Goal: Task Accomplishment & Management: Complete application form

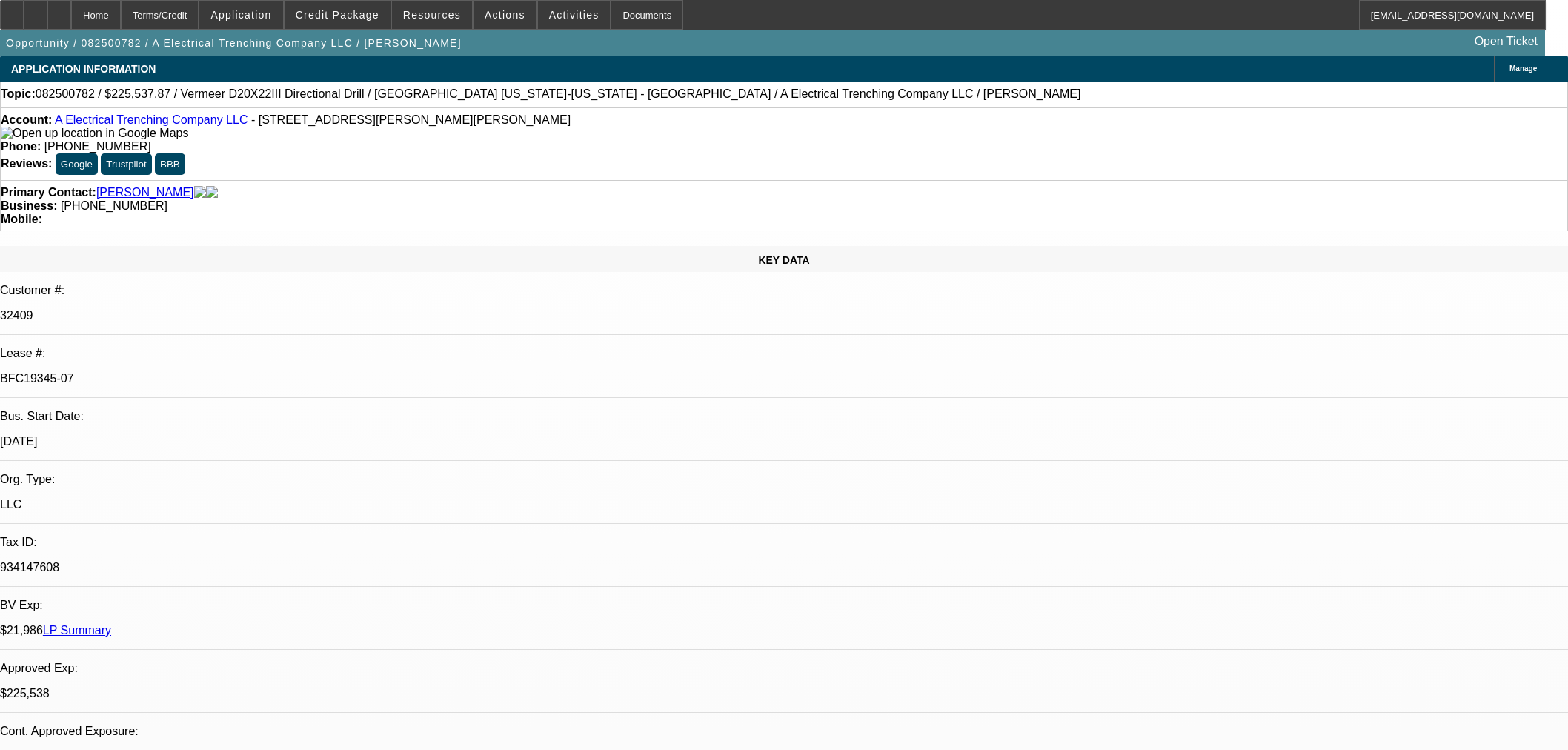
select select "0"
select select "3"
select select "0"
select select "6"
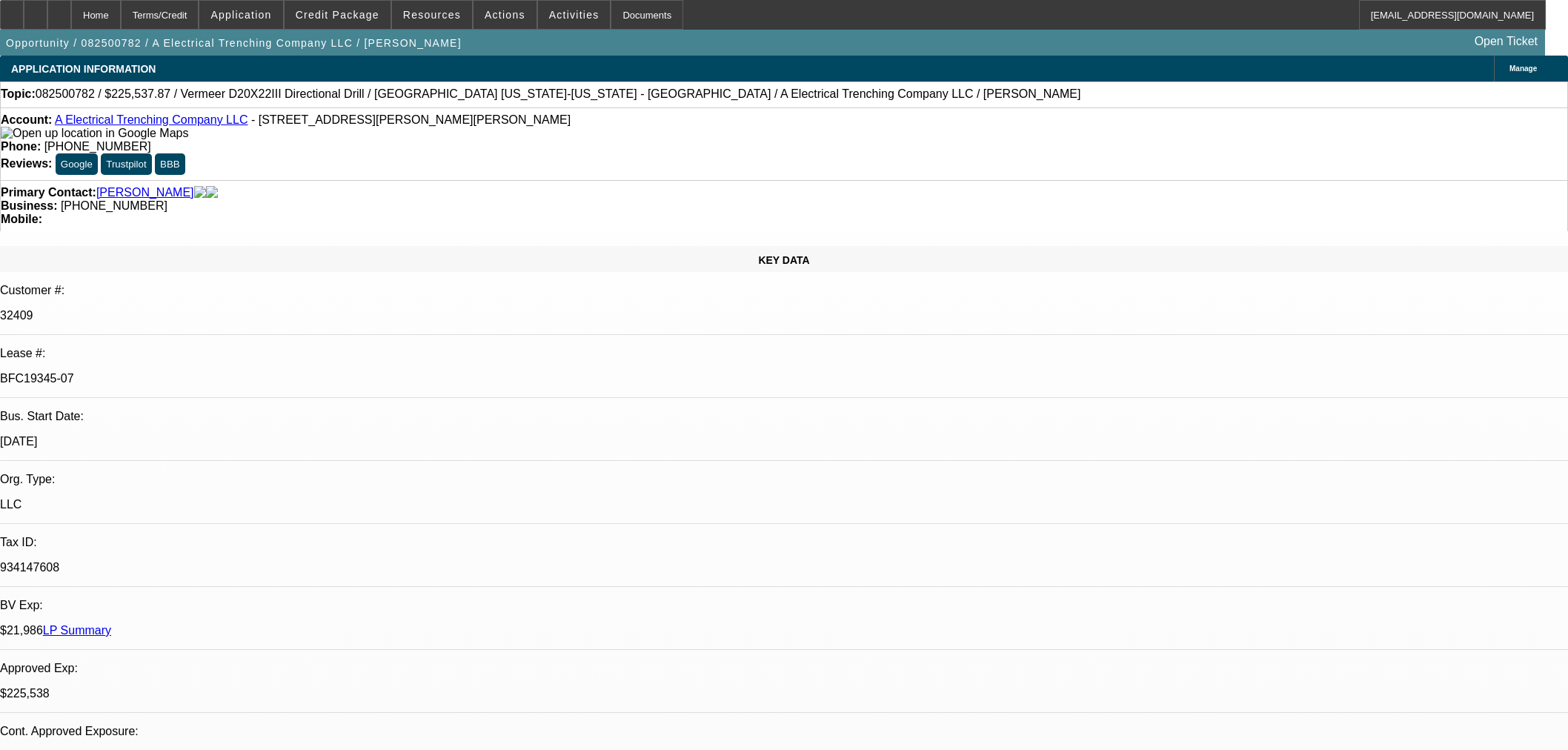
select select "0"
select select "3"
select select "0"
select select "6"
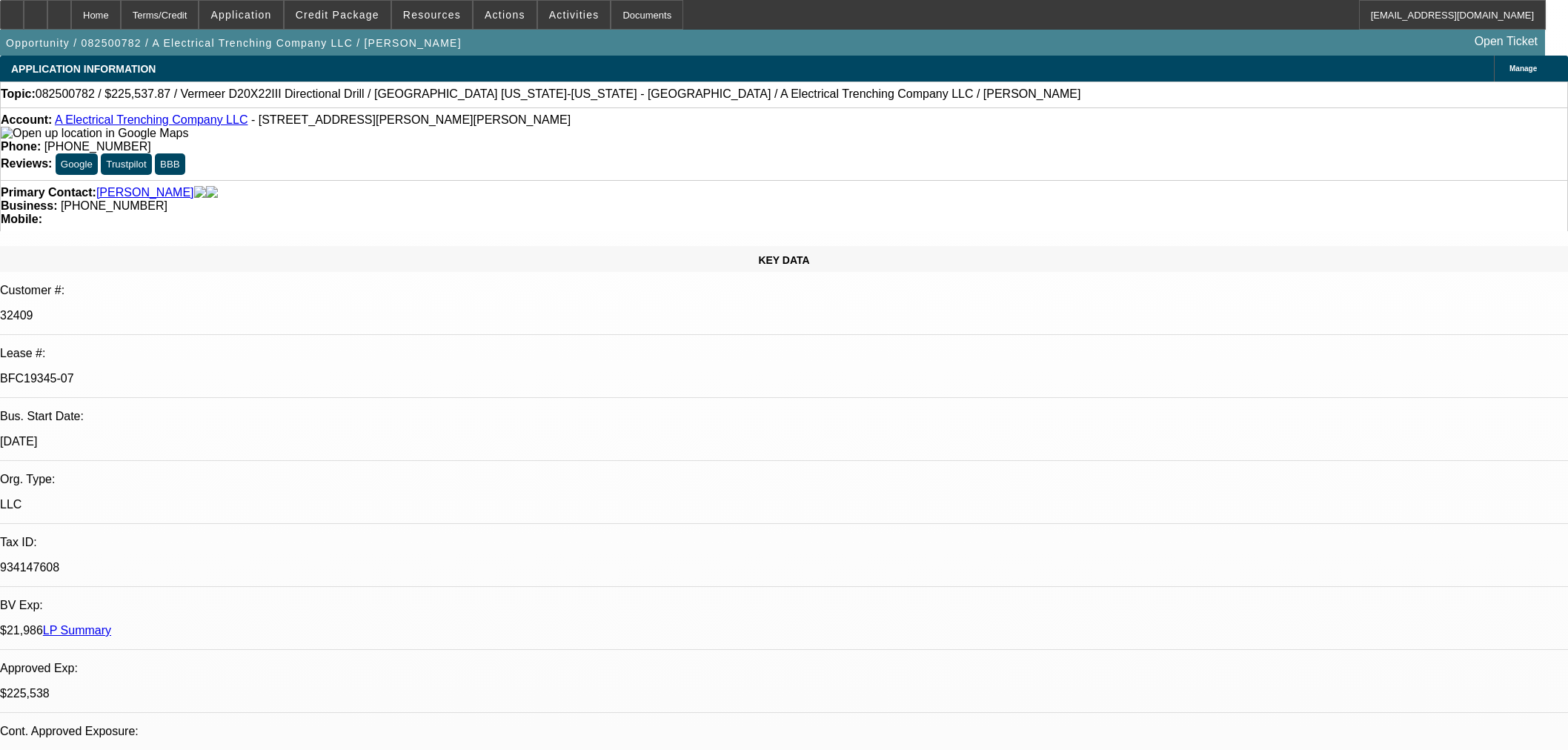
select select "0"
select select "3"
select select "0"
select select "6"
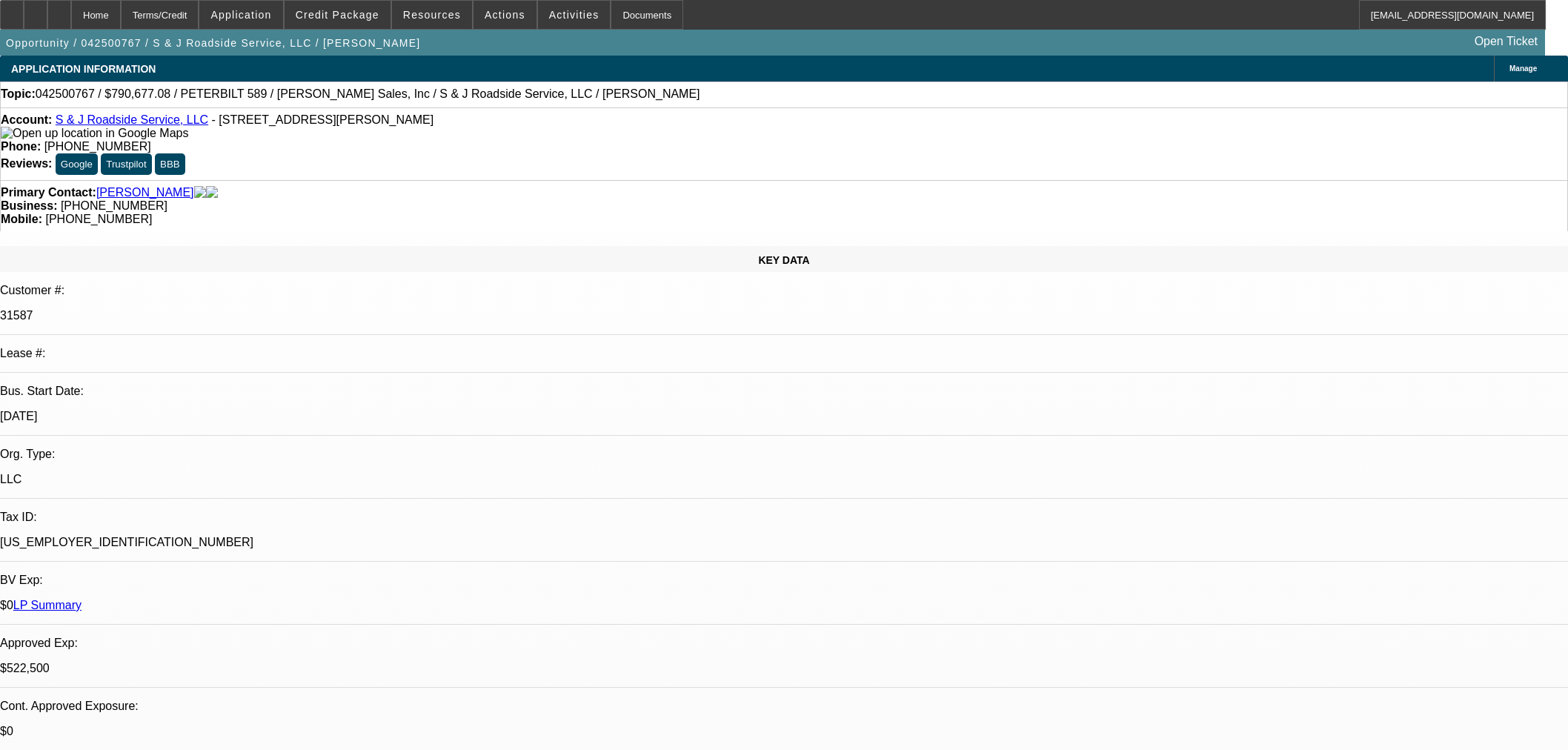
select select "0"
select select "2"
select select "0"
select select "6"
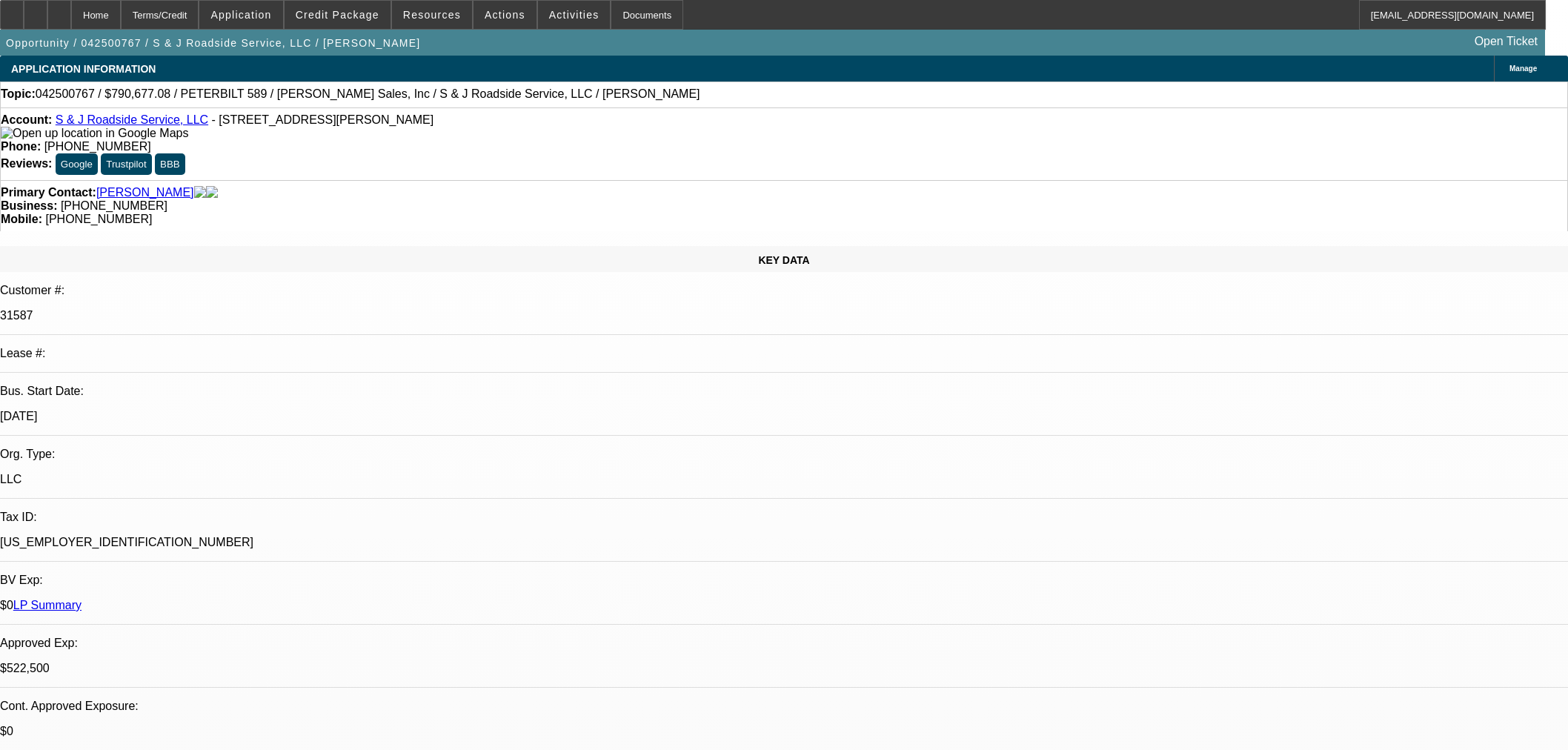
select select "0"
select select "2"
select select "0"
select select "6"
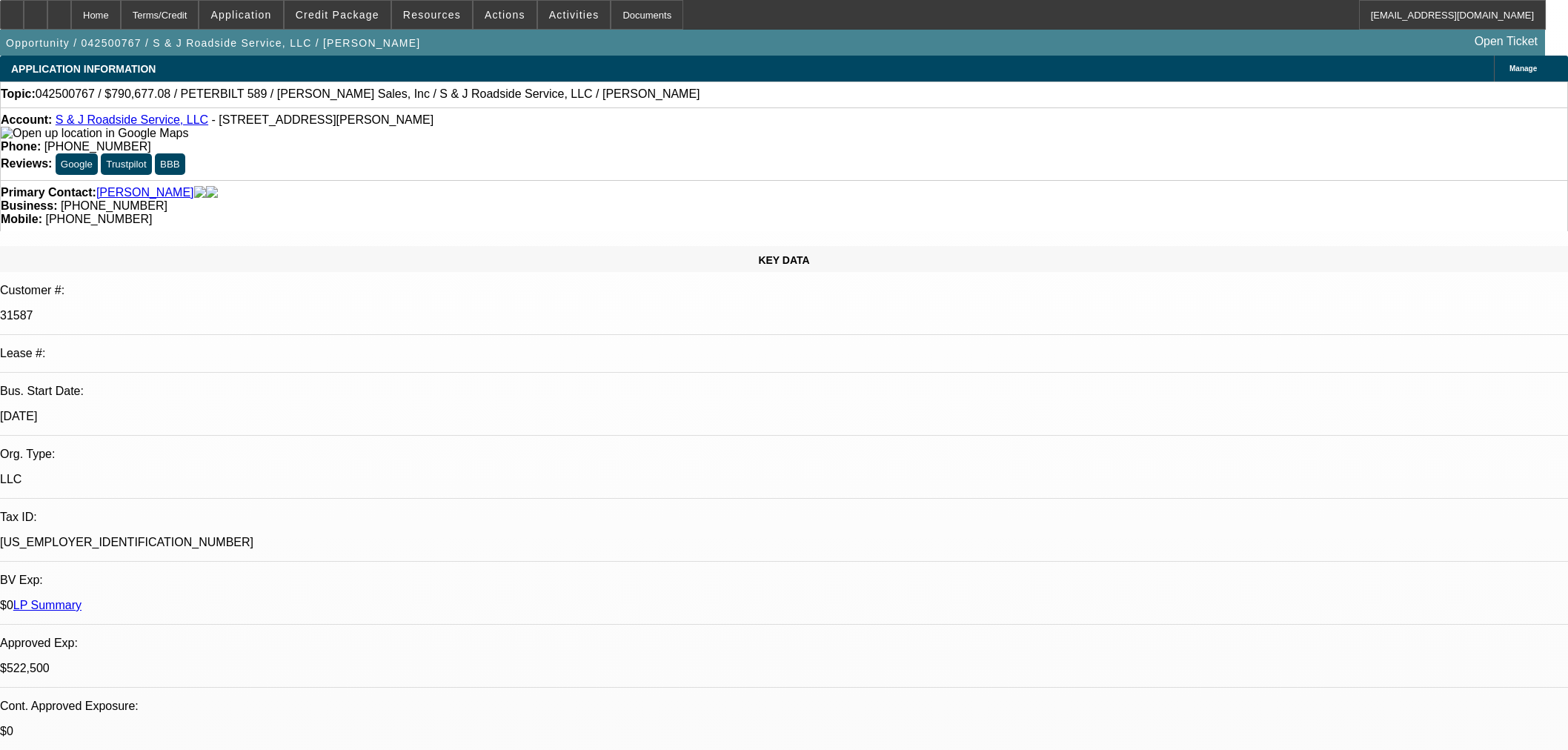
select select "0"
select select "2"
select select "0"
select select "6"
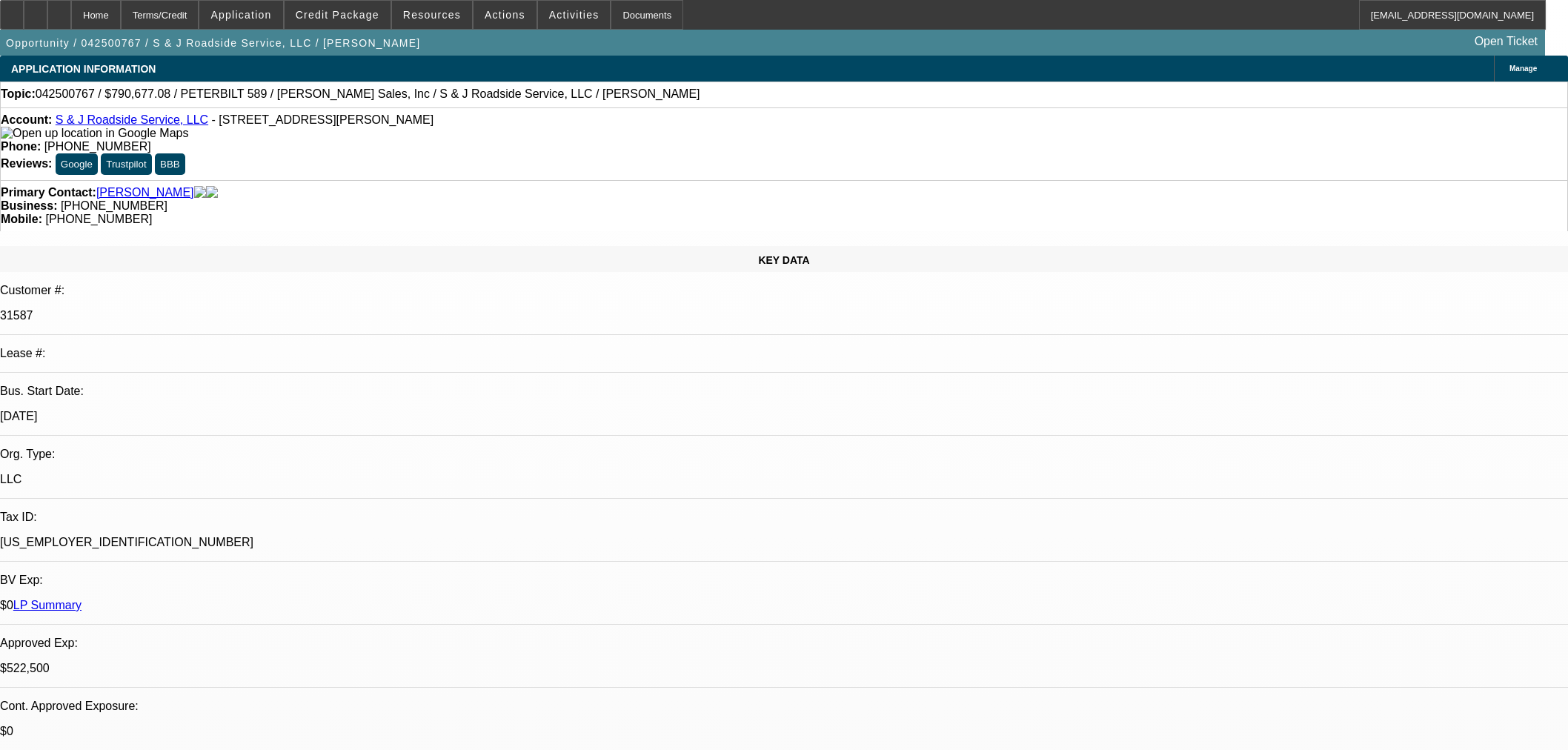
select select "0"
select select "2"
select select "0"
select select "6"
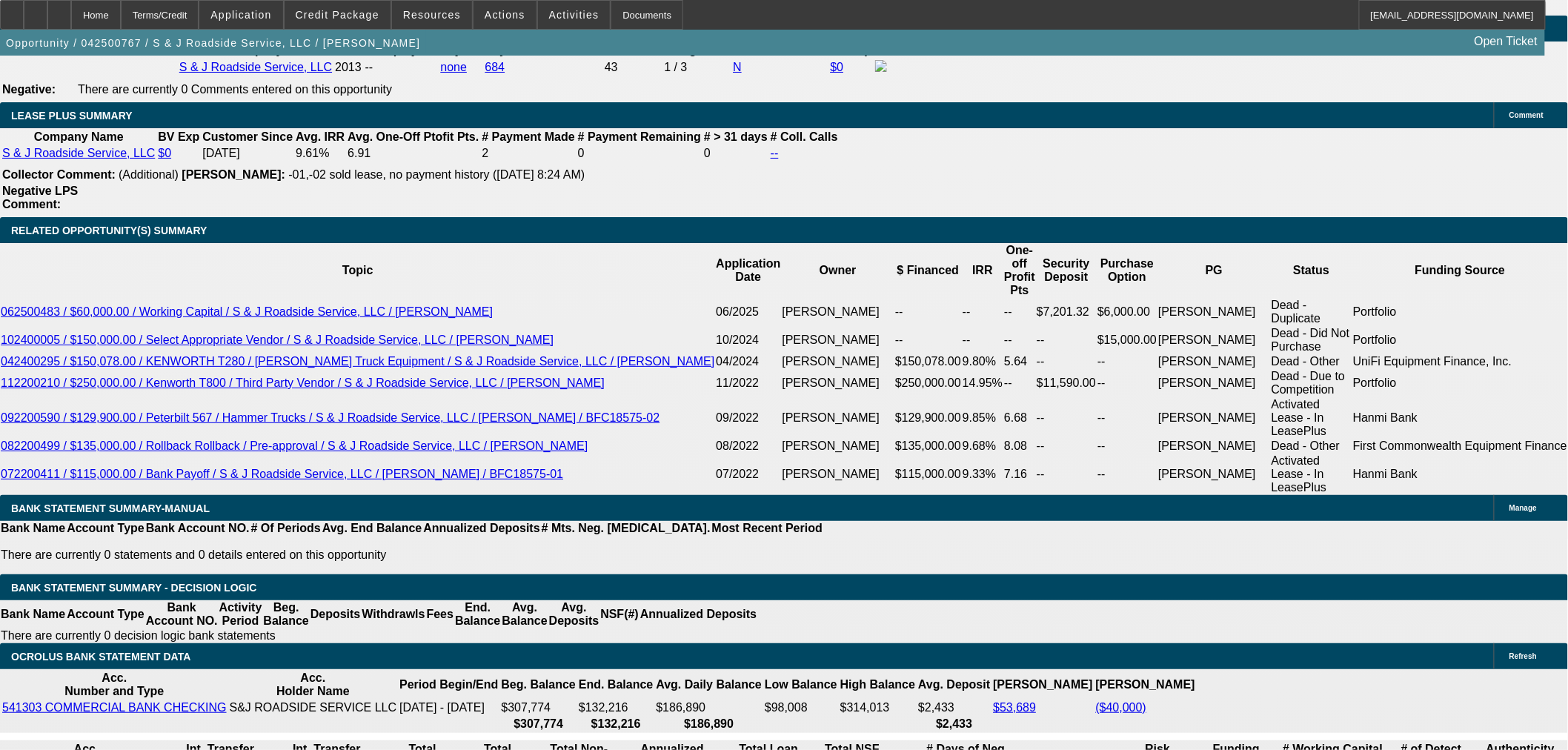
scroll to position [2389, 0]
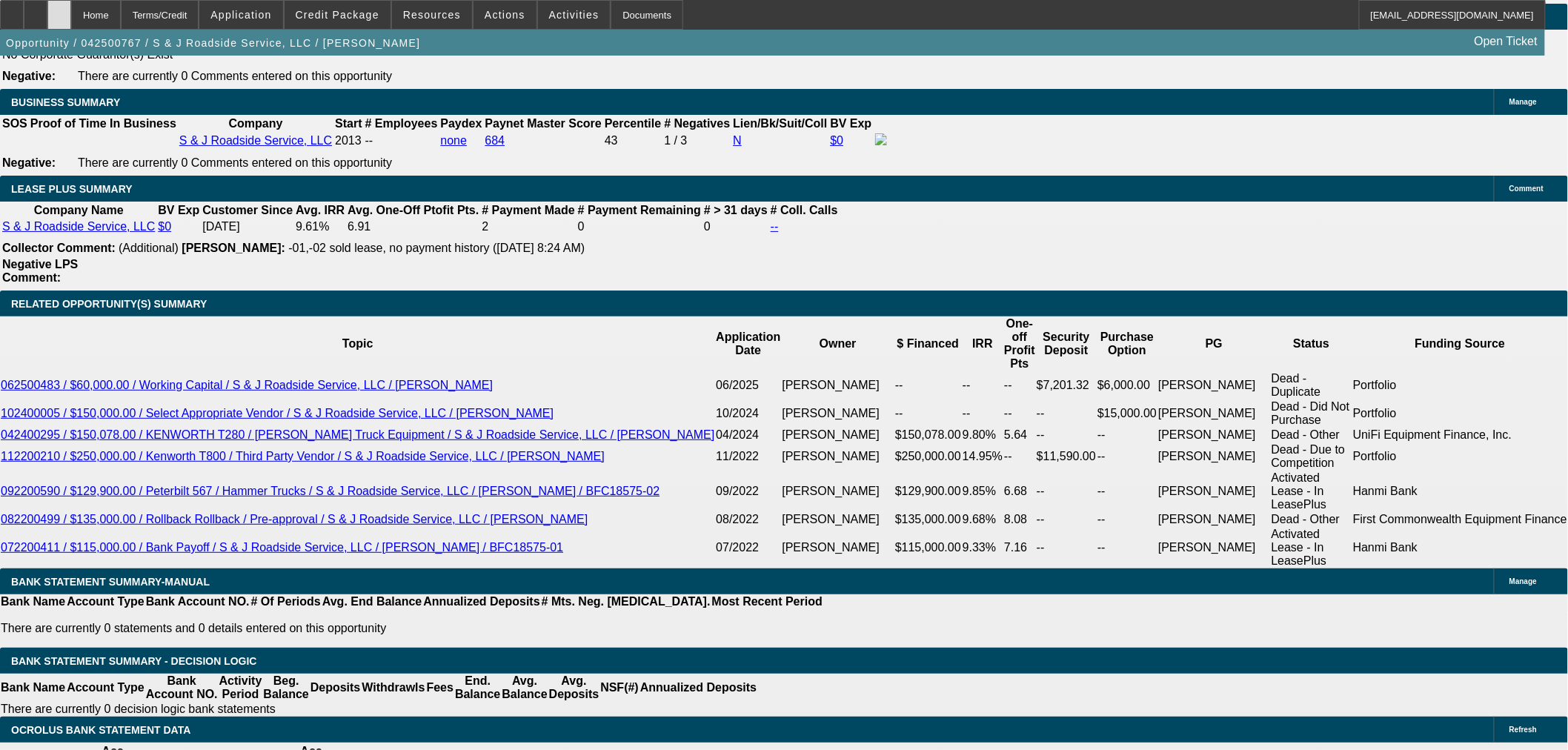
click at [60, 10] on icon at bounding box center [60, 10] width 0 height 0
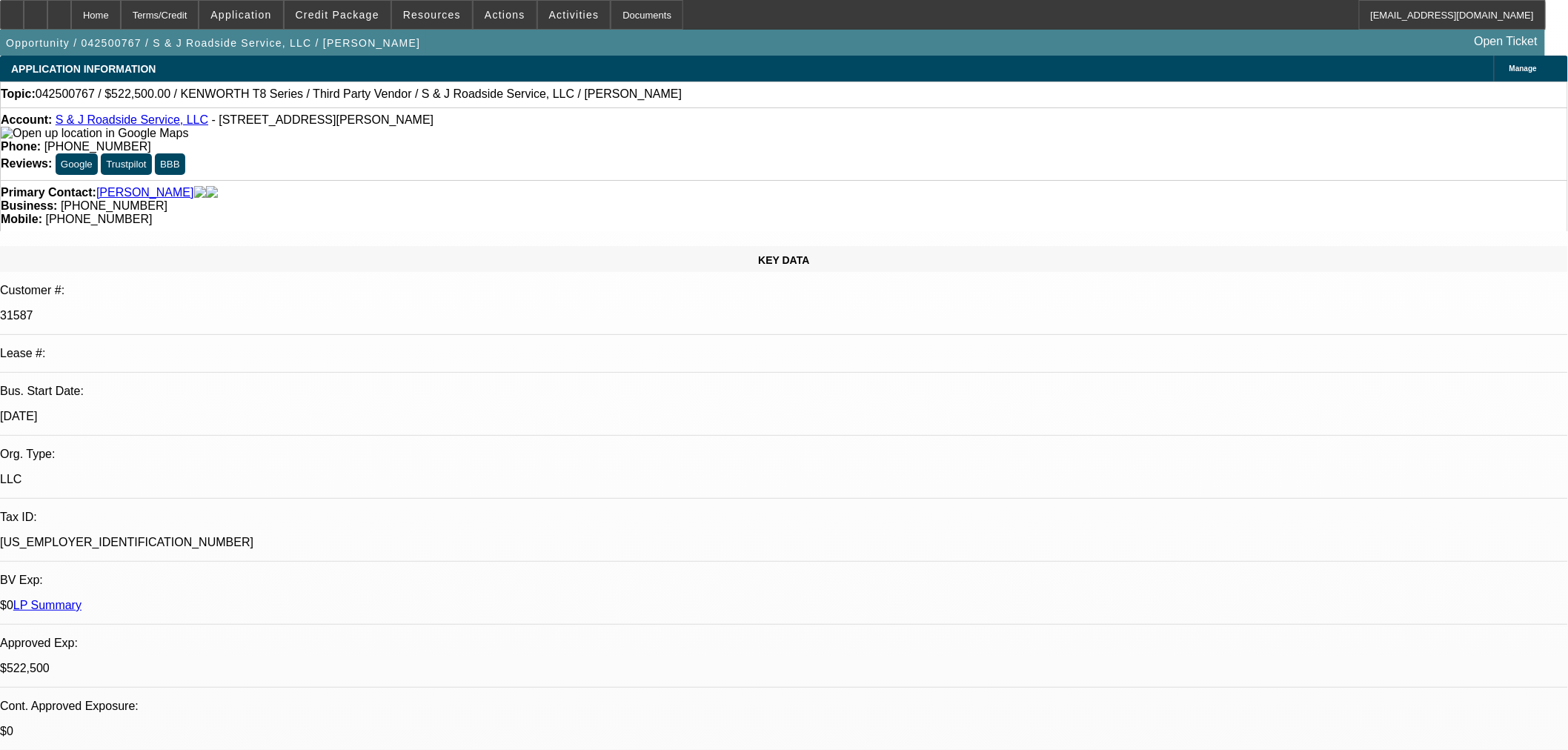
select select "0"
select select "2"
select select "0"
select select "6"
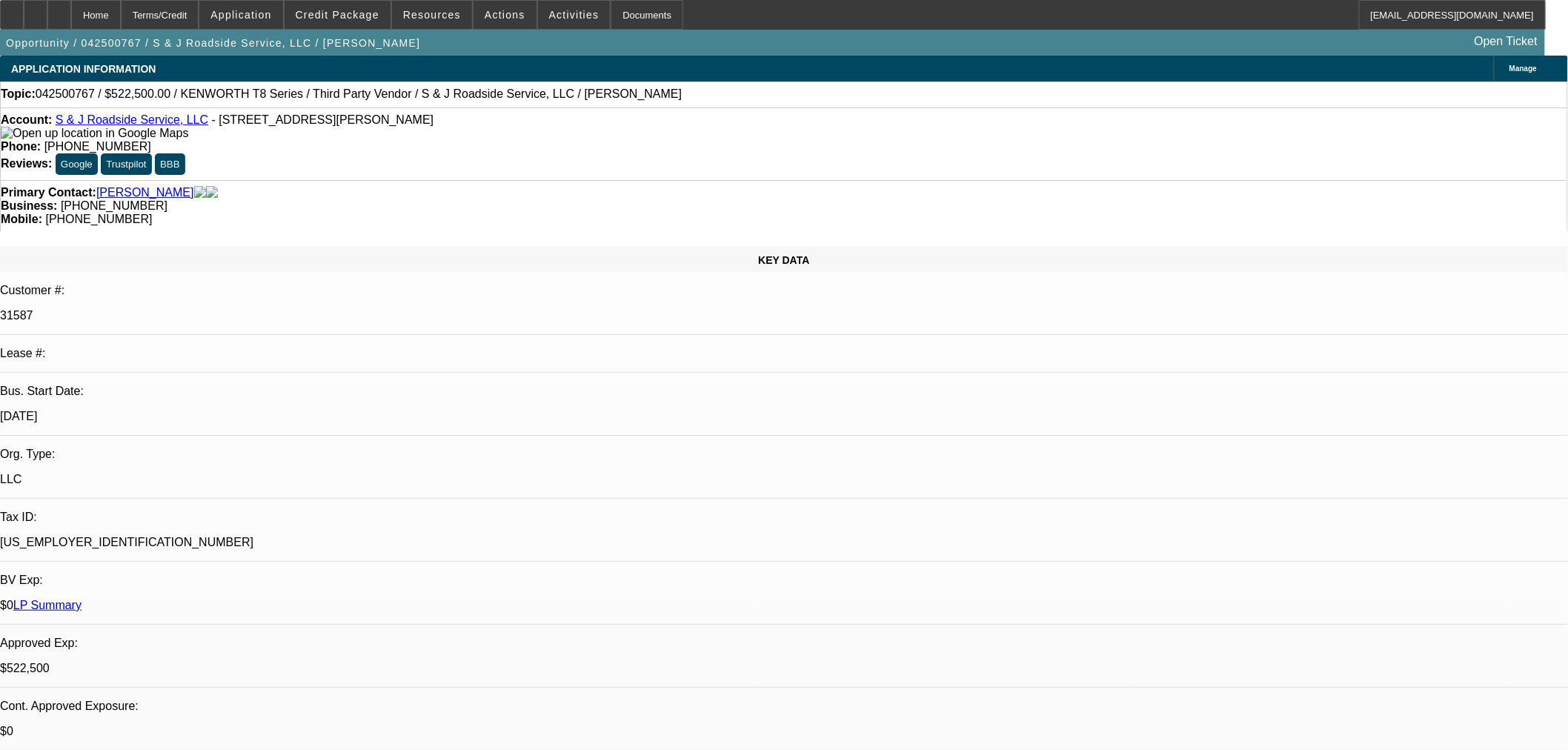
select select "0"
select select "2"
select select "0"
select select "6"
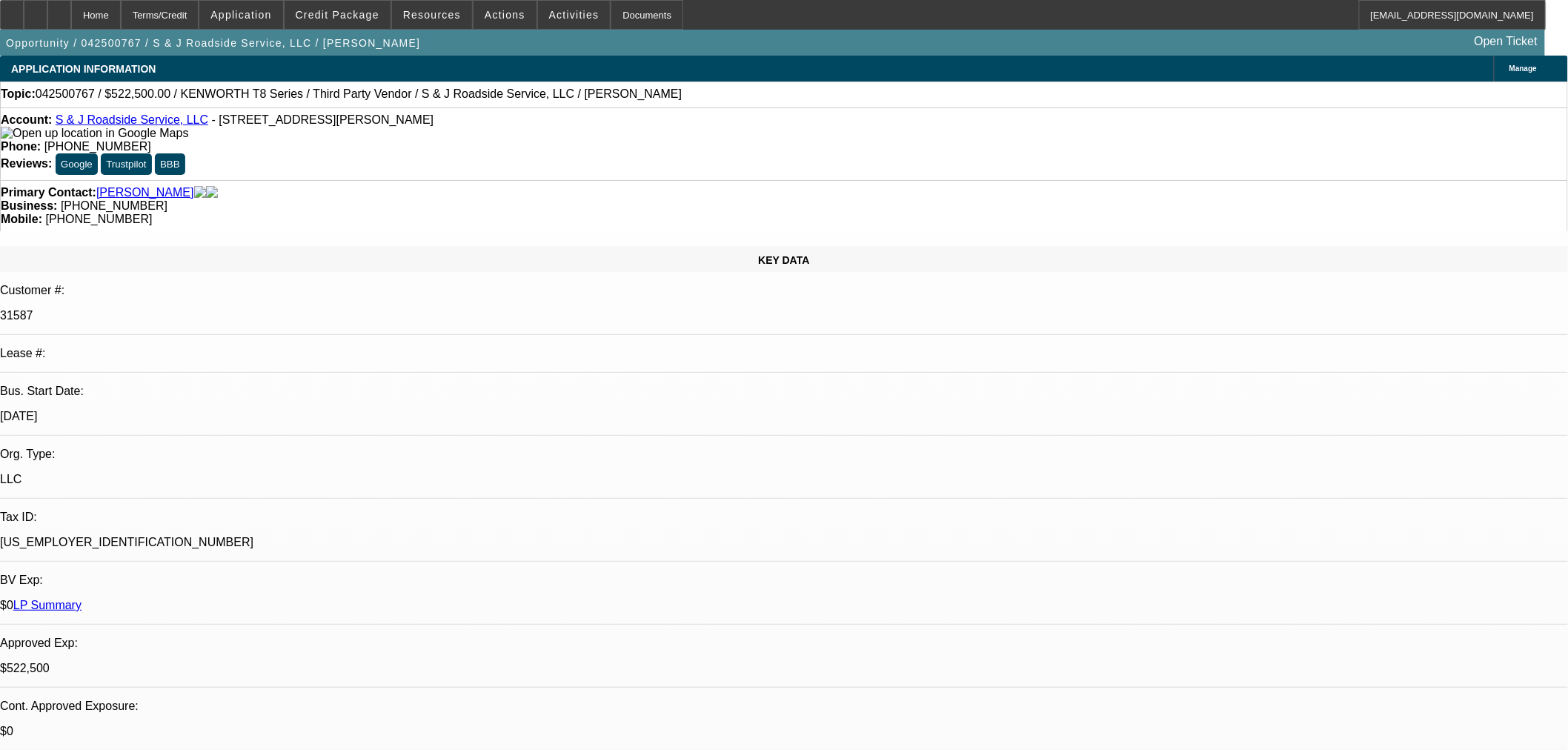
select select "0"
select select "2"
select select "0"
select select "6"
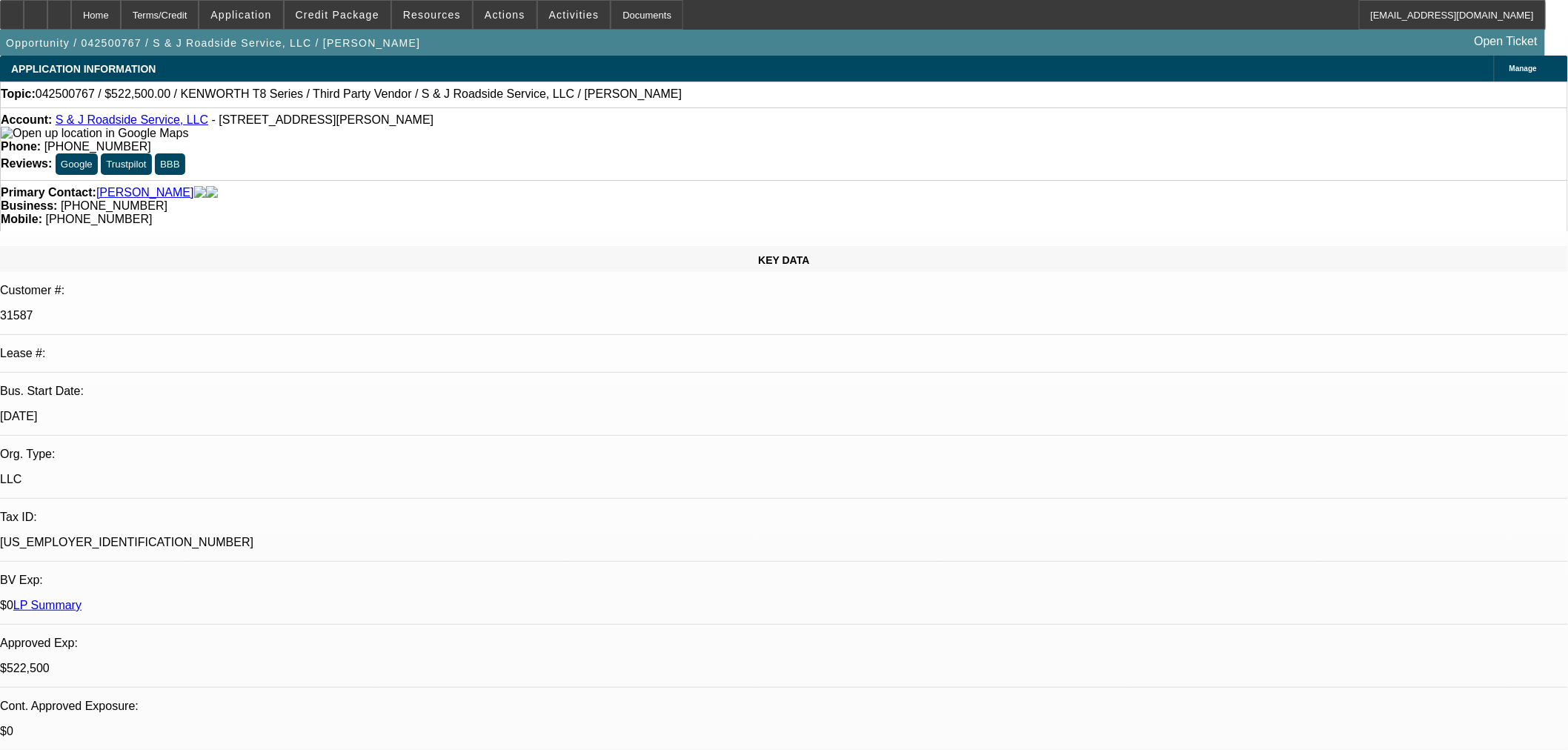
select select "0"
select select "2"
select select "0"
select select "6"
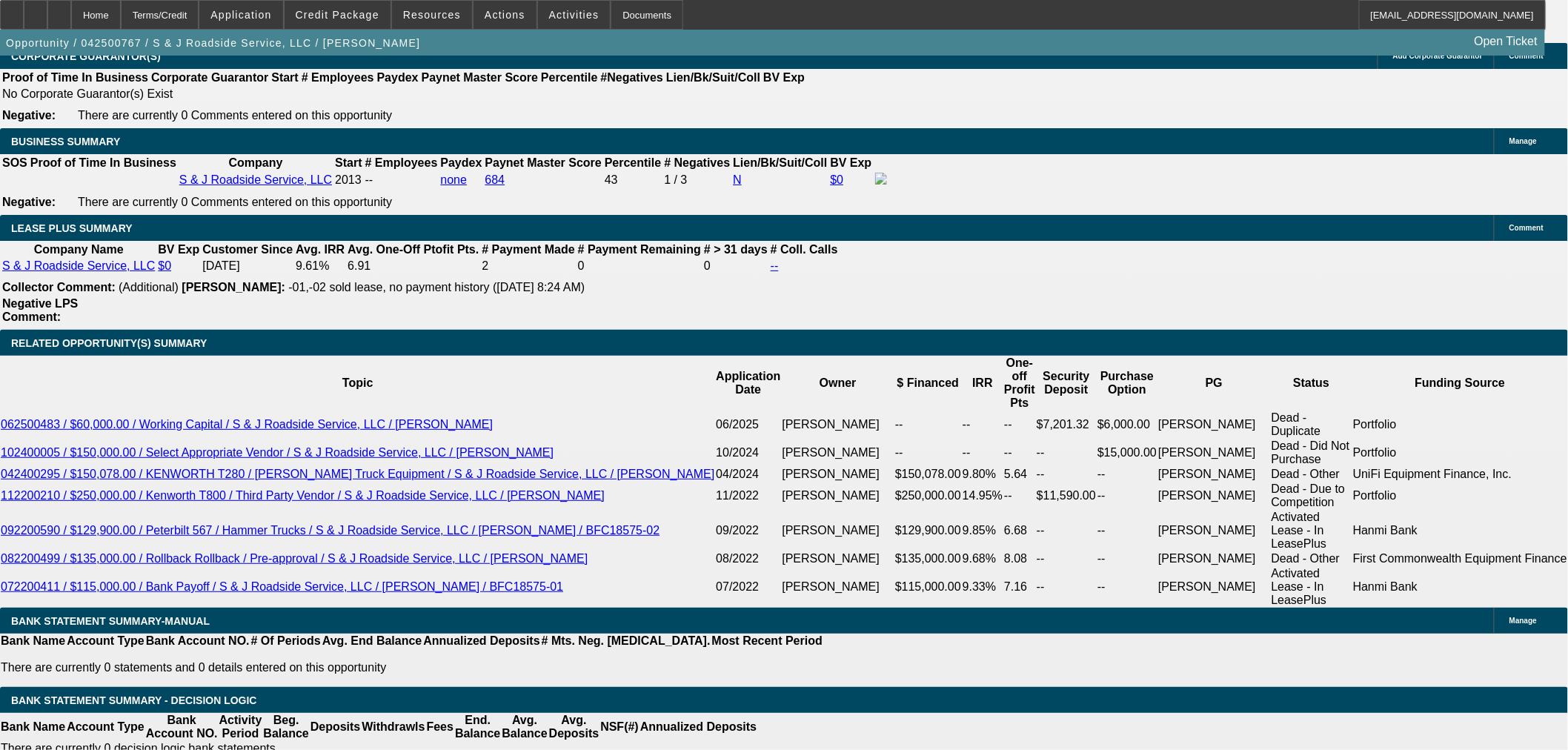
scroll to position [2307, 0]
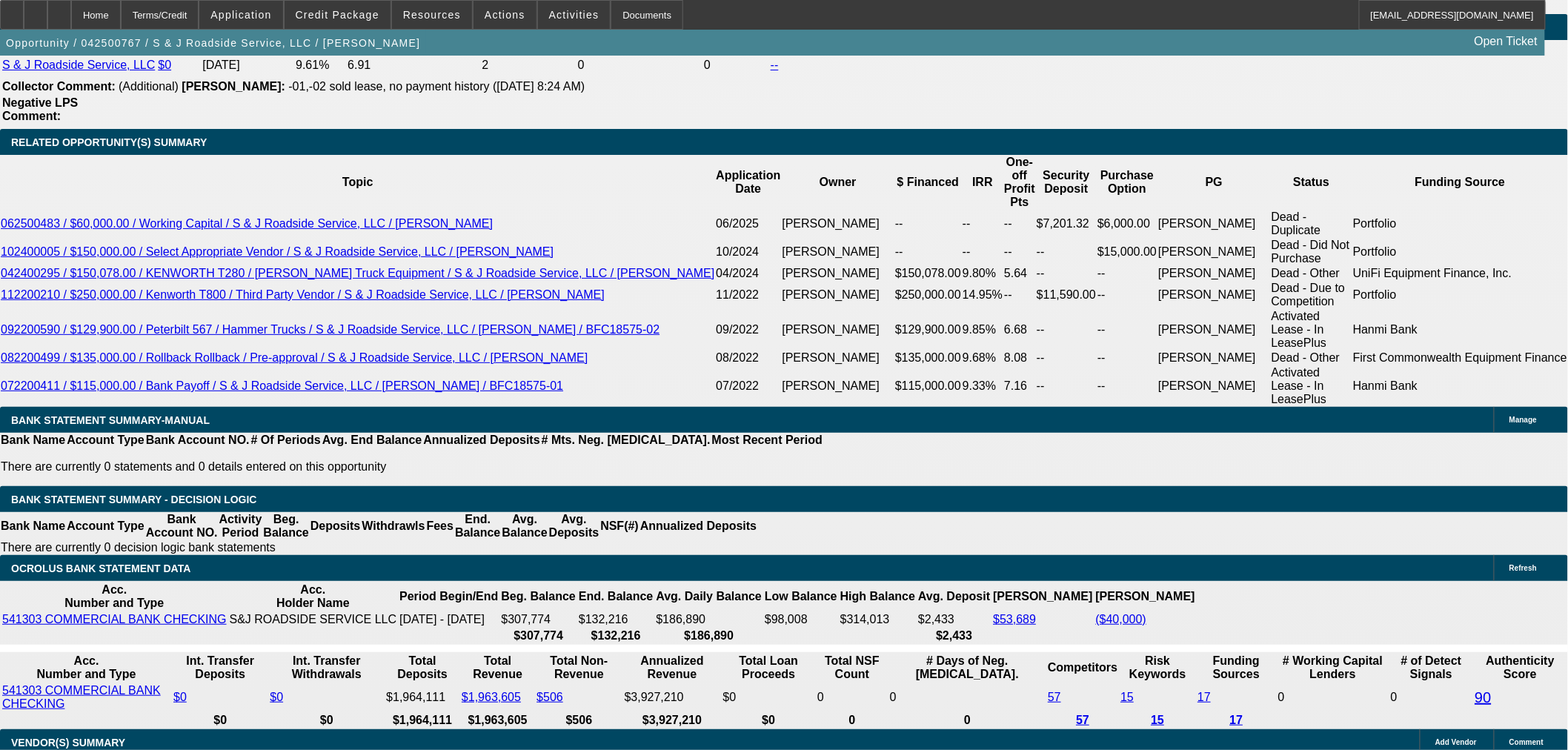
scroll to position [2471, 0]
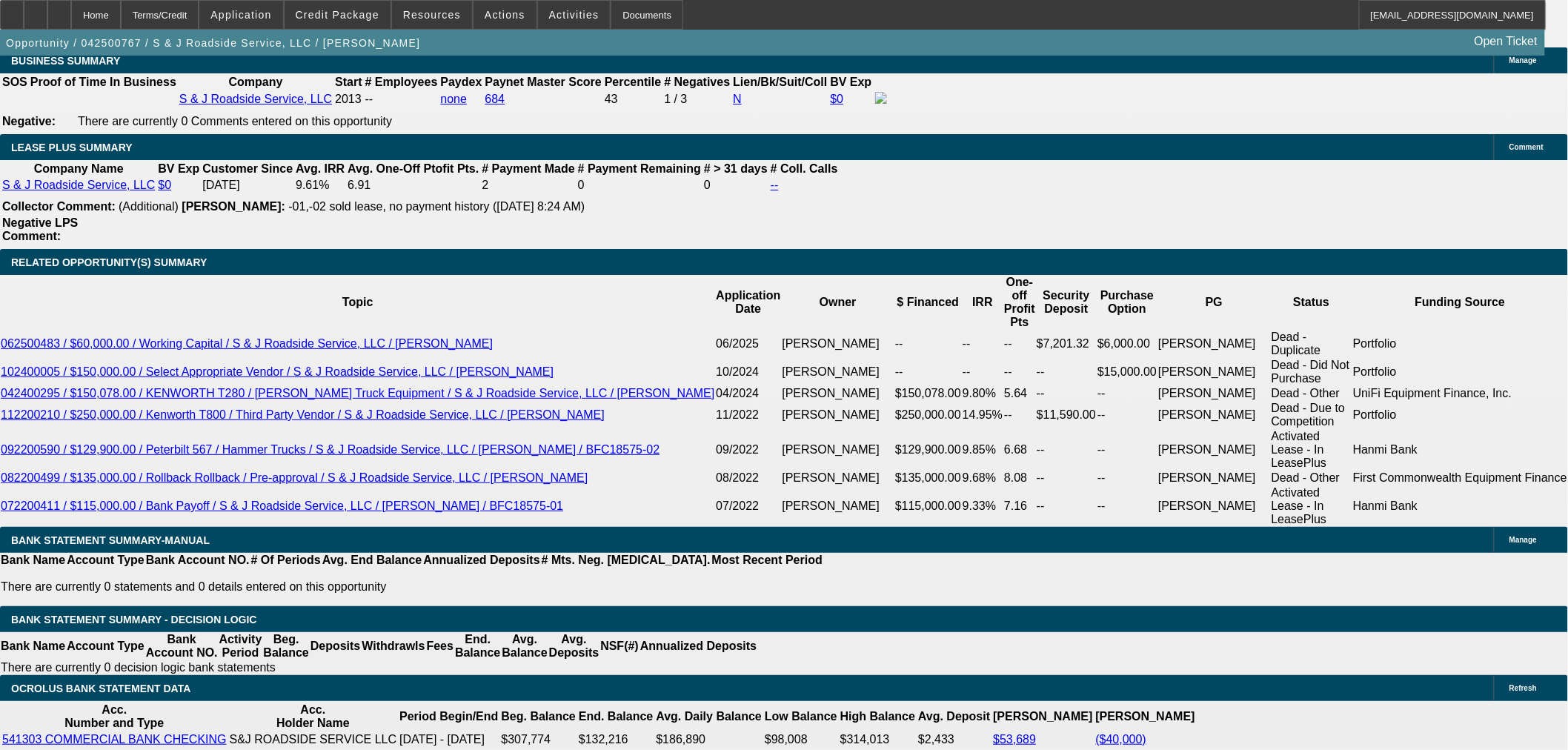
scroll to position [2371, 0]
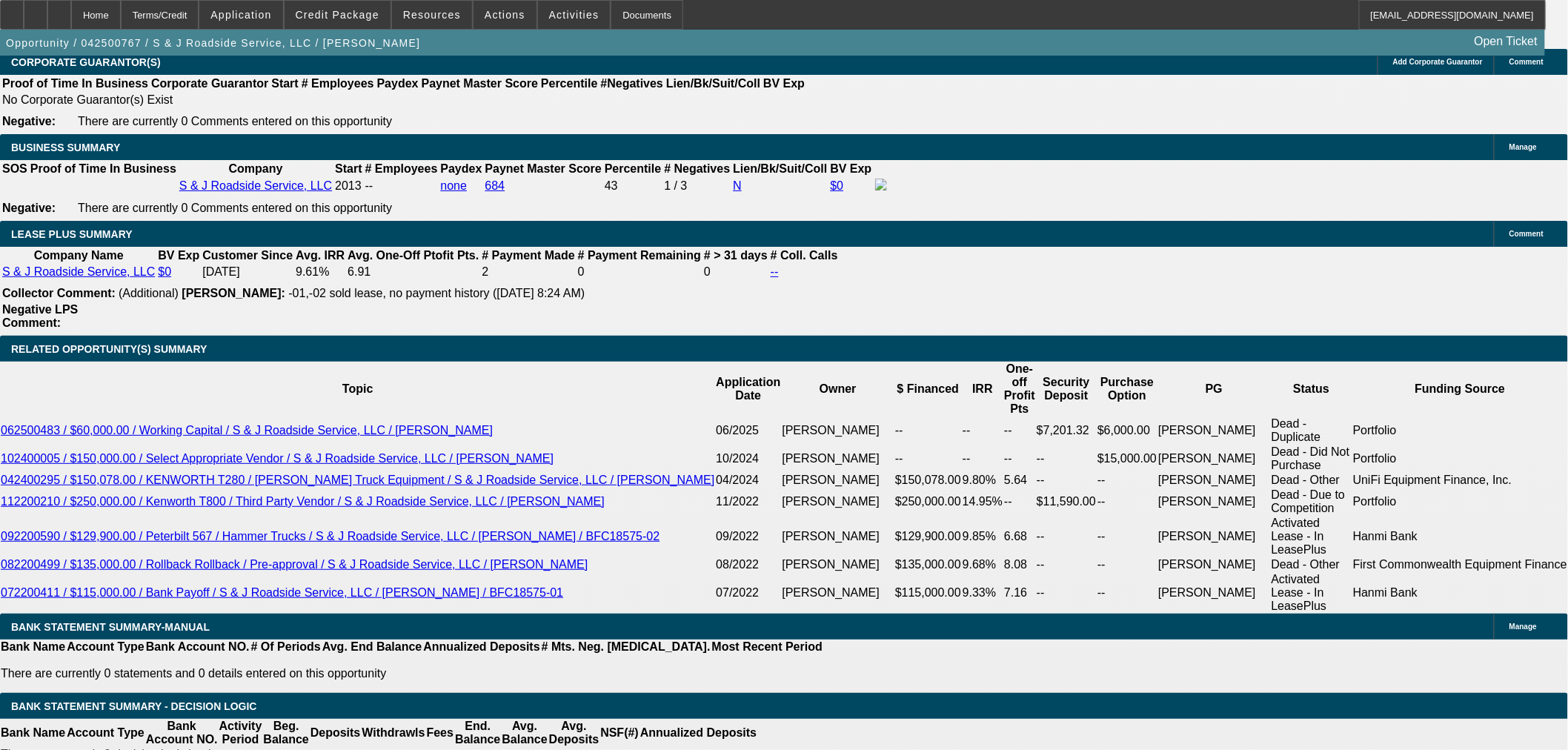
scroll to position [2288, 0]
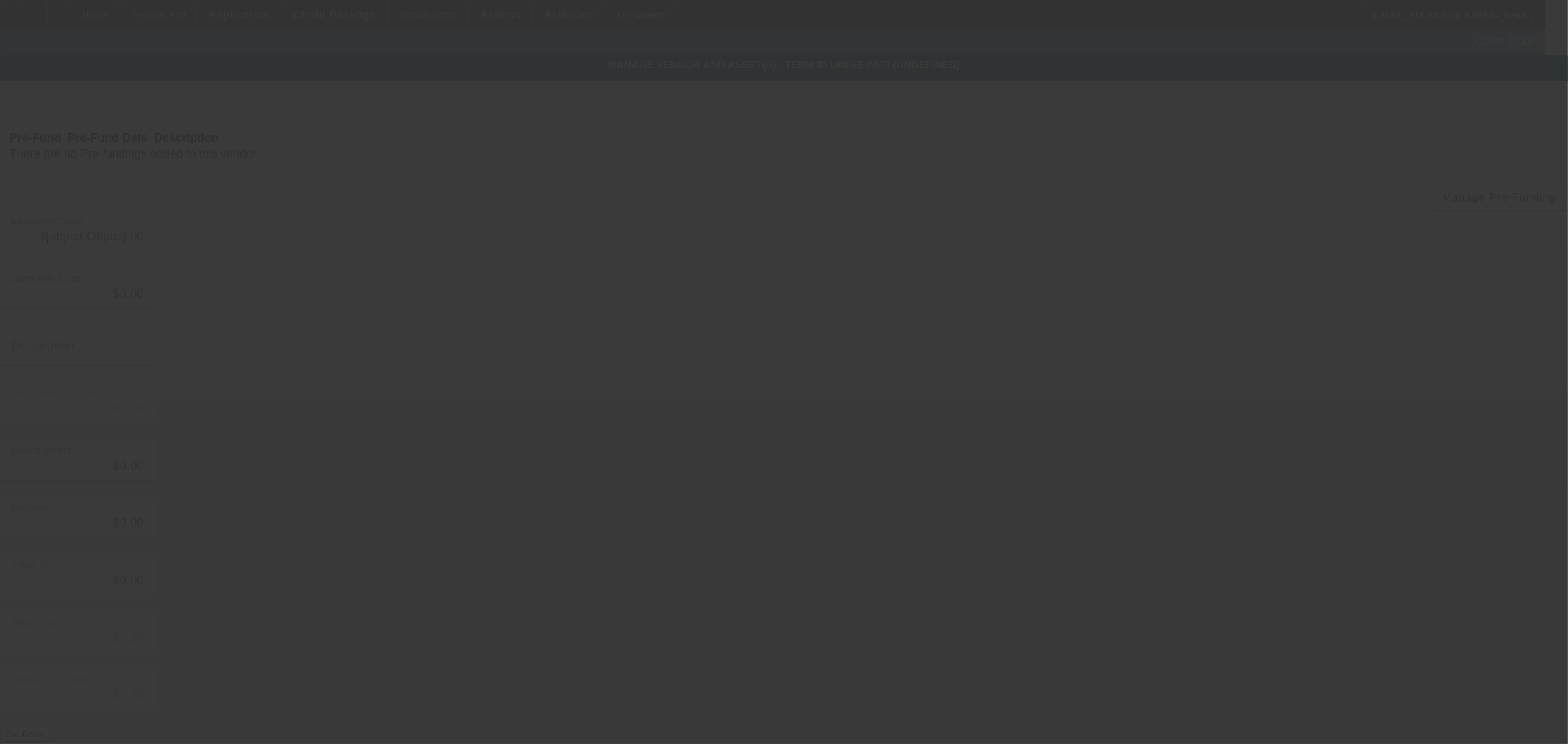
type input "$49,763.92"
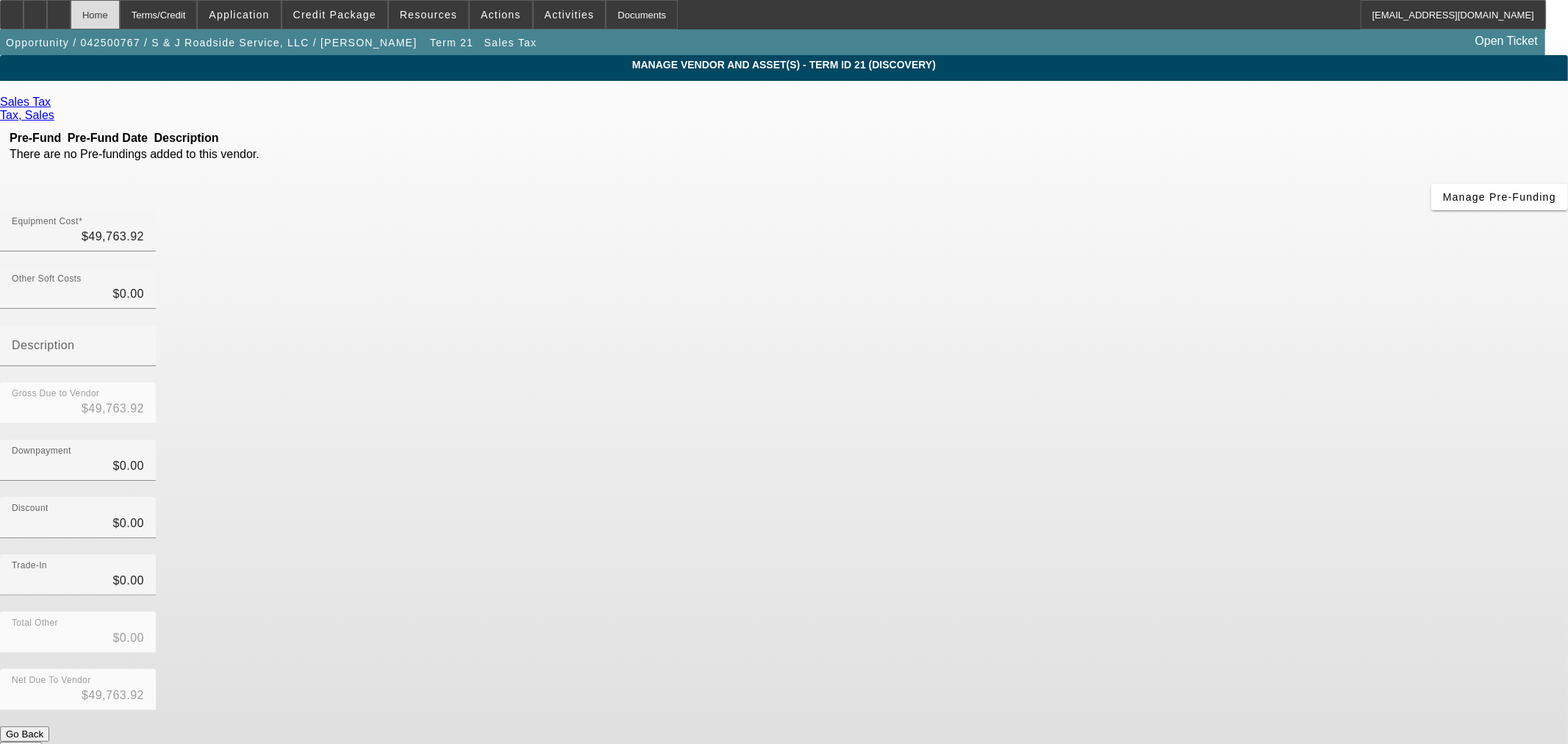
click at [120, 12] on div "Home" at bounding box center [95, 15] width 49 height 29
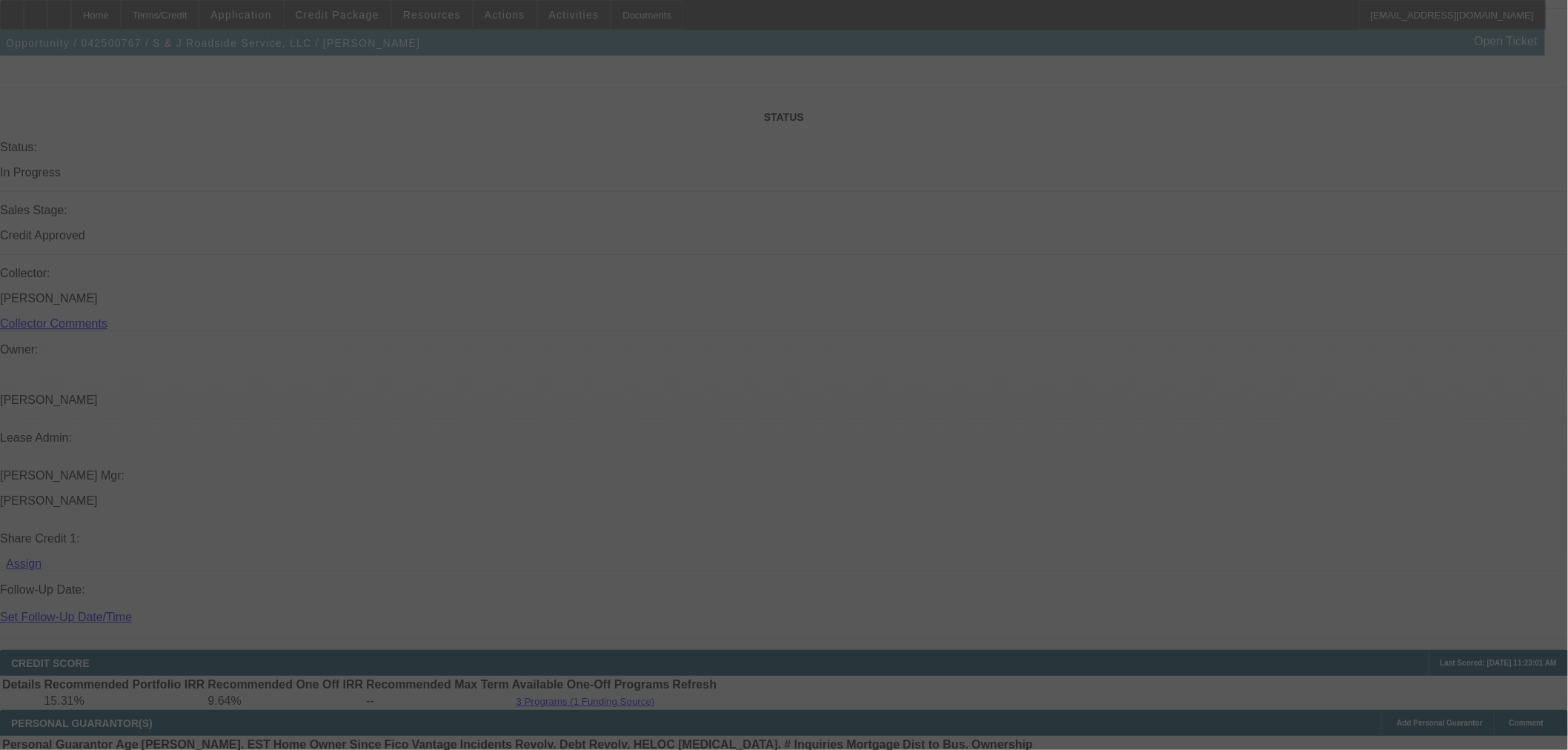
scroll to position [1669, 0]
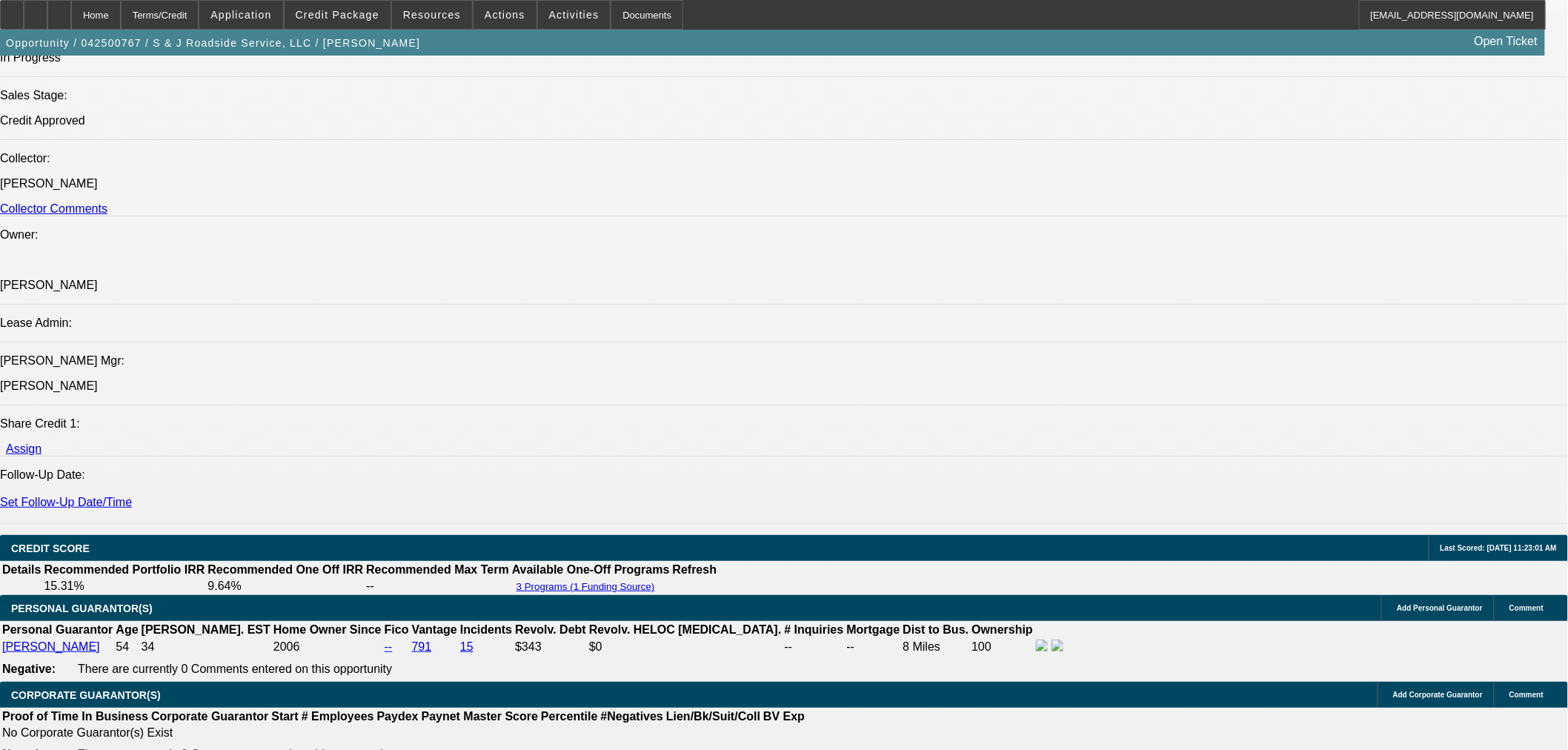
select select "0"
select select "2"
select select "0"
select select "6"
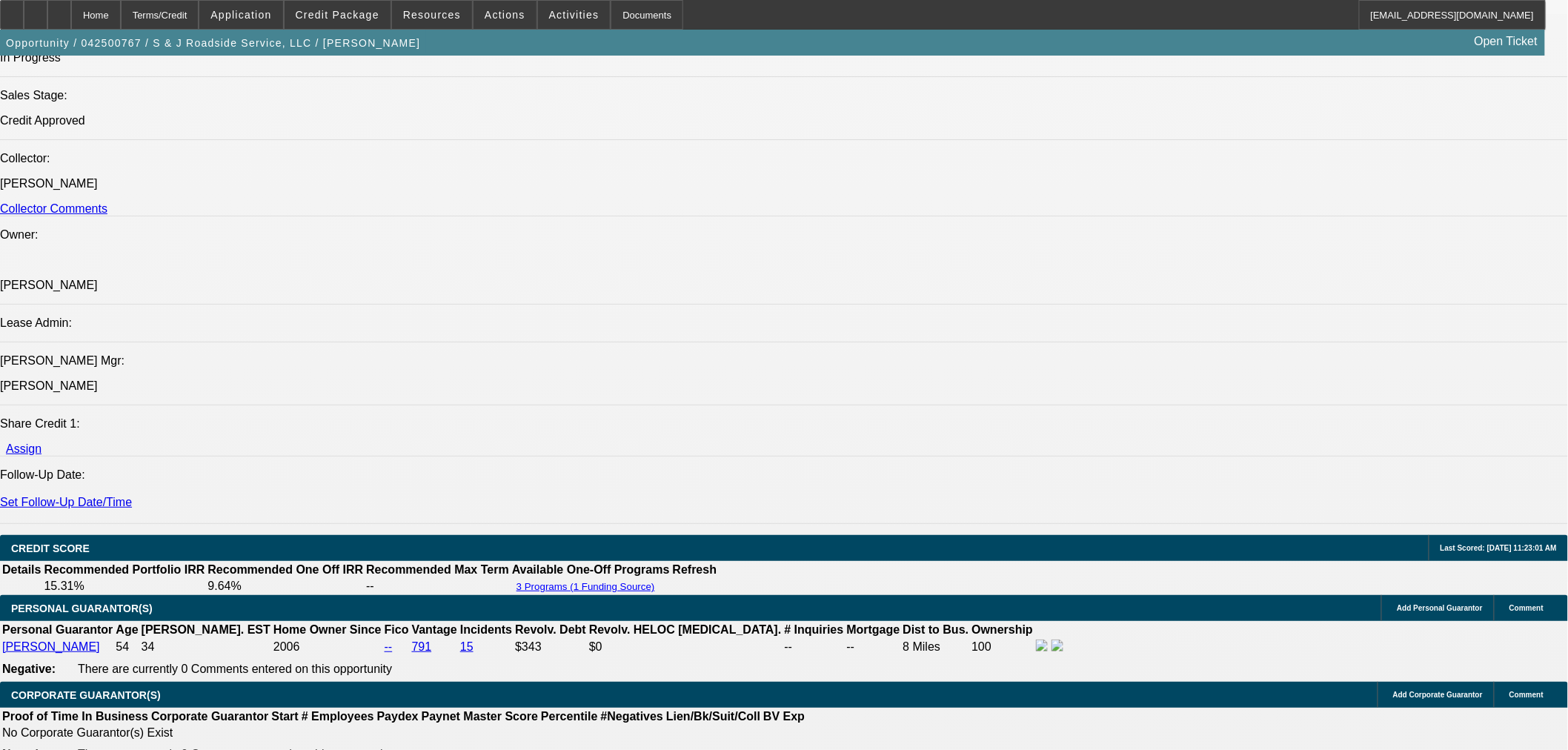
select select "0"
select select "2"
select select "0"
select select "6"
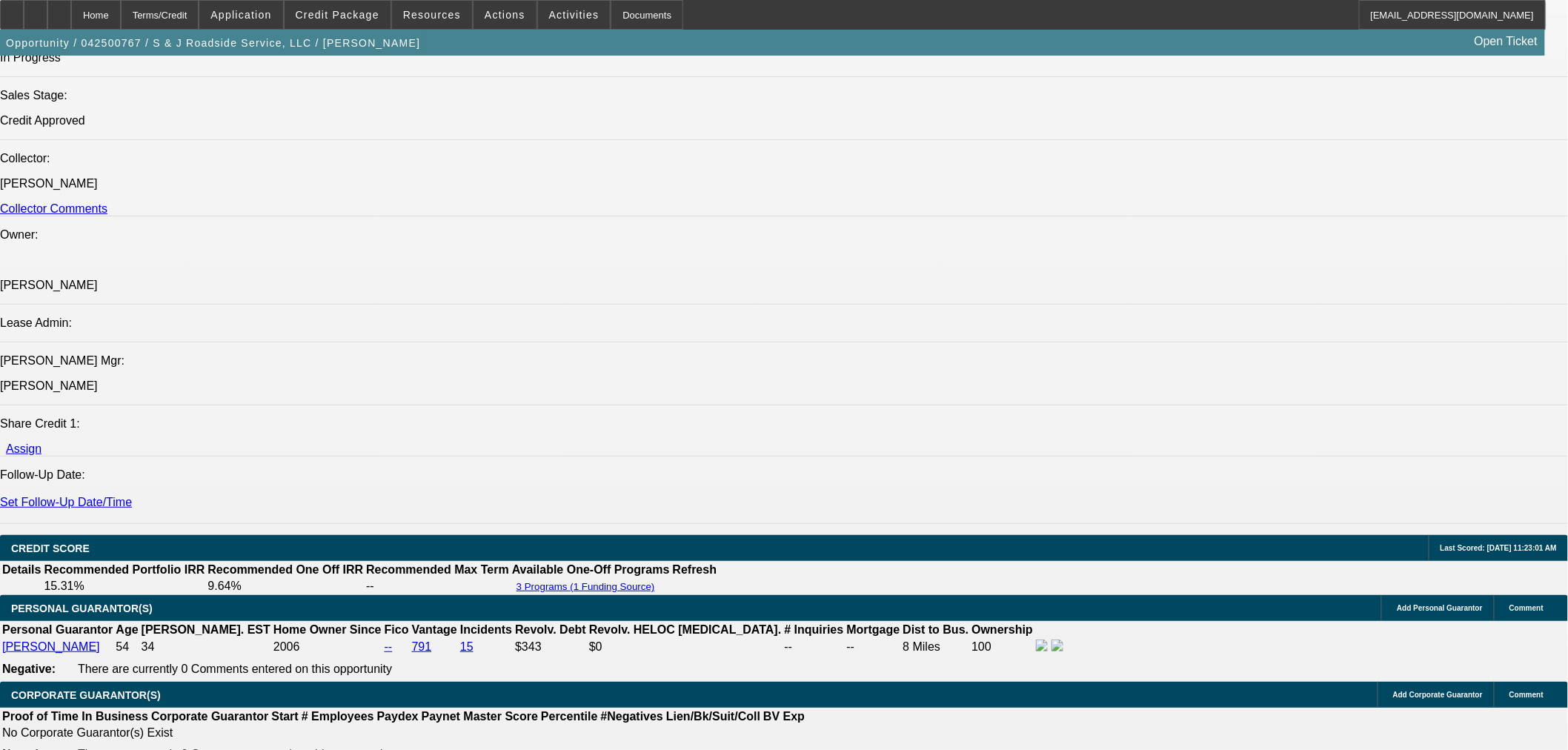
select select "0"
select select "2"
select select "0"
select select "6"
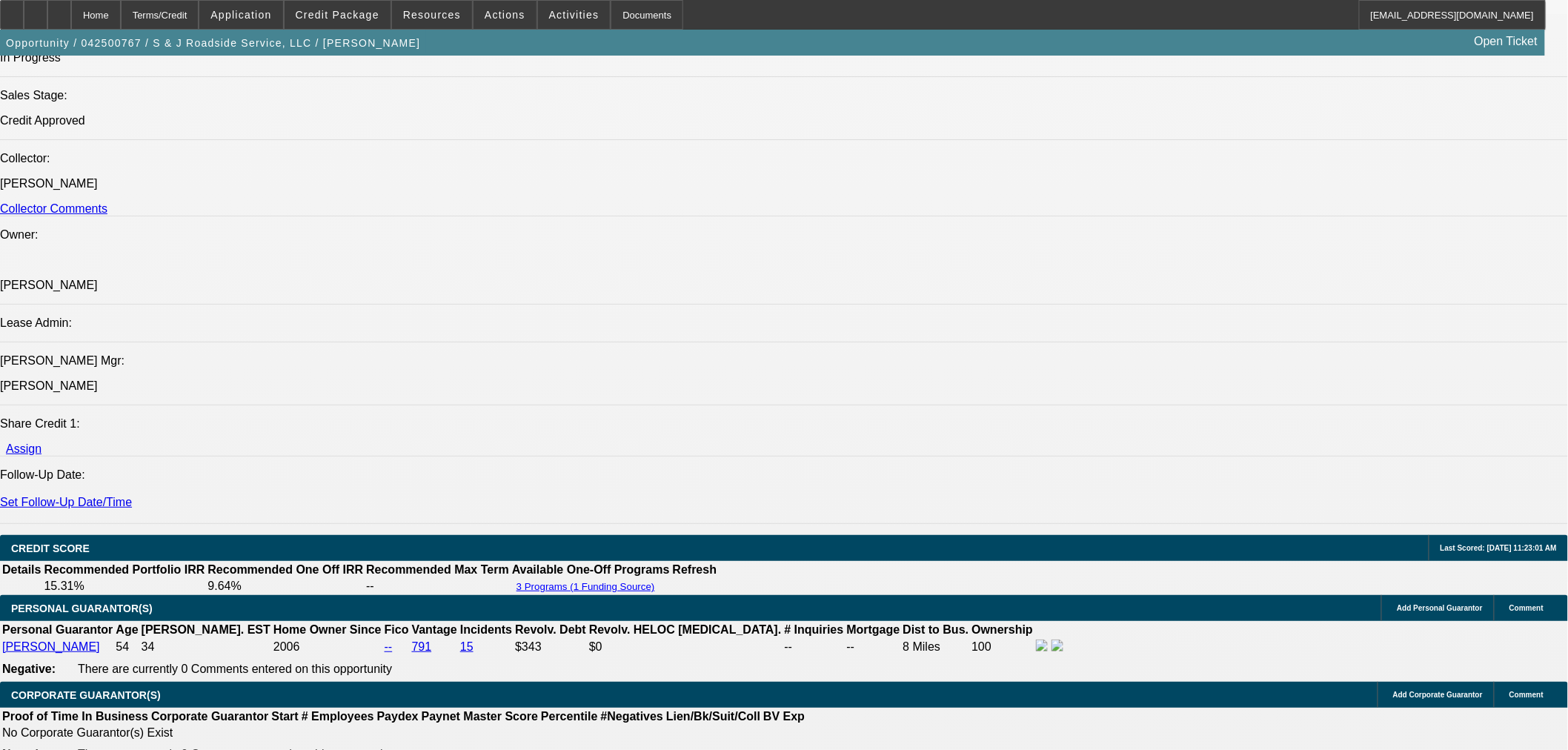
select select "0"
select select "2"
select select "0"
select select "6"
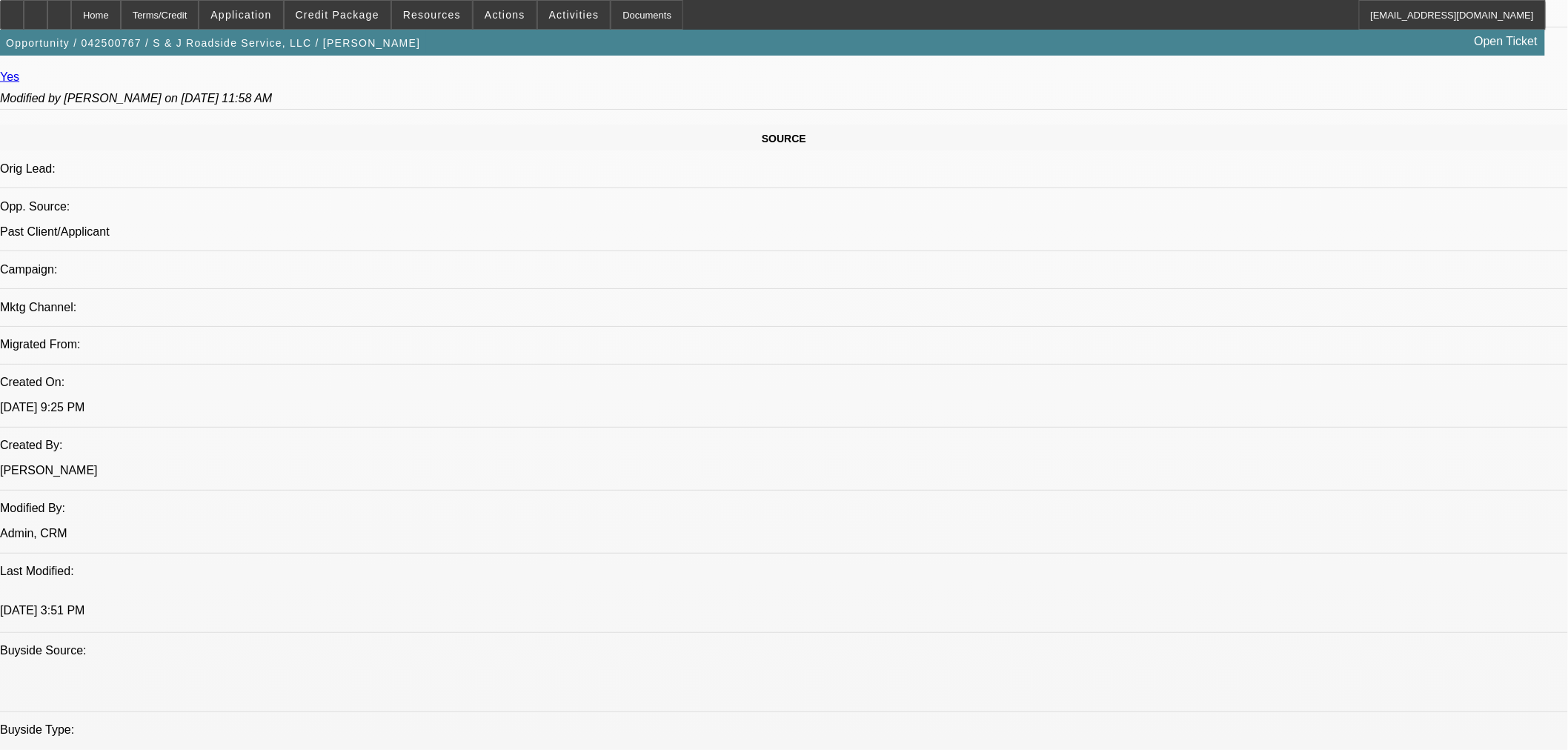
scroll to position [598, 0]
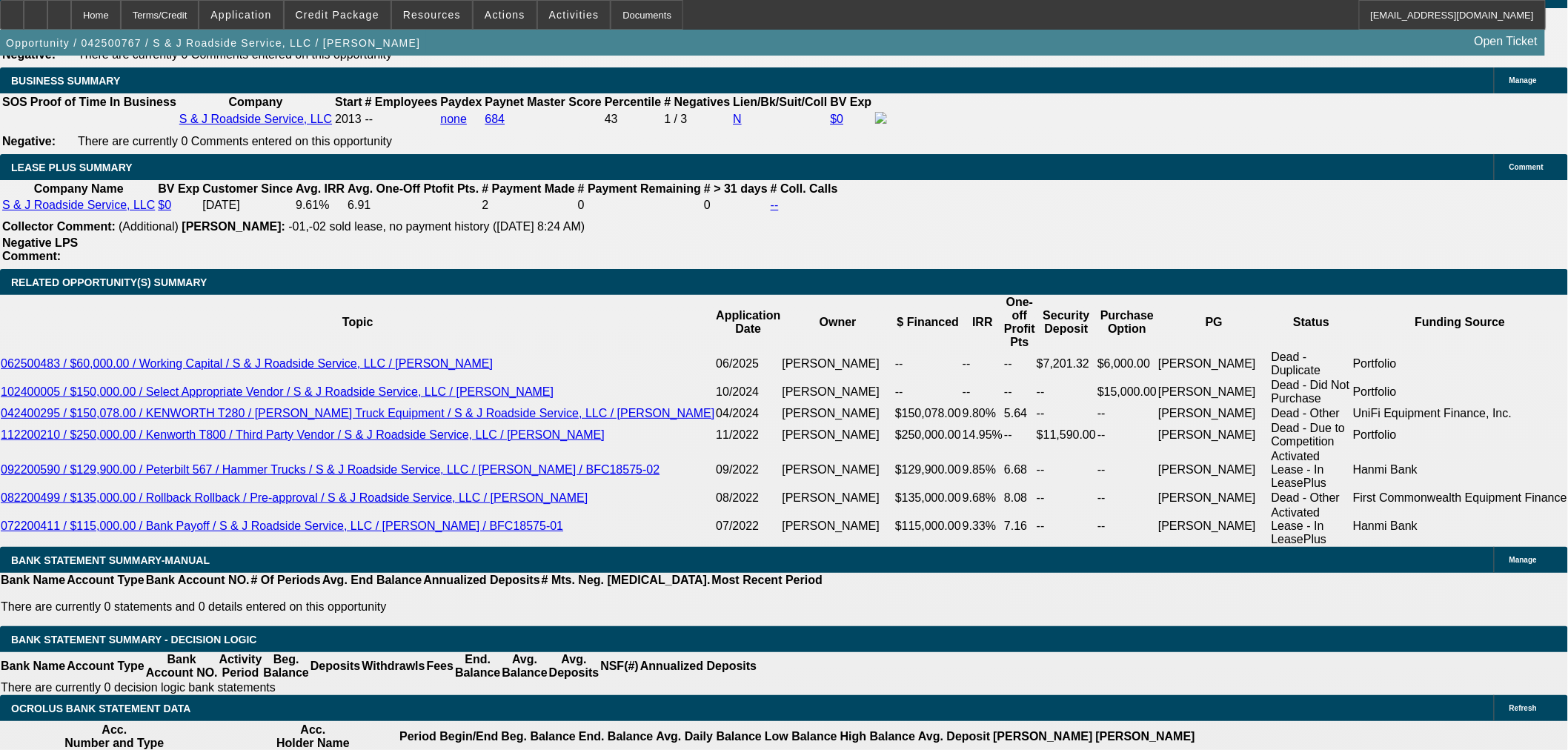
scroll to position [2492, 0]
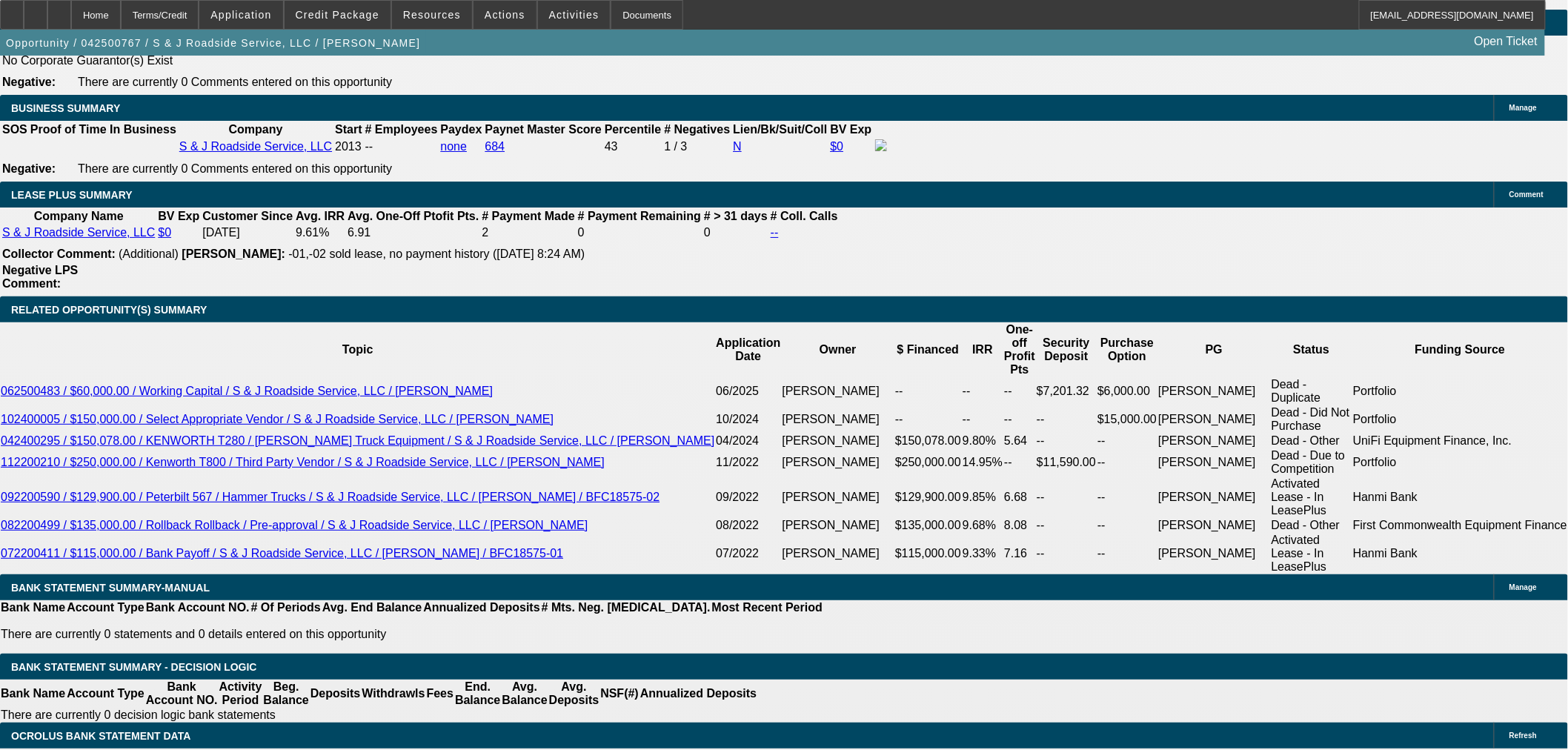
scroll to position [2328, 0]
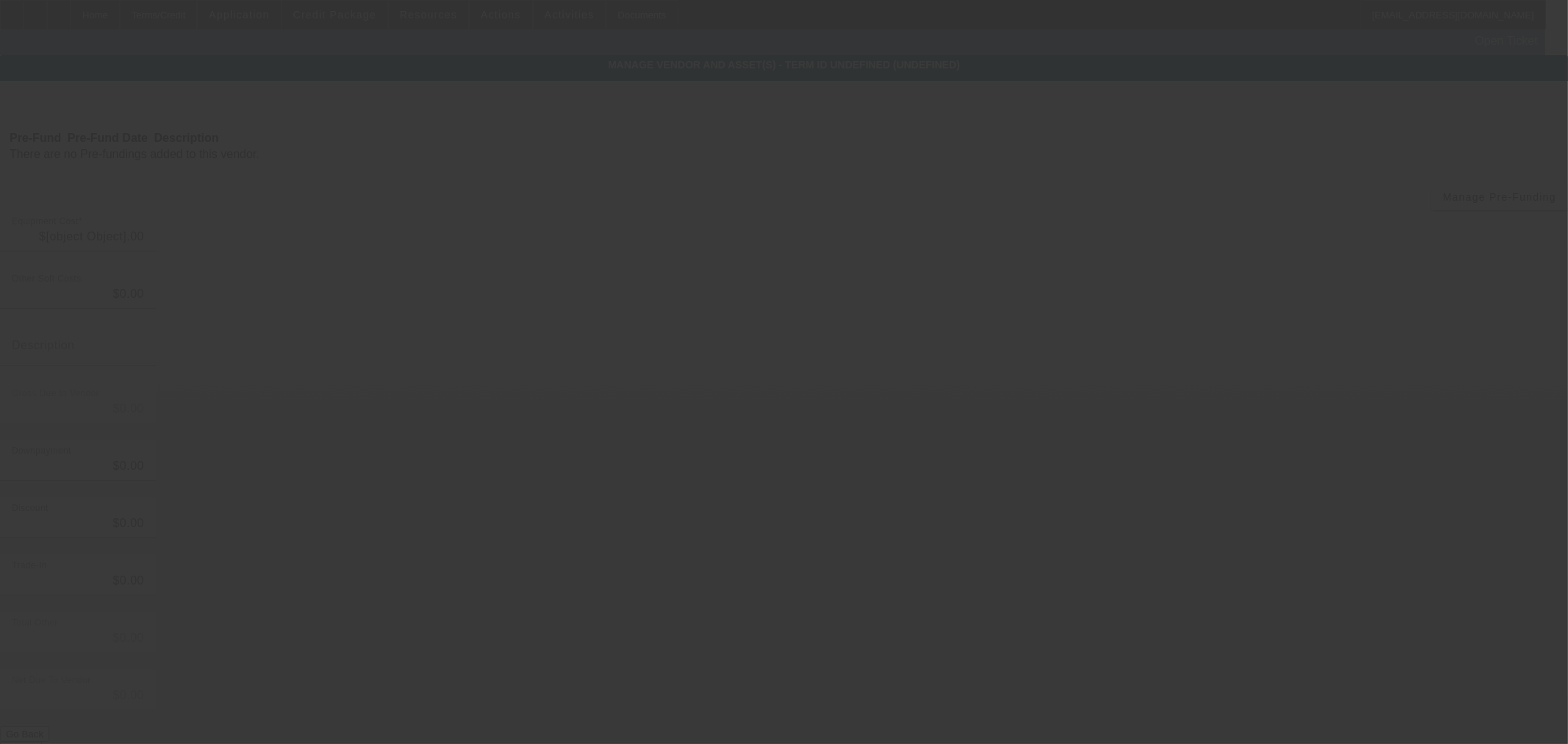
type input "$893,237.75"
type input "$152,324.59"
type input "$740,913.16"
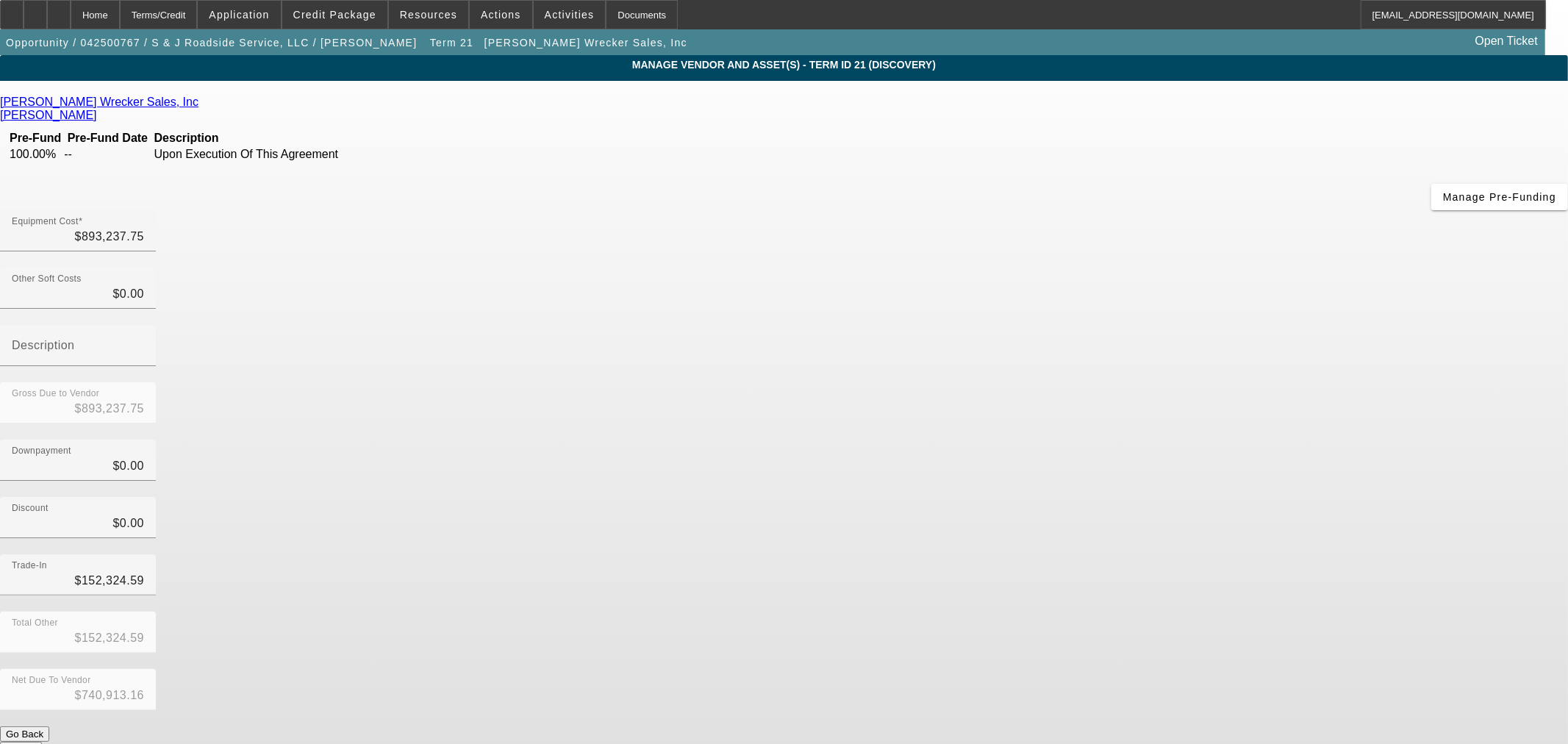
click at [202, 105] on icon at bounding box center [202, 102] width 0 height 13
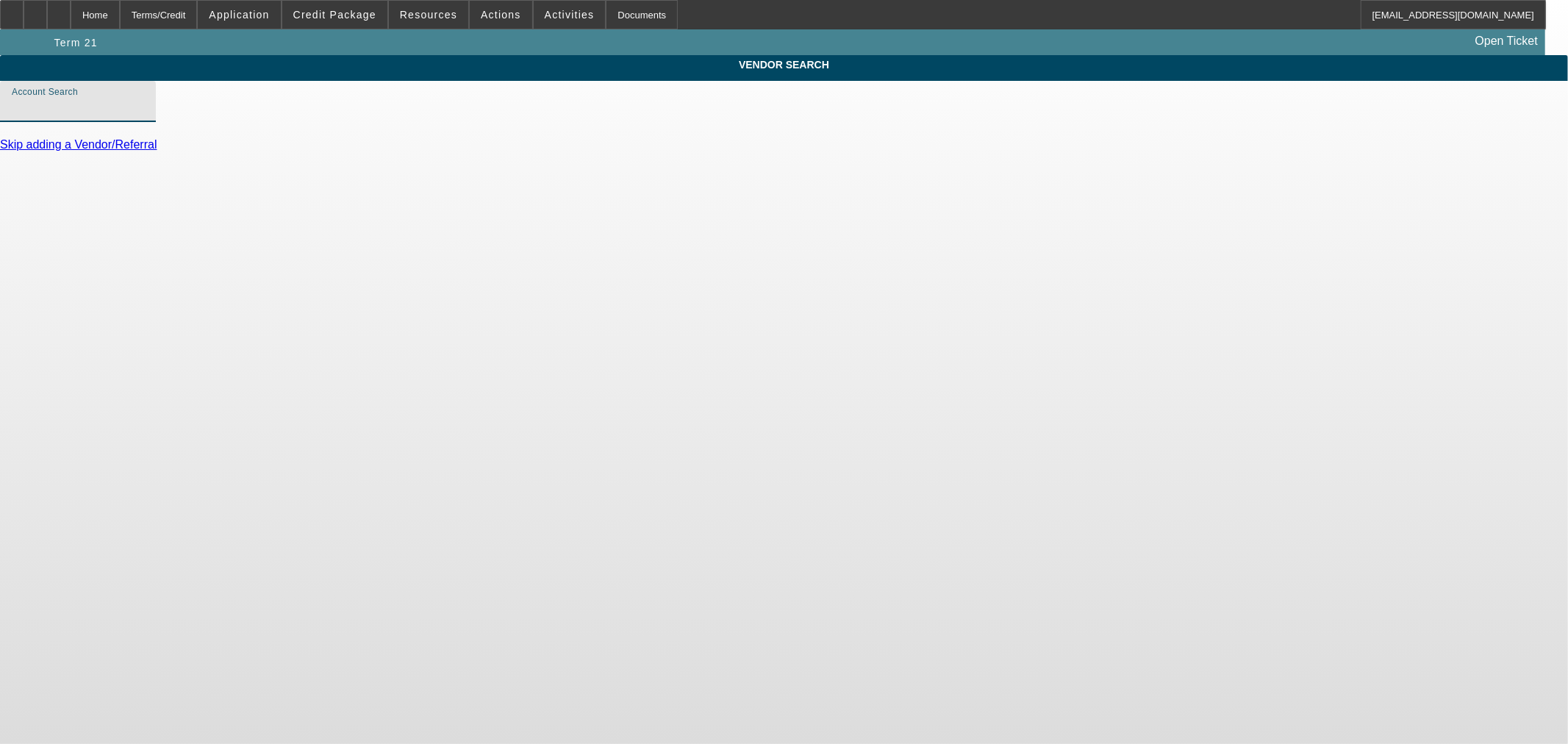
click at [144, 113] on input "Account Search" at bounding box center [77, 108] width 133 height 17
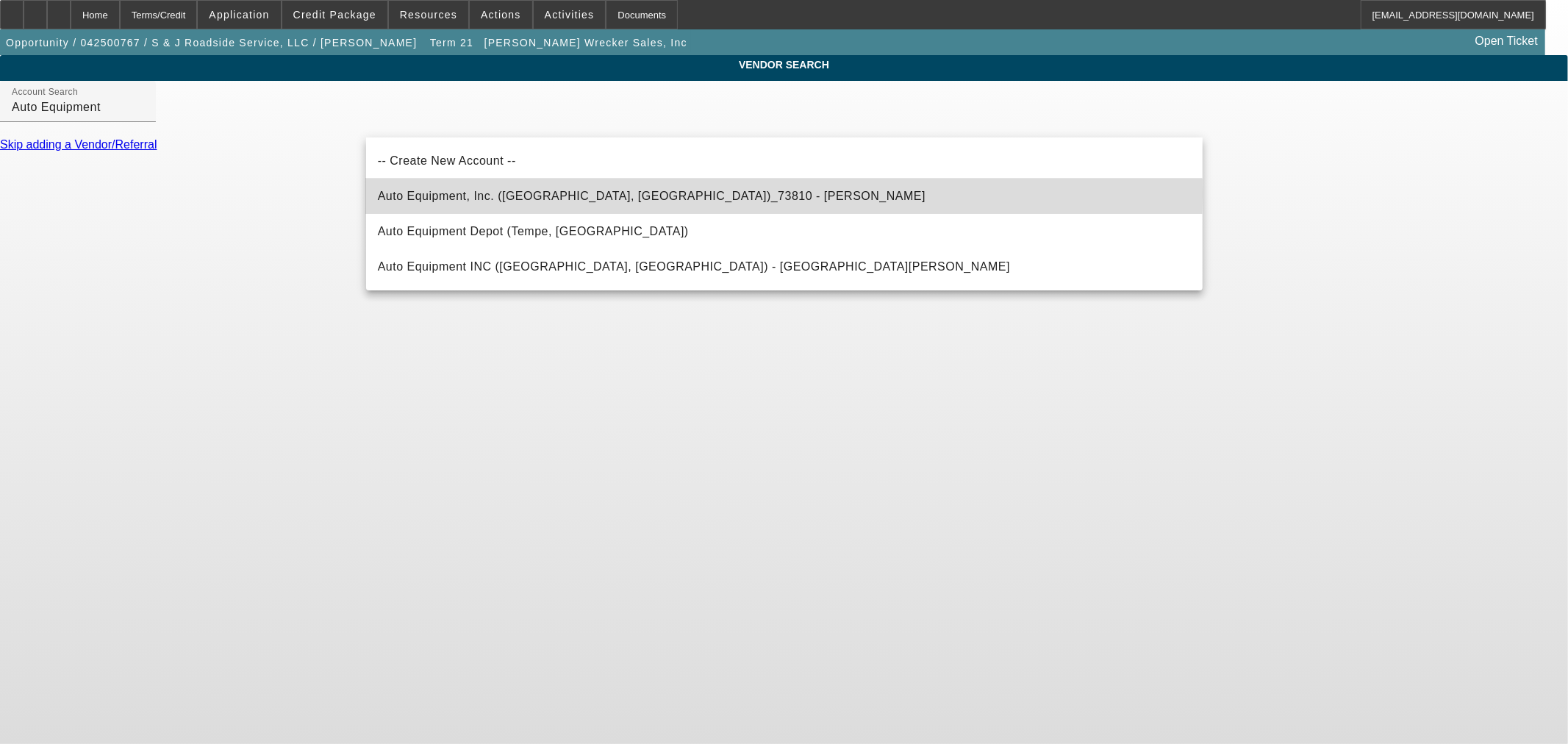
click at [508, 195] on span "Auto Equipment, Inc. (Statesville, NC)_73810 - Reavis, Dick" at bounding box center [652, 196] width 548 height 13
type input "Auto Equipment, Inc. (Statesville, NC)_73810 - Reavis, Dick"
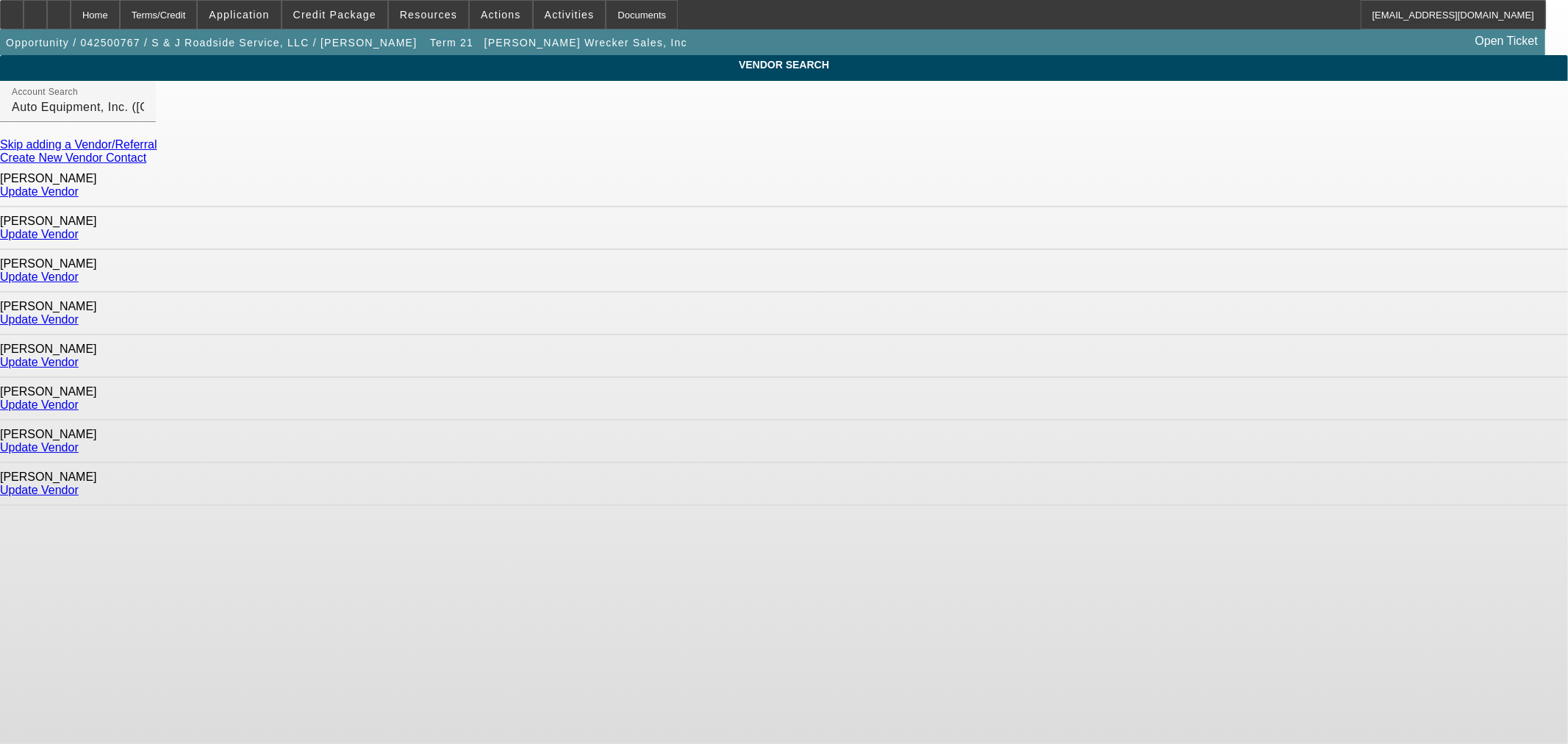
click at [78, 270] on link "Update Vendor" at bounding box center [39, 276] width 78 height 13
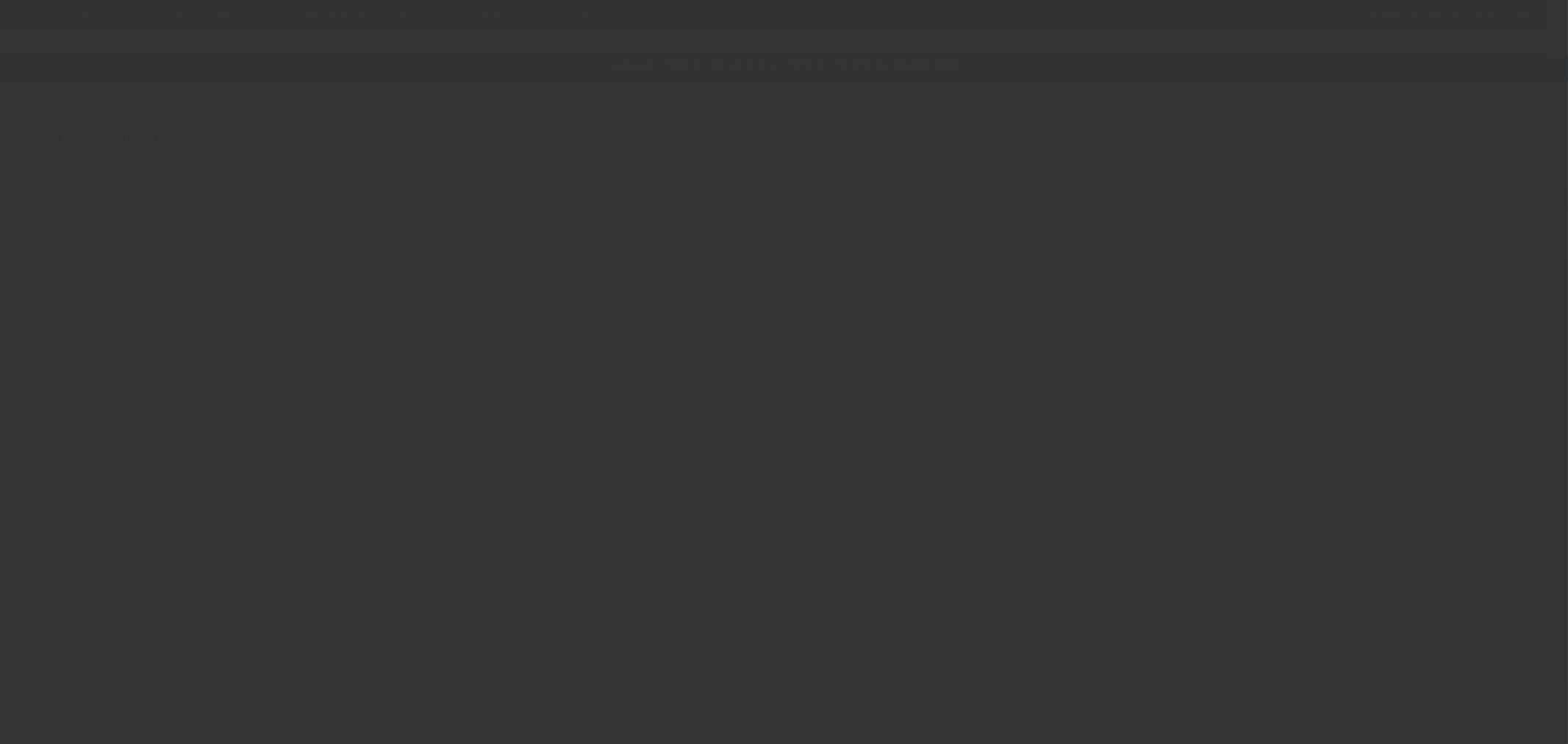
type input "$893,237.75"
type input "$152,324.59"
type input "$740,913.16"
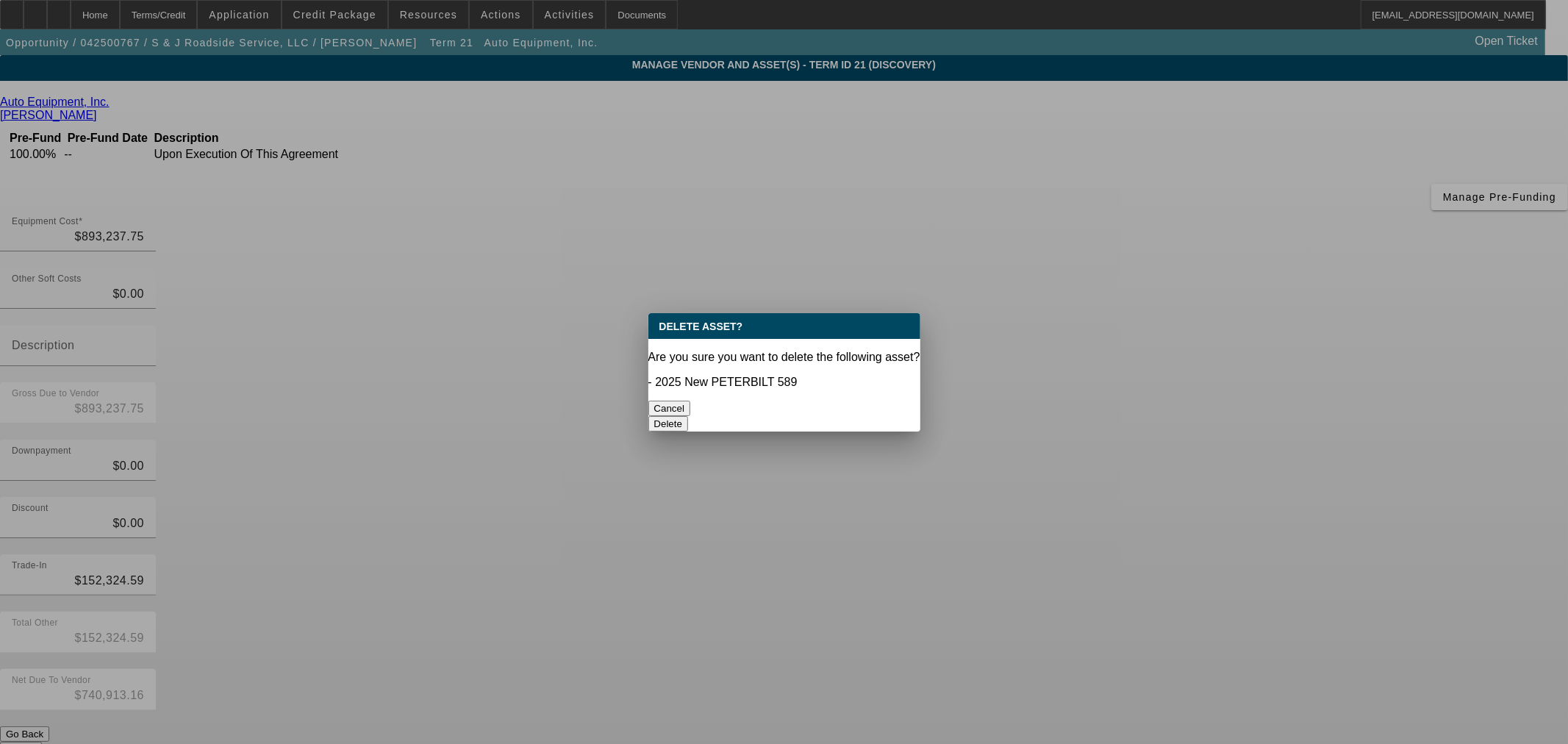
click at [689, 417] on button "Delete" at bounding box center [669, 424] width 41 height 16
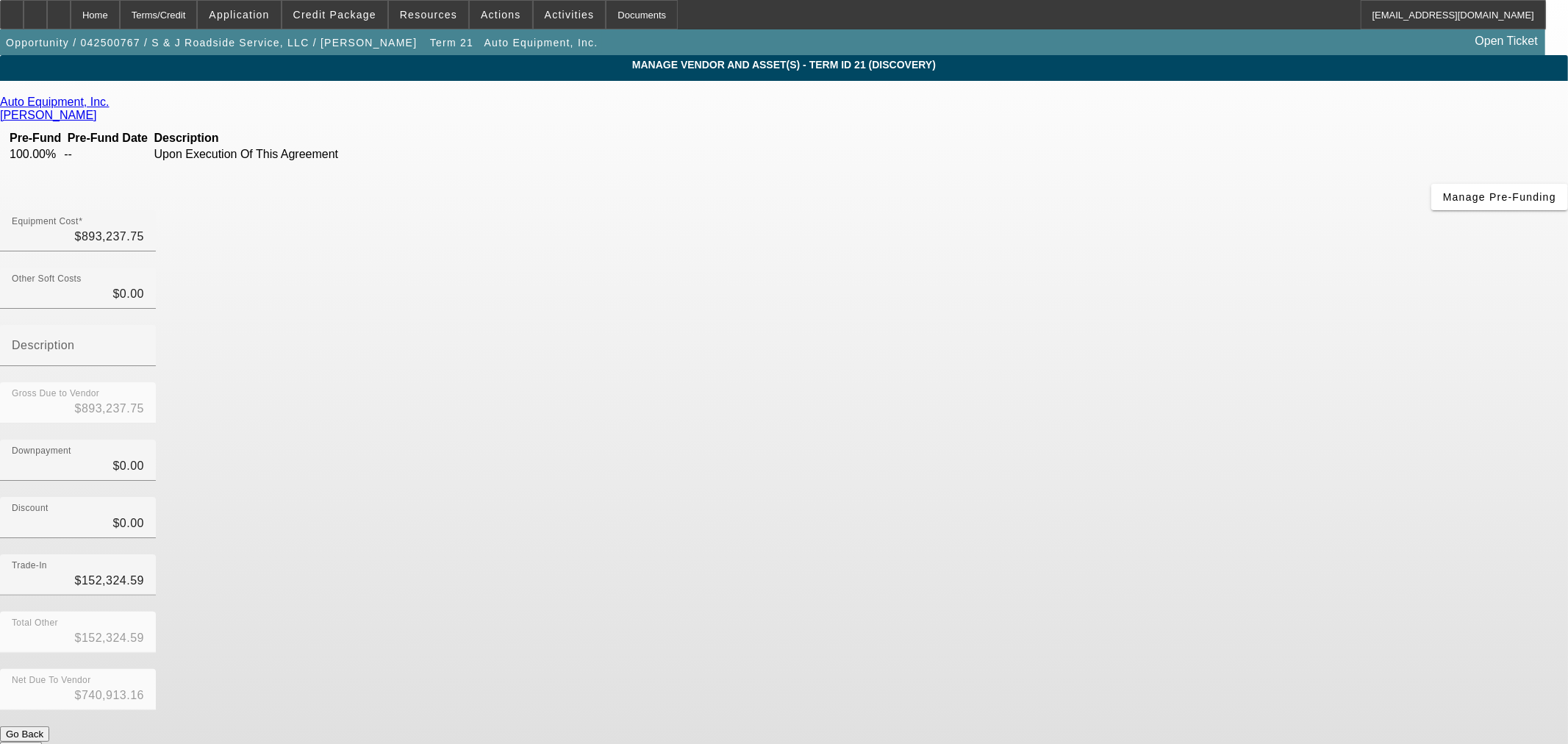
drag, startPoint x: 1145, startPoint y: 600, endPoint x: 1116, endPoint y: 609, distance: 30.4
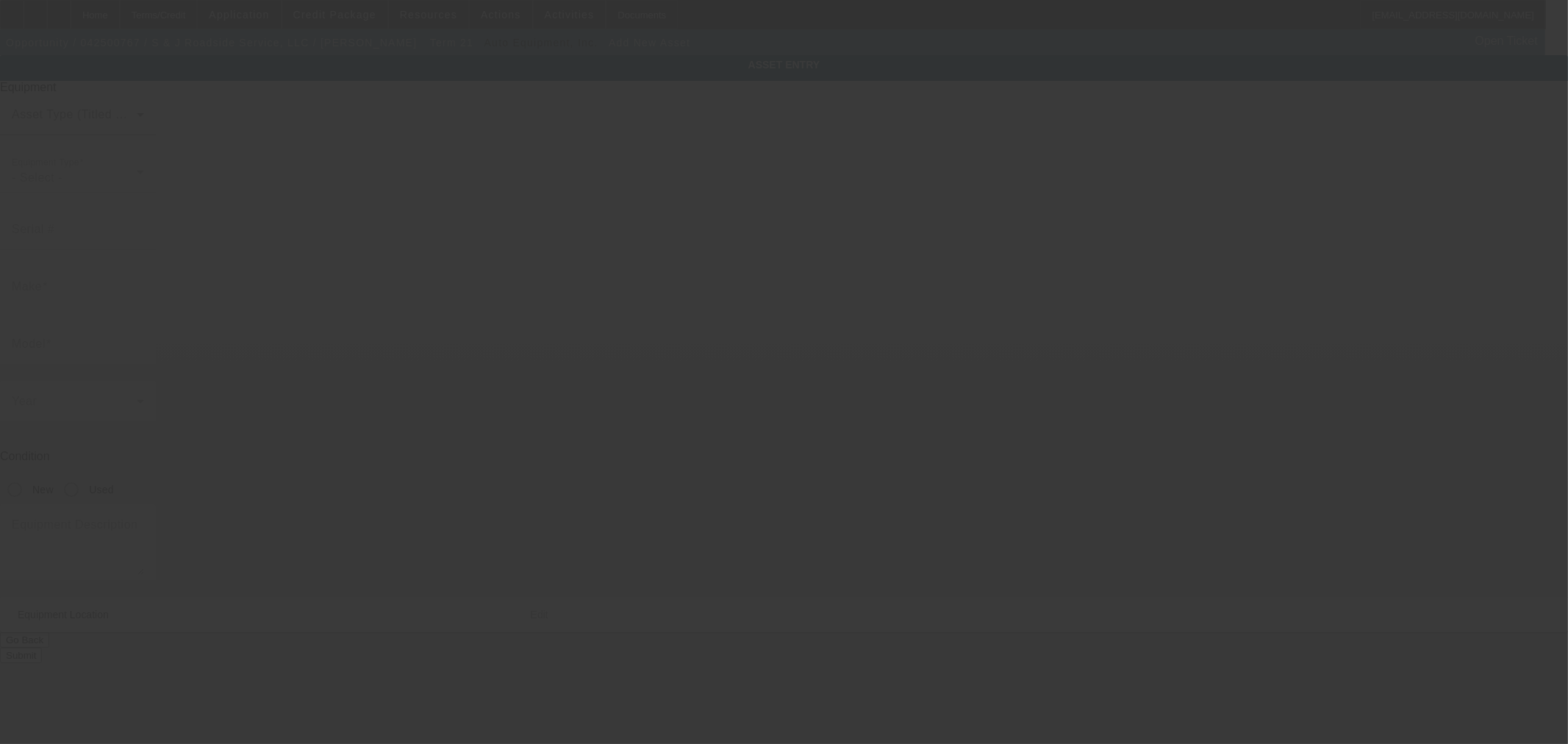
type input "145 Newton Bridge Industri Way"
type input "Athens"
type input "30607"
type input "Clarke"
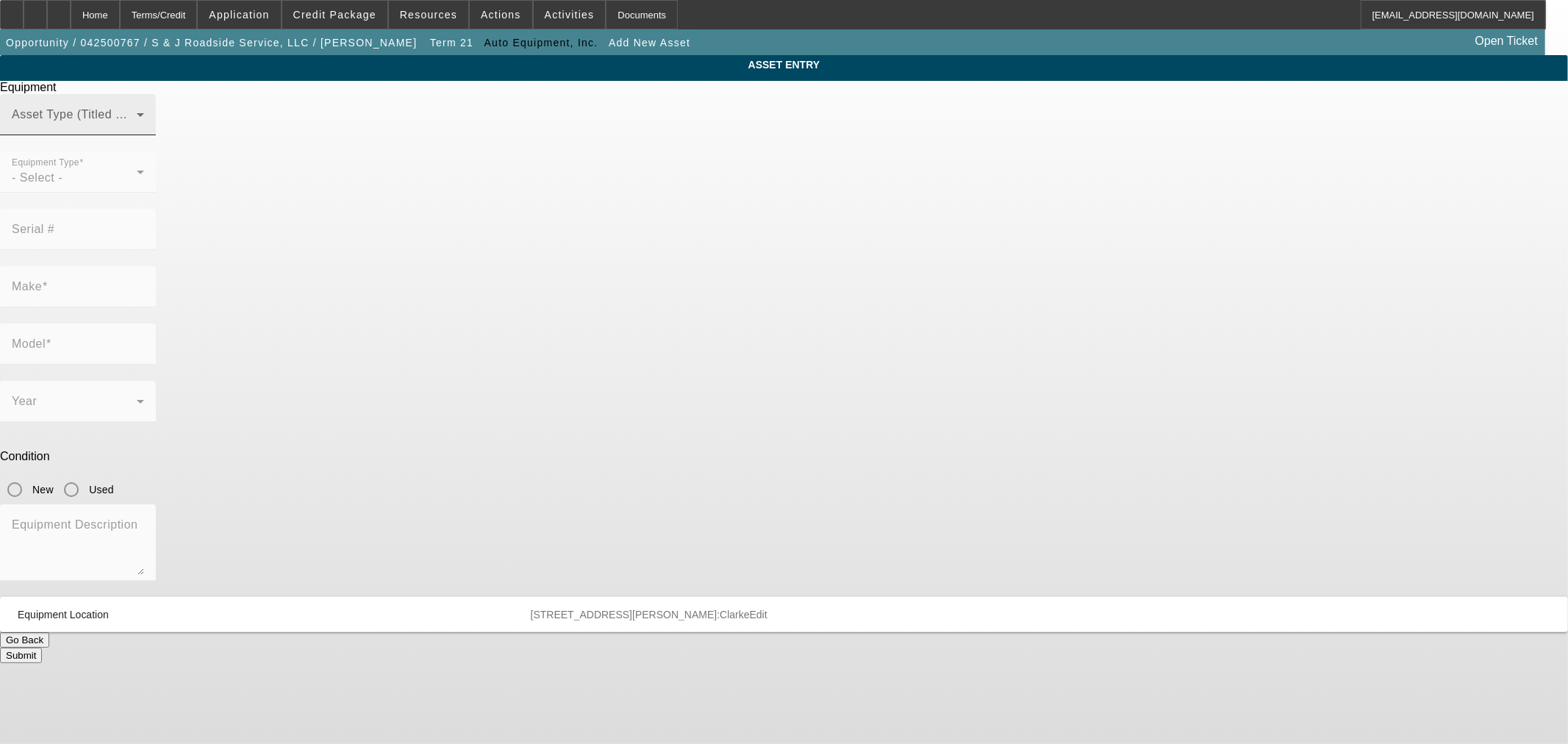
drag, startPoint x: 690, startPoint y: 130, endPoint x: 710, endPoint y: 130, distance: 20.0
click at [144, 130] on div "Asset Type (Titled or Non-Titled)" at bounding box center [77, 114] width 133 height 42
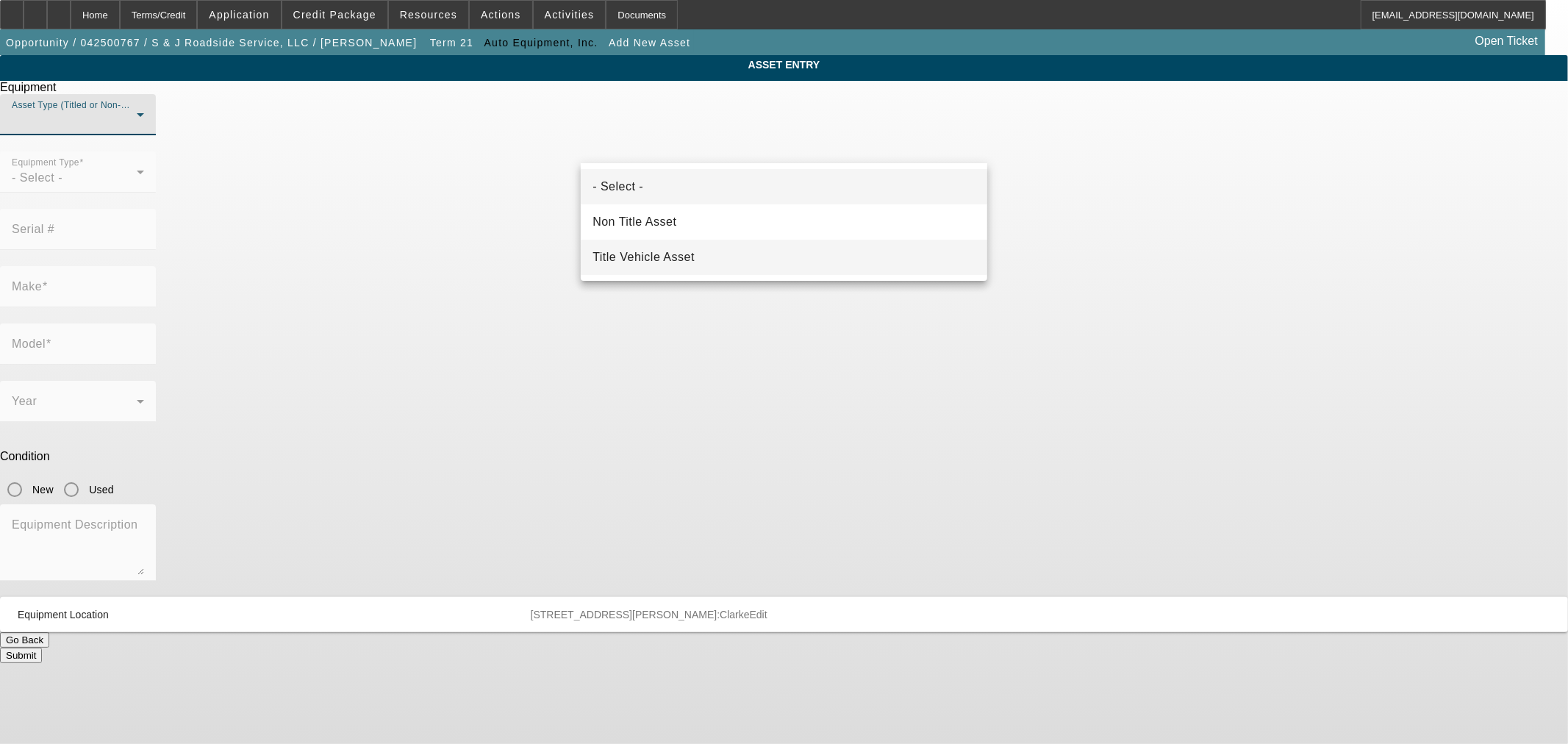
click at [716, 245] on mat-option "Title Vehicle Asset" at bounding box center [784, 257] width 407 height 35
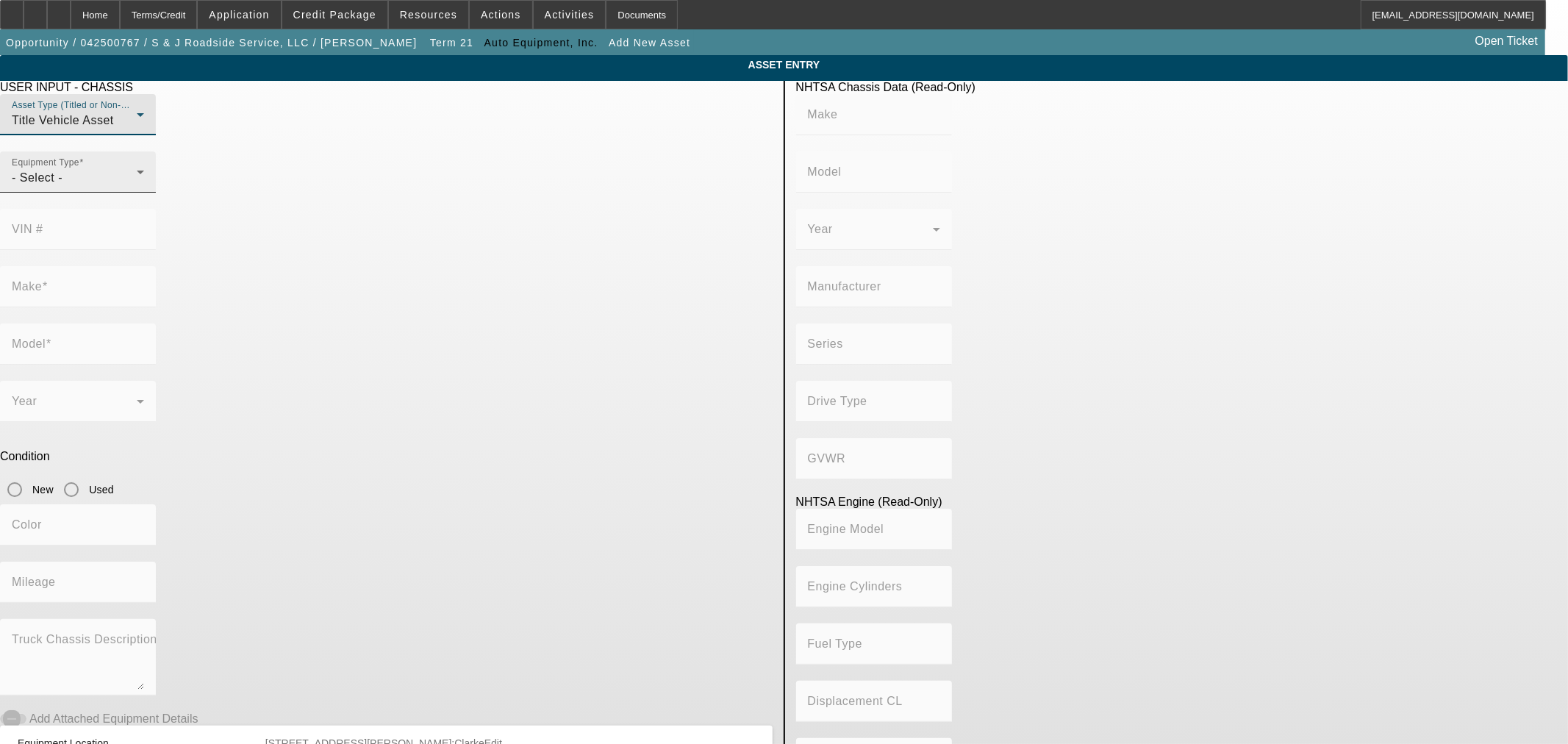
click at [156, 209] on div at bounding box center [77, 201] width 156 height 16
click at [137, 187] on div "- Select -" at bounding box center [74, 178] width 125 height 17
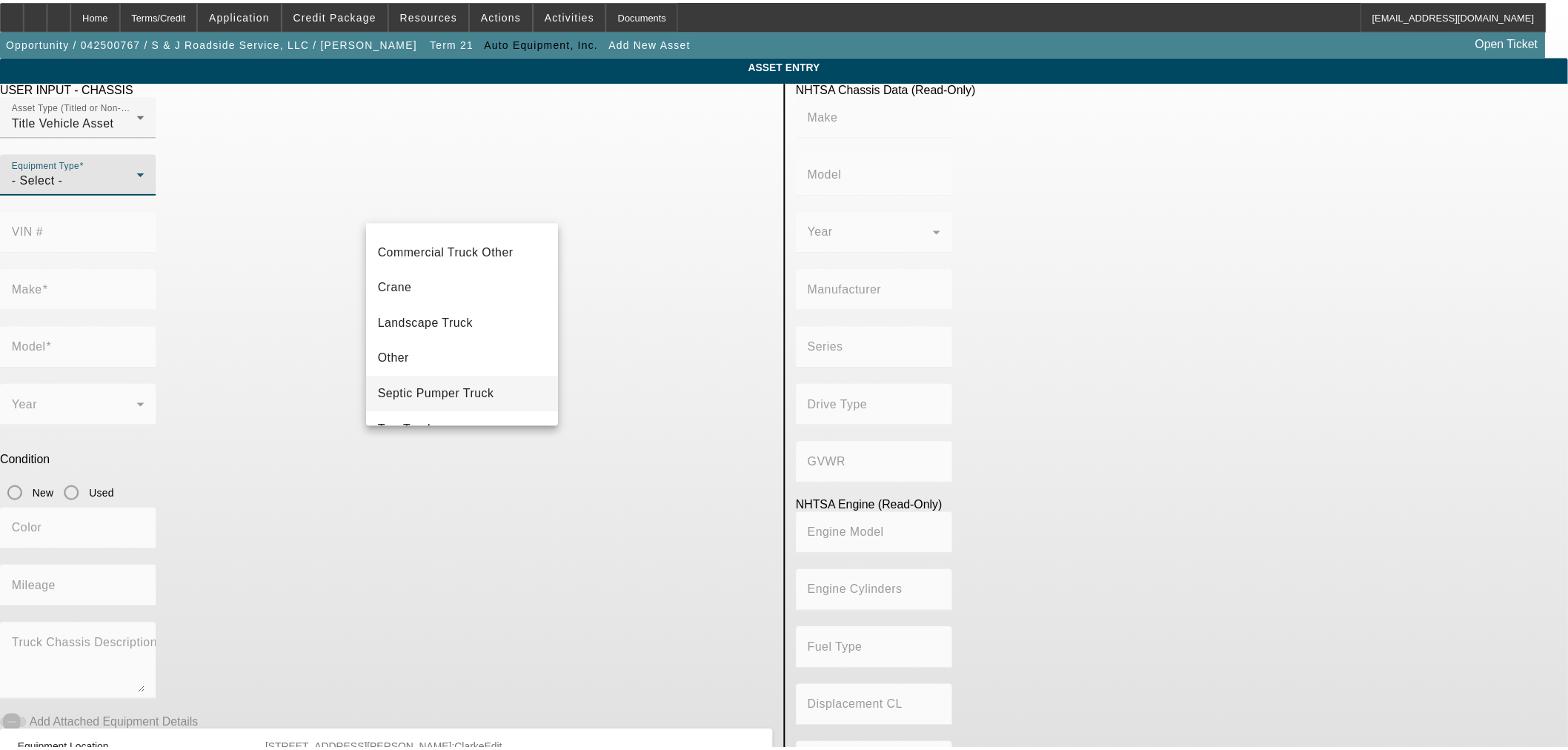
scroll to position [163, 0]
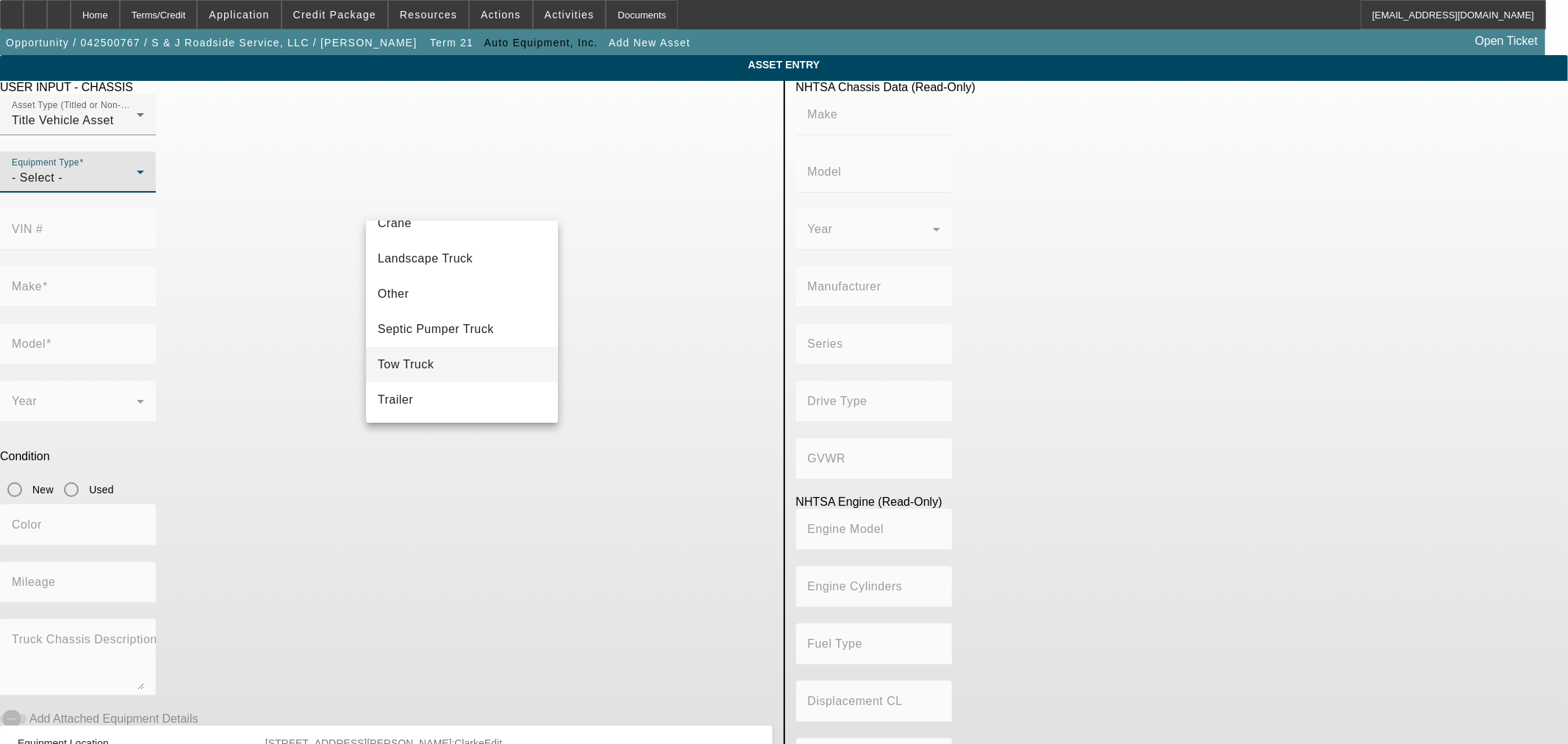
click at [497, 360] on mat-option "Tow Truck" at bounding box center [462, 364] width 192 height 35
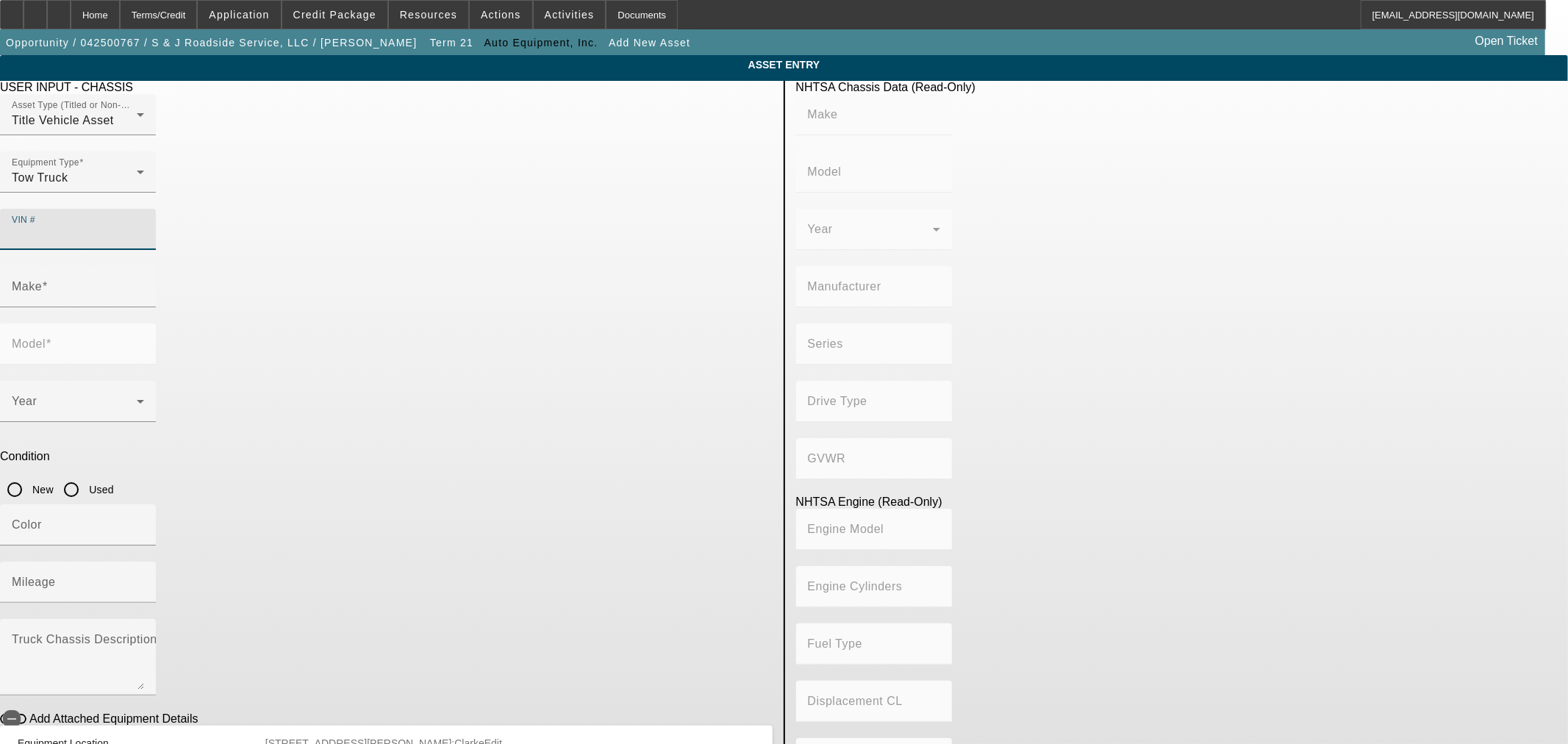
click at [144, 227] on input "VIN #" at bounding box center [77, 235] width 133 height 17
paste input "1NKZX4TX5TJ188692"
type input "1NKZX4TX5TJ188692"
type input "KENWORTH"
type input "T880"
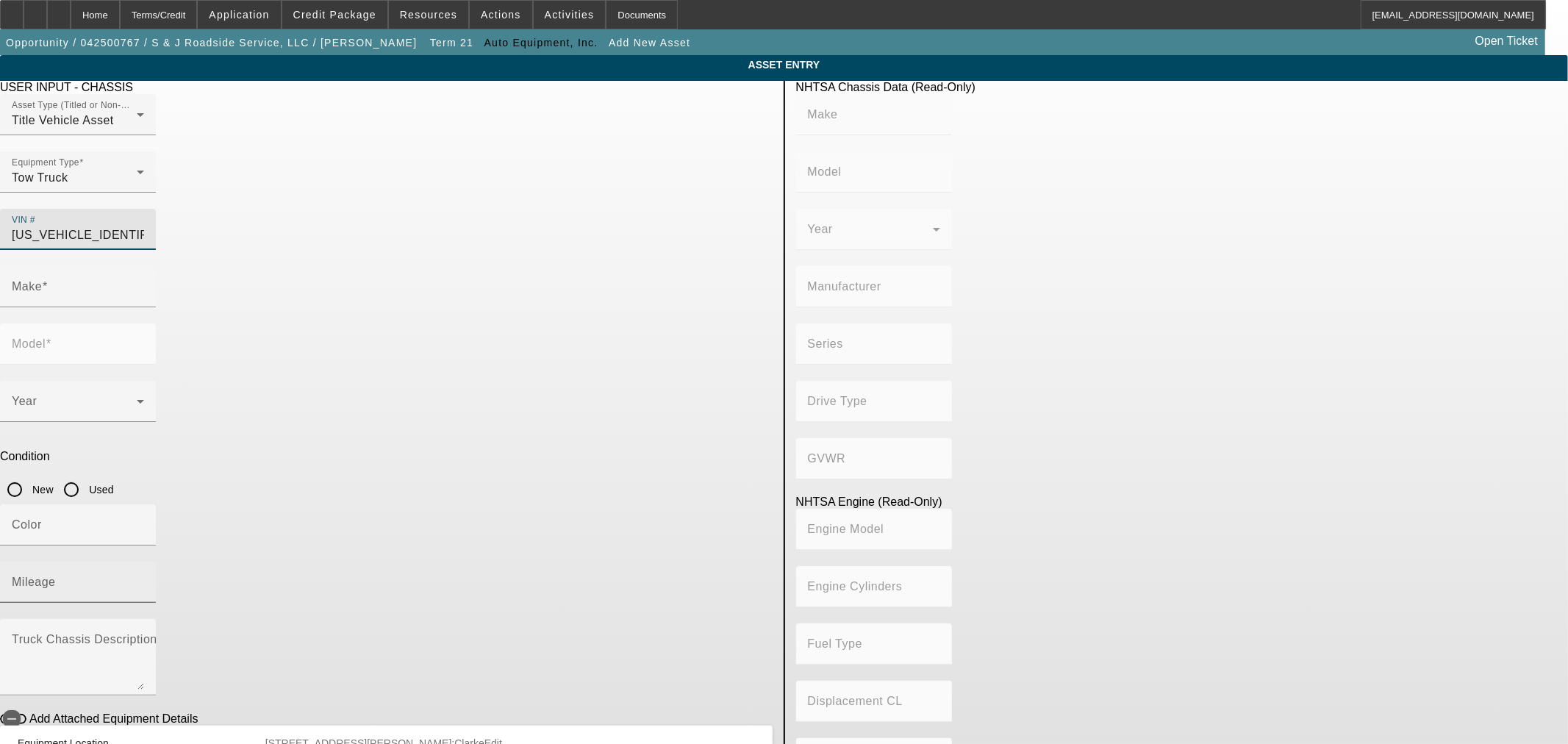
type input "KENWORTH TRUCK COMPANY"
type input "Other"
type input "Class 8: 33,001 lb and above (14,969 kg and above)"
type input "ISX / X15"
type input "6"
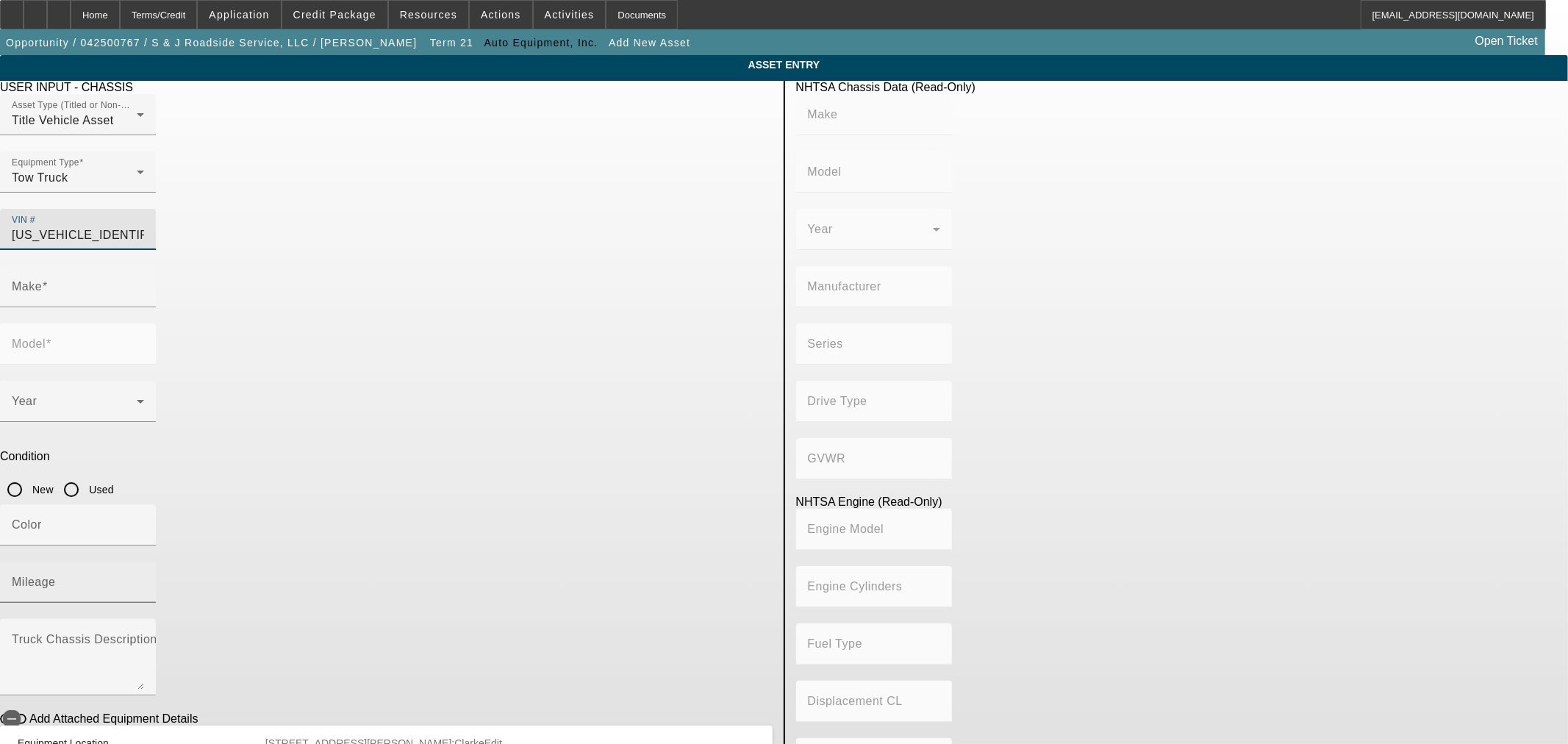
type input "Diesel"
type input "915.3561614209"
type input "15"
type input "KENWORTH"
type input "T880"
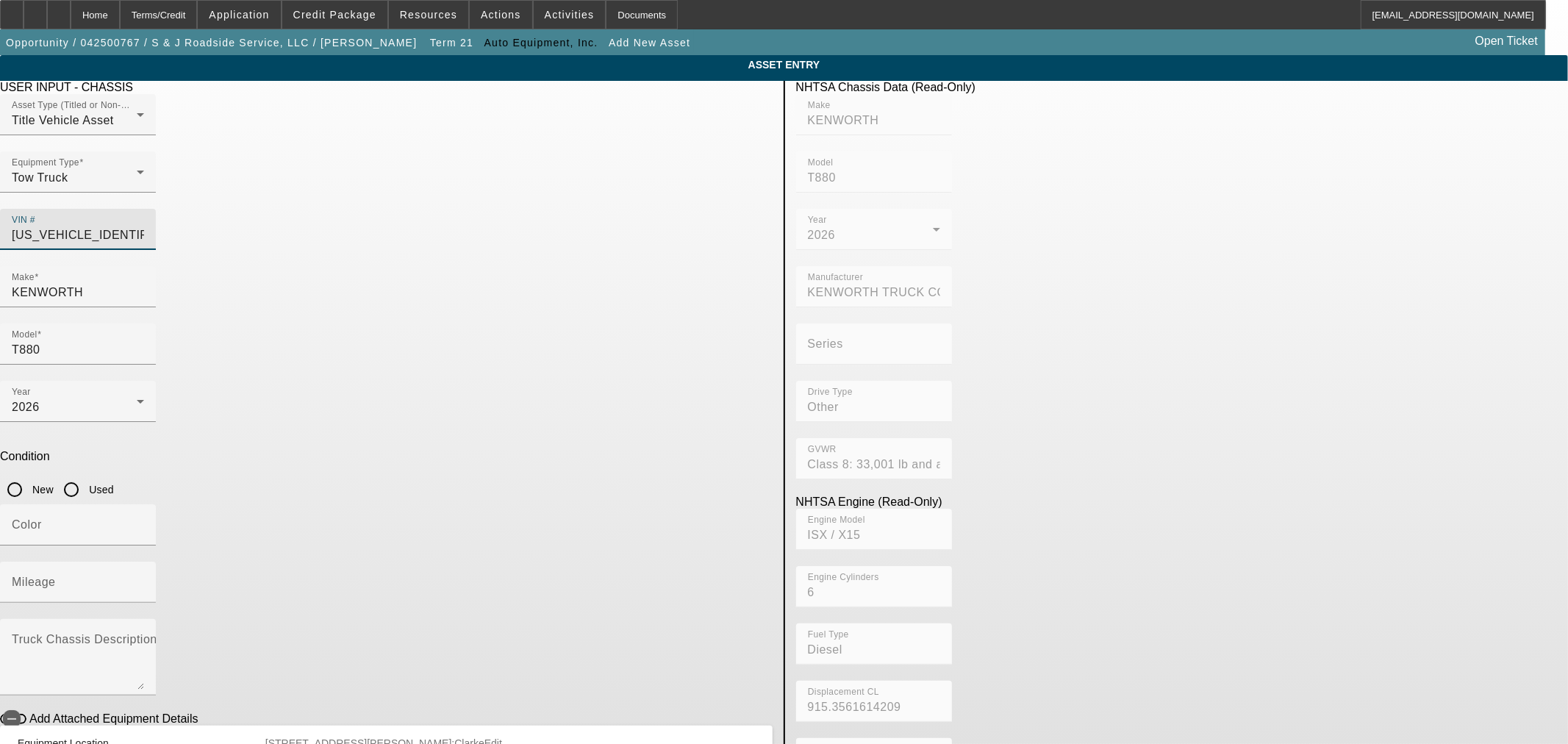
type input "1NKZX4TX5TJ188692"
click at [29, 475] on input "New" at bounding box center [15, 489] width 29 height 29
radio input "true"
type input "KENWORTH"
type input "T880"
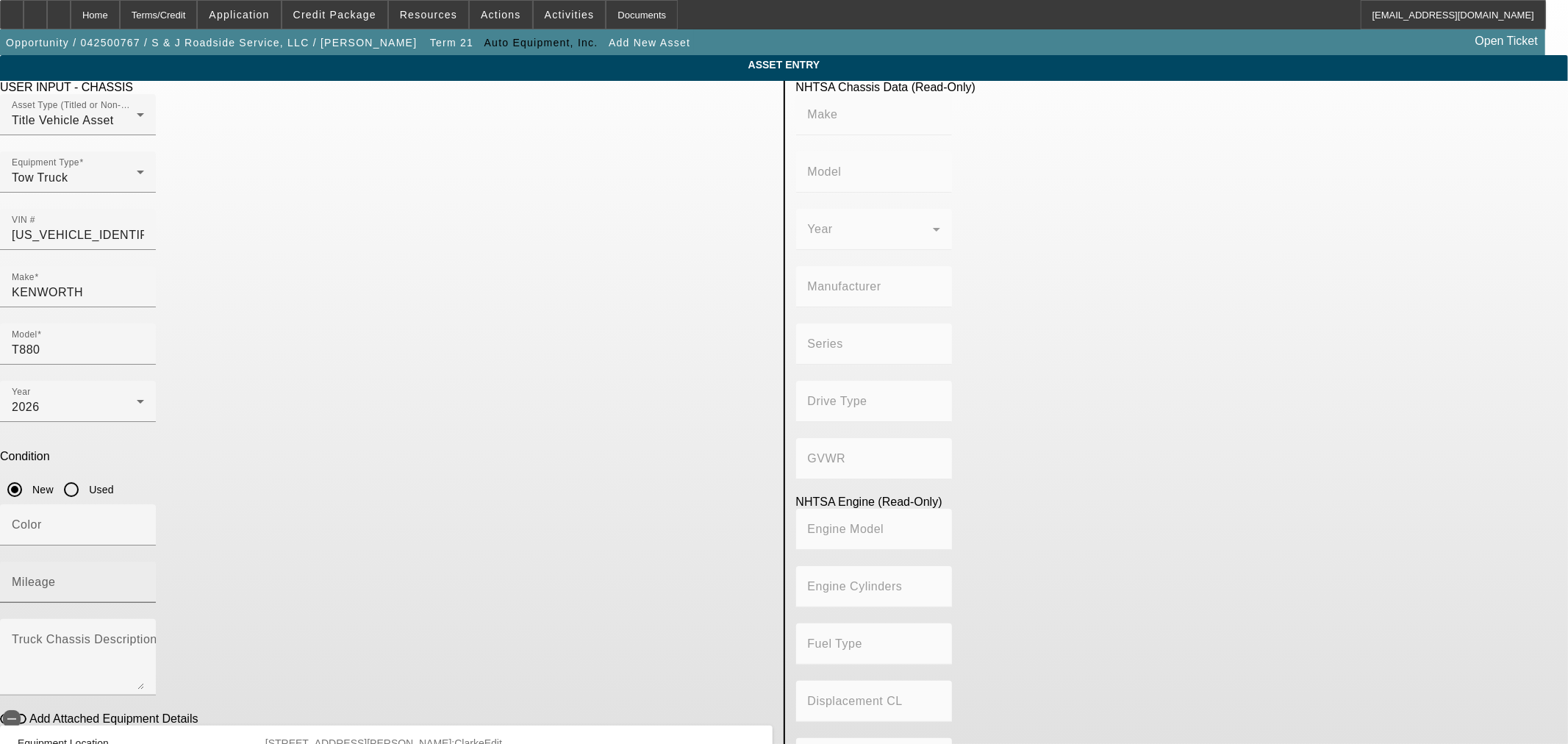
type input "KENWORTH TRUCK COMPANY"
type input "Other"
type input "Class 8: 33,001 lb and above (14,969 kg and above)"
type input "ISX / X15"
type input "6"
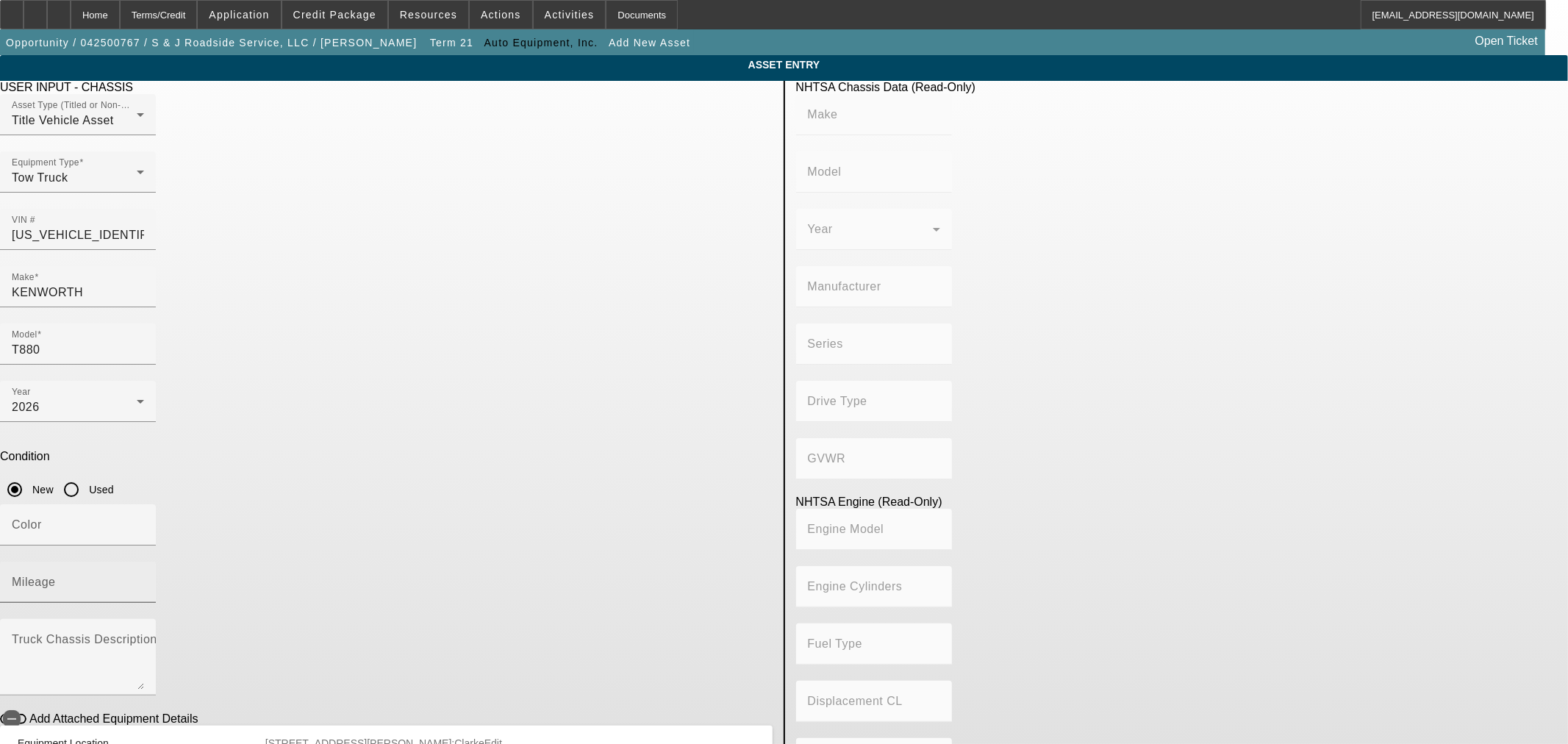
type input "Diesel"
type input "915.3561614209"
type input "15"
click at [144, 562] on div "Mileage" at bounding box center [77, 582] width 133 height 42
type input "1"
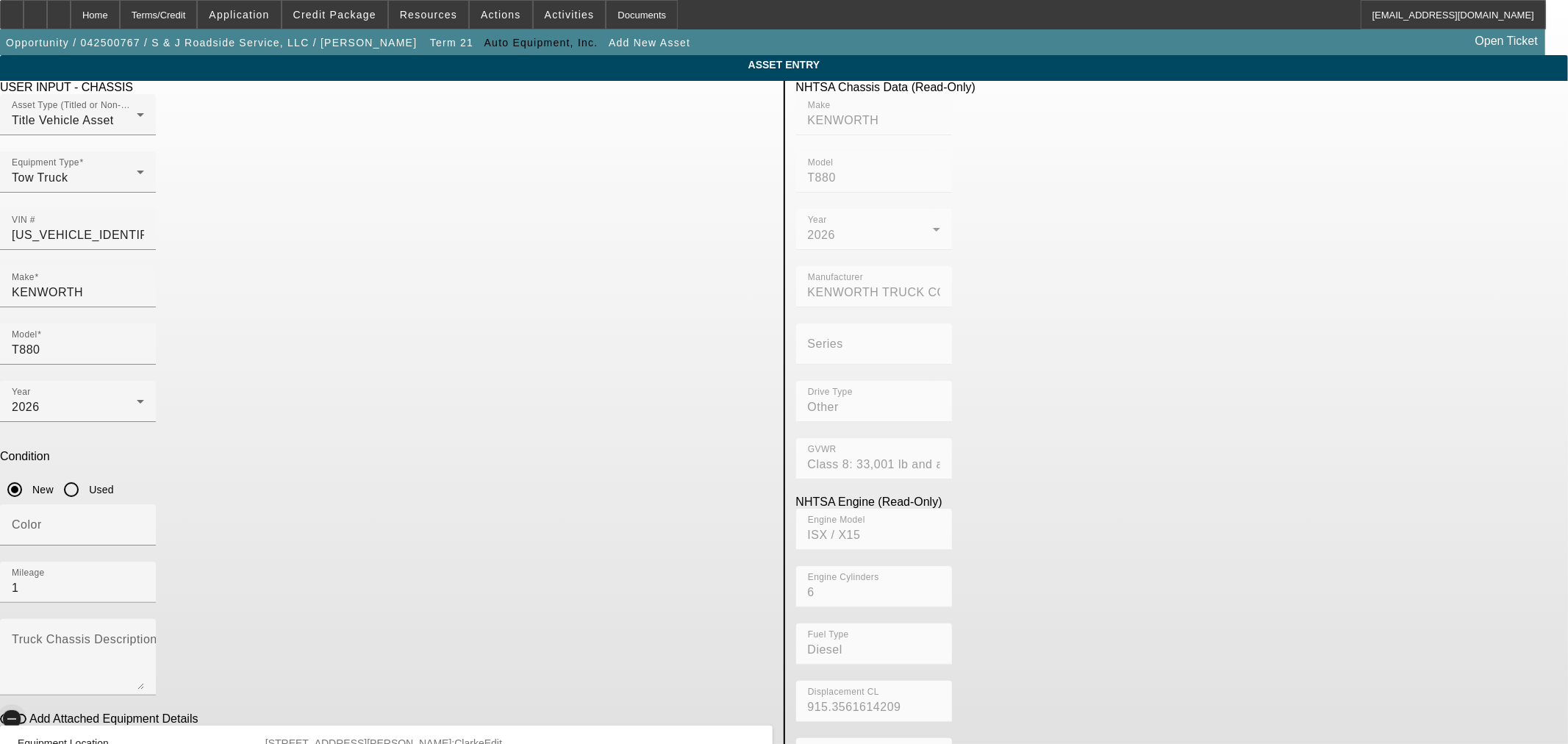
click at [18, 713] on icon "button" at bounding box center [12, 720] width 14 height 14
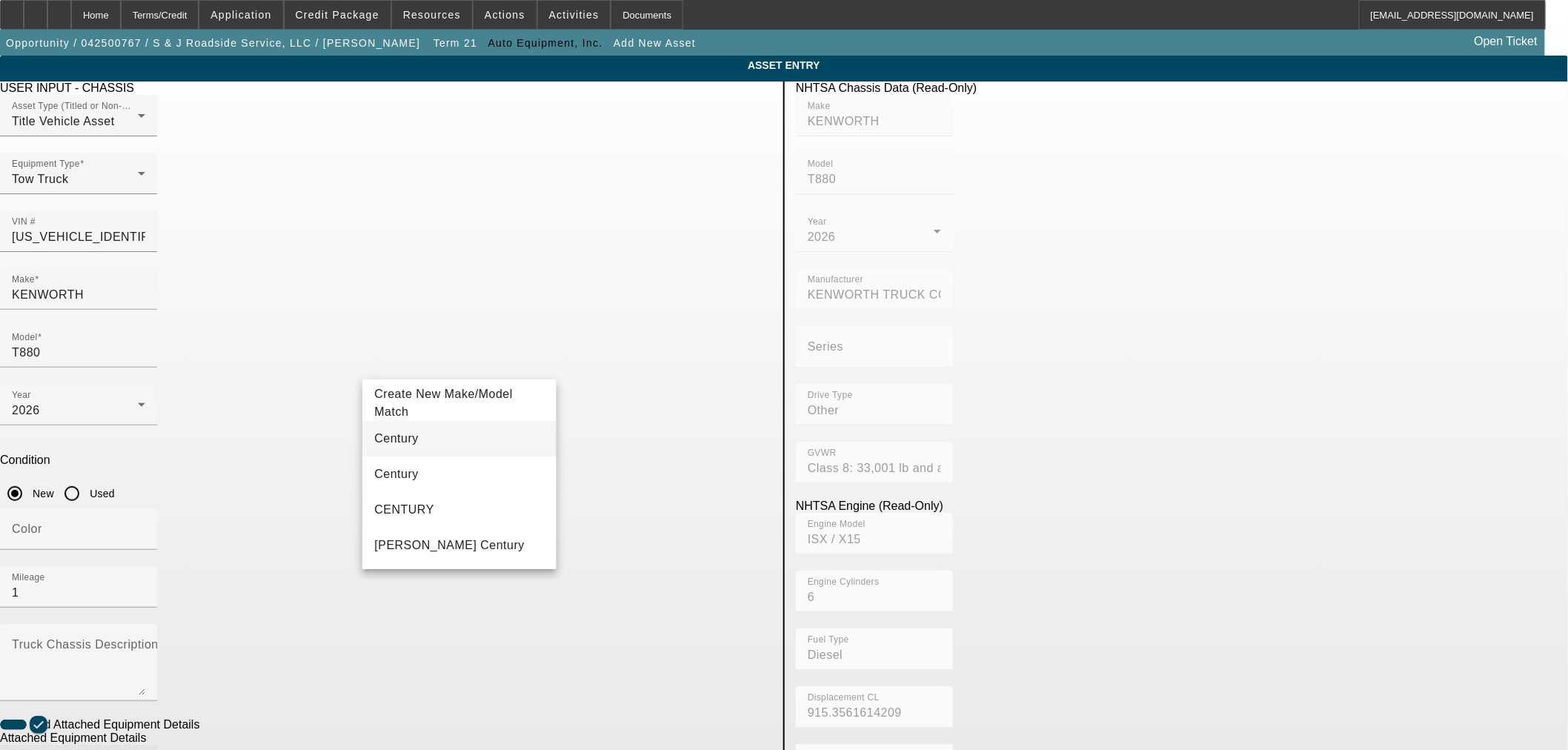
type input "Century"
click at [449, 436] on mat-option "Century" at bounding box center [459, 438] width 193 height 35
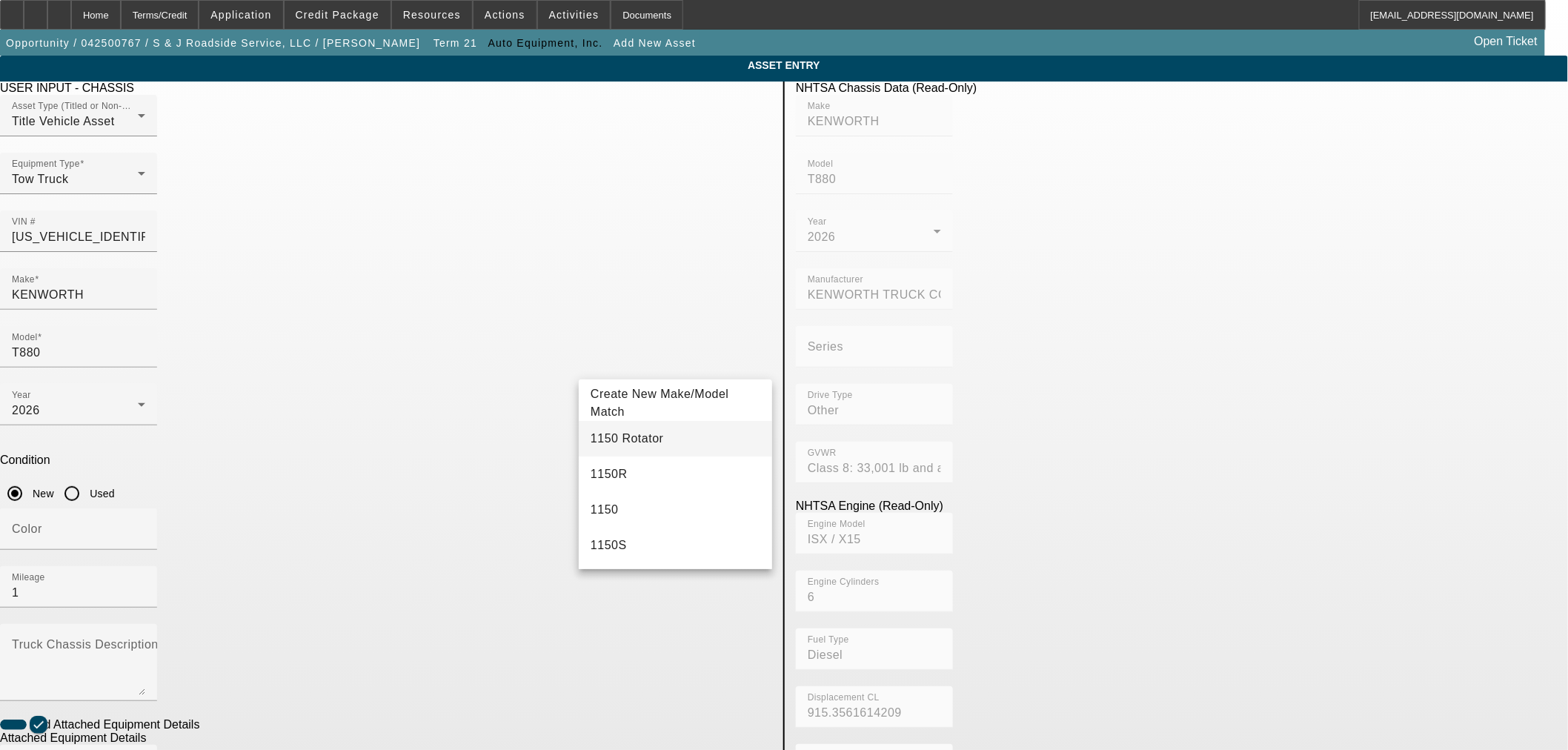
click at [636, 427] on mat-option "1150 Rotator" at bounding box center [676, 438] width 193 height 35
type input "1150 Rotator"
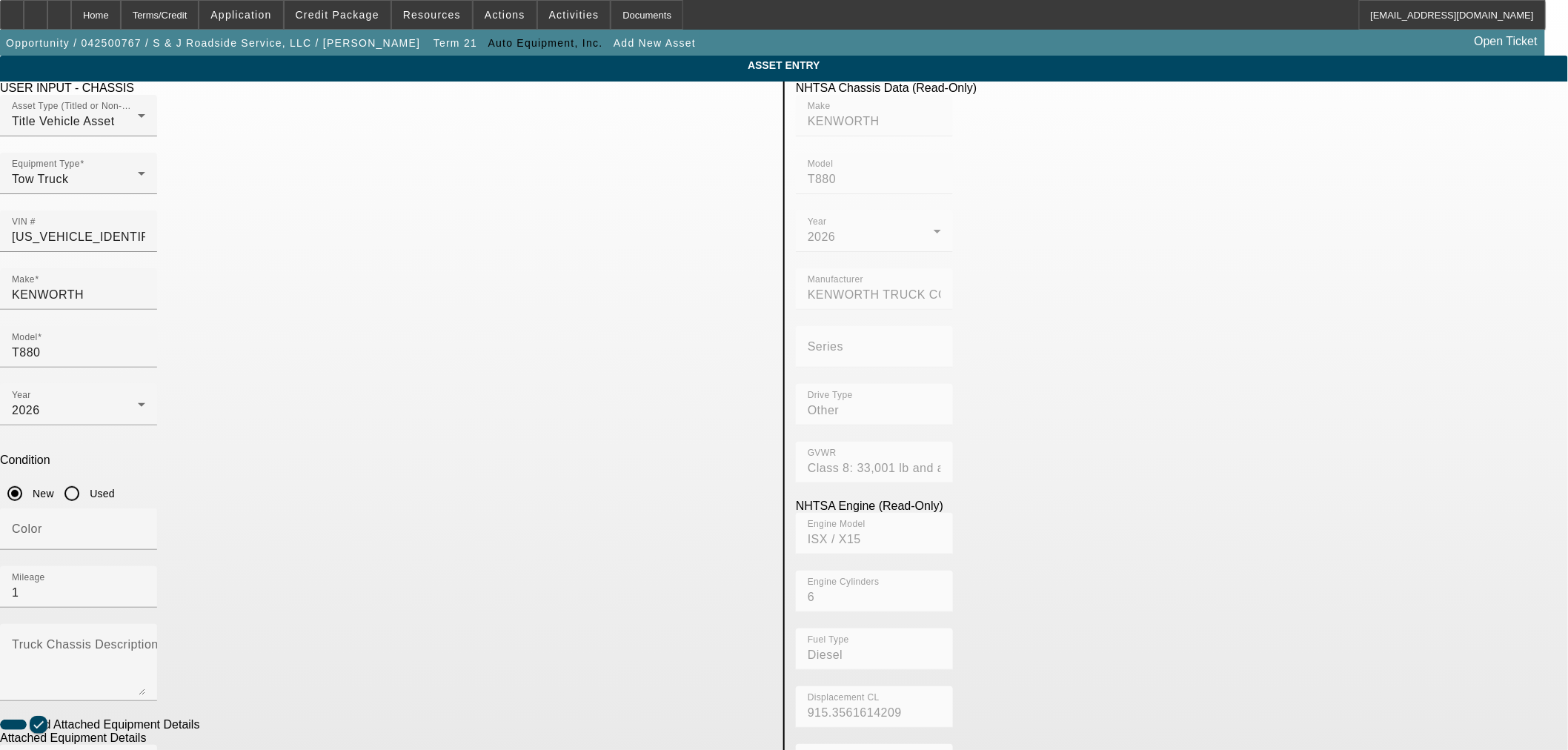
radio input "true"
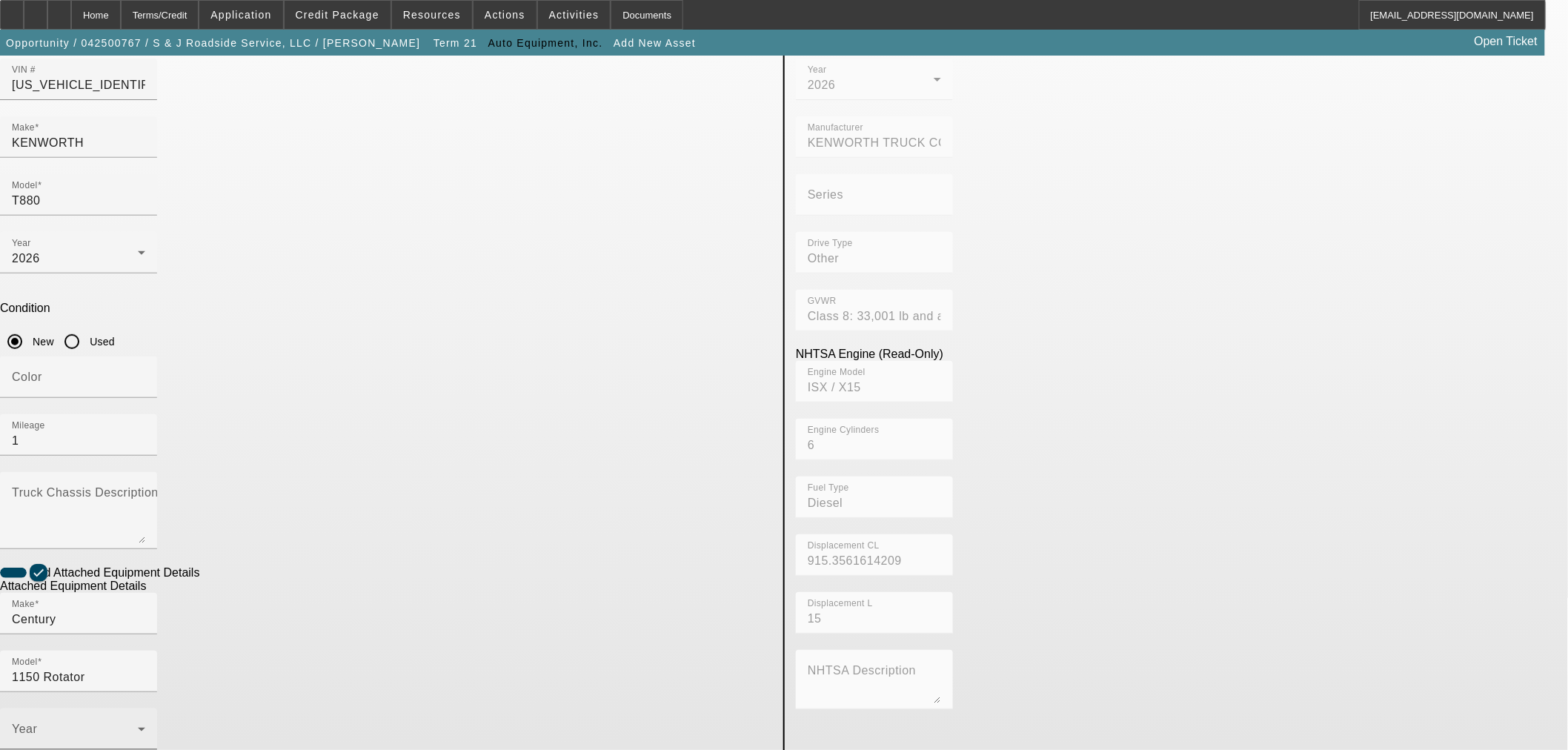
scroll to position [195, 0]
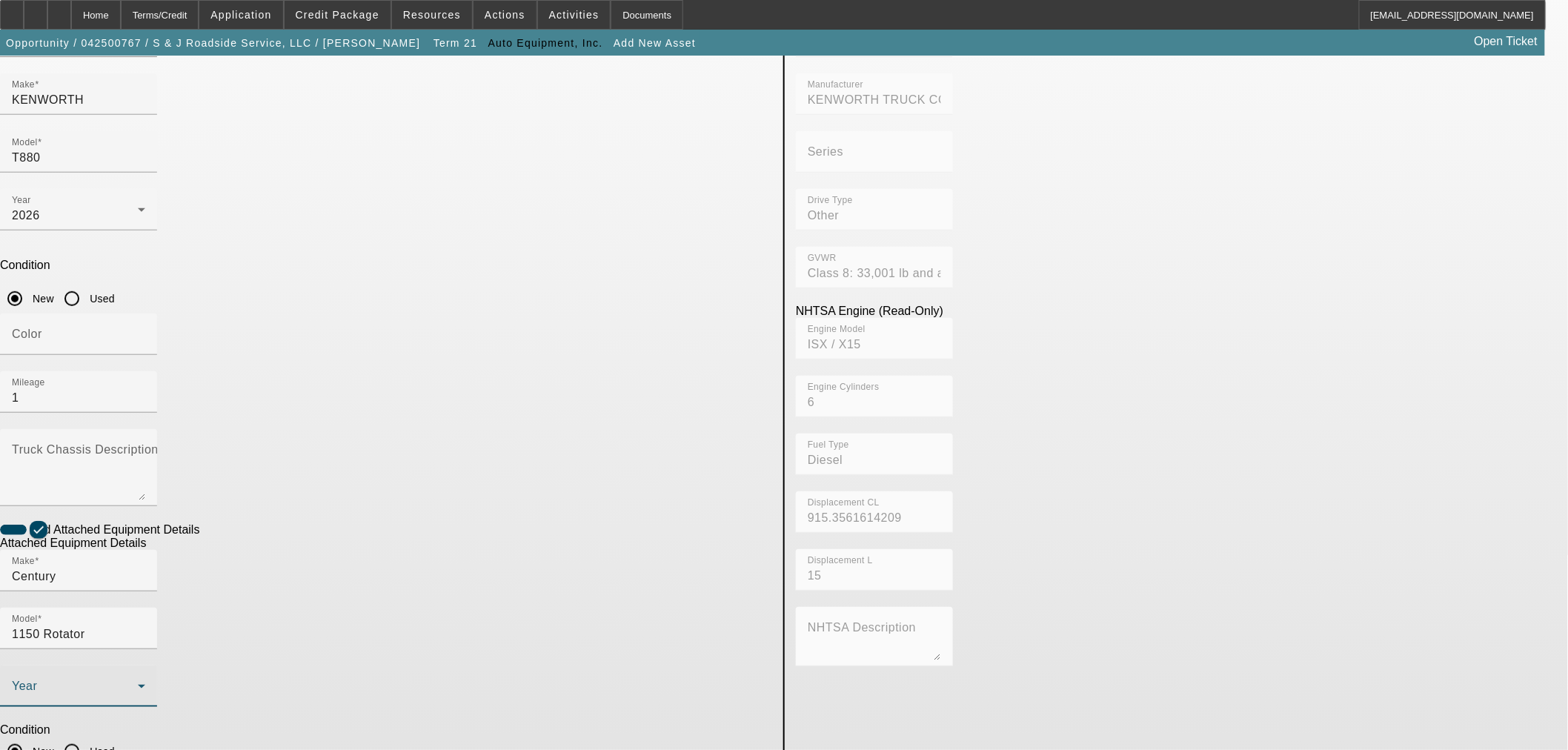
click at [138, 684] on span at bounding box center [74, 692] width 126 height 18
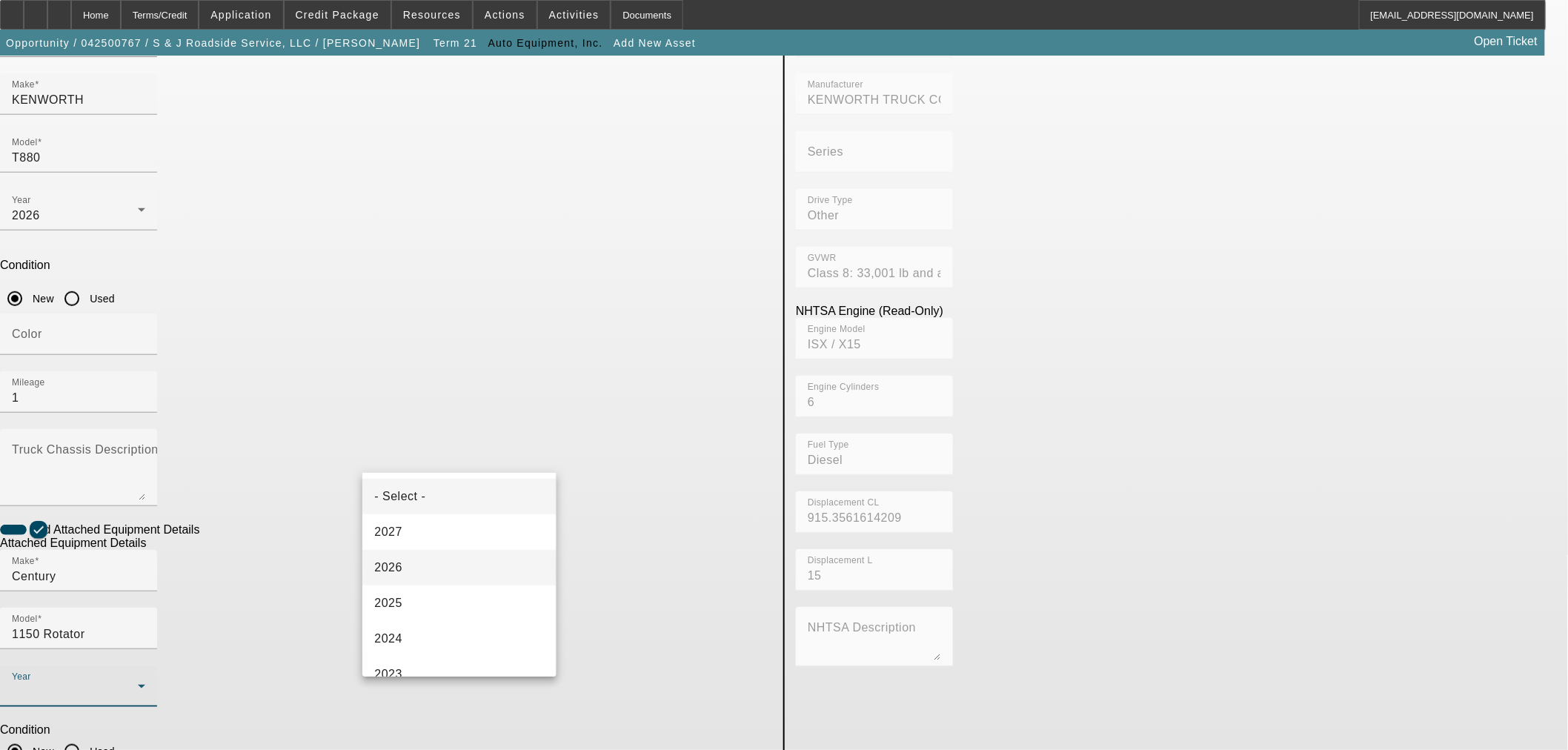
click at [426, 574] on mat-option "2026" at bounding box center [459, 567] width 193 height 35
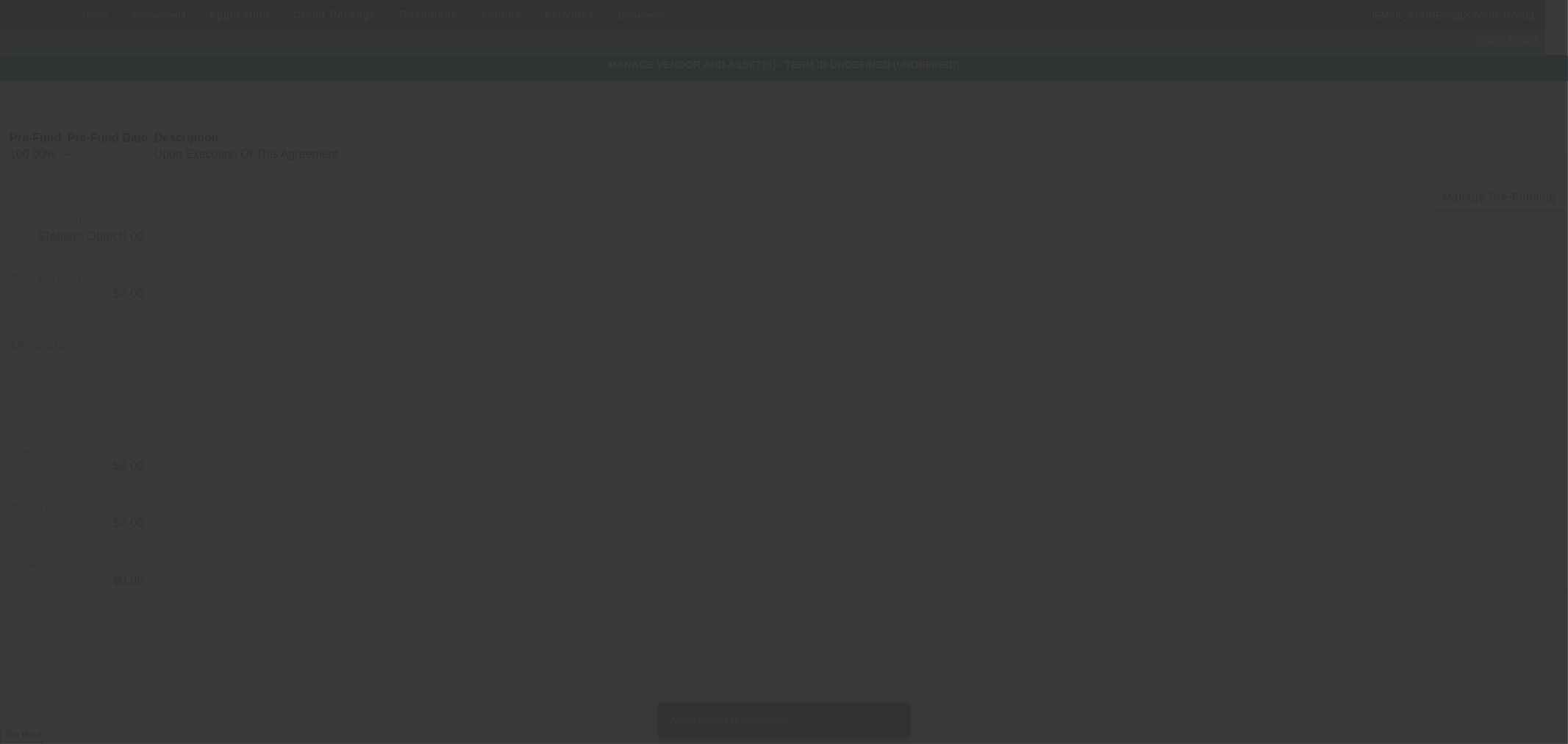
type input "$893,237.75"
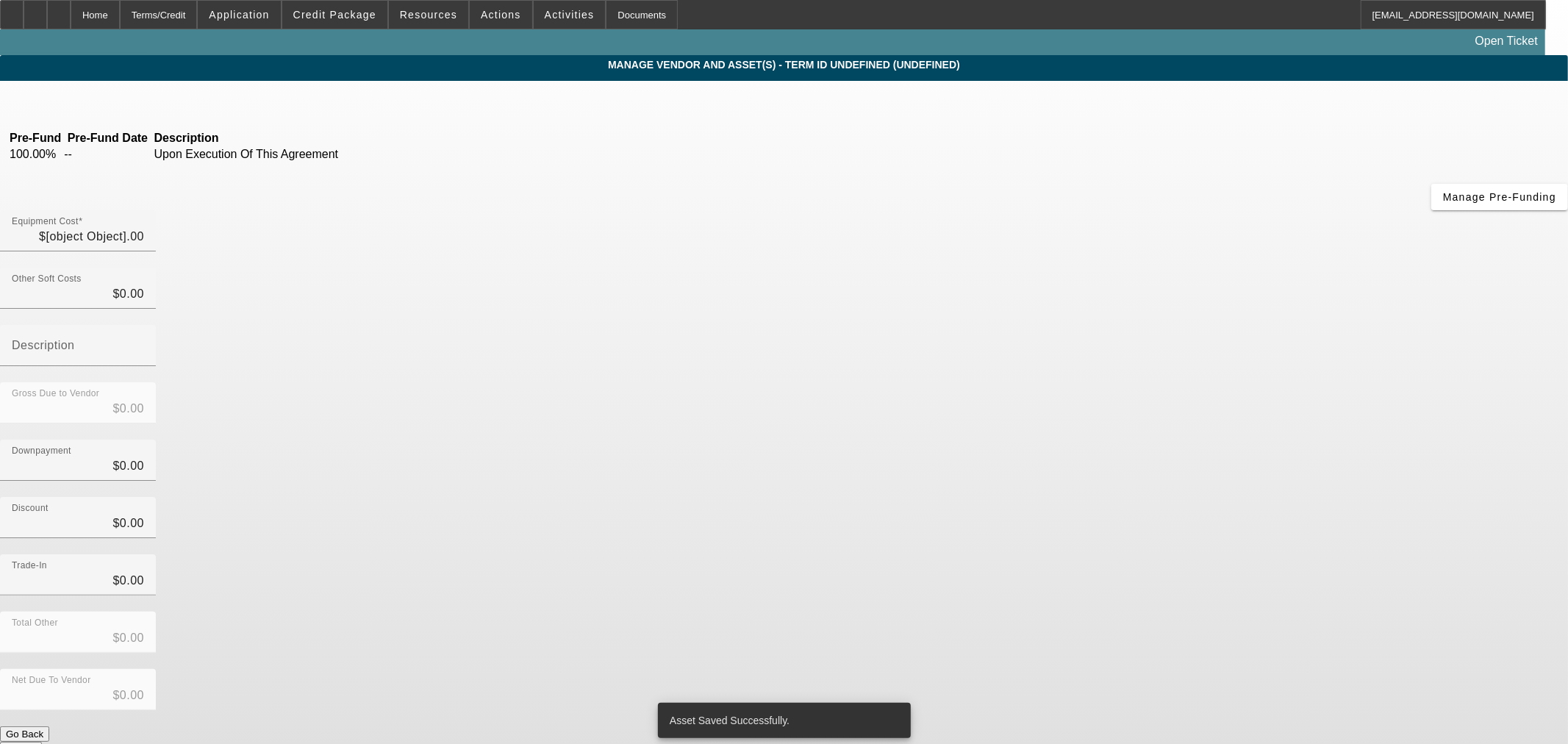
type input "$893,237.75"
type input "$152,324.59"
type input "$740,913.16"
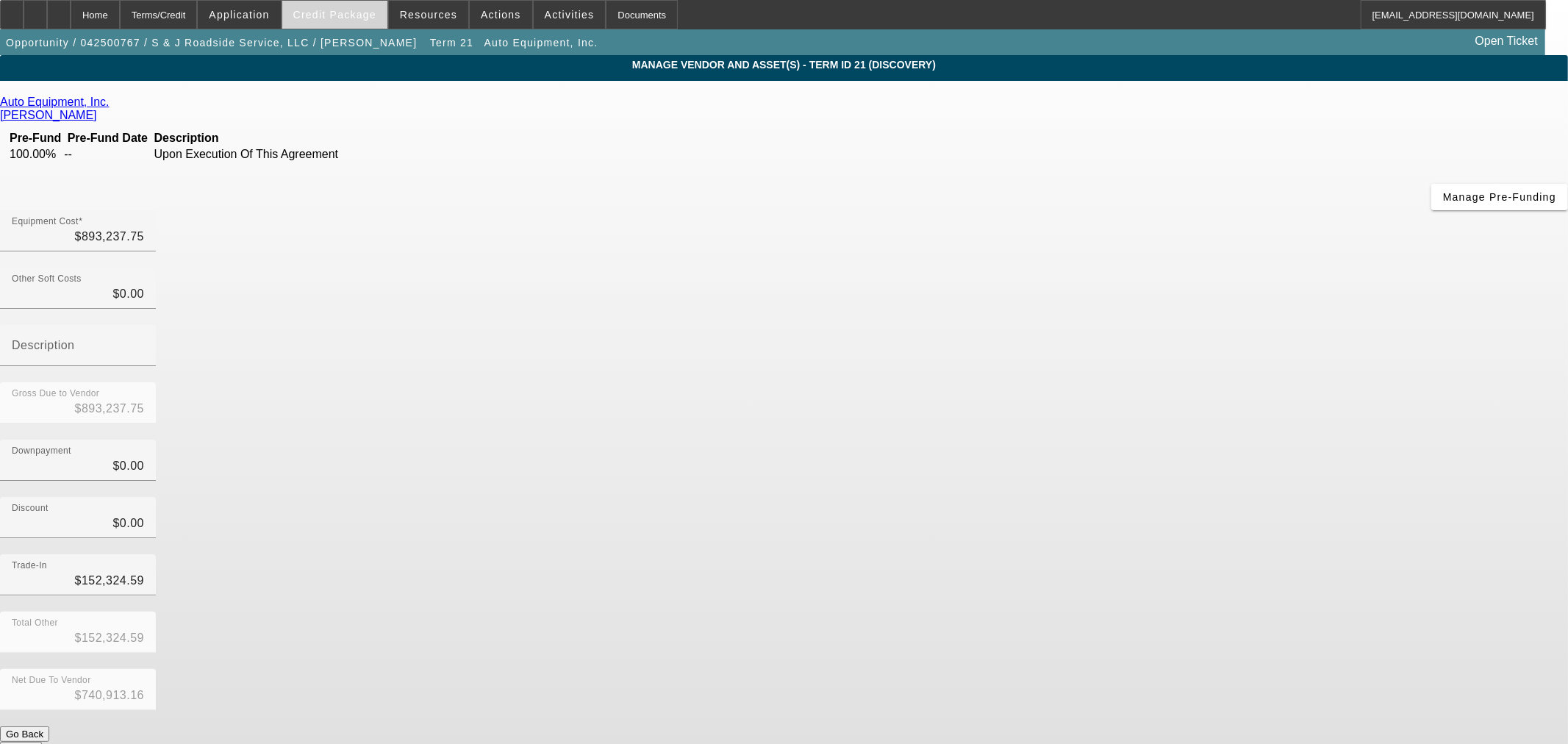
click at [370, 8] on span at bounding box center [334, 15] width 106 height 35
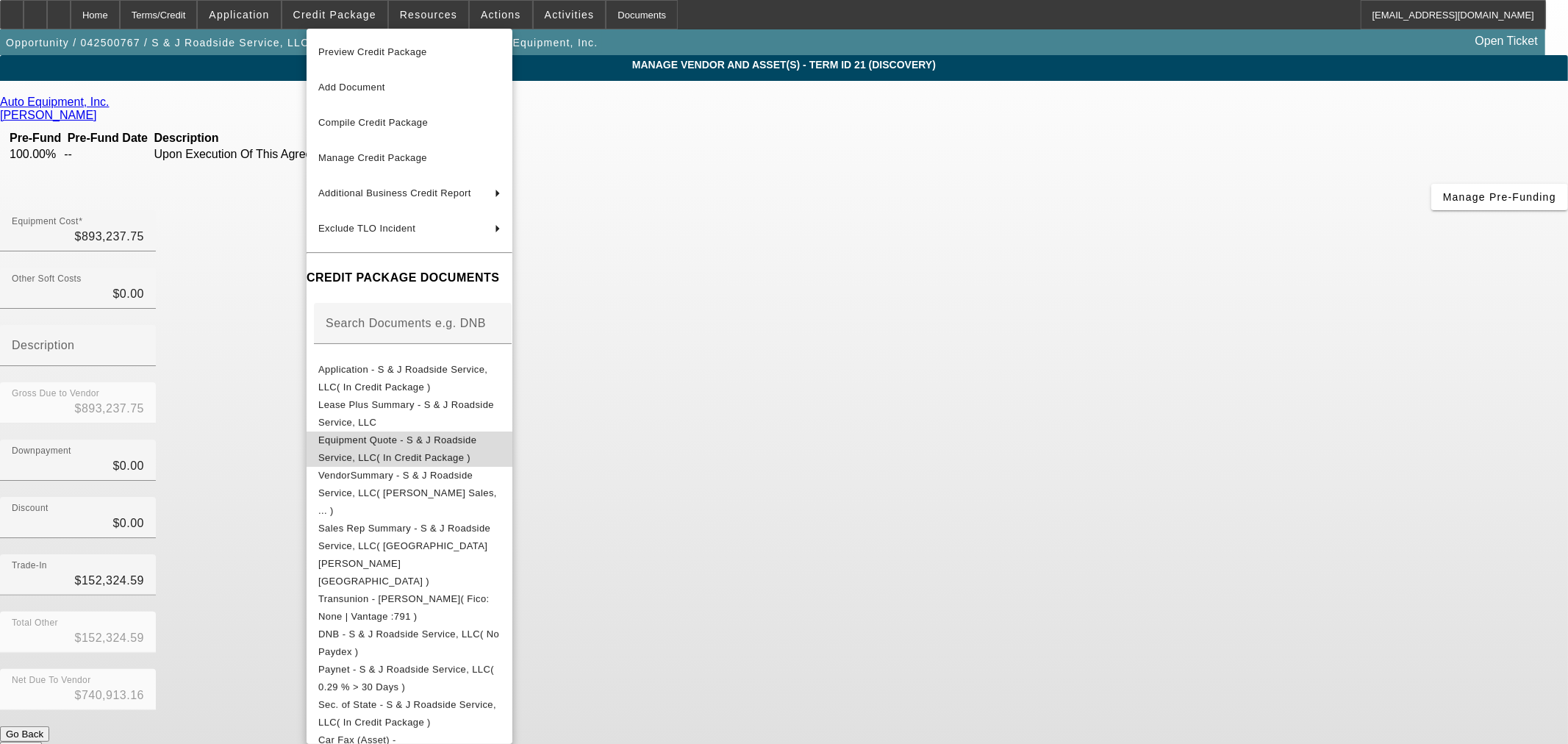
click at [365, 440] on span "Equipment Quote - S & J Roadside Service, LLC( In Credit Package )" at bounding box center [397, 449] width 158 height 29
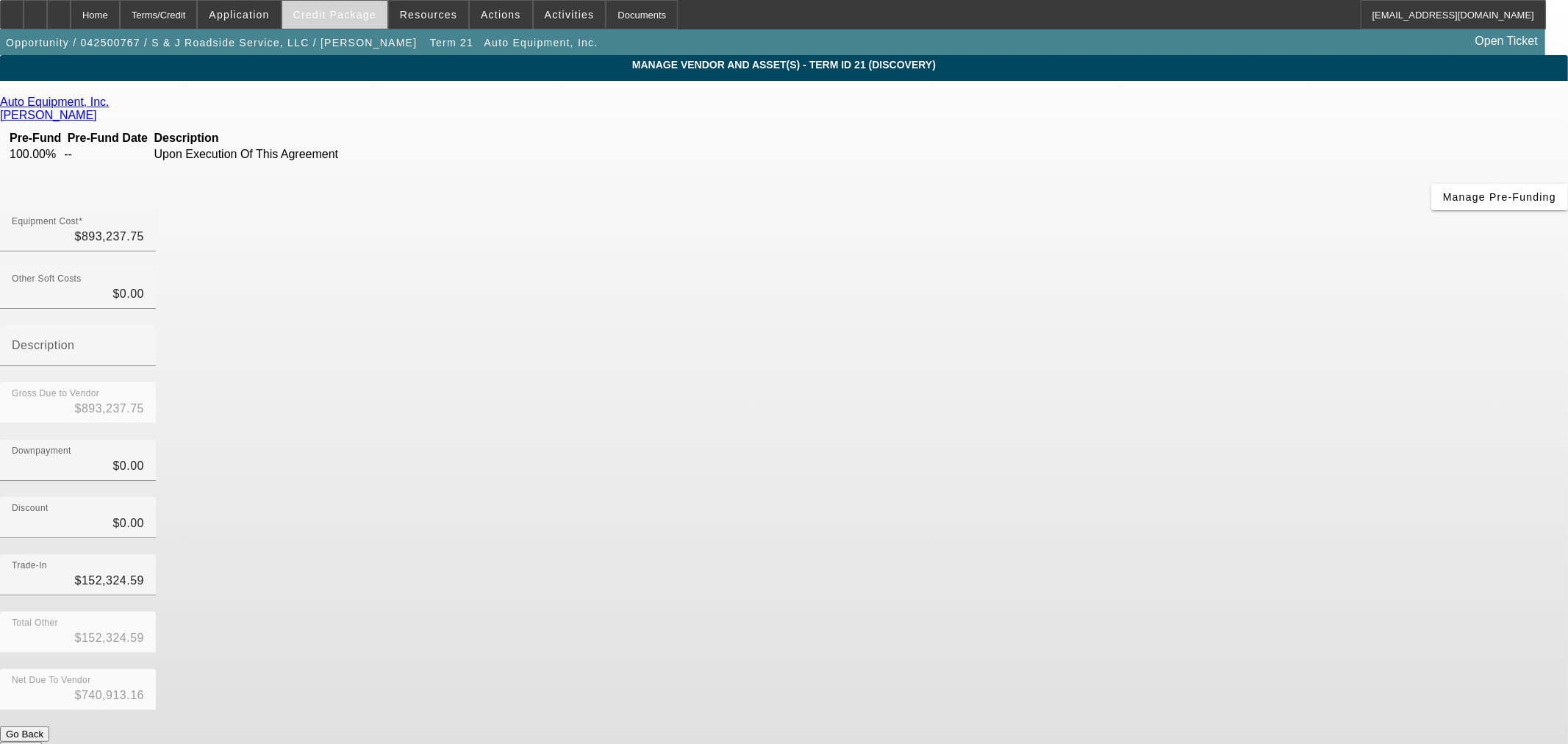
click at [344, 16] on span "Credit Package" at bounding box center [335, 15] width 83 height 12
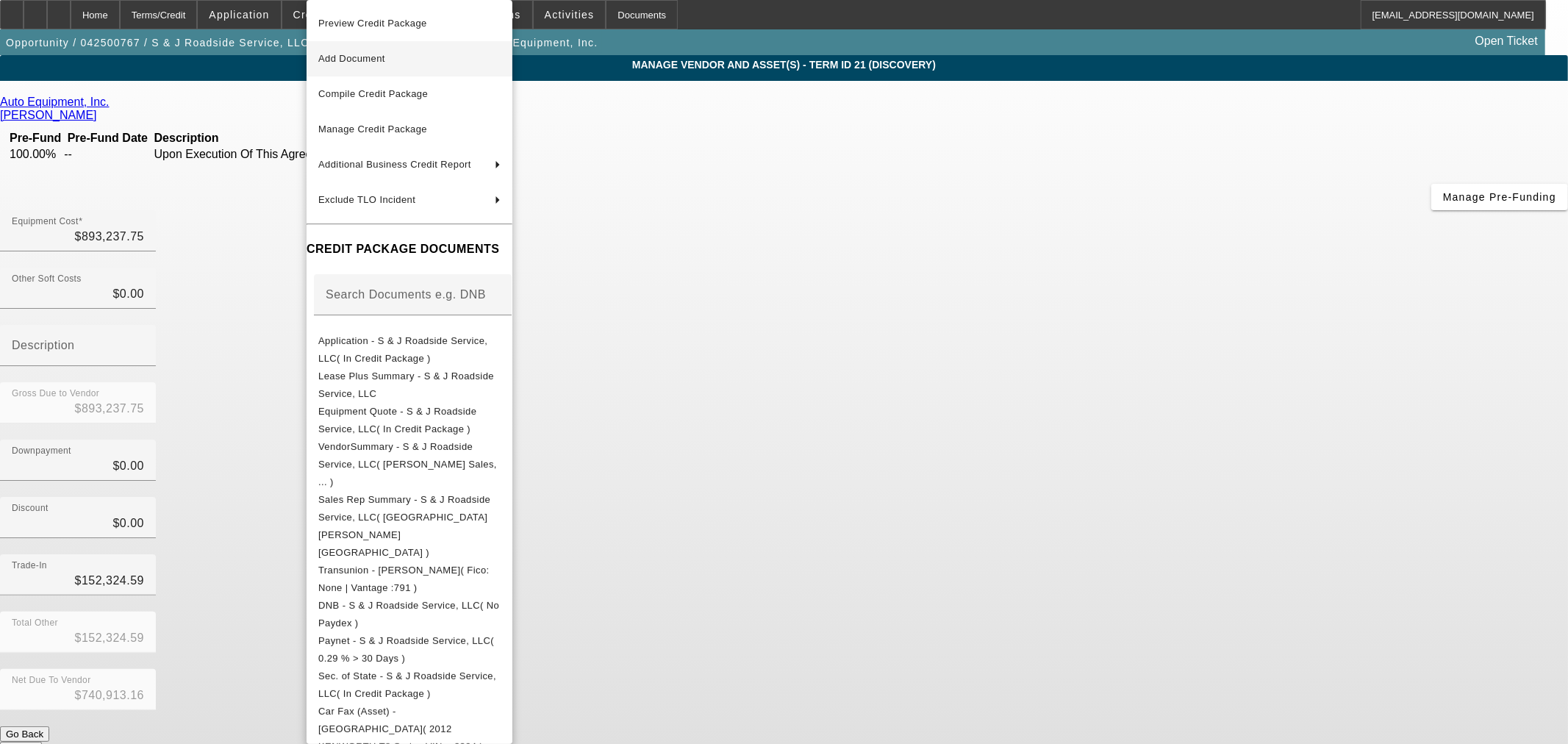
click at [358, 65] on span "Add Document" at bounding box center [410, 59] width 182 height 17
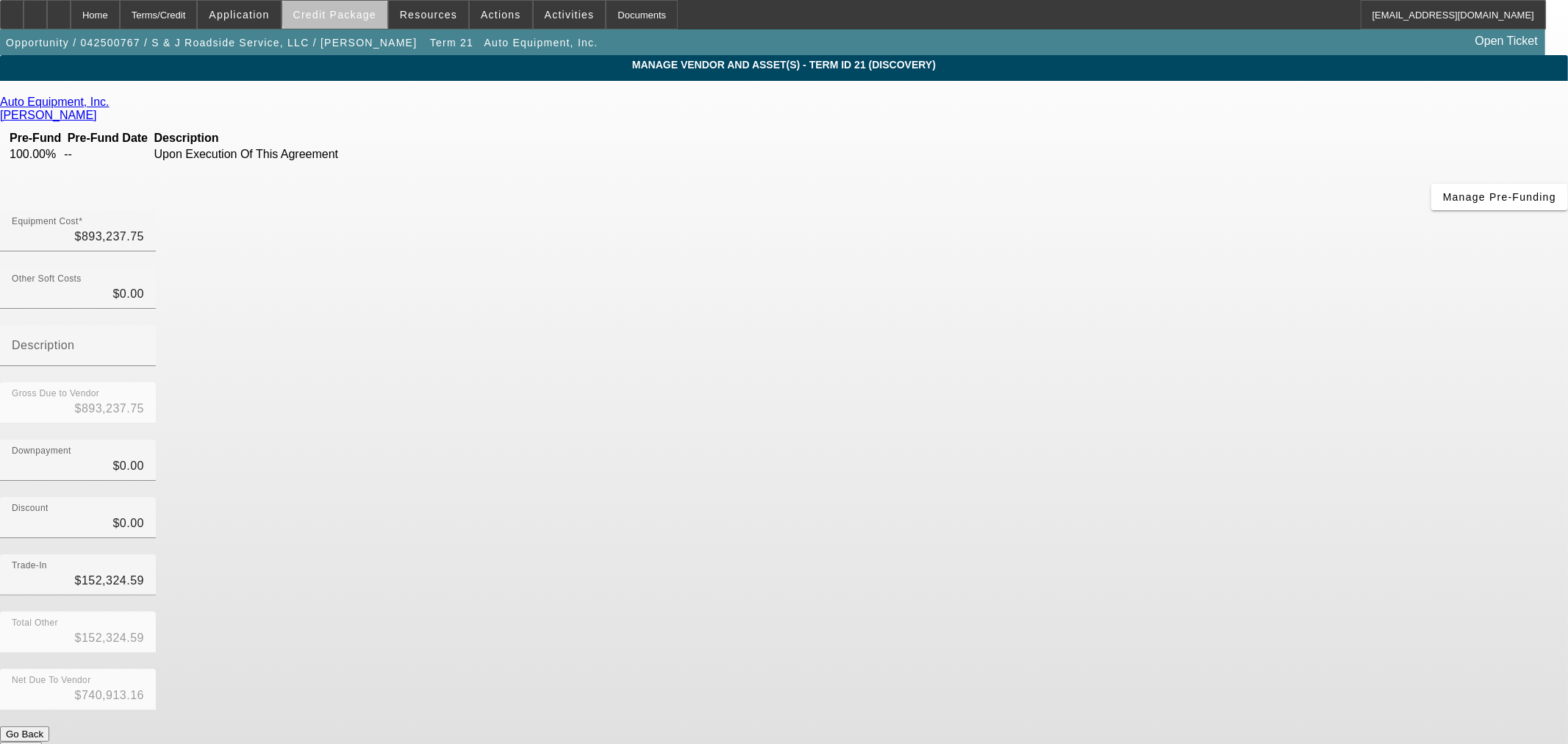
click at [373, 15] on span "Credit Package" at bounding box center [335, 15] width 83 height 12
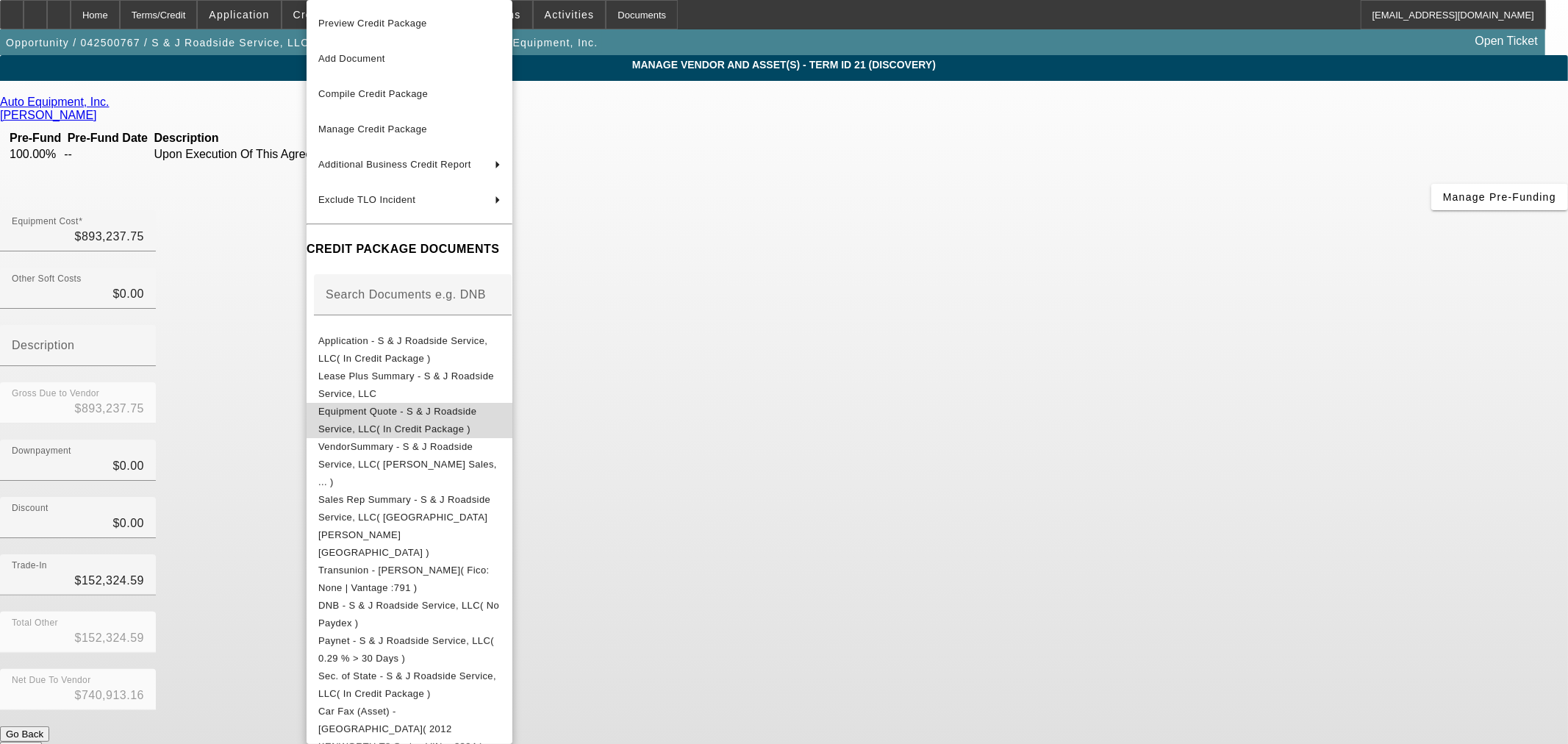
click at [371, 428] on button "Equipment Quote - S & J Roadside Service, LLC( In Credit Package )" at bounding box center [410, 420] width 206 height 35
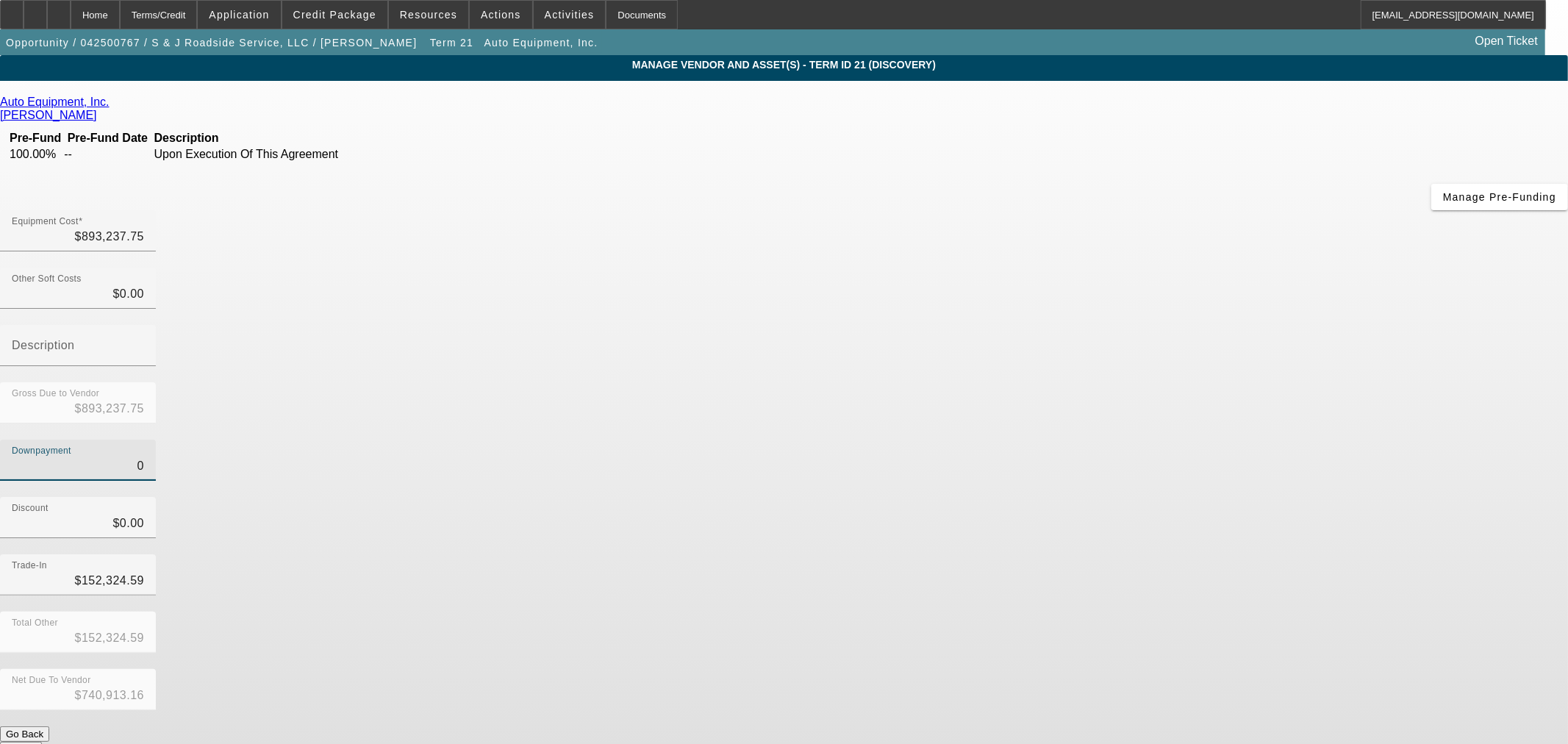
drag, startPoint x: 903, startPoint y: 297, endPoint x: 925, endPoint y: 295, distance: 22.1
click at [144, 457] on input "0" at bounding box center [77, 466] width 133 height 17
type input "$0.00"
type input "152324.59"
drag, startPoint x: 880, startPoint y: 410, endPoint x: 1091, endPoint y: 398, distance: 211.3
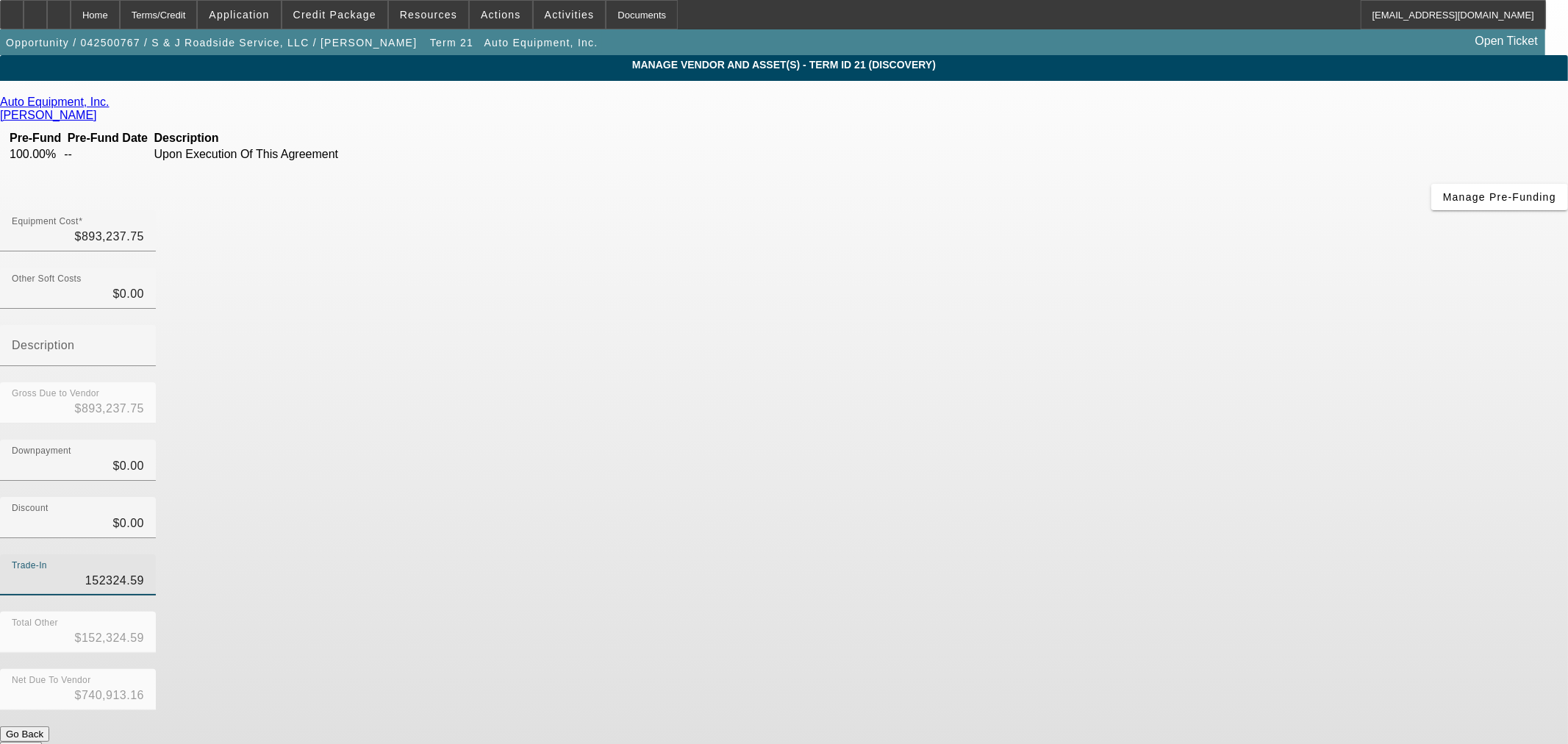
click at [1091, 554] on div "Trade-In 152324.59" at bounding box center [784, 582] width 1568 height 57
type input "$0.00"
type input "$893,237.75"
type input "1"
type input "$1.00"
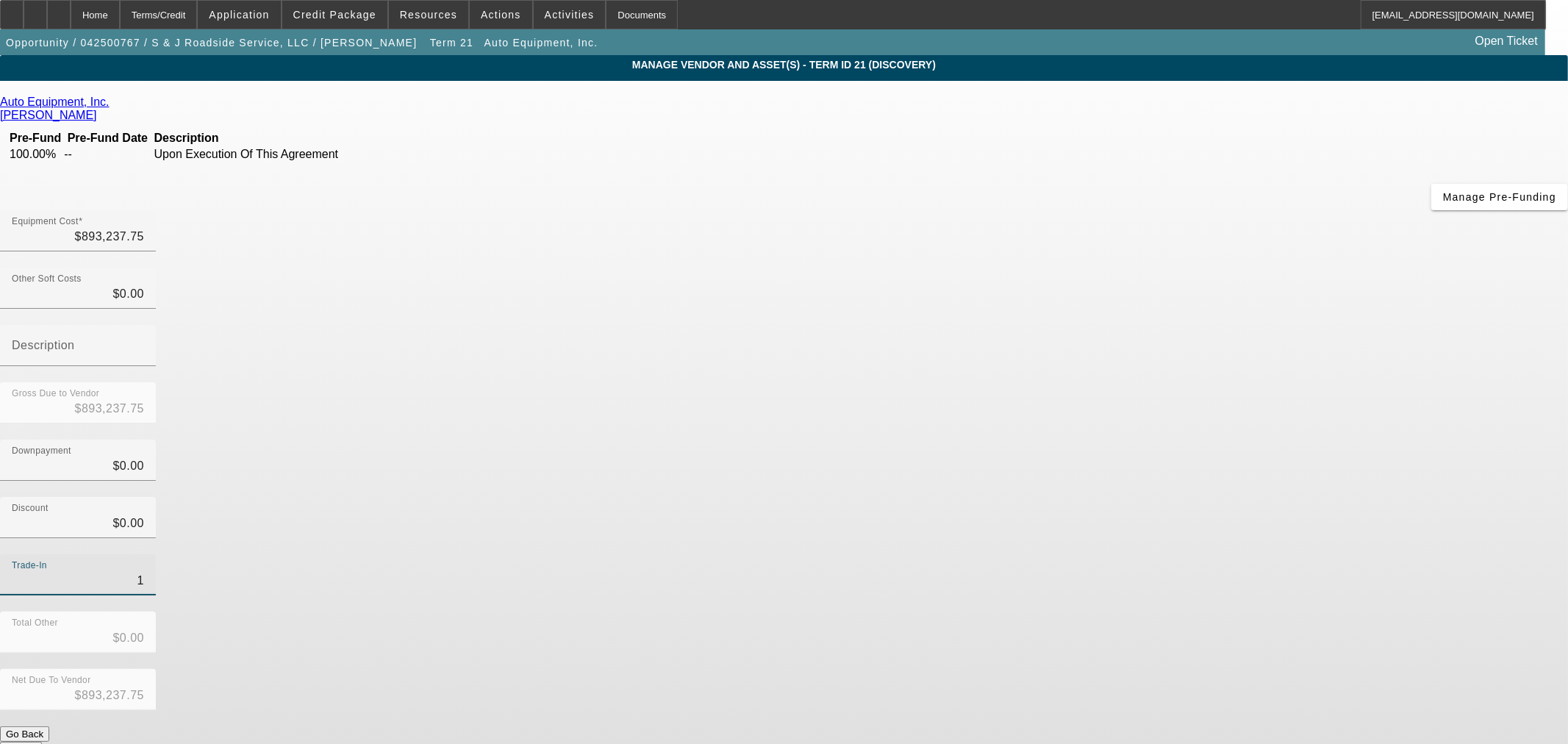
type input "$893,236.75"
type input "17"
type input "$17.00"
type input "$893,220.75"
type input "170"
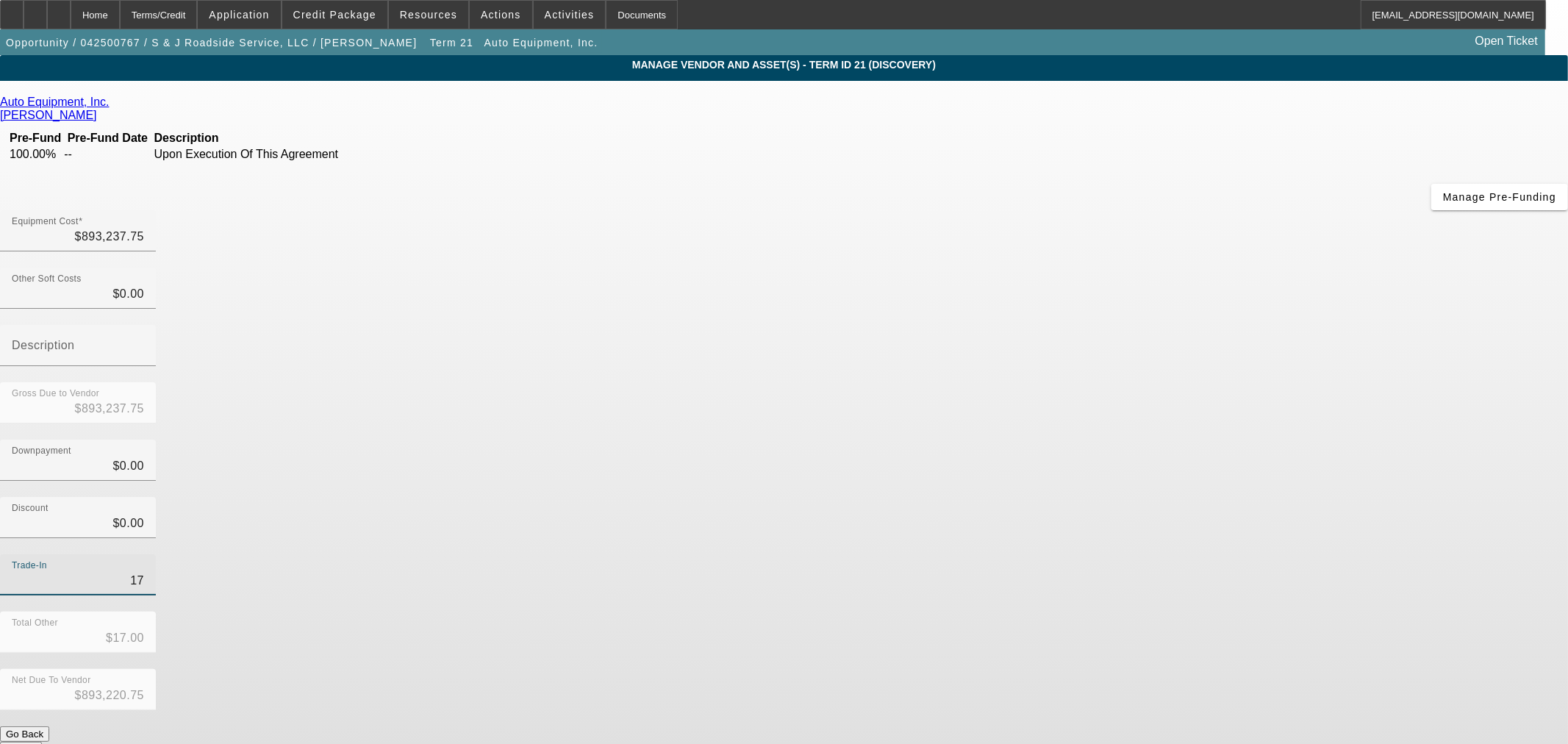
type input "$170.00"
type input "$893,067.75"
type input "1705"
type input "$1,705.00"
type input "$891,532.75"
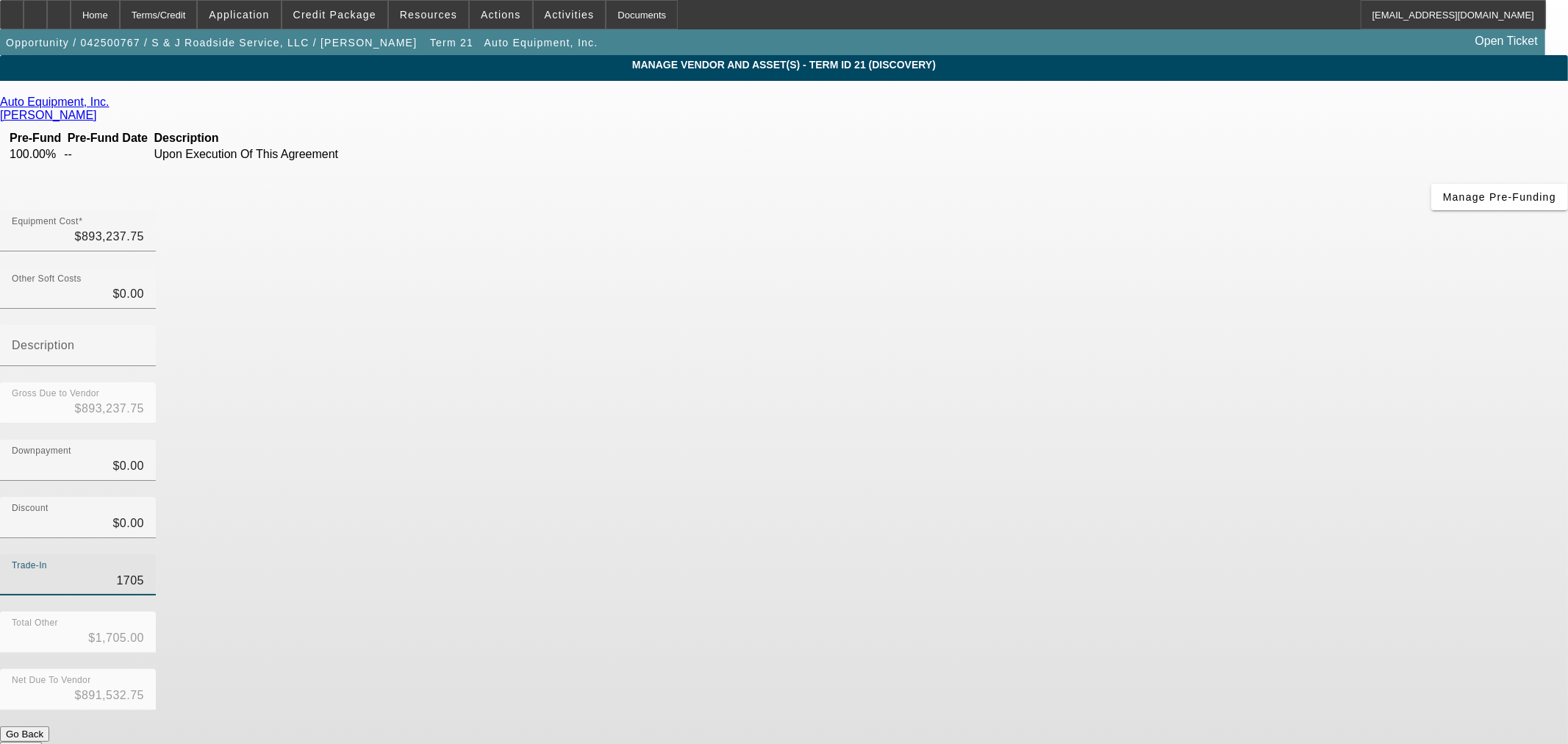
type input "17056"
type input "$17,056.00"
type input "$876,181.75"
type input "170563"
type input "$170,563.00"
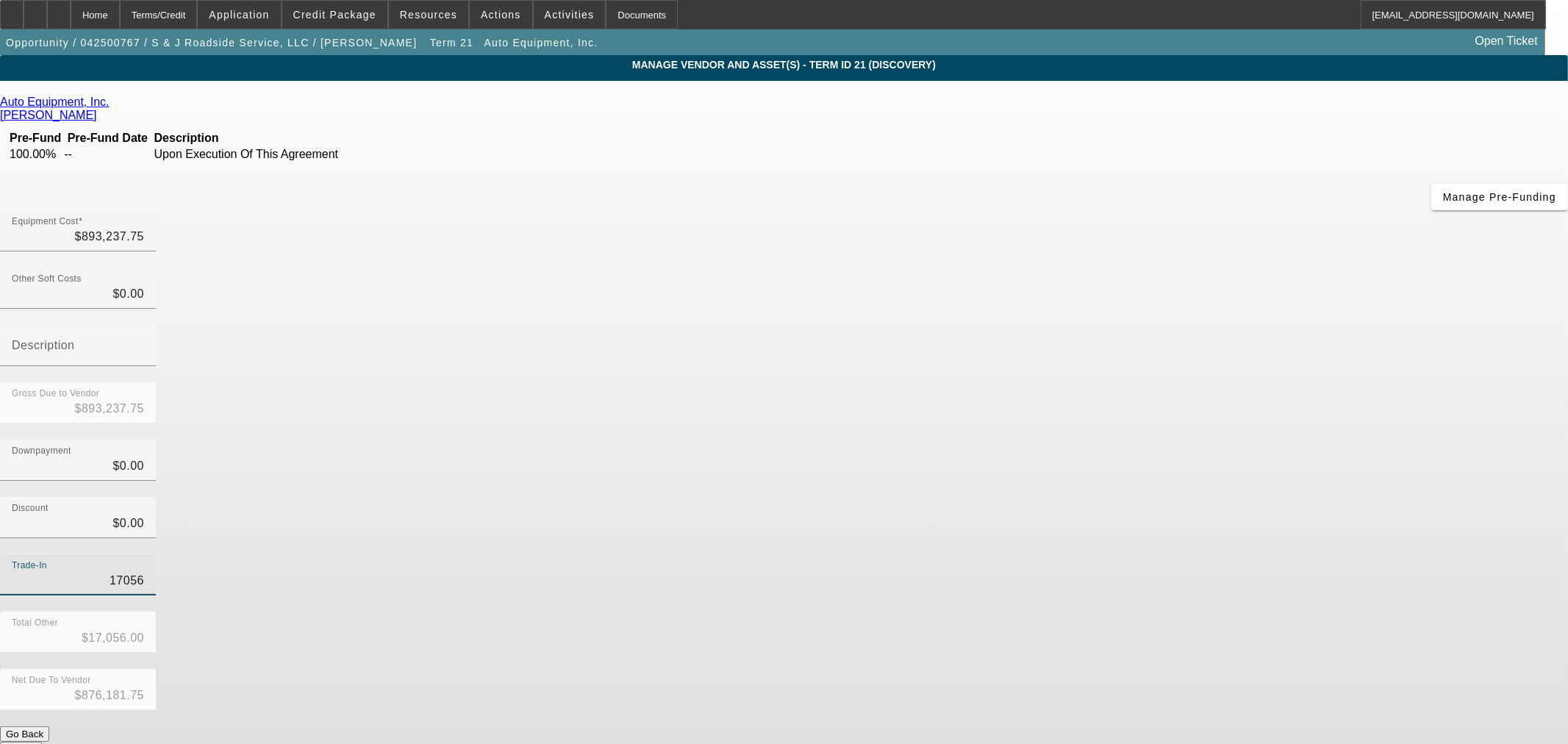
type input "$722,674.75"
type input "170563.1"
type input "$170,563.10"
type input "$722,674.65"
type input "170563.19"
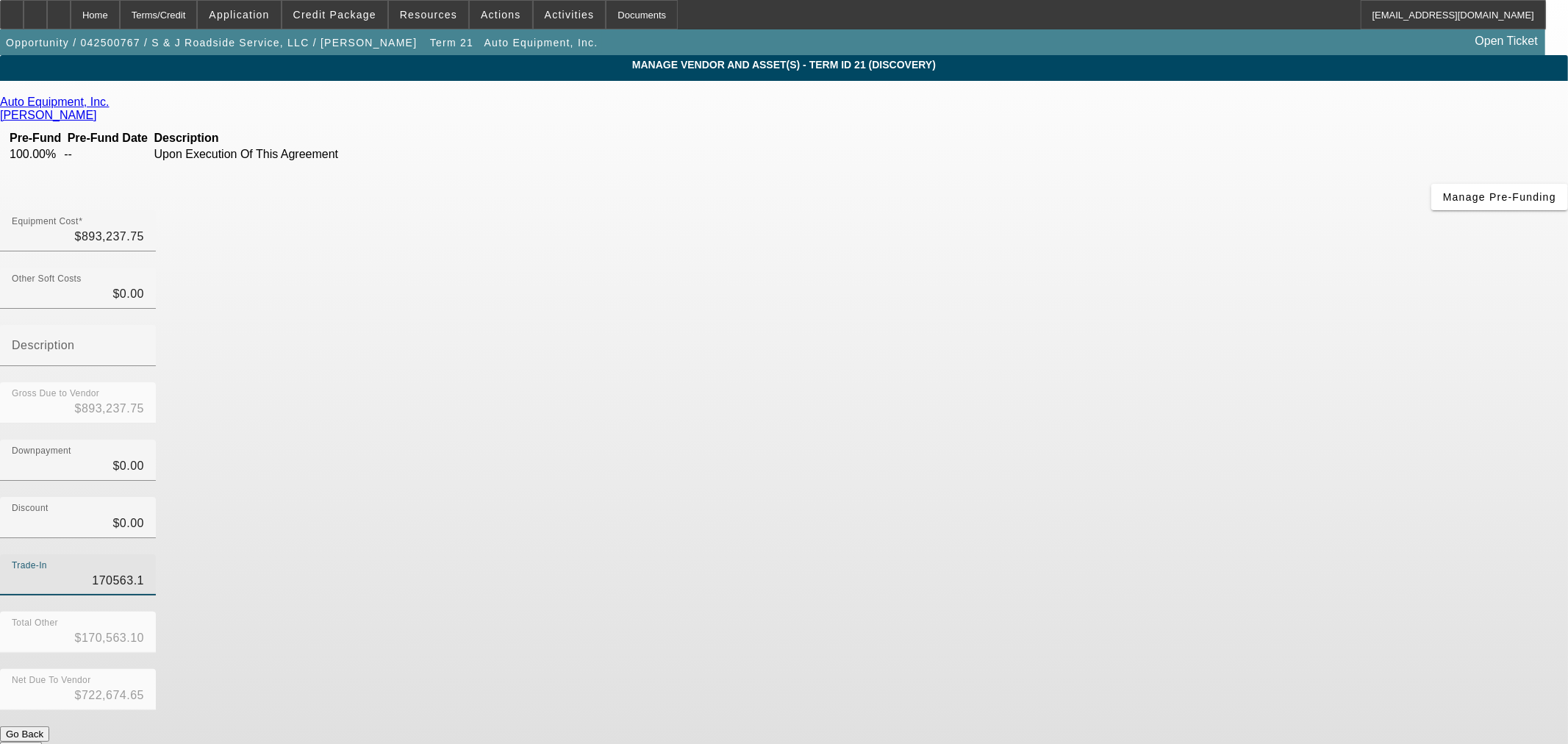
type input "$170,563.19"
type input "$722,674.56"
type input "$170,563.19"
click at [1097, 554] on div "Trade-In $170,563.19" at bounding box center [784, 582] width 1568 height 57
drag, startPoint x: 919, startPoint y: 129, endPoint x: 1249, endPoint y: 143, distance: 330.3
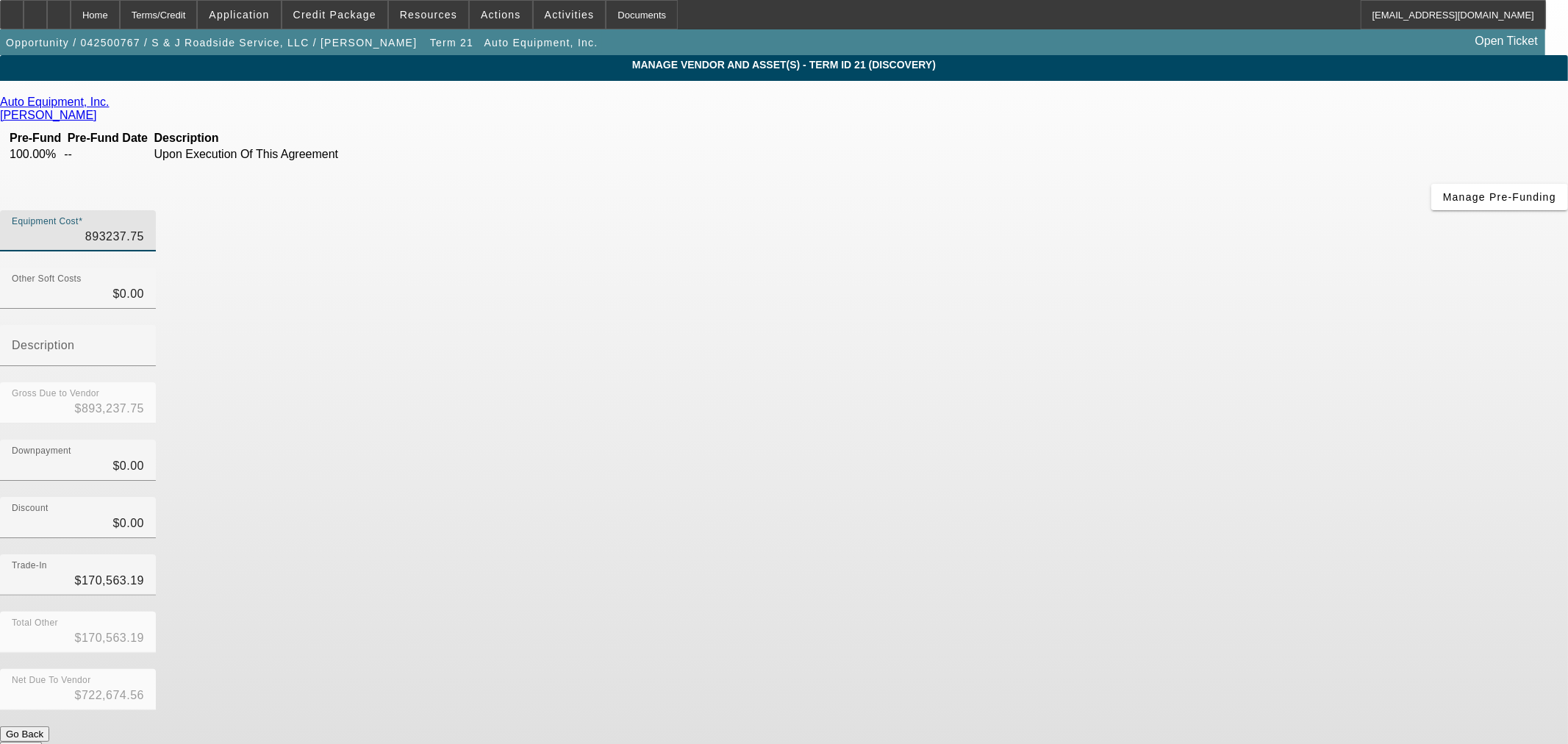
click at [1231, 143] on app-vendor-asset-manage "MANAGE VENDOR AND ASSET(S) - Term ID 21 (Discovery) Remove Vendor Auto Equipmen…" at bounding box center [784, 450] width 1568 height 790
type input "8"
type input "$8.00"
type input "$-170,555.19"
type input "82"
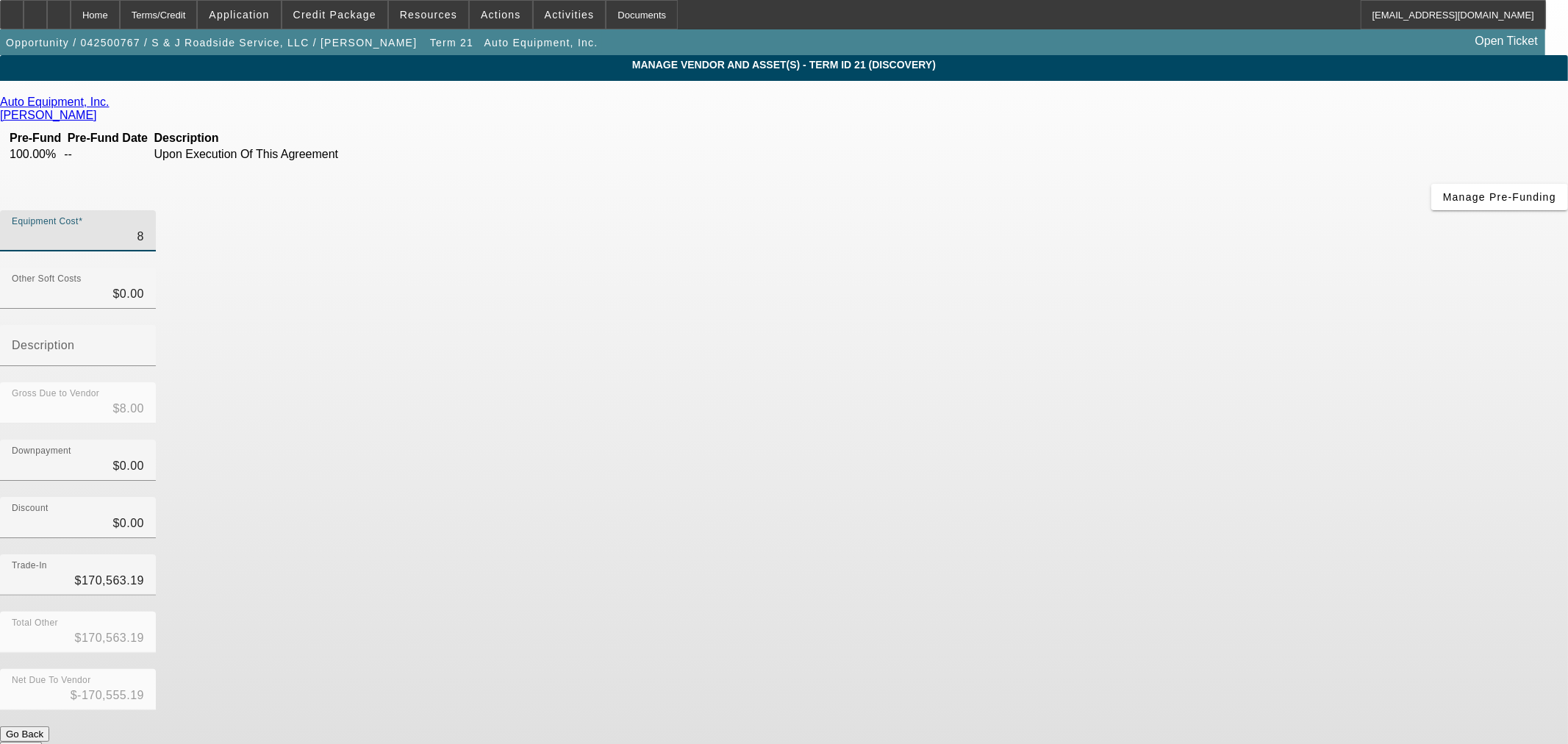
type input "$82.00"
type input "$-170,481.19"
type input "825"
type input "$825.00"
type input "$-169,738.19"
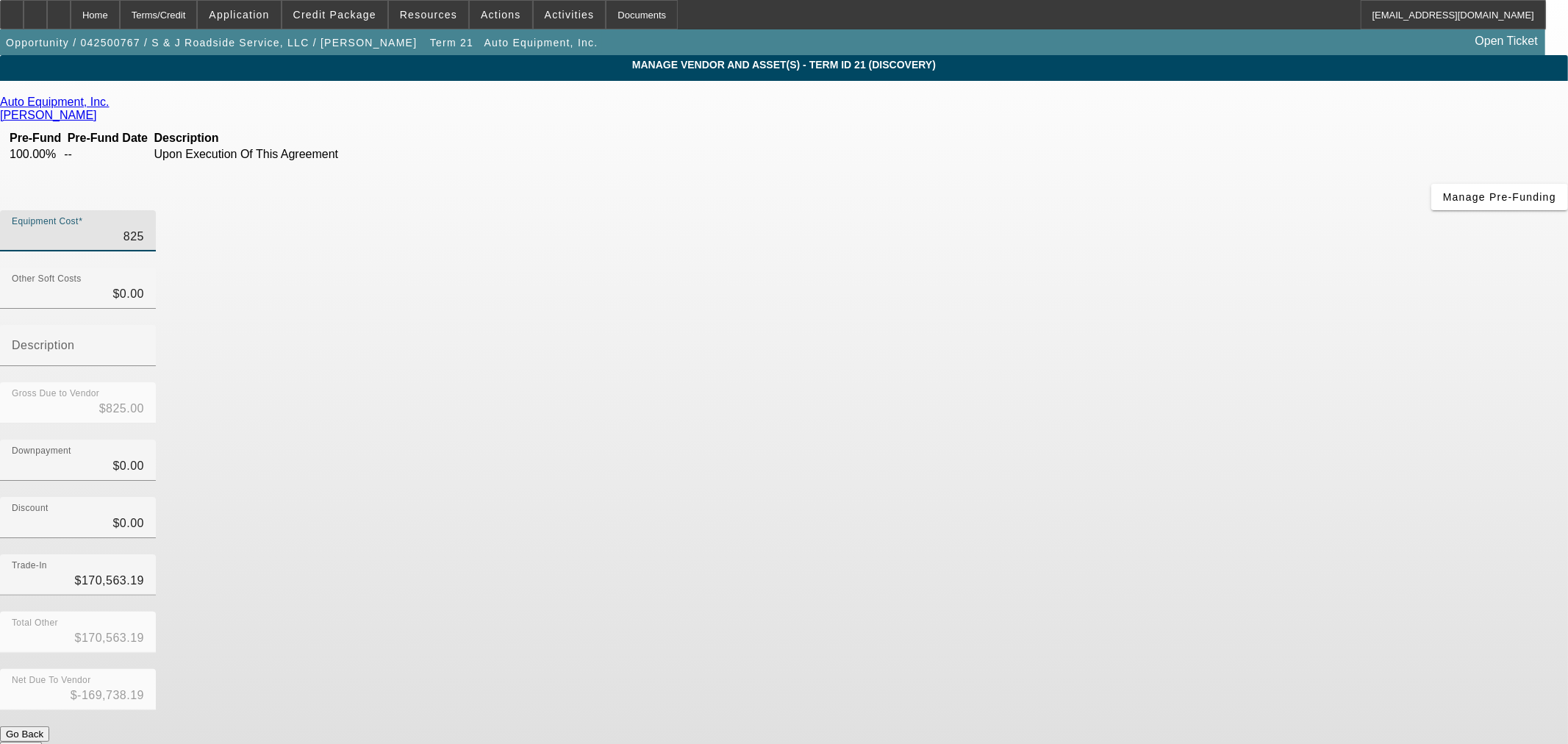
type input "8250"
type input "$8,250.00"
type input "$-162,313.19"
type input "82500"
type input "$82,500.00"
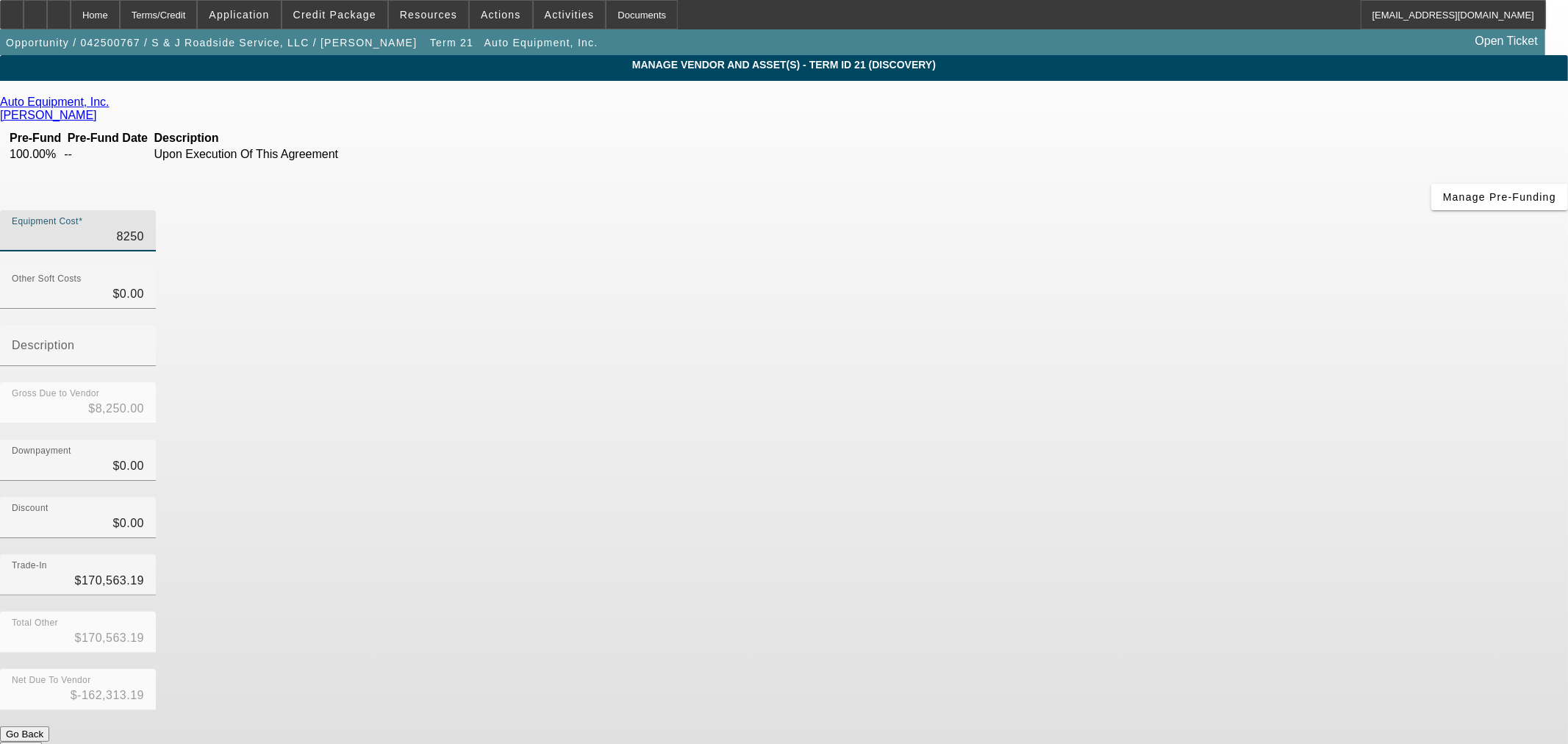
type input "$-88,063.19"
type input "825000"
type input "$825,000.00"
type input "$654,436.81"
type input "$825,000.00"
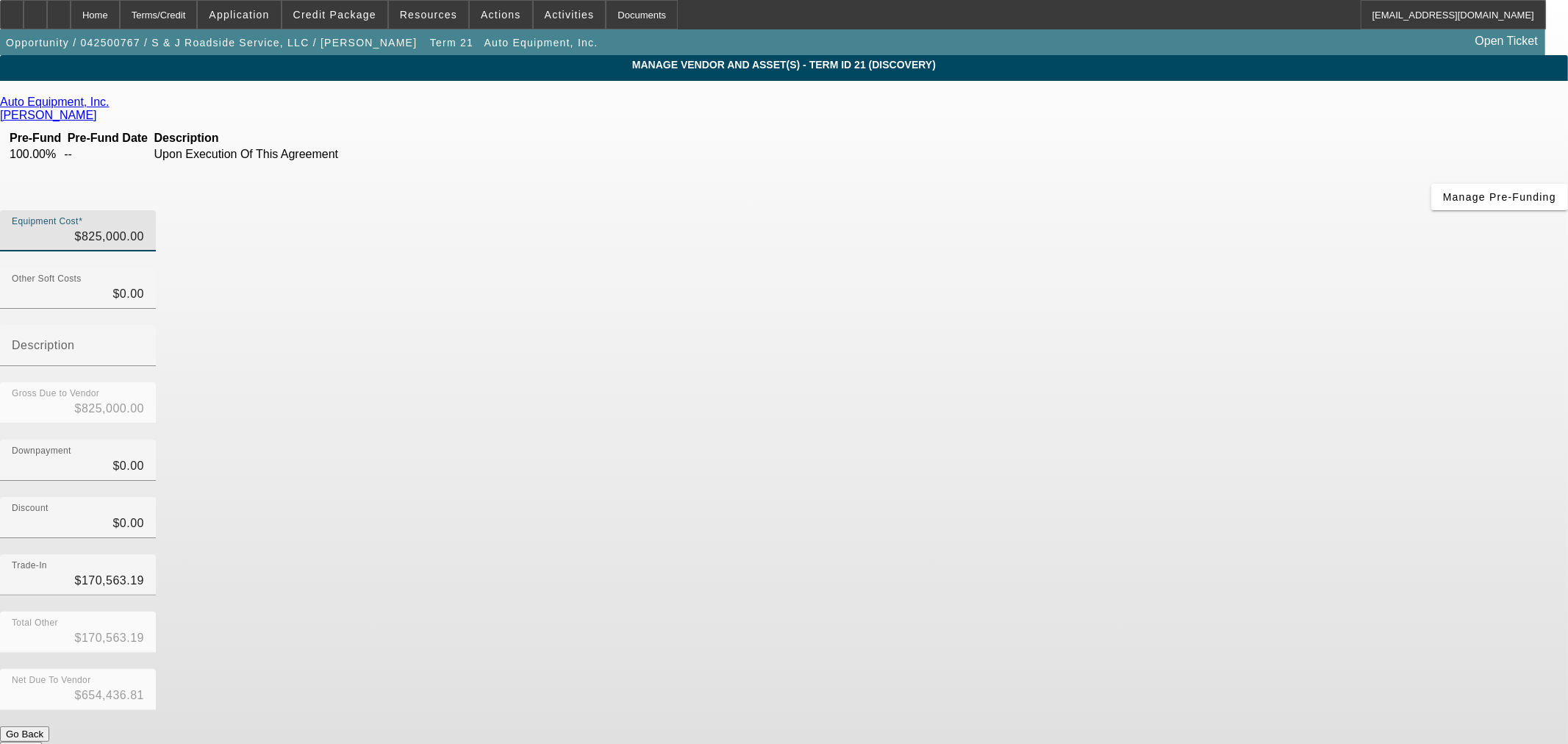
click at [1097, 440] on div "Downpayment $0.00" at bounding box center [784, 468] width 1568 height 57
click at [42, 742] on button "Submit" at bounding box center [20, 750] width 42 height 16
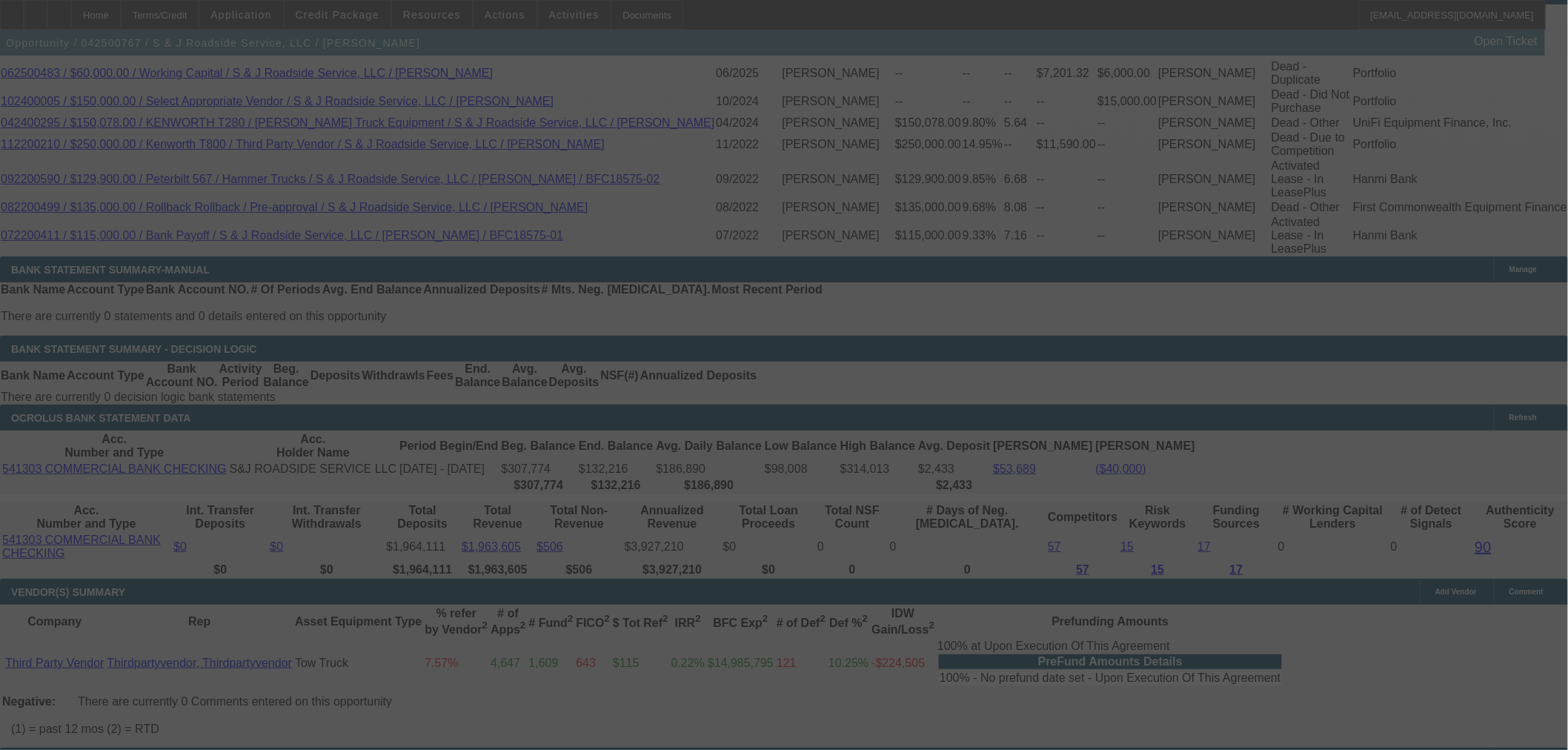
scroll to position [2652, 0]
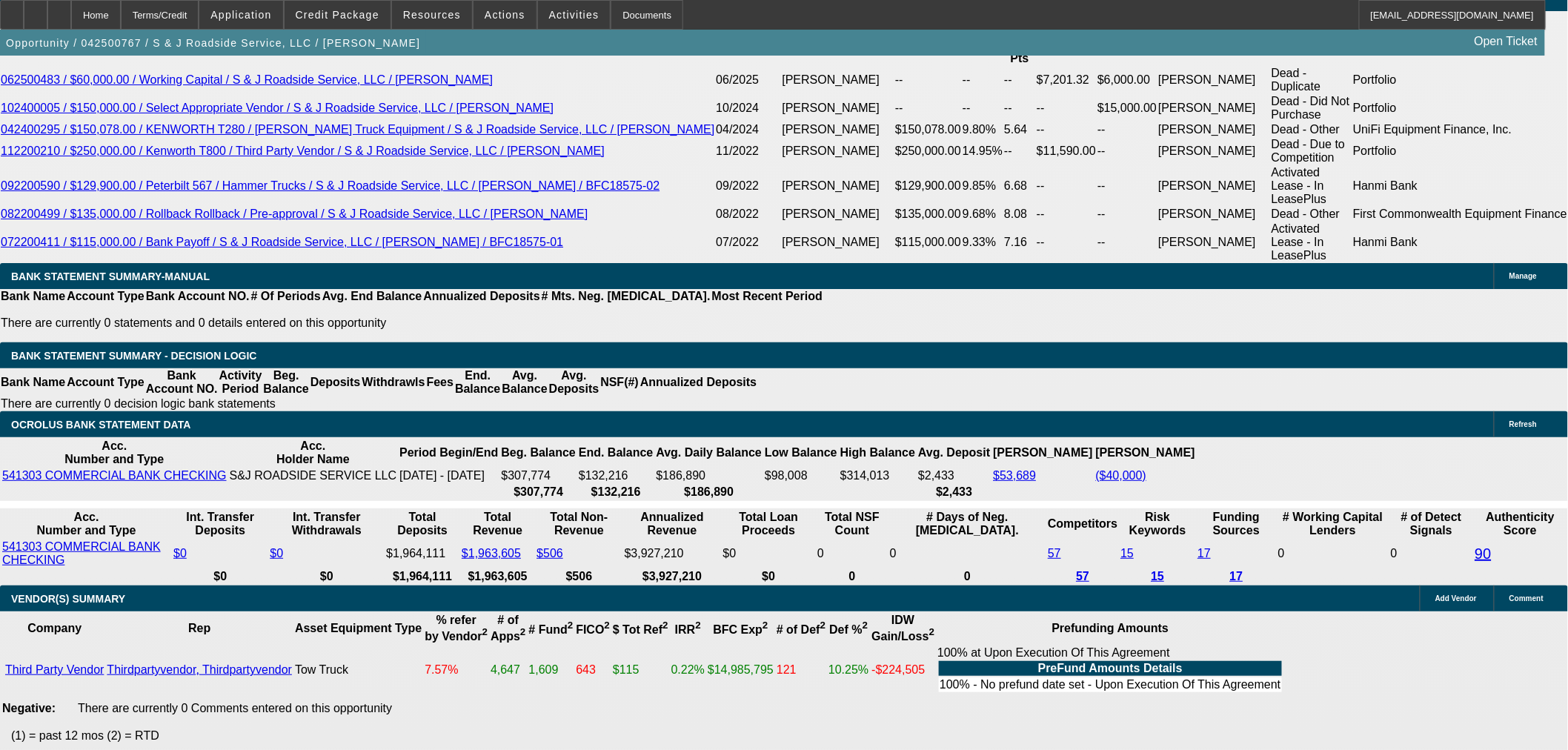
select select "0"
select select "2"
select select "0"
select select "6"
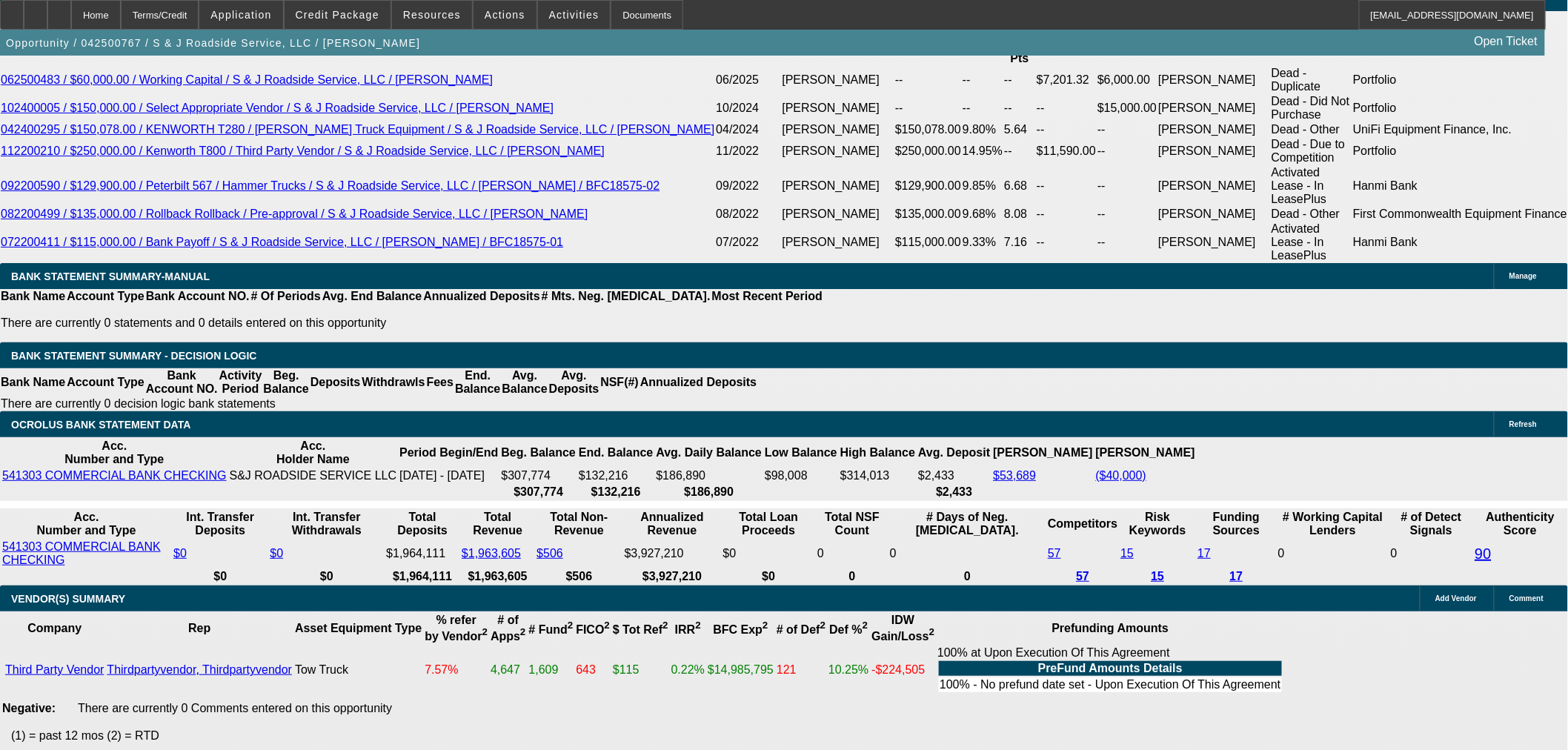
select select "0"
select select "2"
select select "0"
select select "6"
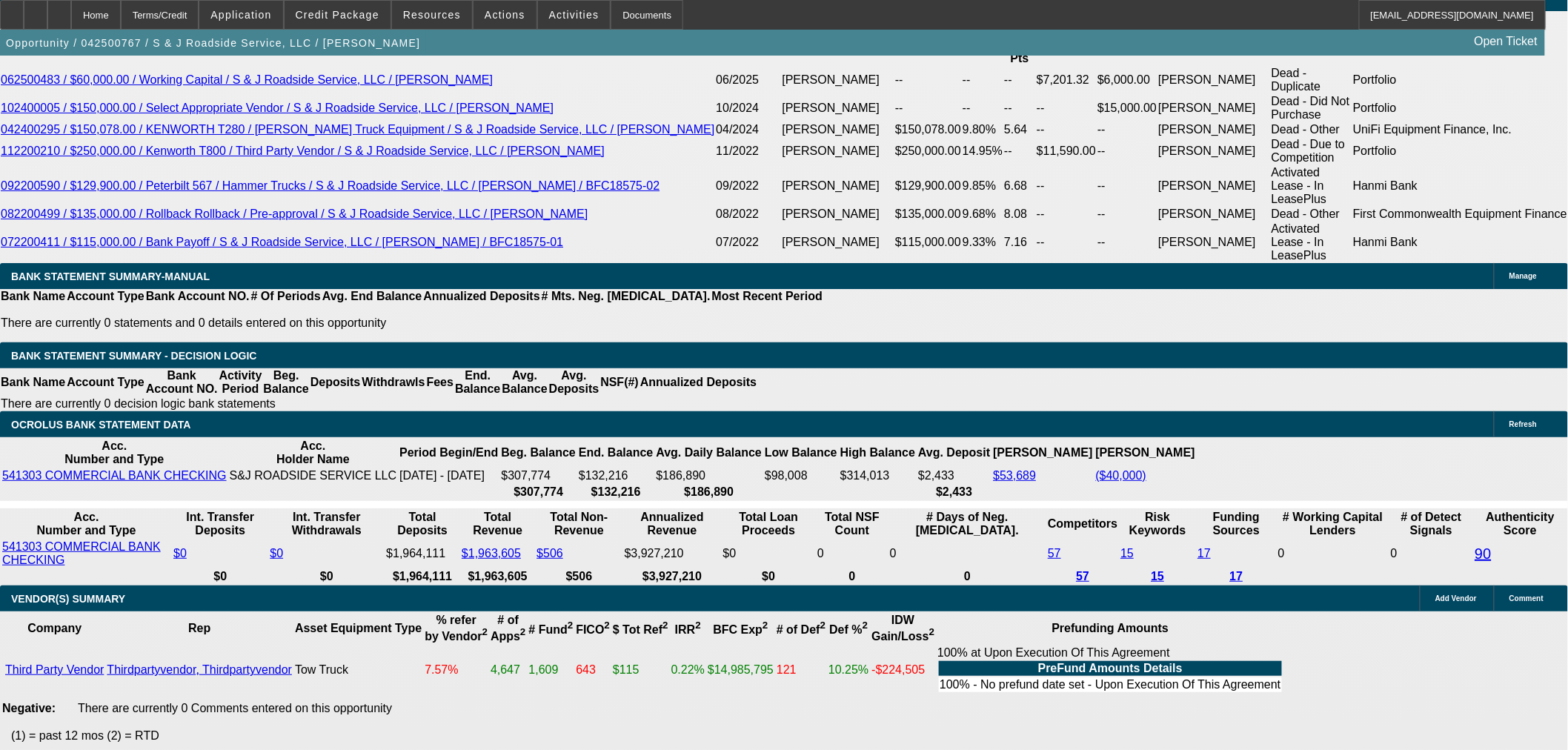
select select "0"
select select "2"
select select "0"
select select "6"
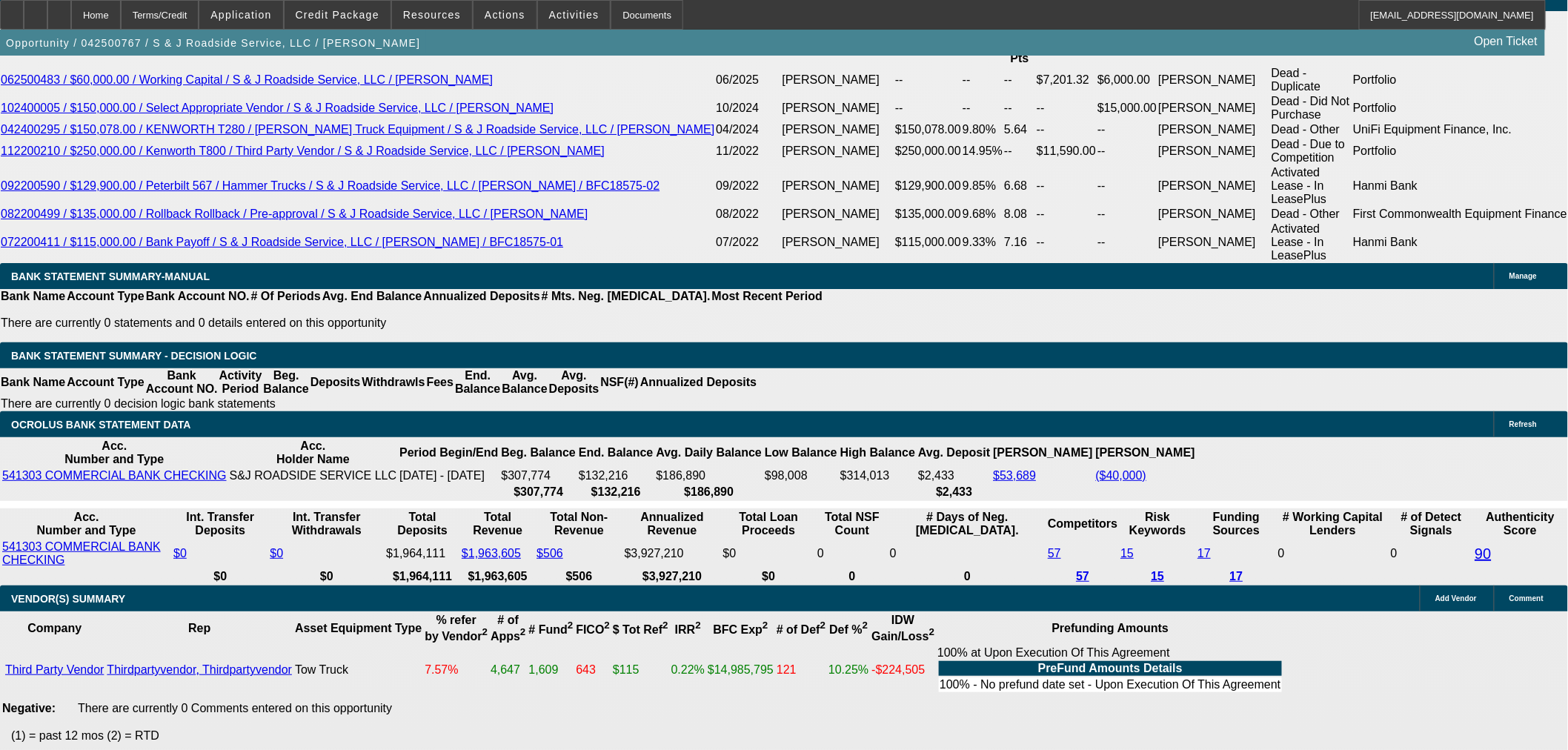
select select "0"
select select "2"
select select "0"
select select "6"
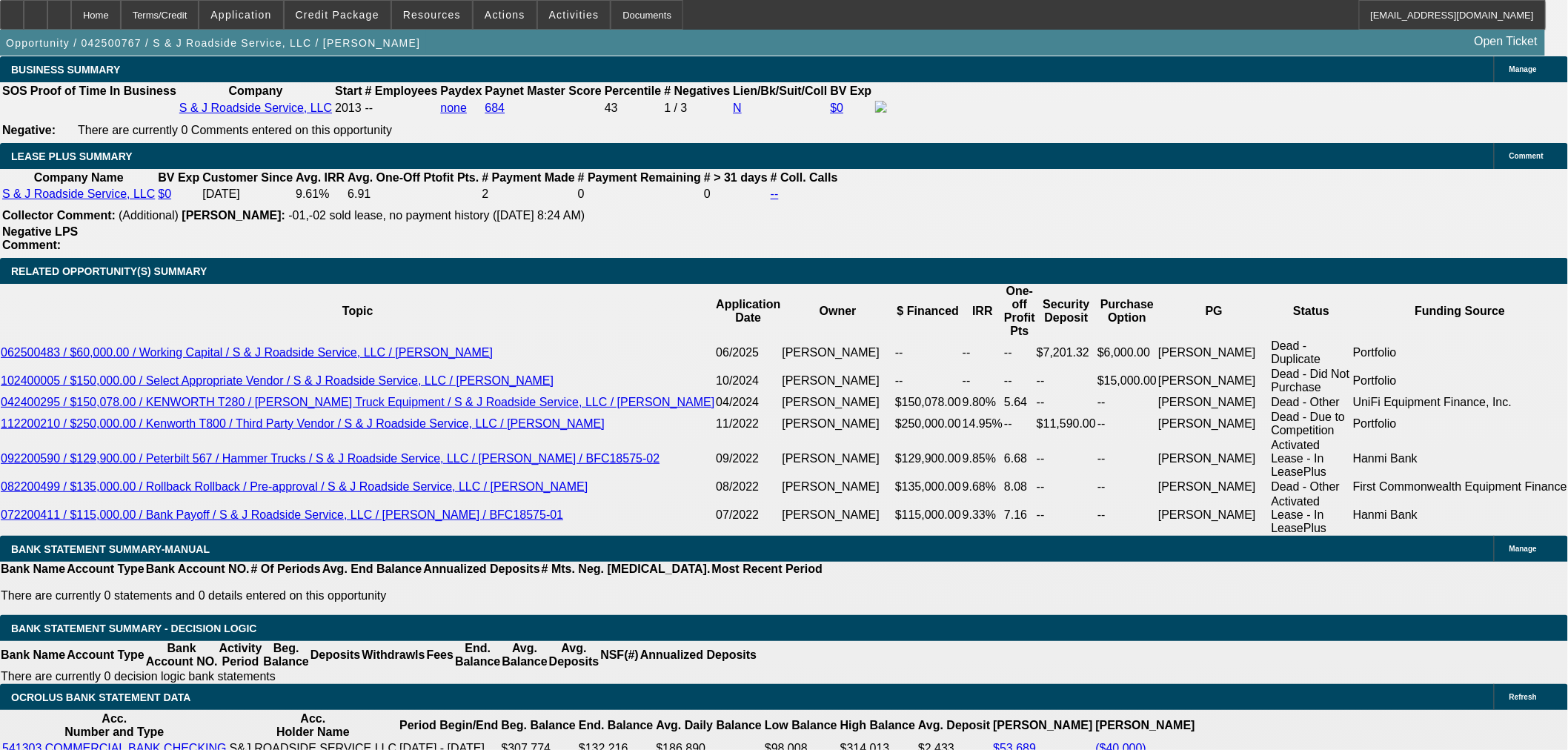
scroll to position [2362, 0]
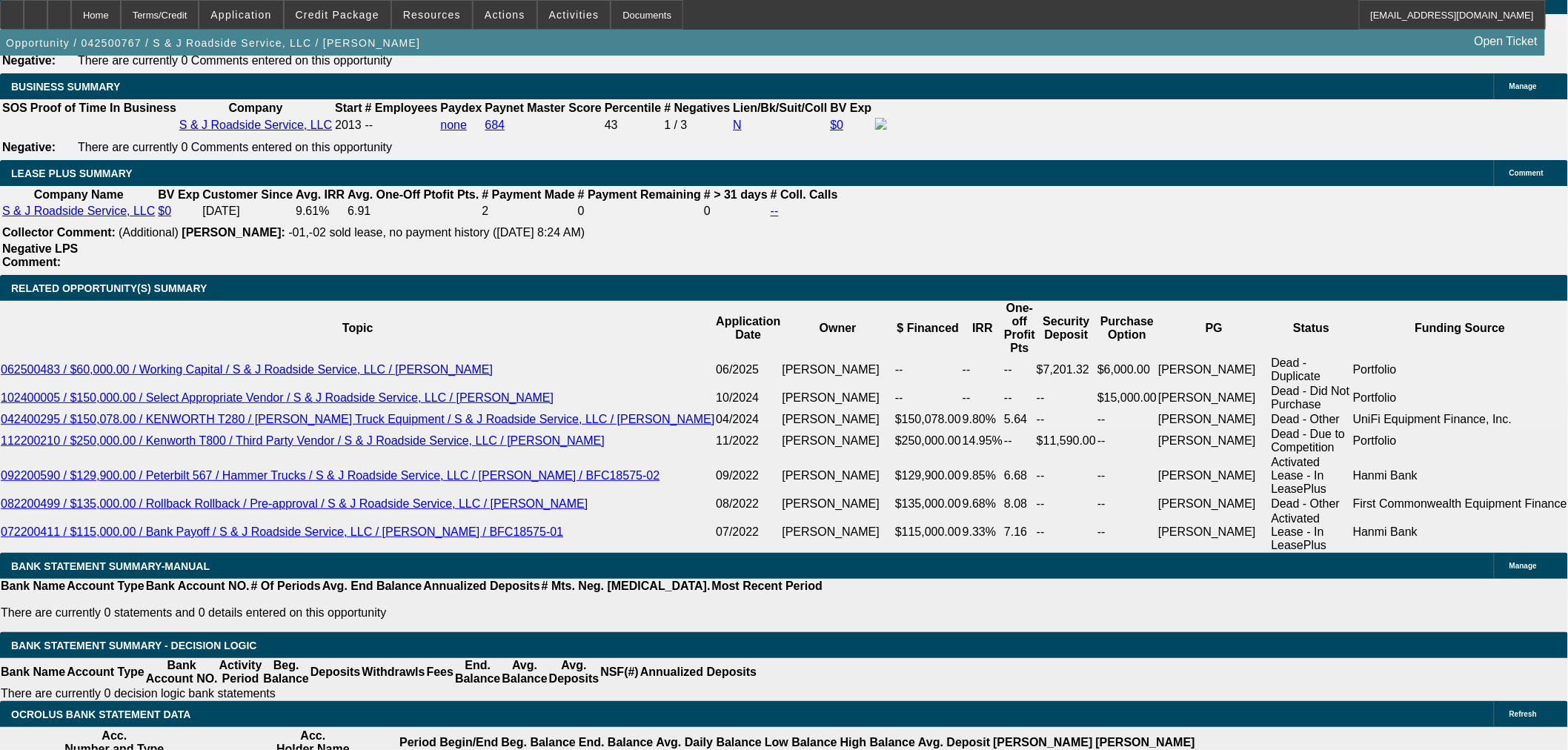
drag, startPoint x: 279, startPoint y: 423, endPoint x: 83, endPoint y: 444, distance: 197.1
type input "$0.00"
type input "UNKNOWN"
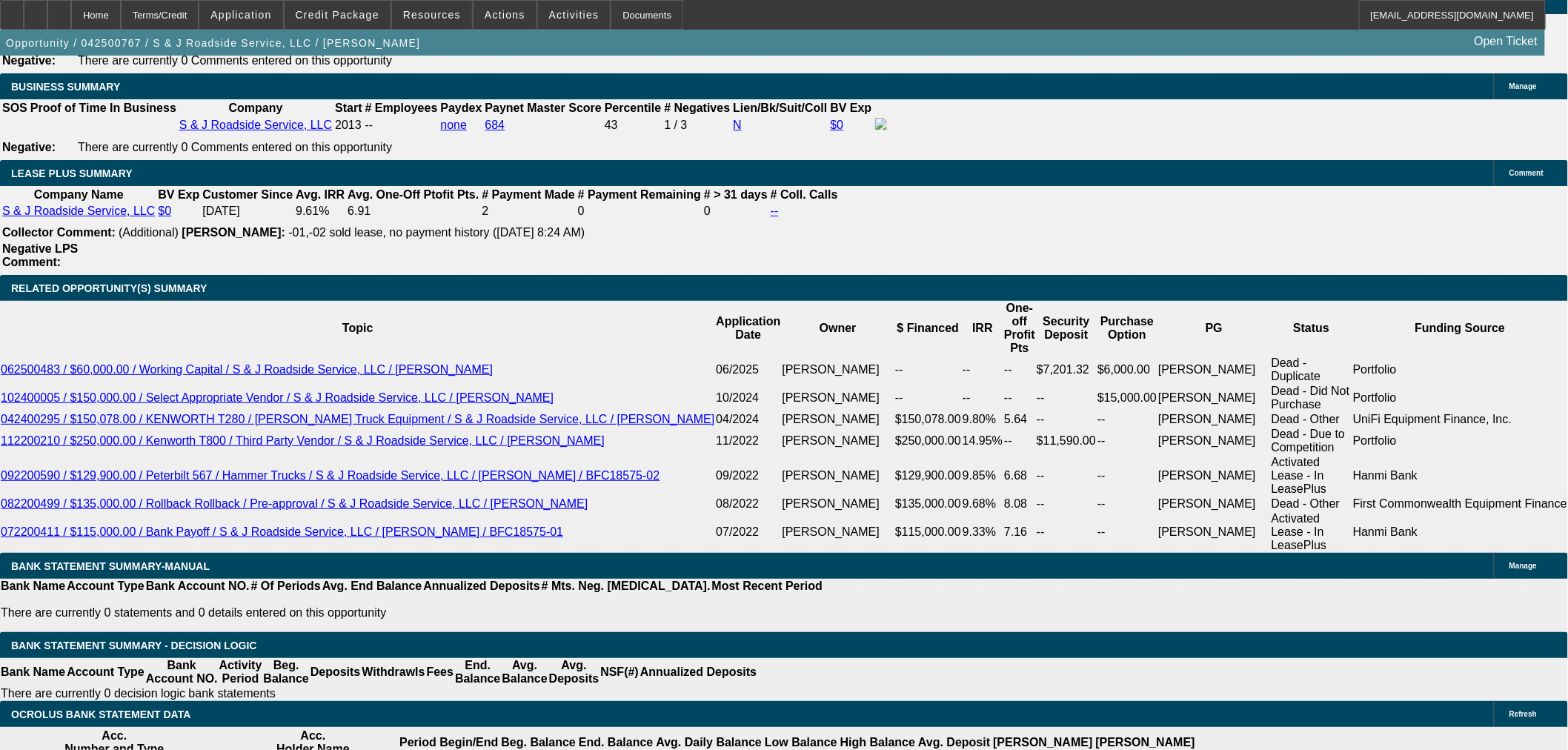
type input "$11,971.59"
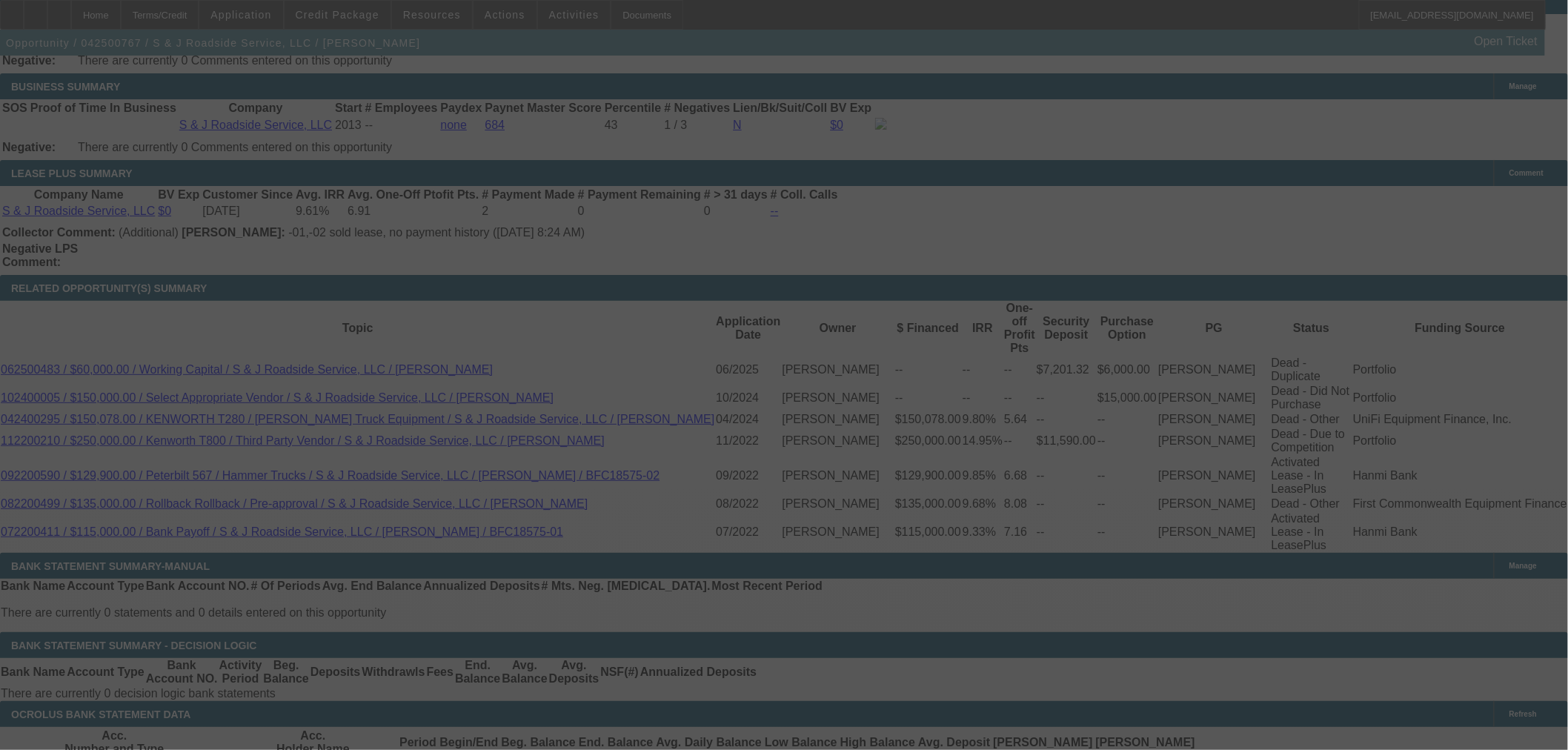
select select "0"
select select "2"
select select "0"
select select "6"
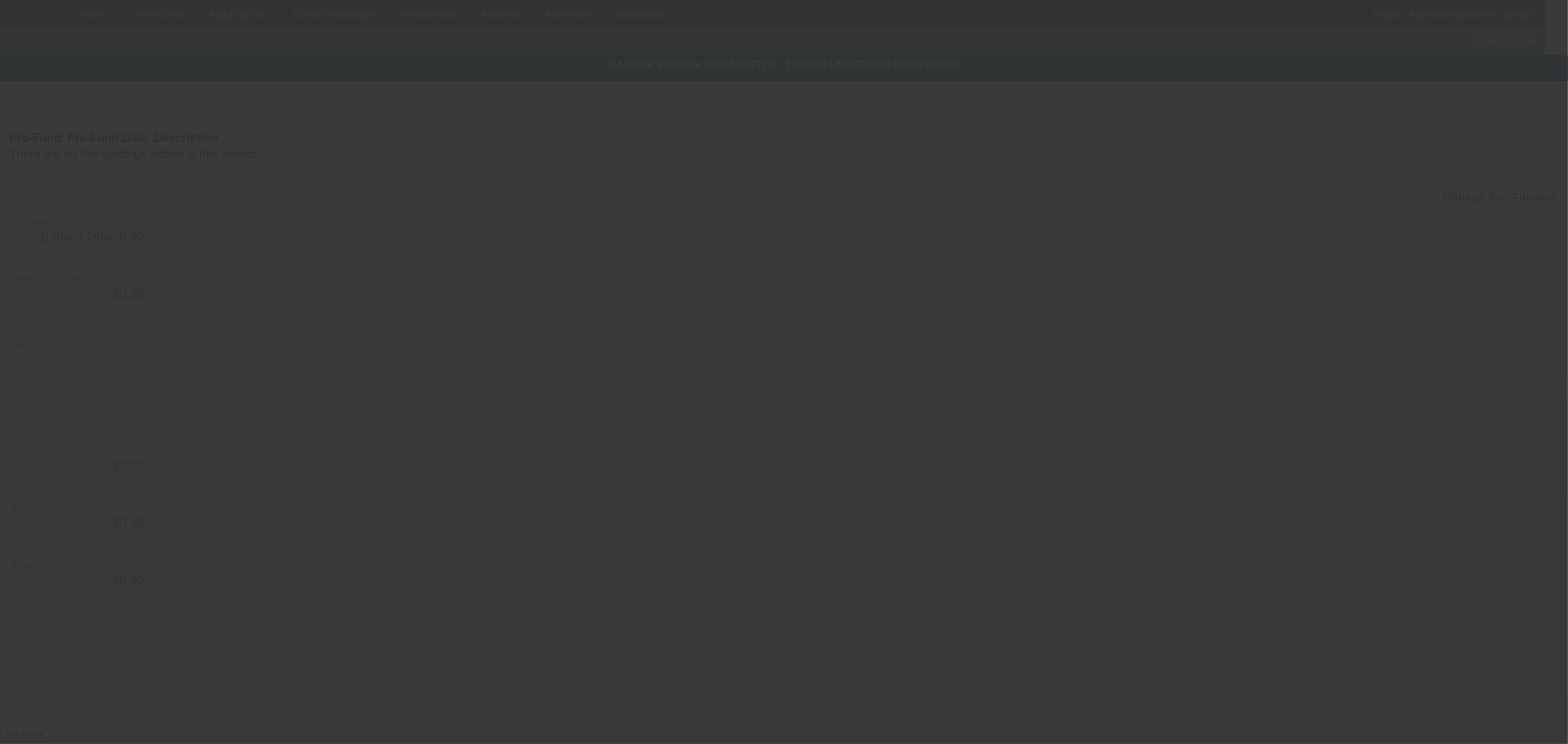
type input "$49,763.92"
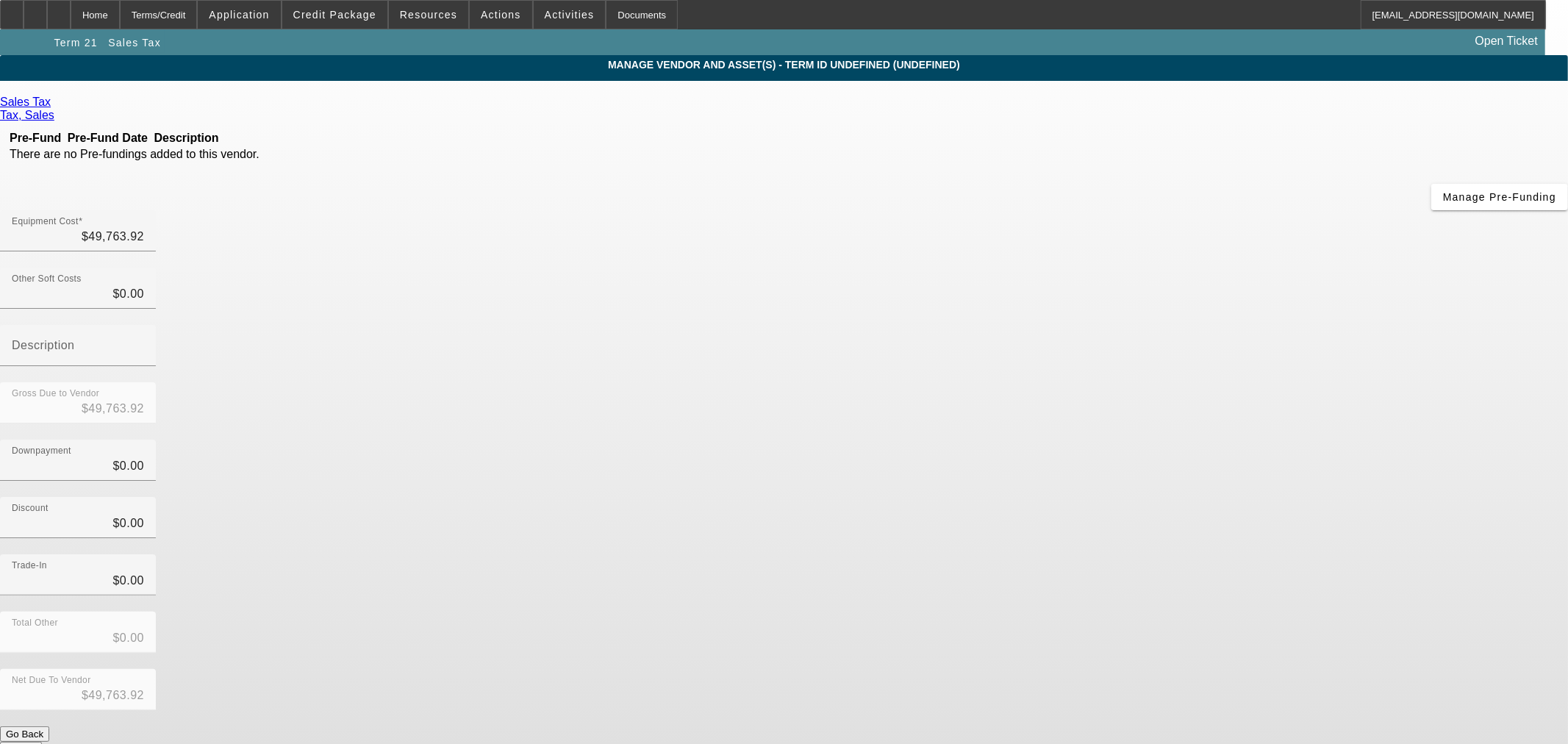
click at [1380, 16] on span "Remove Vendor" at bounding box center [1408, 13] width 56 height 8
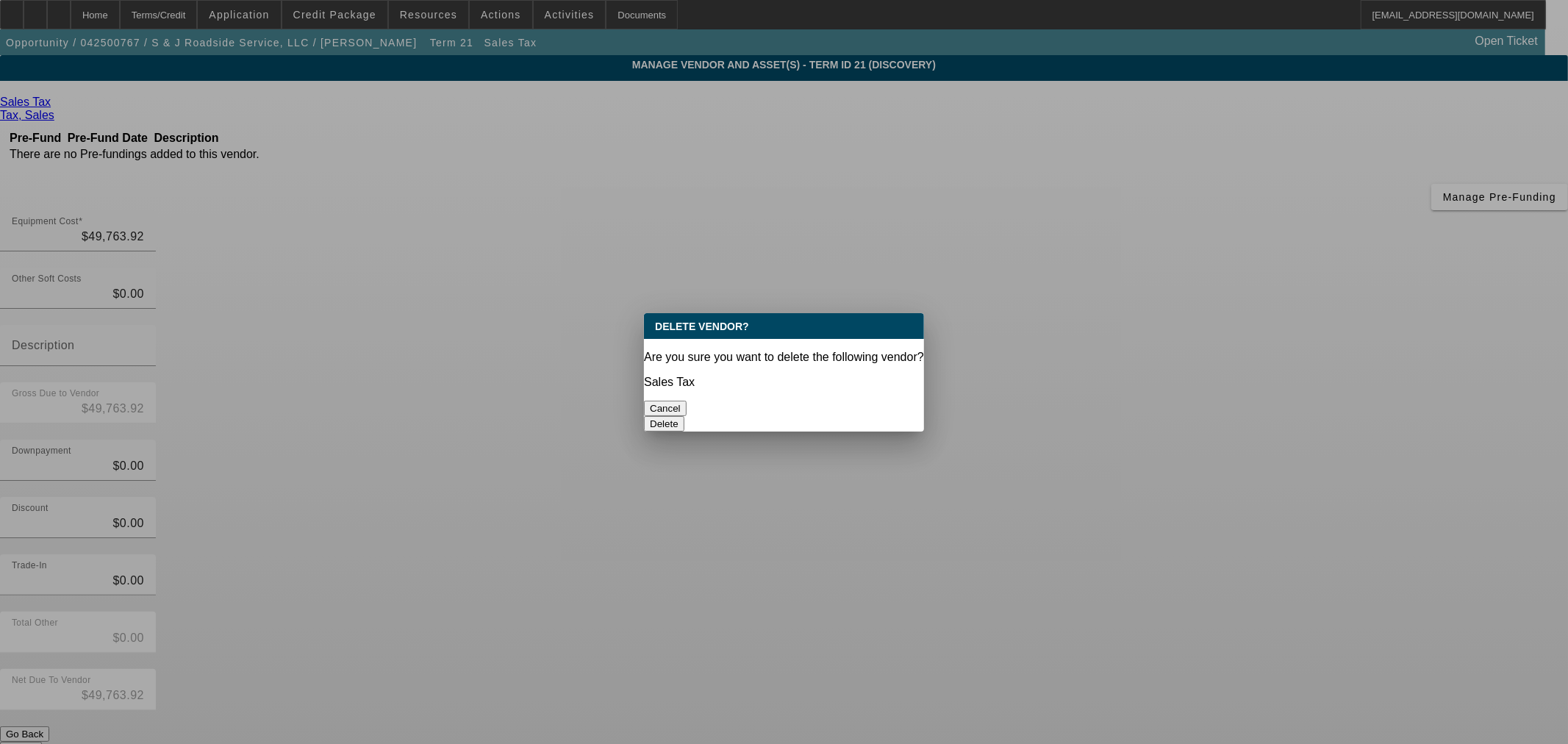
click at [685, 417] on button "Delete" at bounding box center [664, 424] width 41 height 16
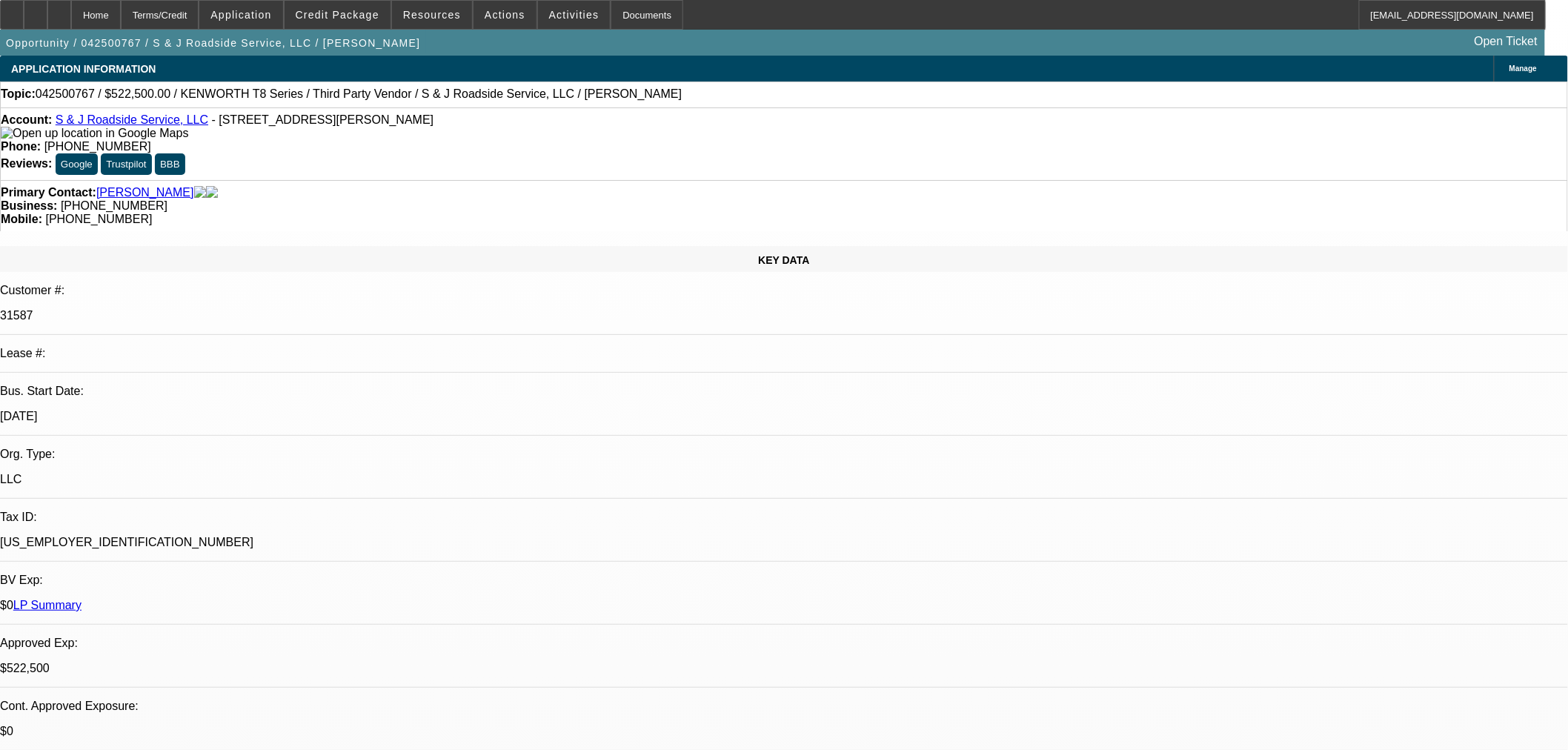
select select "0"
select select "2"
select select "0"
select select "6"
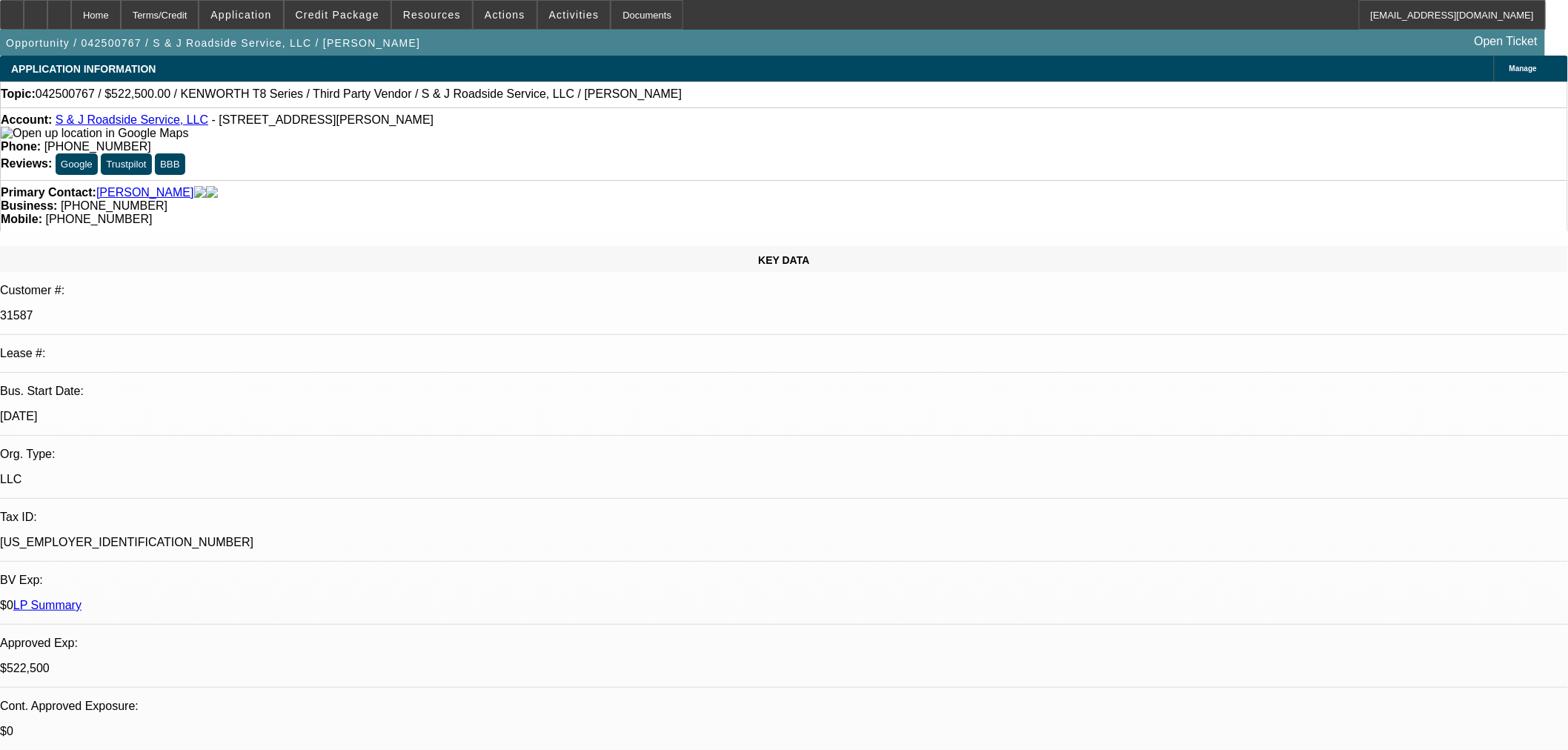
select select "0"
select select "2"
select select "0"
select select "6"
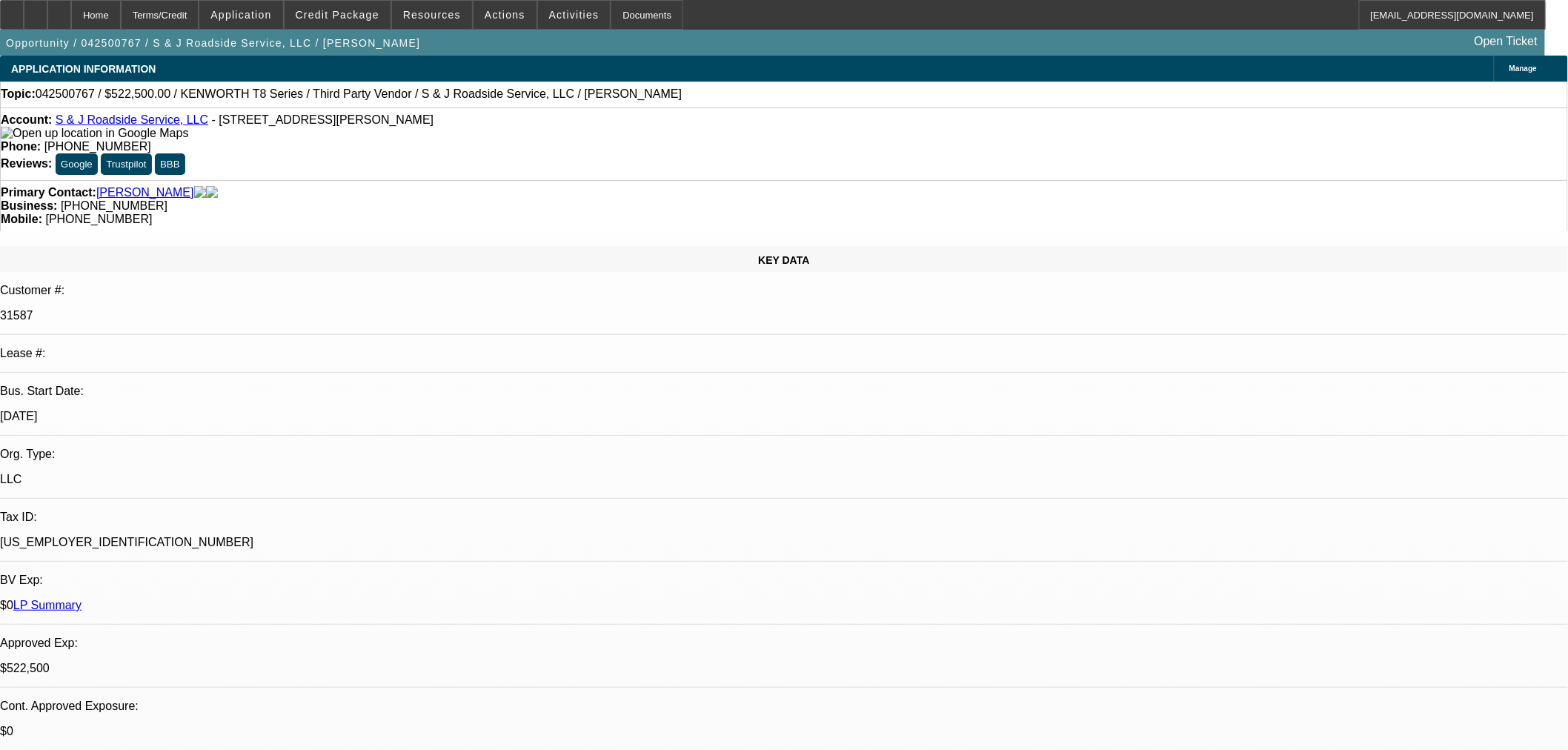
select select "0"
select select "2"
select select "0"
select select "6"
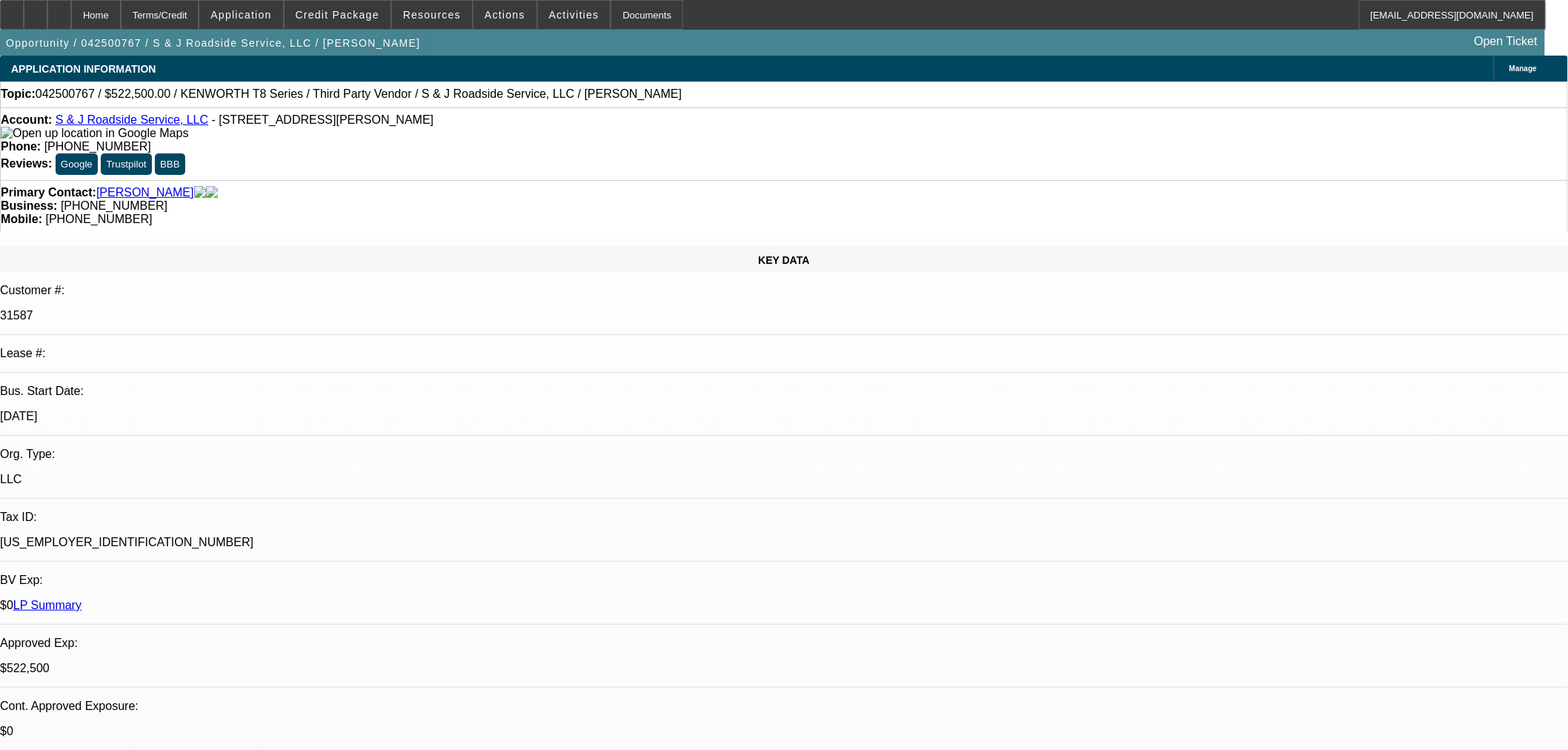
select select "0"
select select "2"
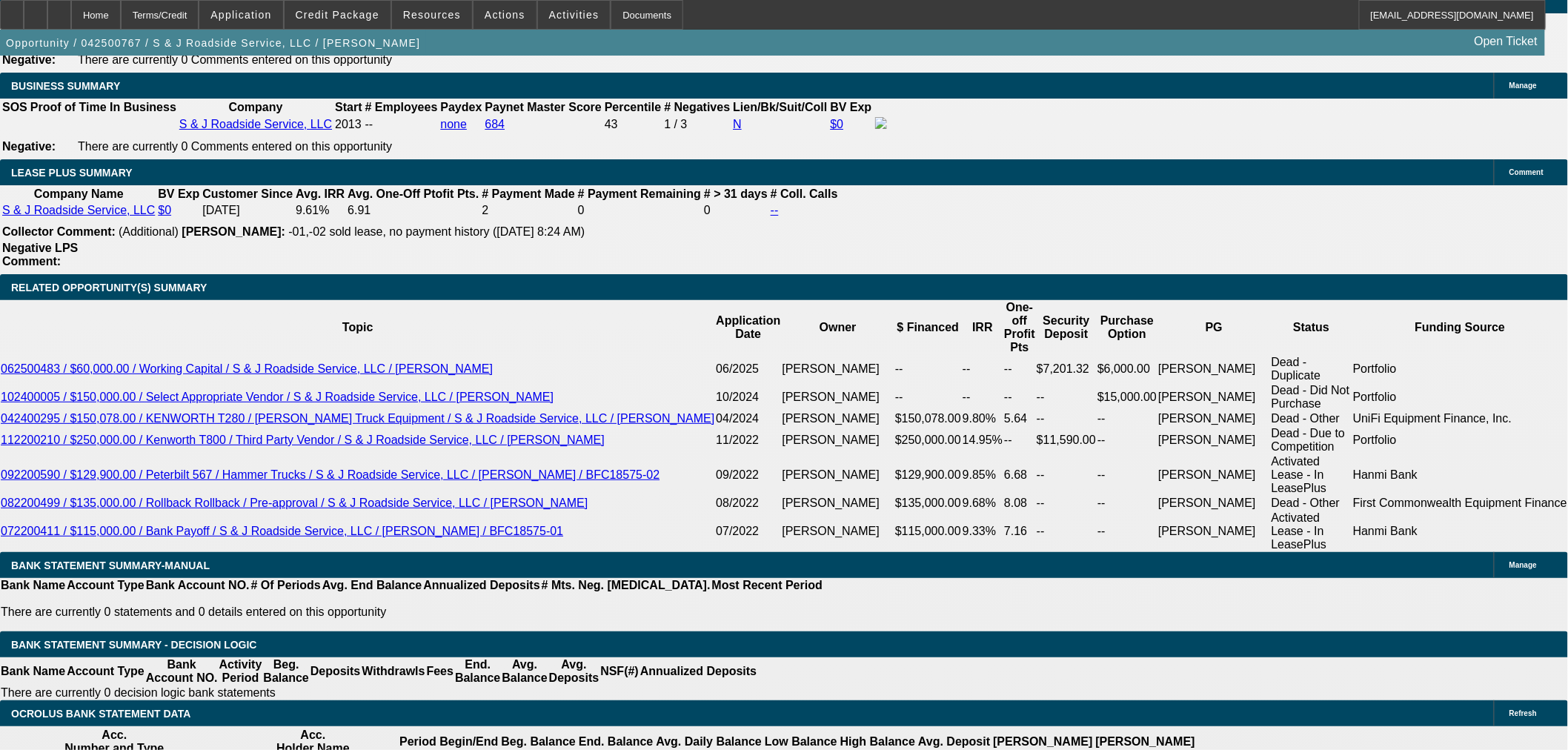
scroll to position [2355, 0]
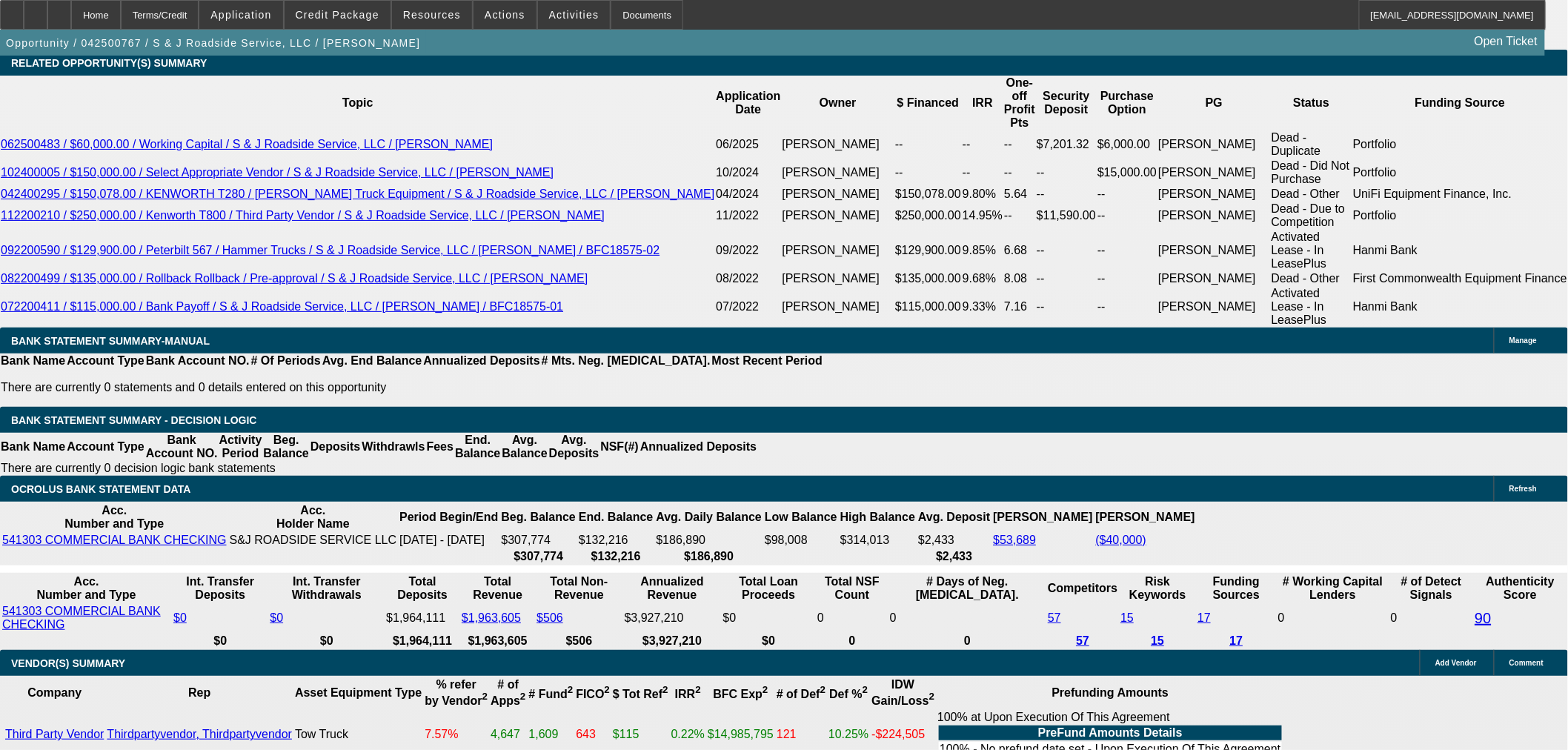
scroll to position [2438, 0]
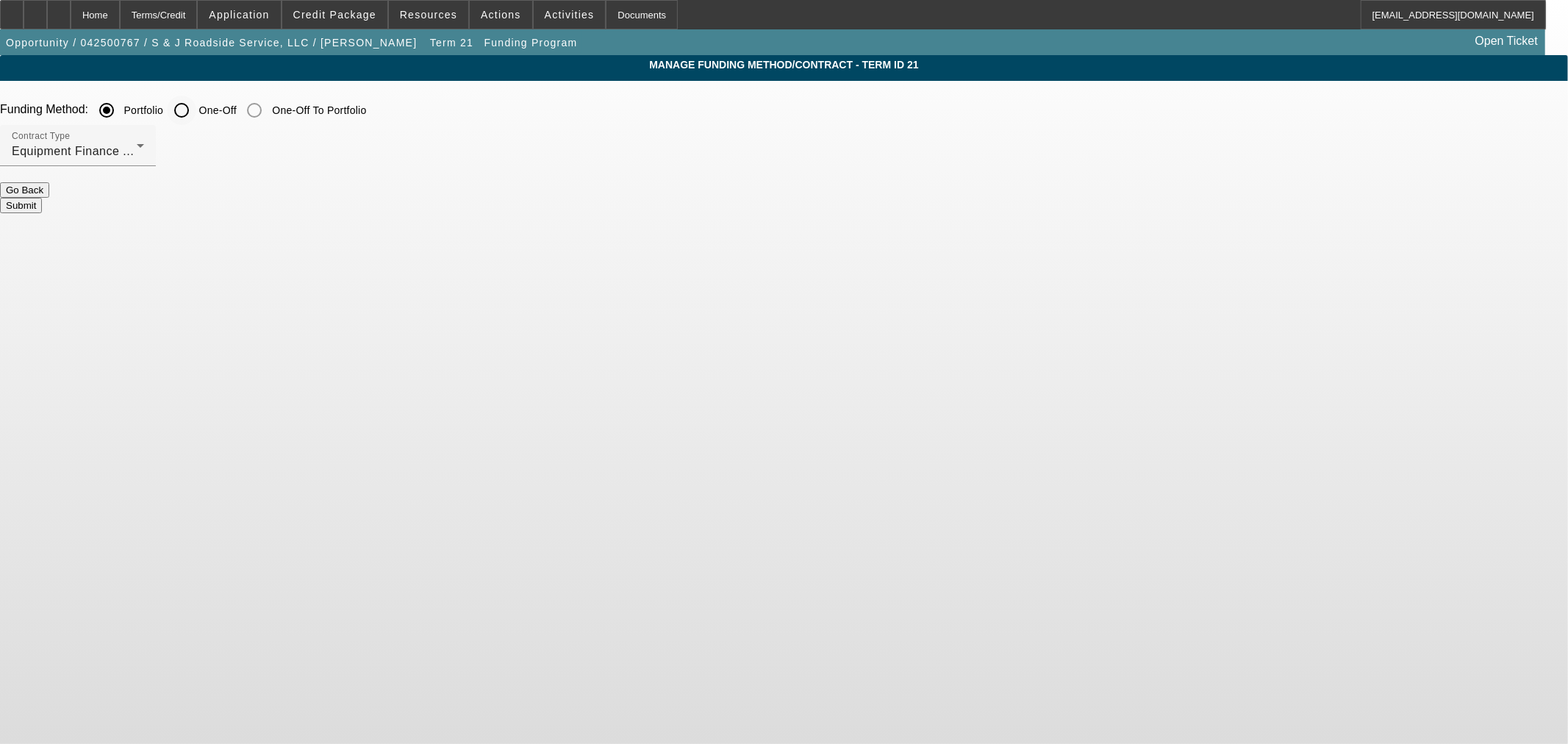
click at [197, 114] on input "One-Off" at bounding box center [181, 110] width 29 height 29
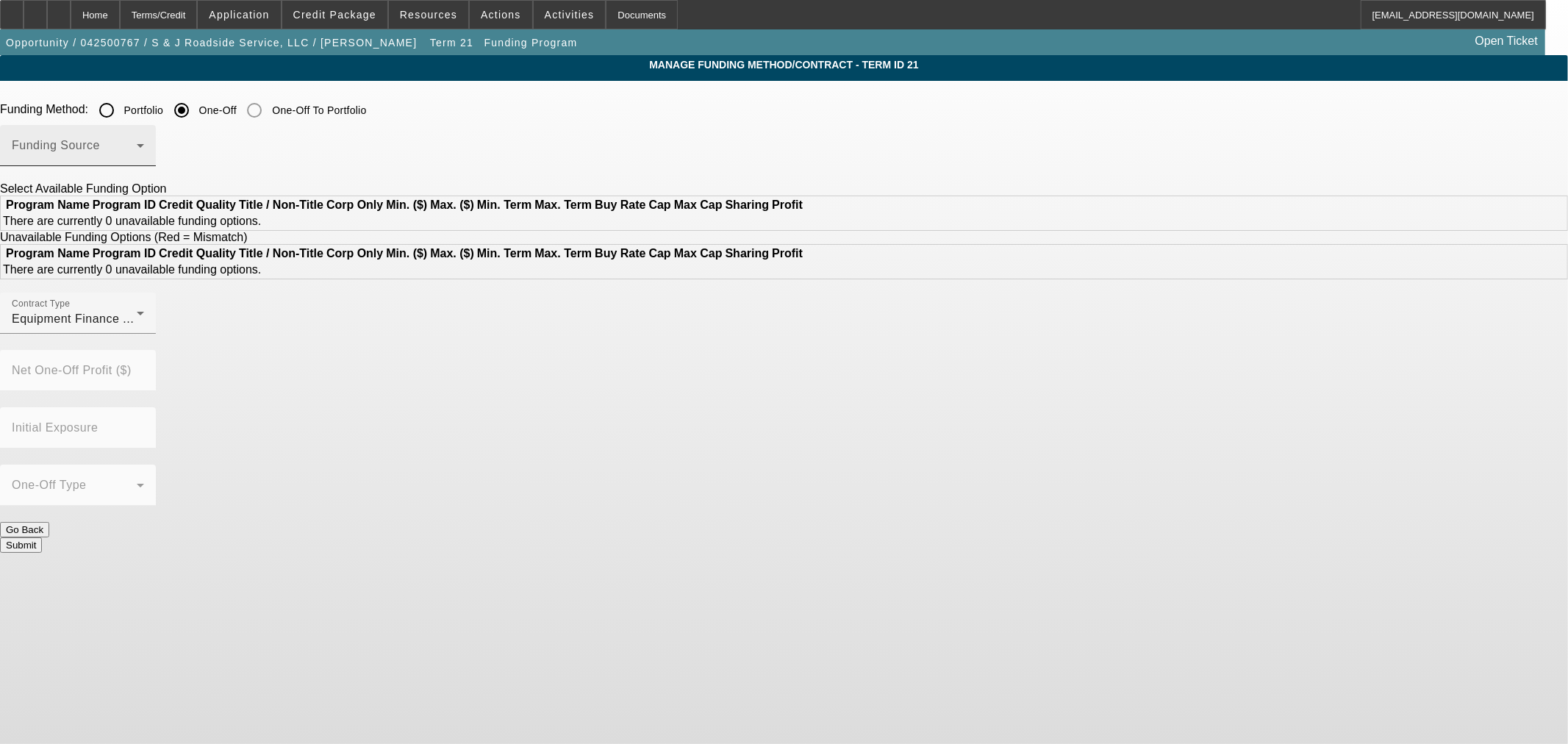
click at [144, 137] on div "Funding Source" at bounding box center [77, 145] width 133 height 42
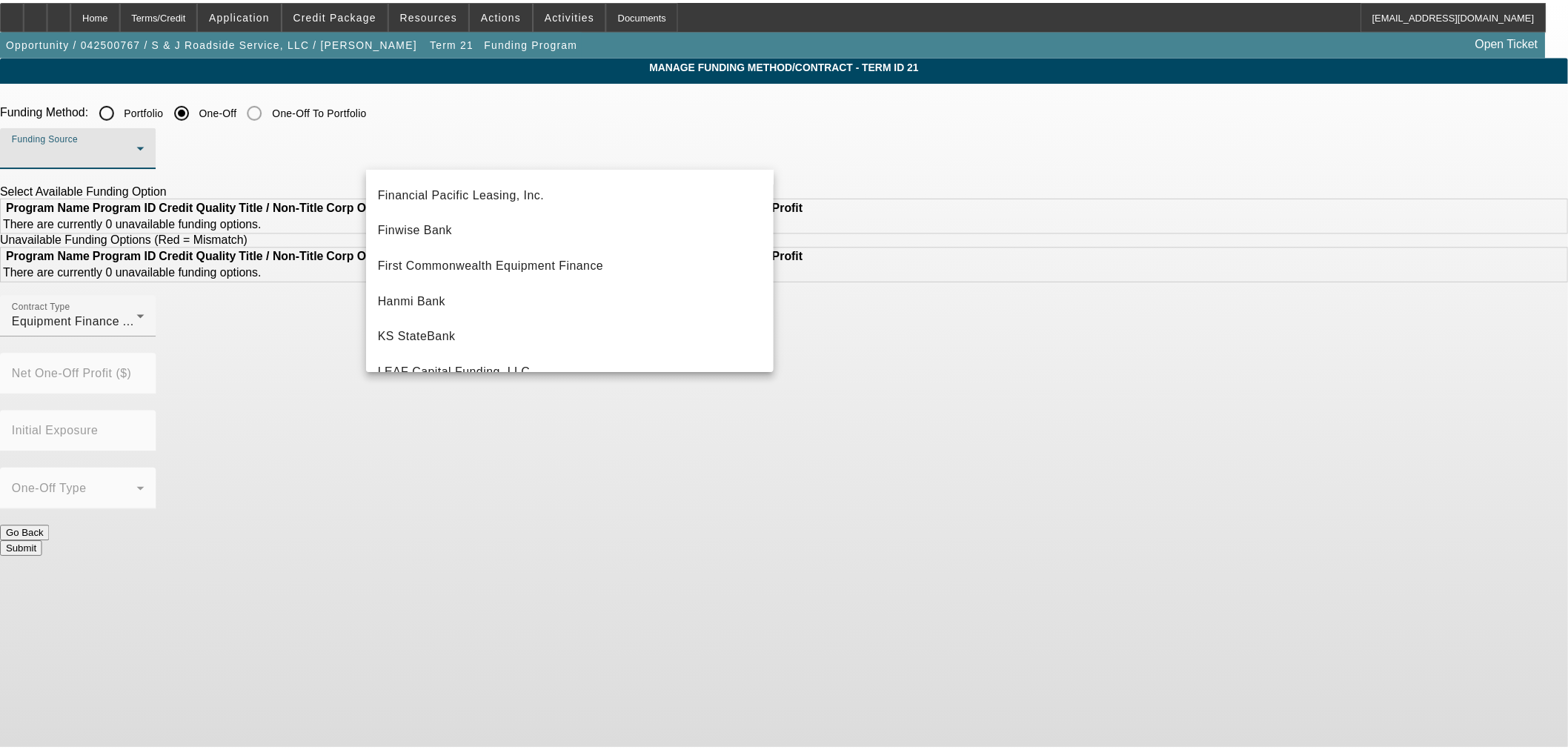
scroll to position [411, 0]
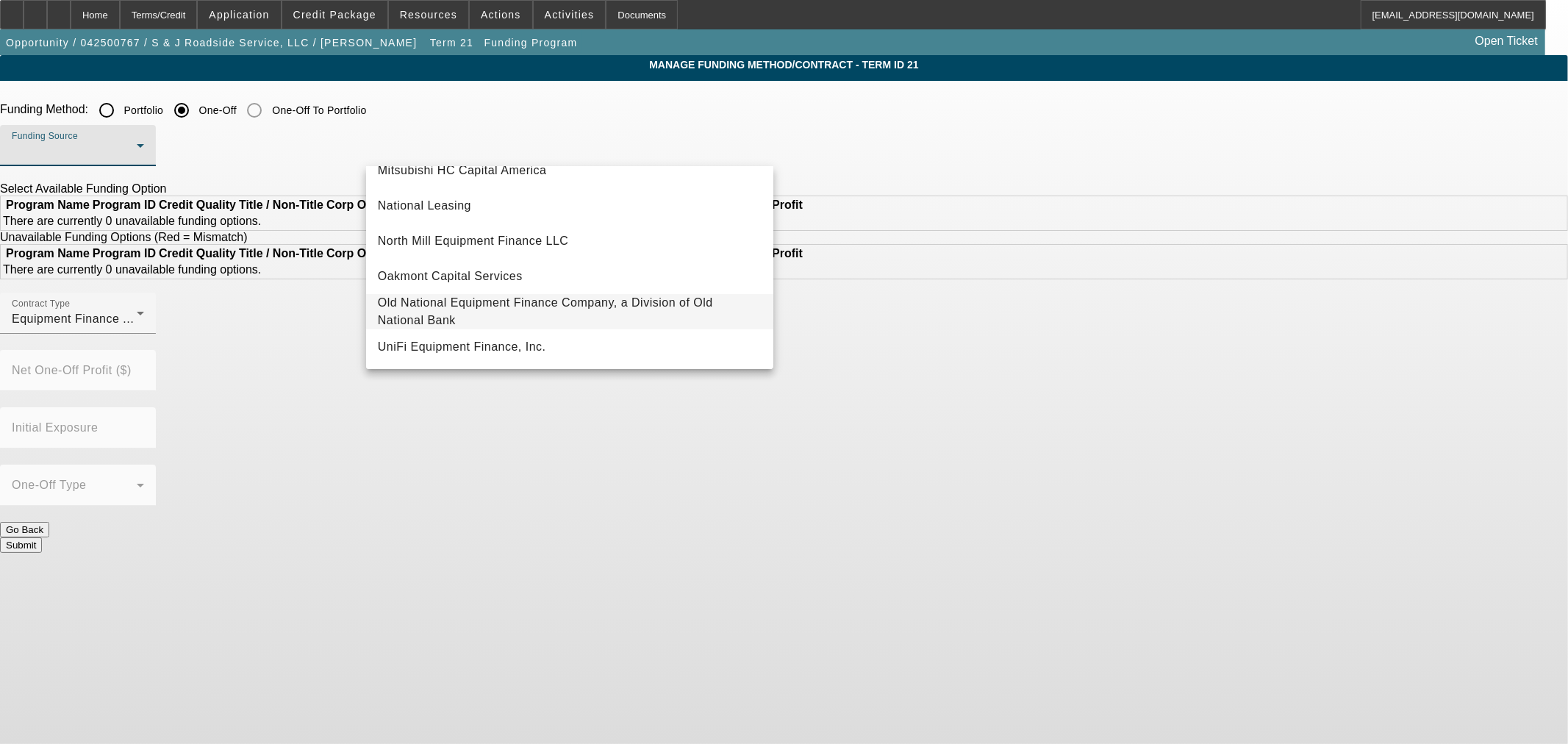
click at [572, 299] on span "Old National Equipment Finance Company, a Division of Old National Bank" at bounding box center [569, 312] width 384 height 35
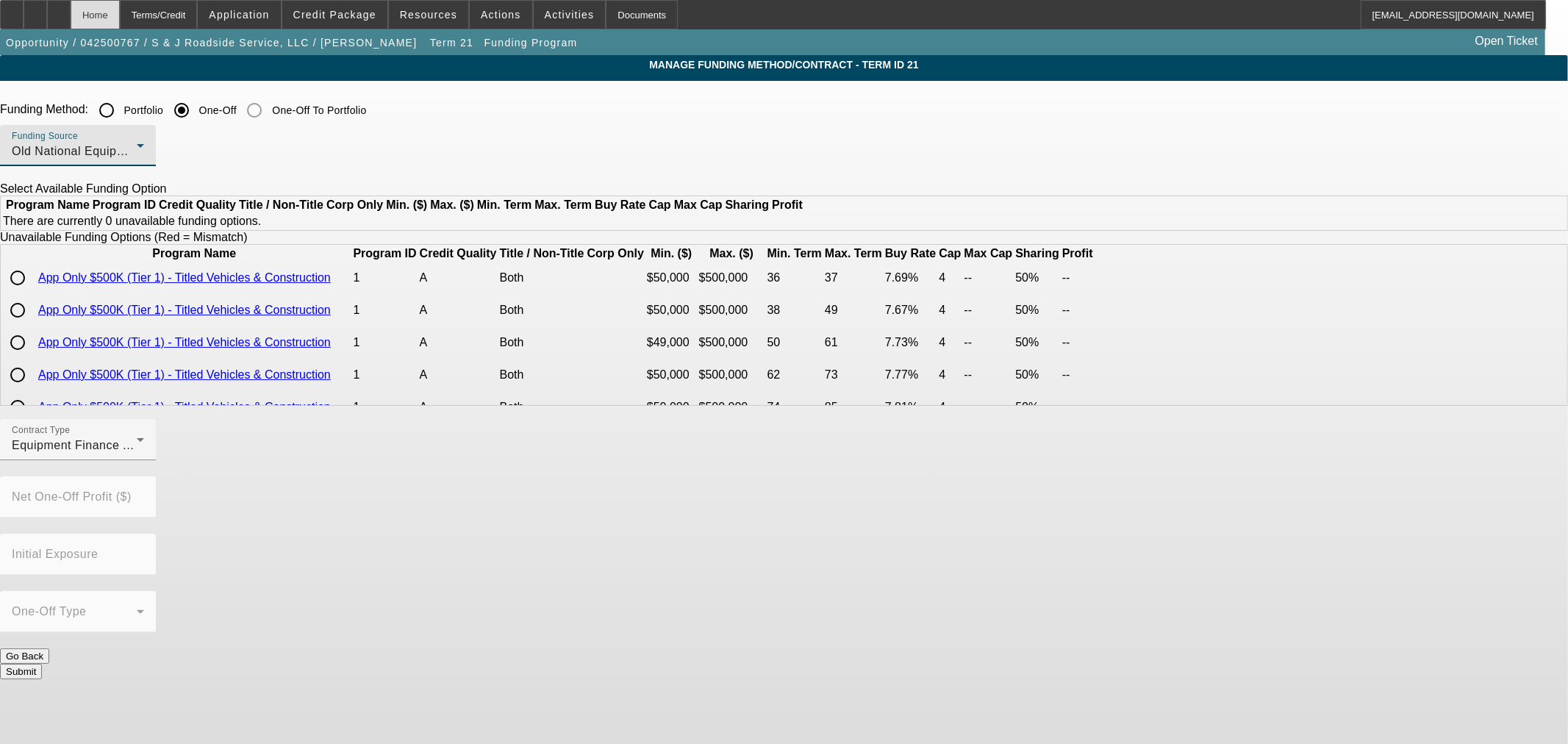
click at [120, 16] on div "Home" at bounding box center [95, 15] width 49 height 29
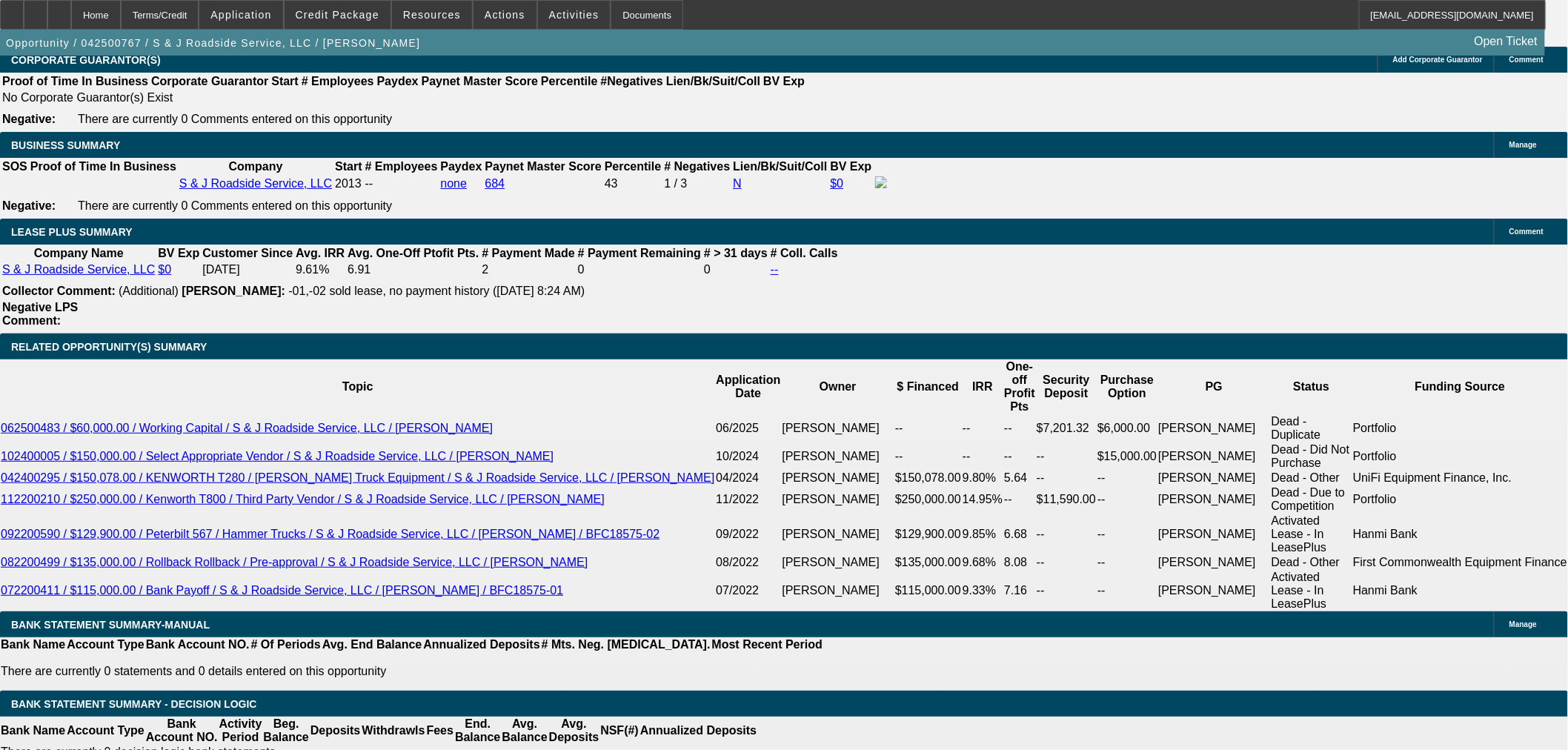
scroll to position [2471, 0]
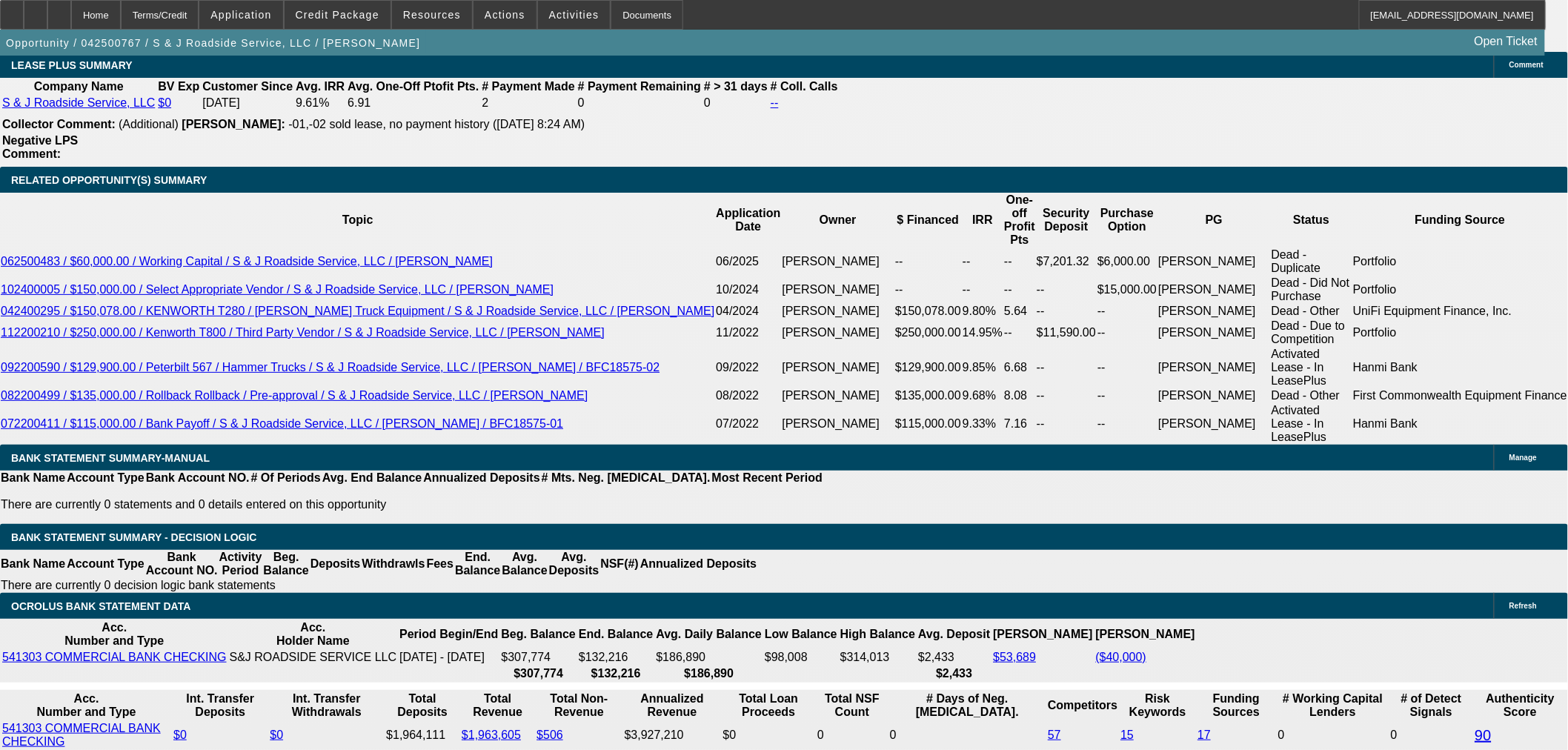
drag, startPoint x: 331, startPoint y: 276, endPoint x: 388, endPoint y: 276, distance: 57.0
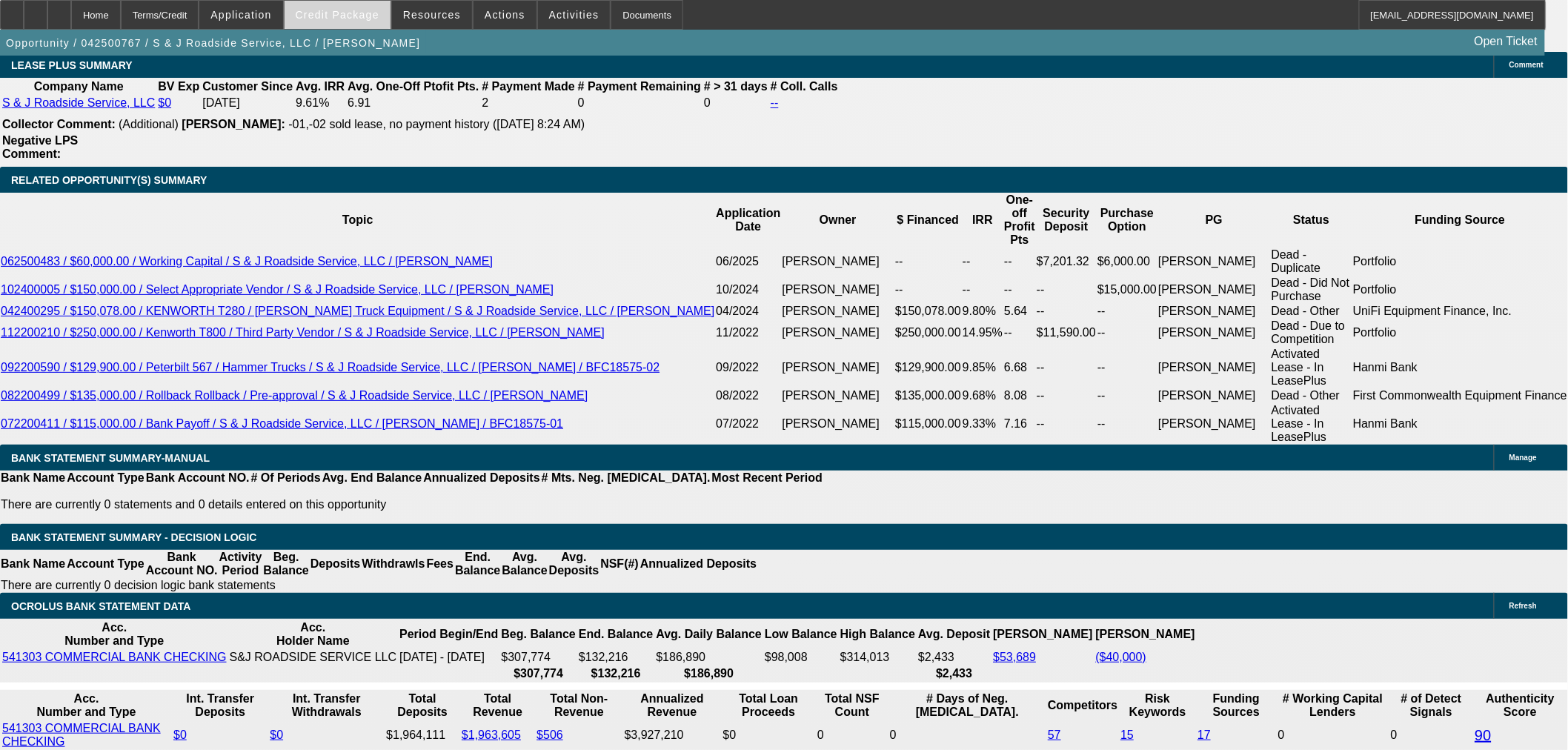
click at [344, 17] on span "Credit Package" at bounding box center [338, 15] width 84 height 12
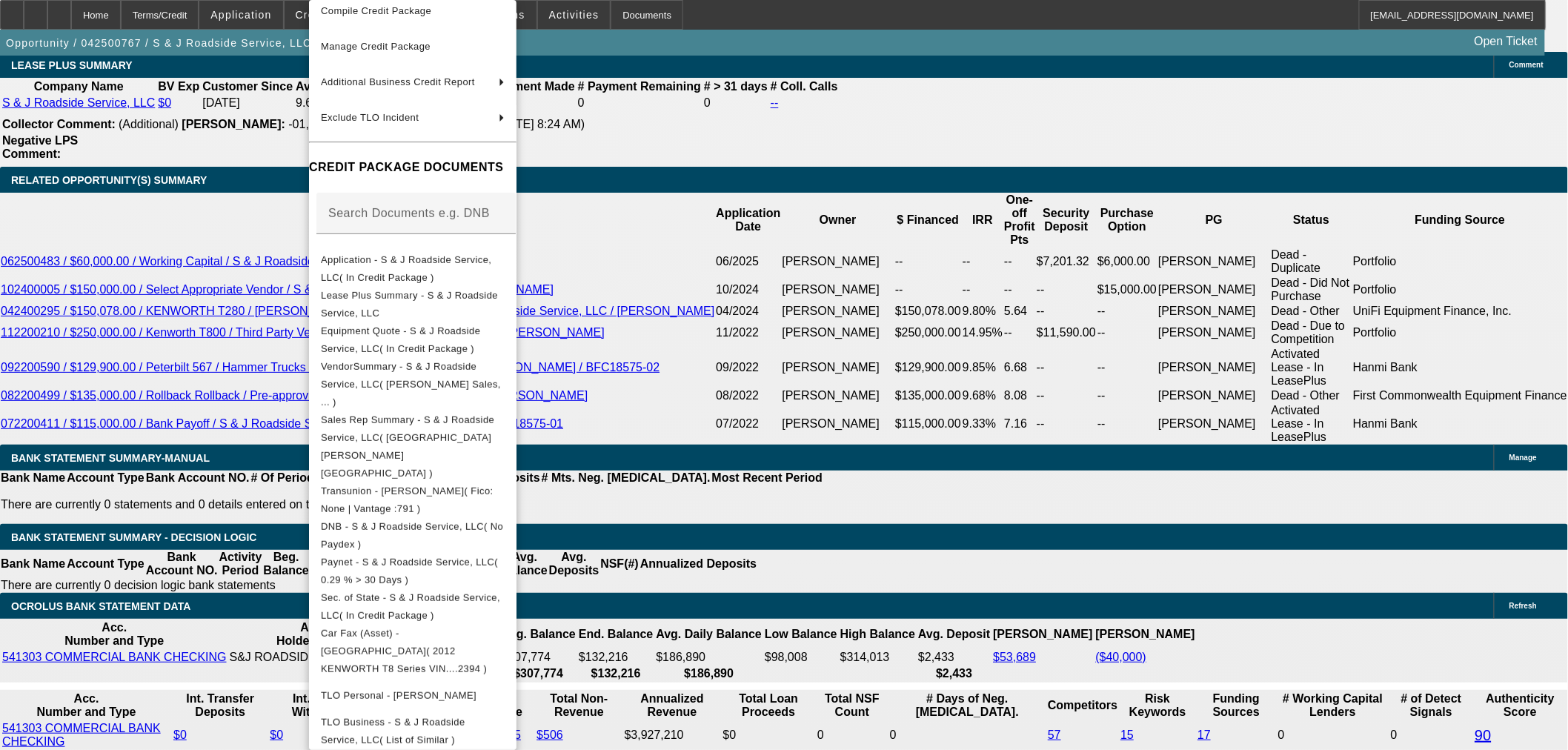
scroll to position [168, 0]
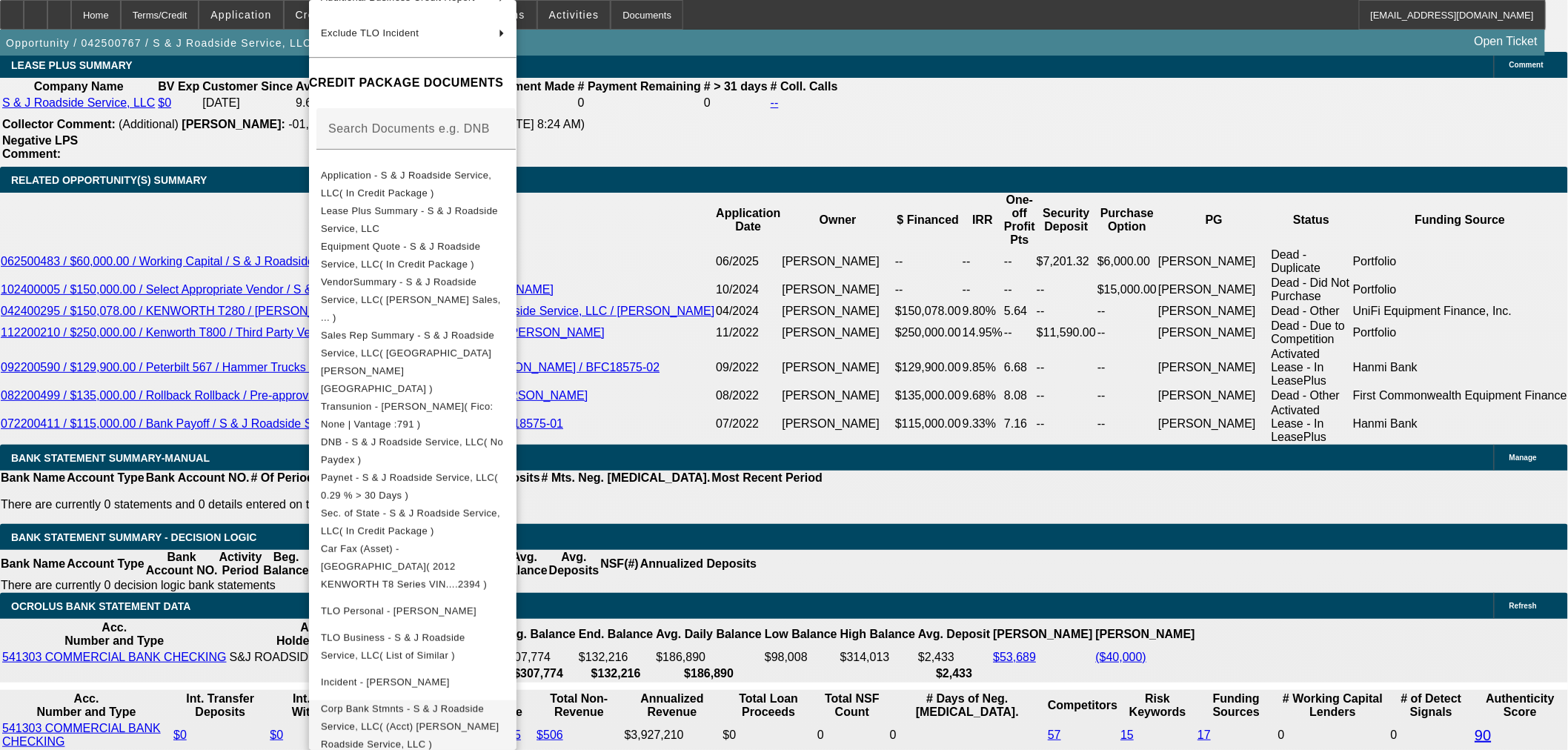
click at [441, 700] on span "Corp Bank Stmnts - S & J Roadside Service, LLC( (Acct) S J Roadside Service, LL…" at bounding box center [413, 727] width 184 height 54
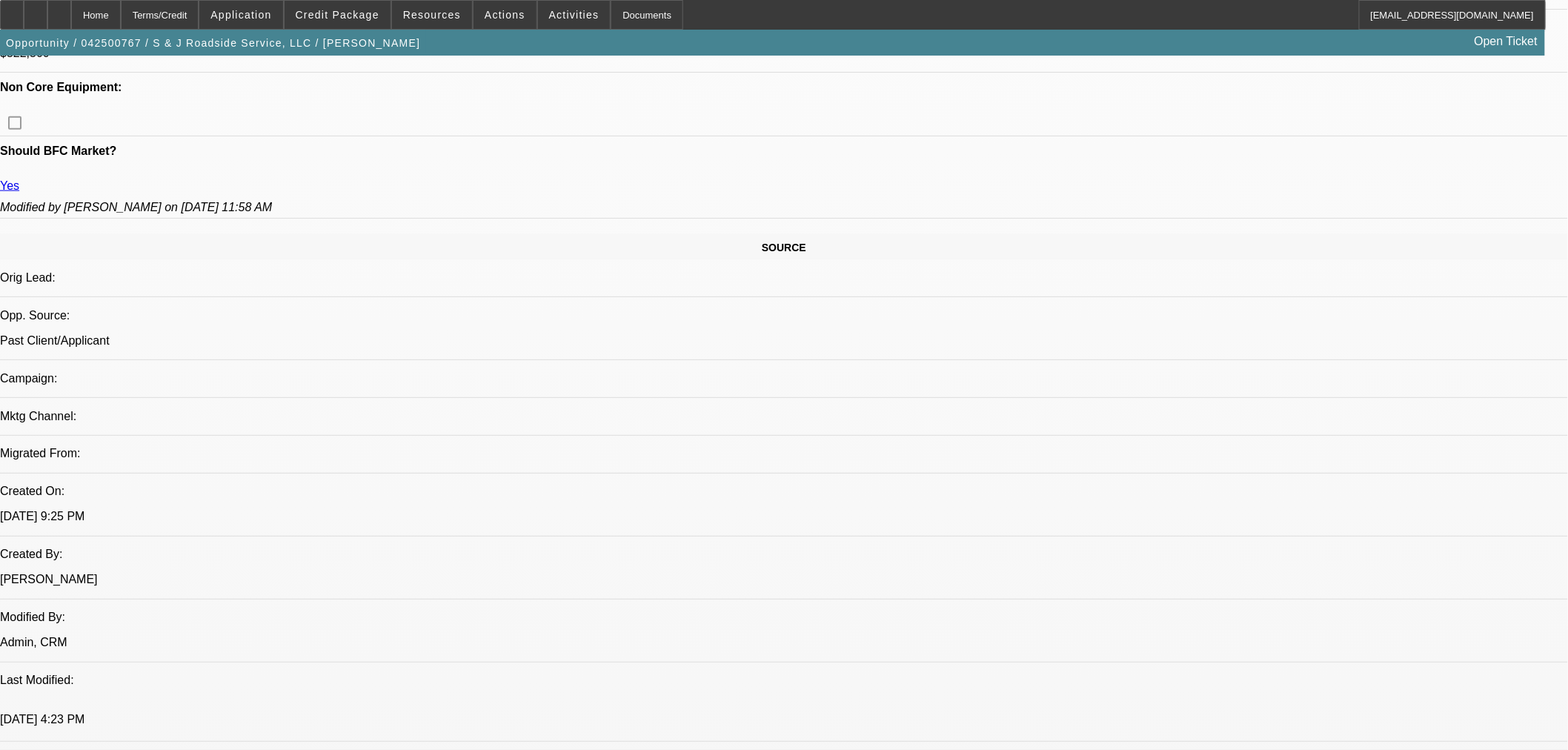
scroll to position [411, 0]
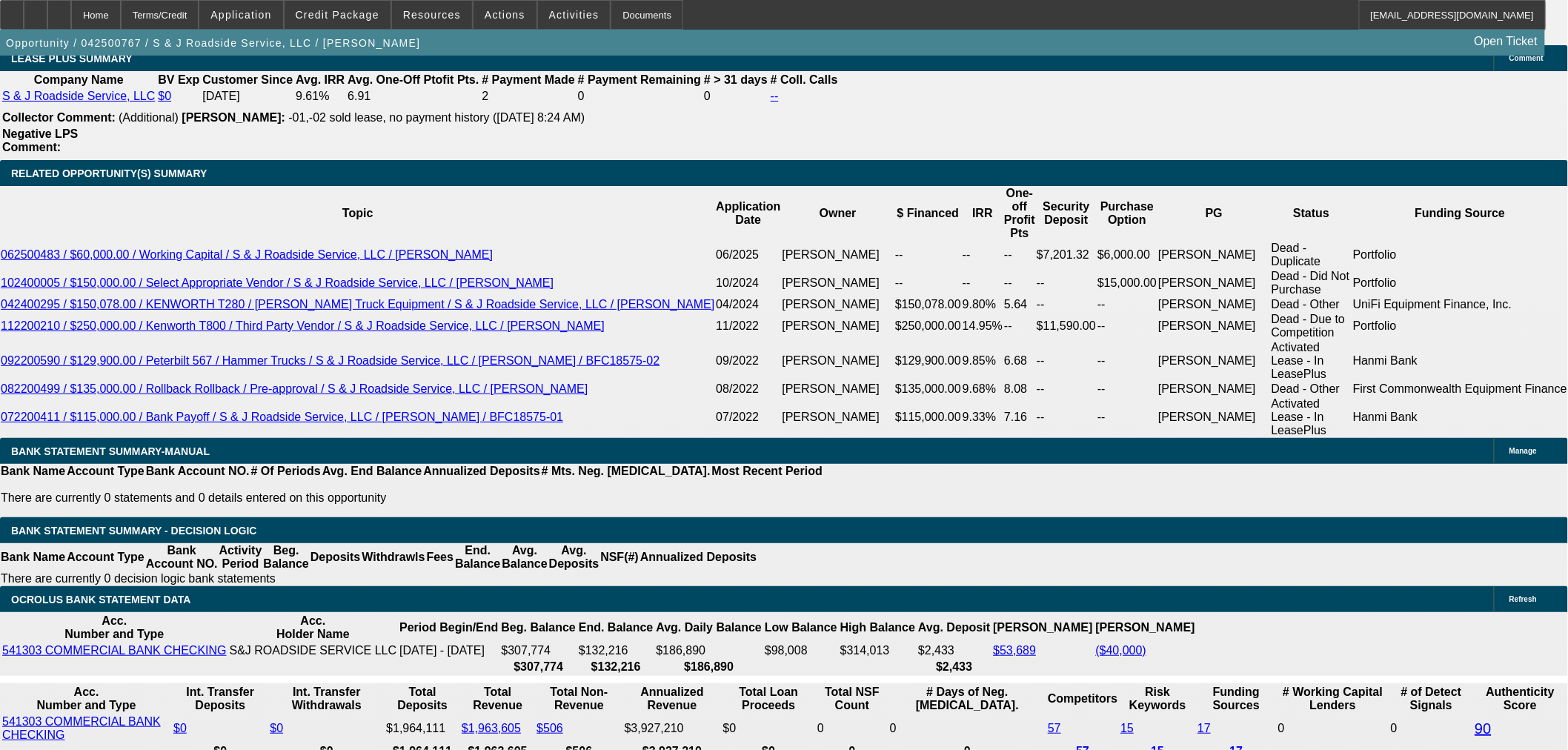
scroll to position [2389, 0]
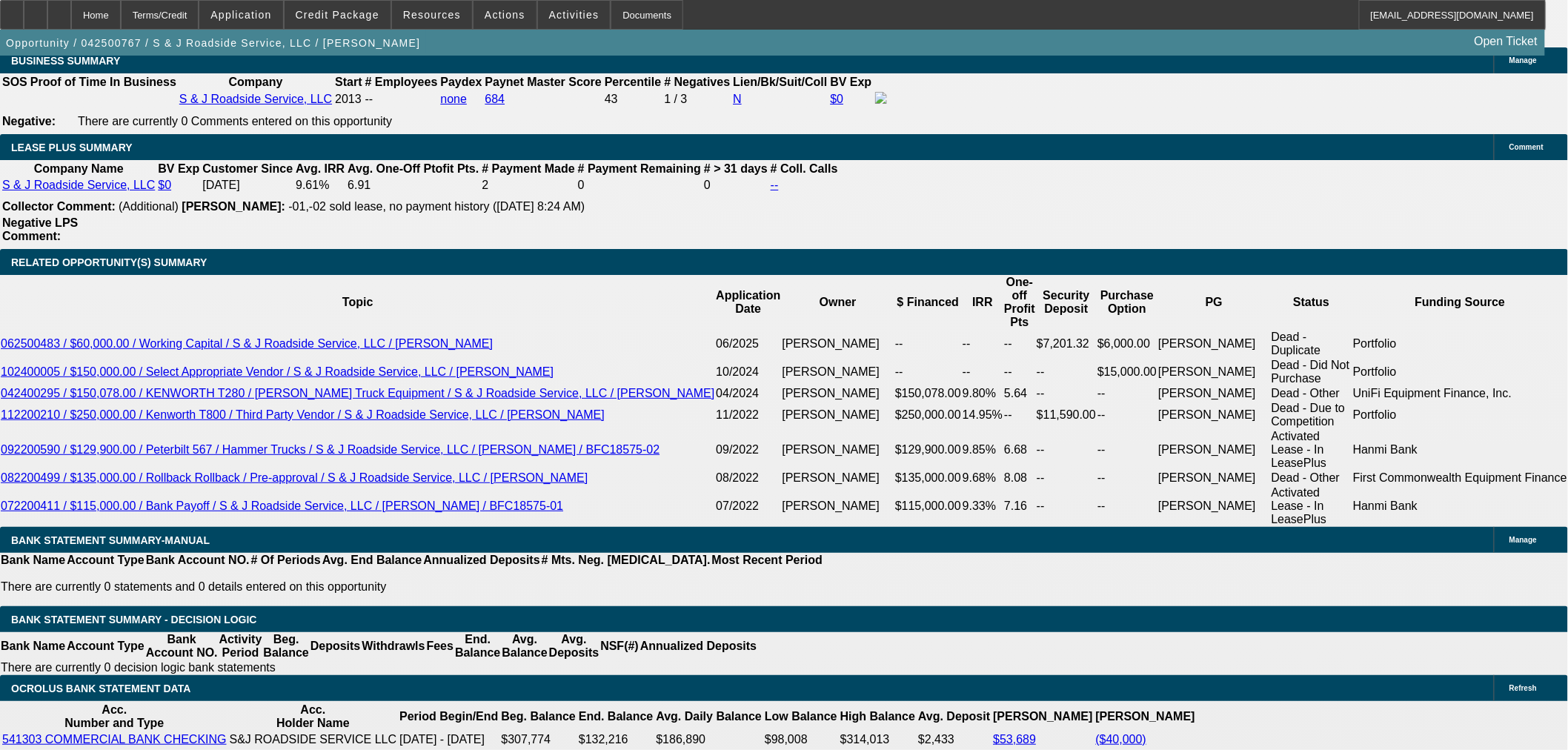
drag, startPoint x: 334, startPoint y: 15, endPoint x: 294, endPoint y: 94, distance: 88.5
click at [334, 15] on span "Credit Package" at bounding box center [338, 15] width 84 height 12
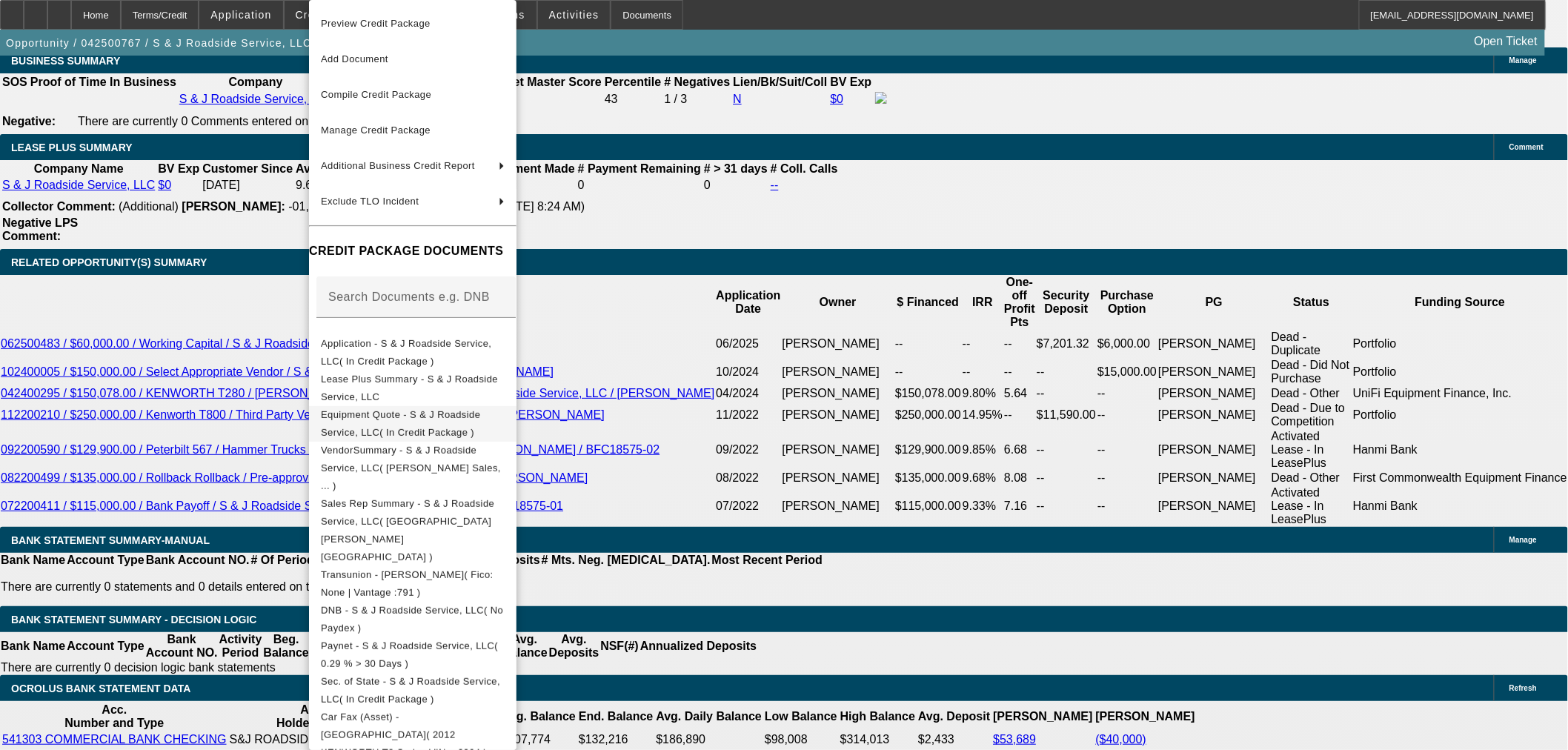
click at [443, 411] on span "Equipment Quote - S & J Roadside Service, LLC( In Credit Package )" at bounding box center [413, 424] width 184 height 35
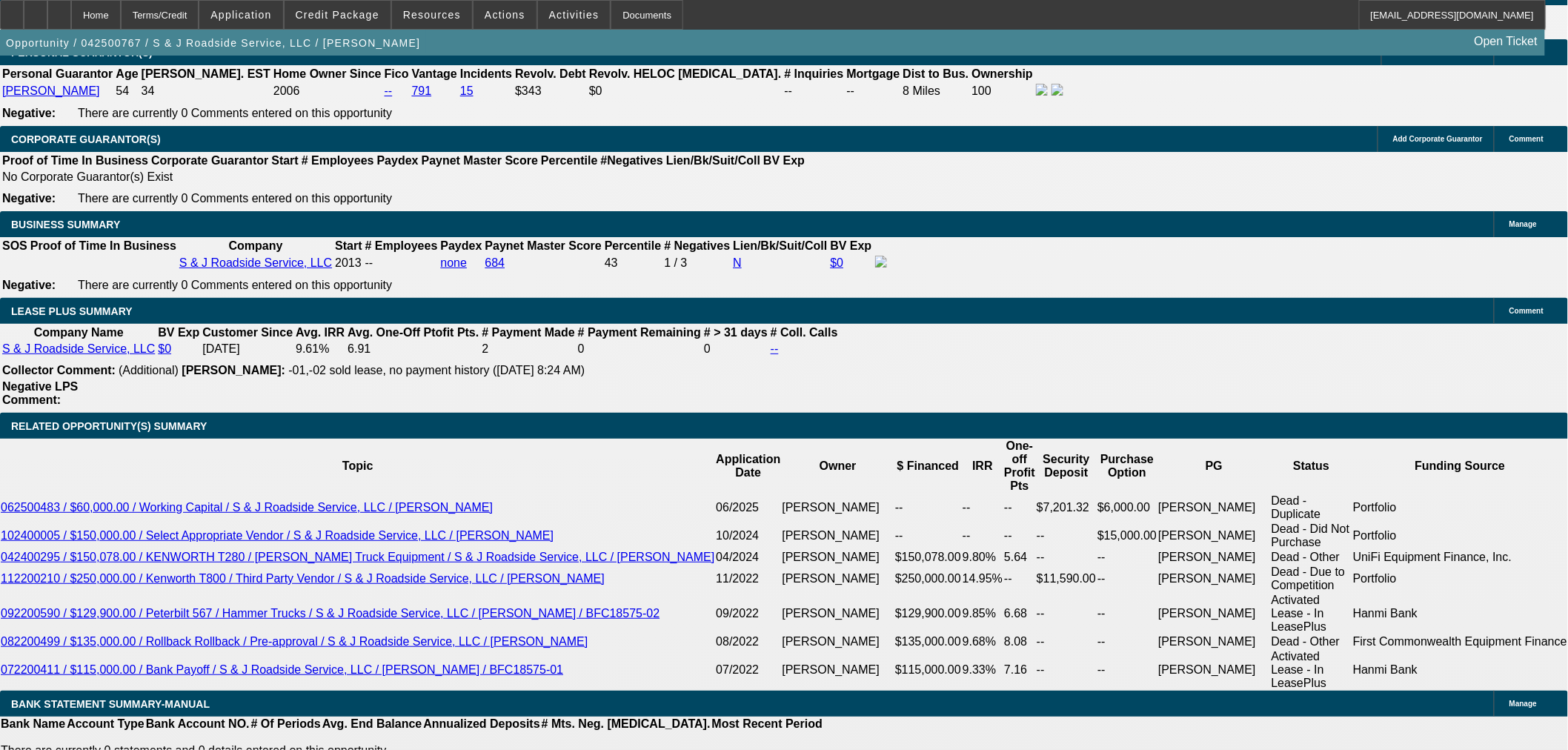
scroll to position [2224, 0]
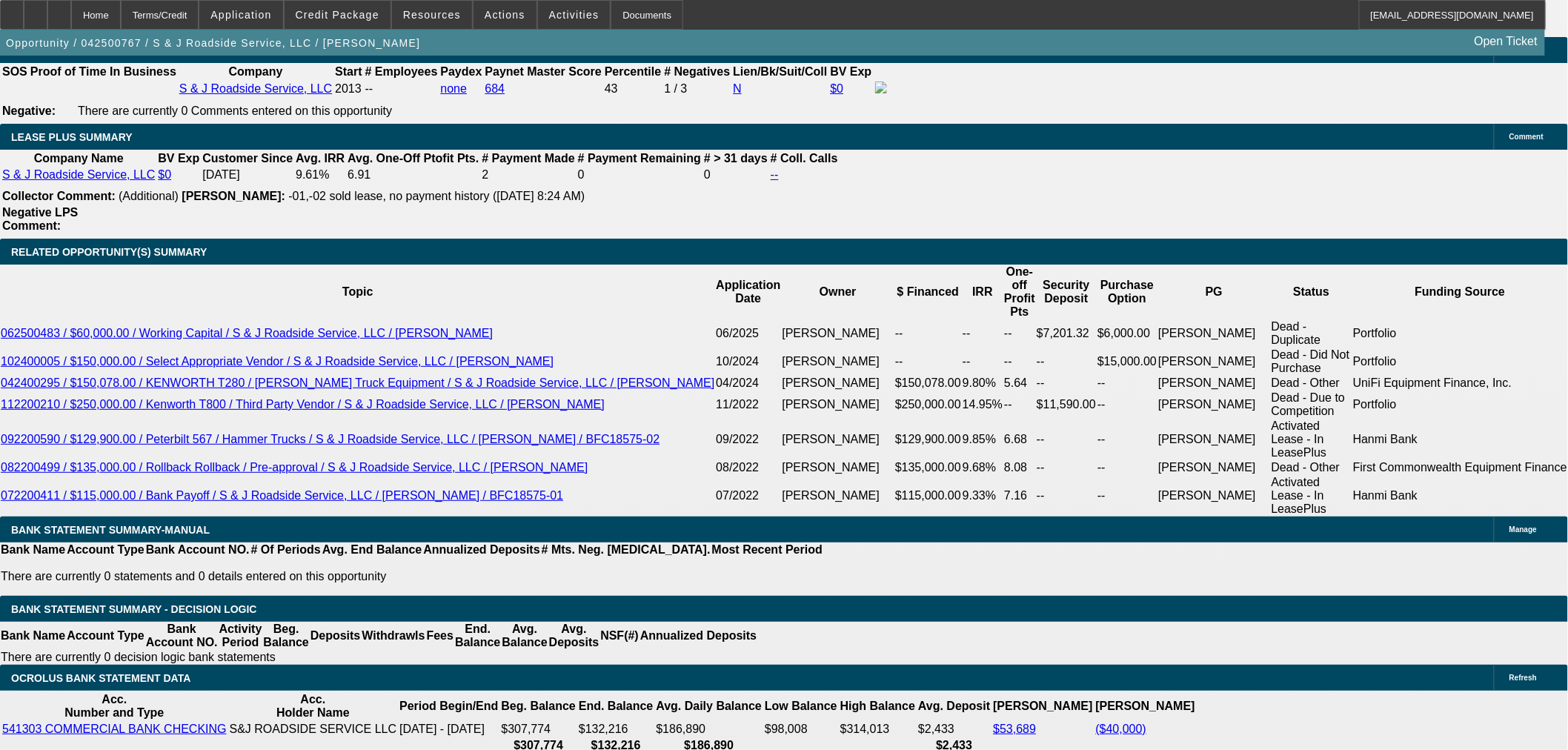
scroll to position [2471, 0]
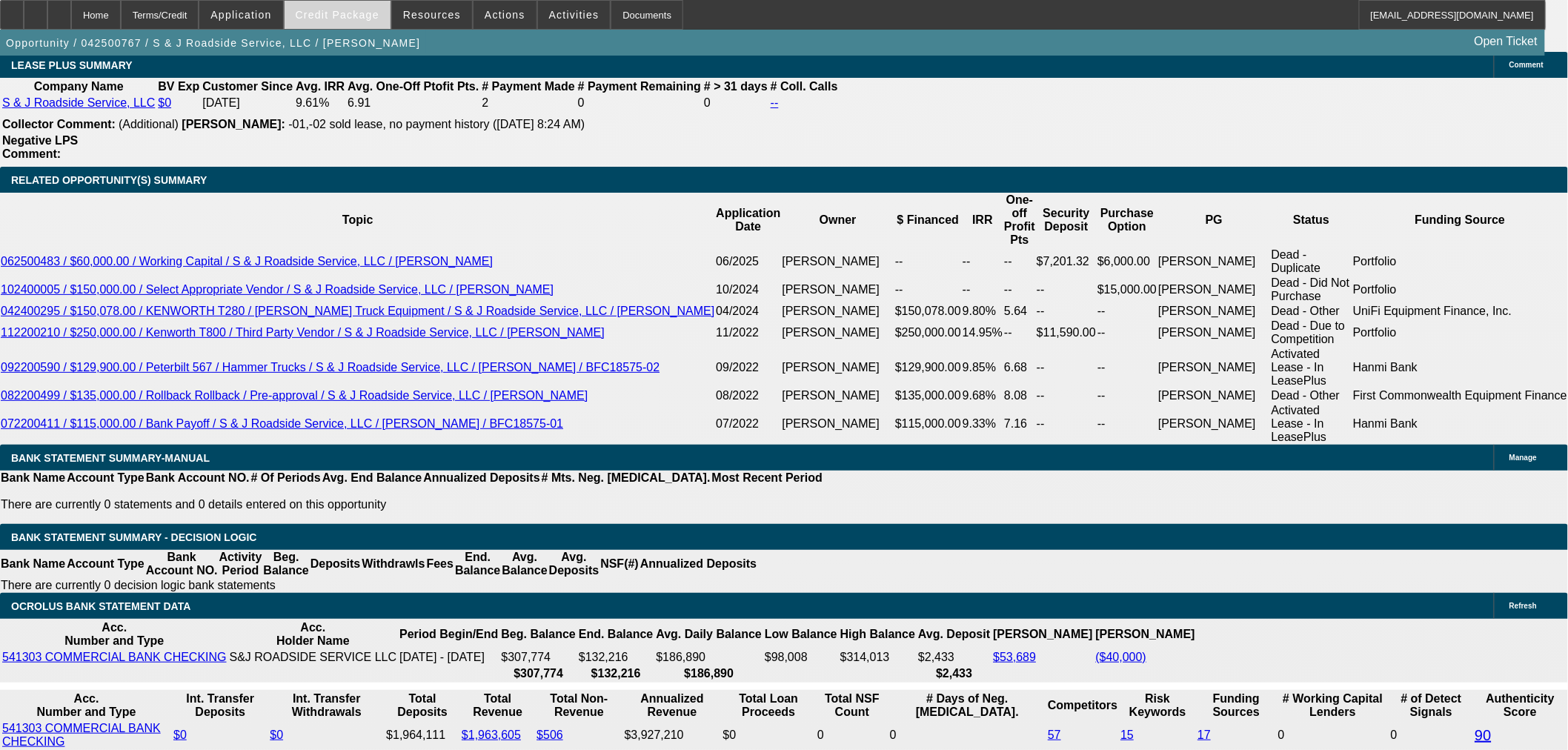
click at [343, 10] on span "Credit Package" at bounding box center [338, 15] width 84 height 12
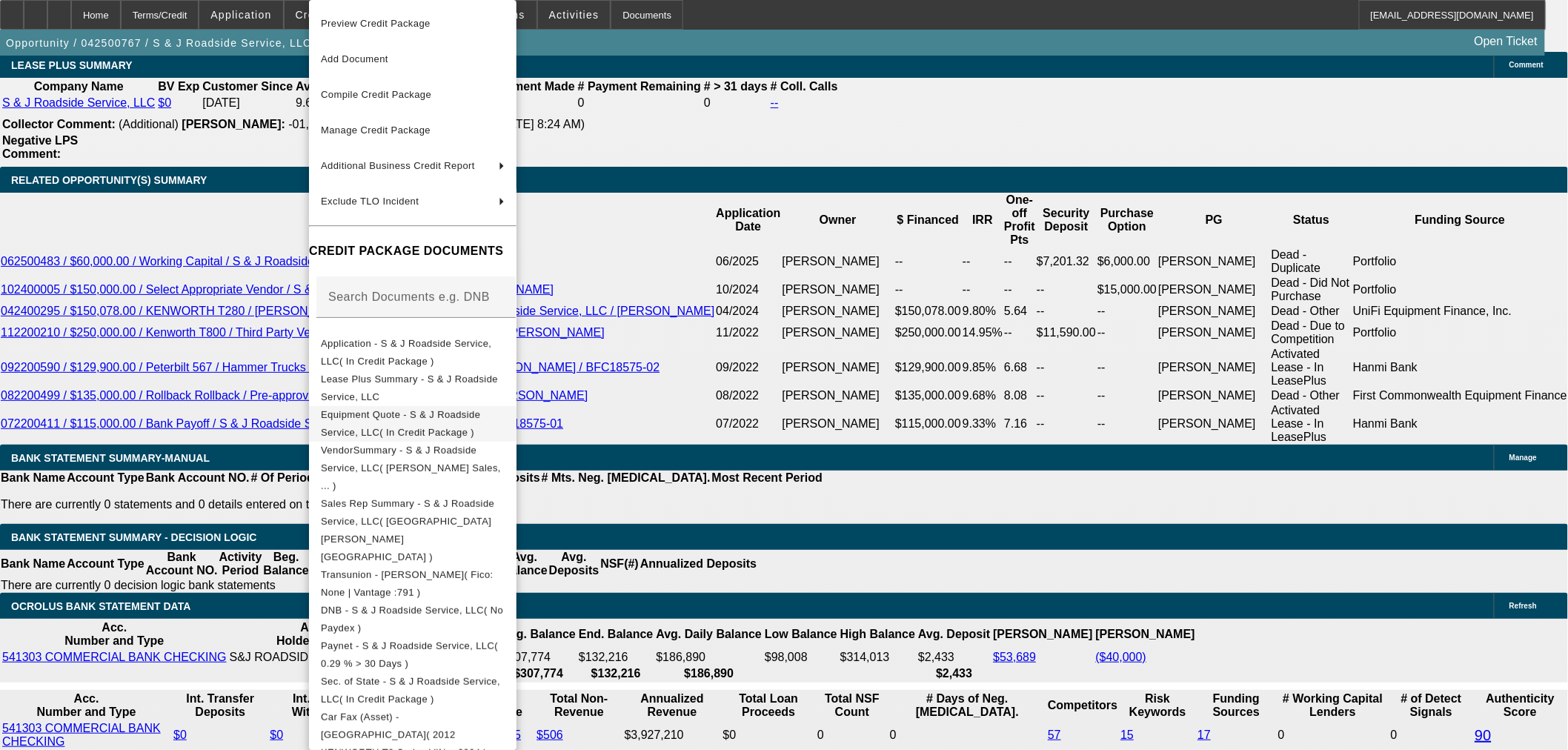
click at [472, 421] on span "Equipment Quote - S & J Roadside Service, LLC( In Credit Package )" at bounding box center [400, 424] width 159 height 29
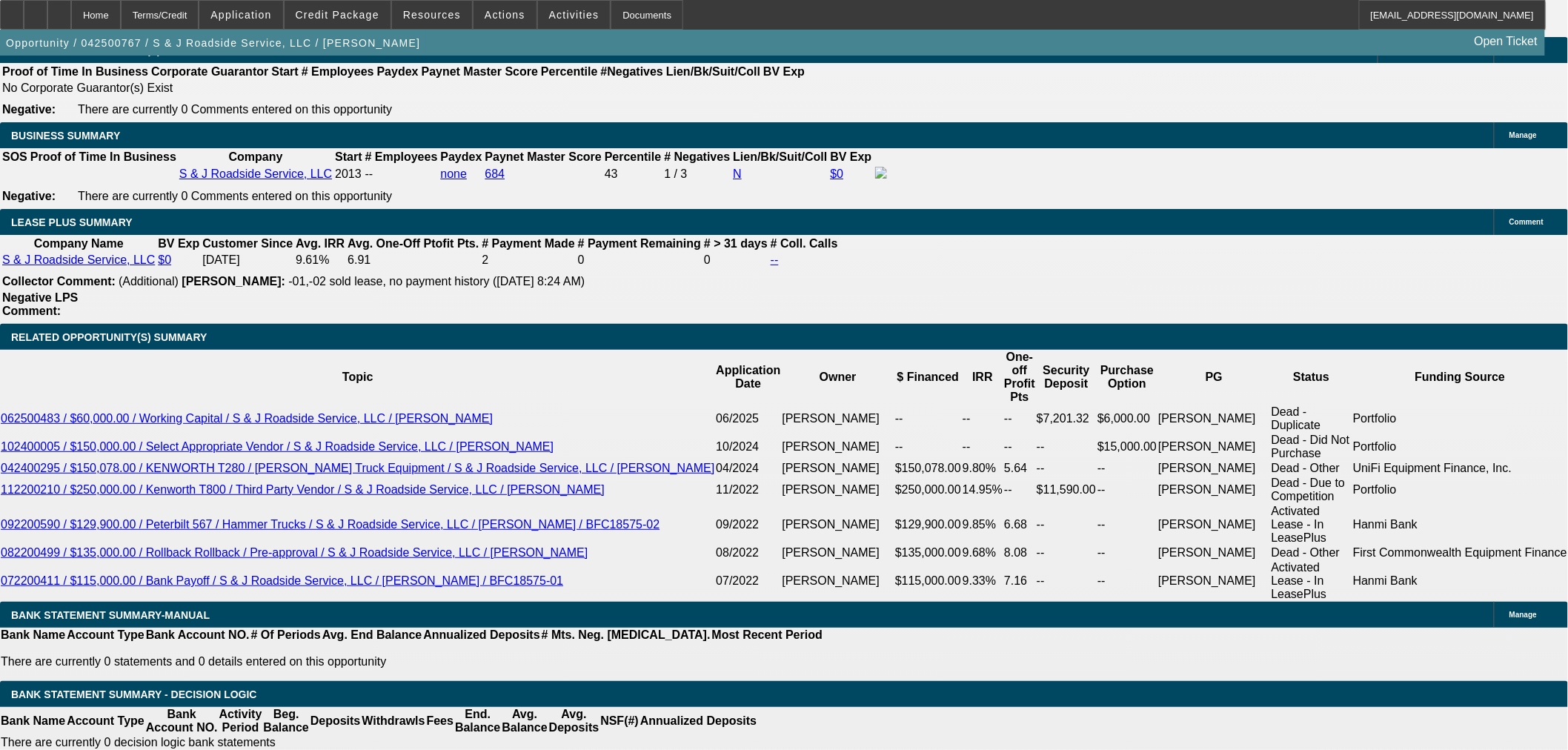
scroll to position [2307, 0]
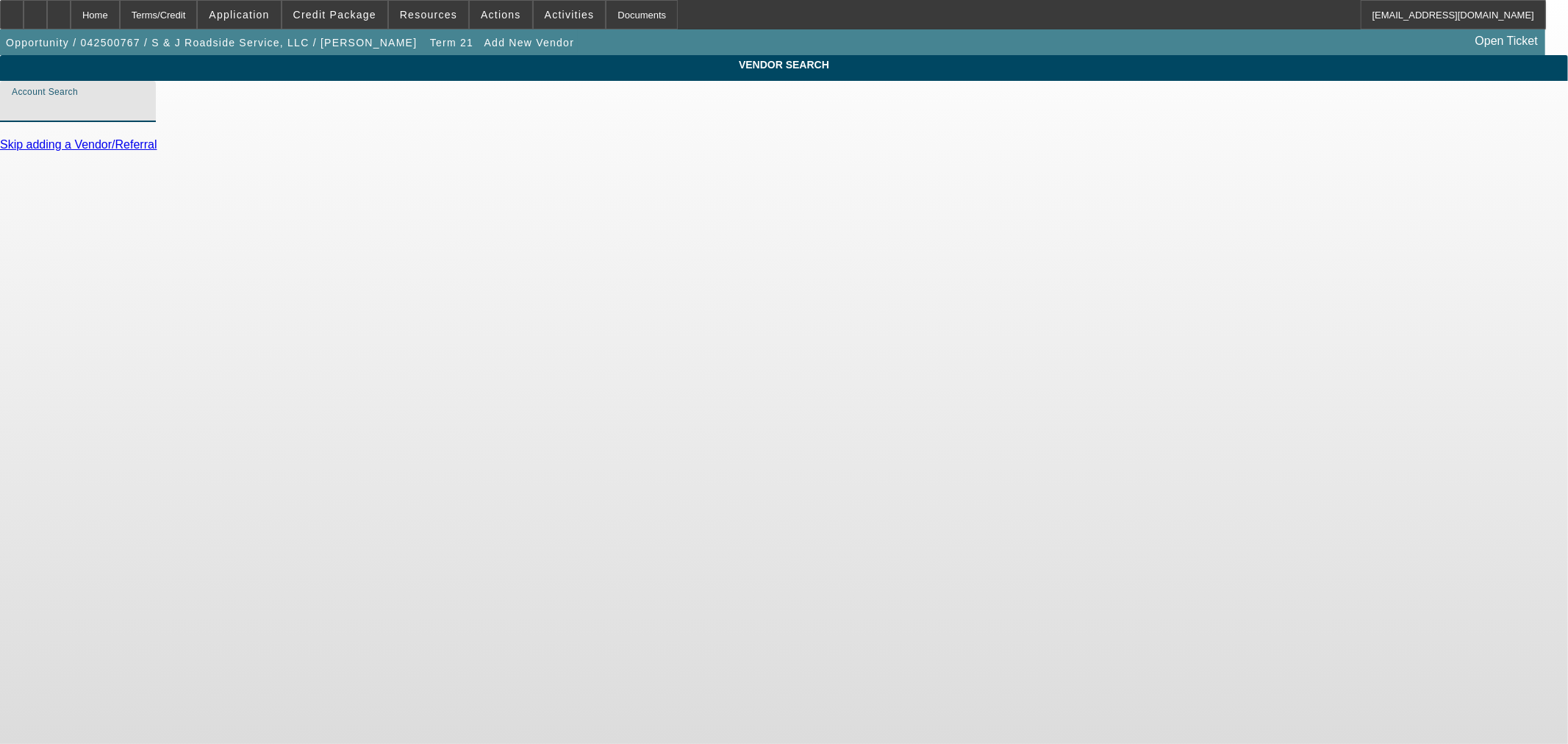
click at [144, 116] on input "Account Search" at bounding box center [77, 108] width 133 height 17
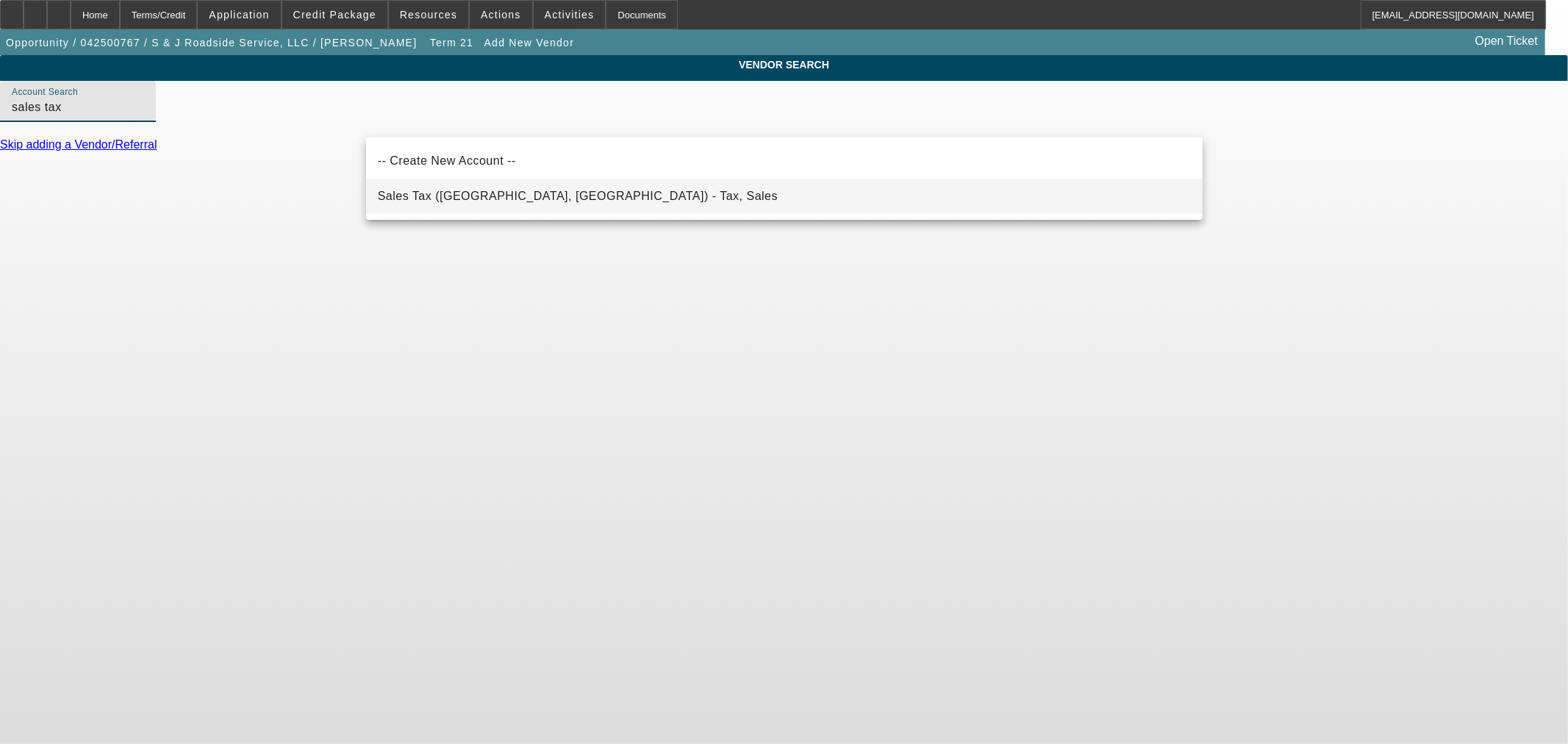
click at [538, 197] on span "Sales Tax (Marlborough, MA) - Tax, Sales" at bounding box center [577, 196] width 400 height 13
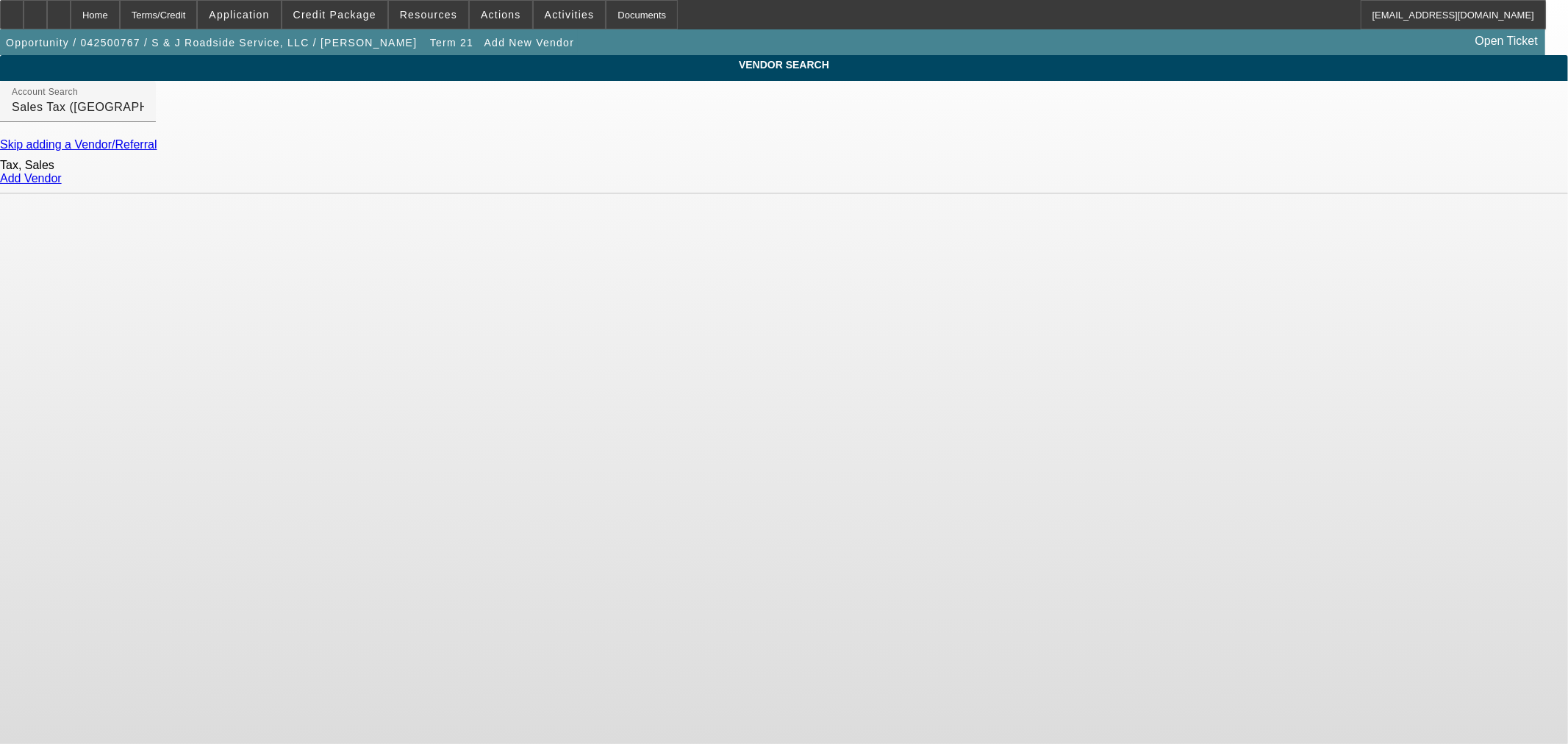
click at [62, 185] on link "Add Vendor" at bounding box center [31, 178] width 62 height 13
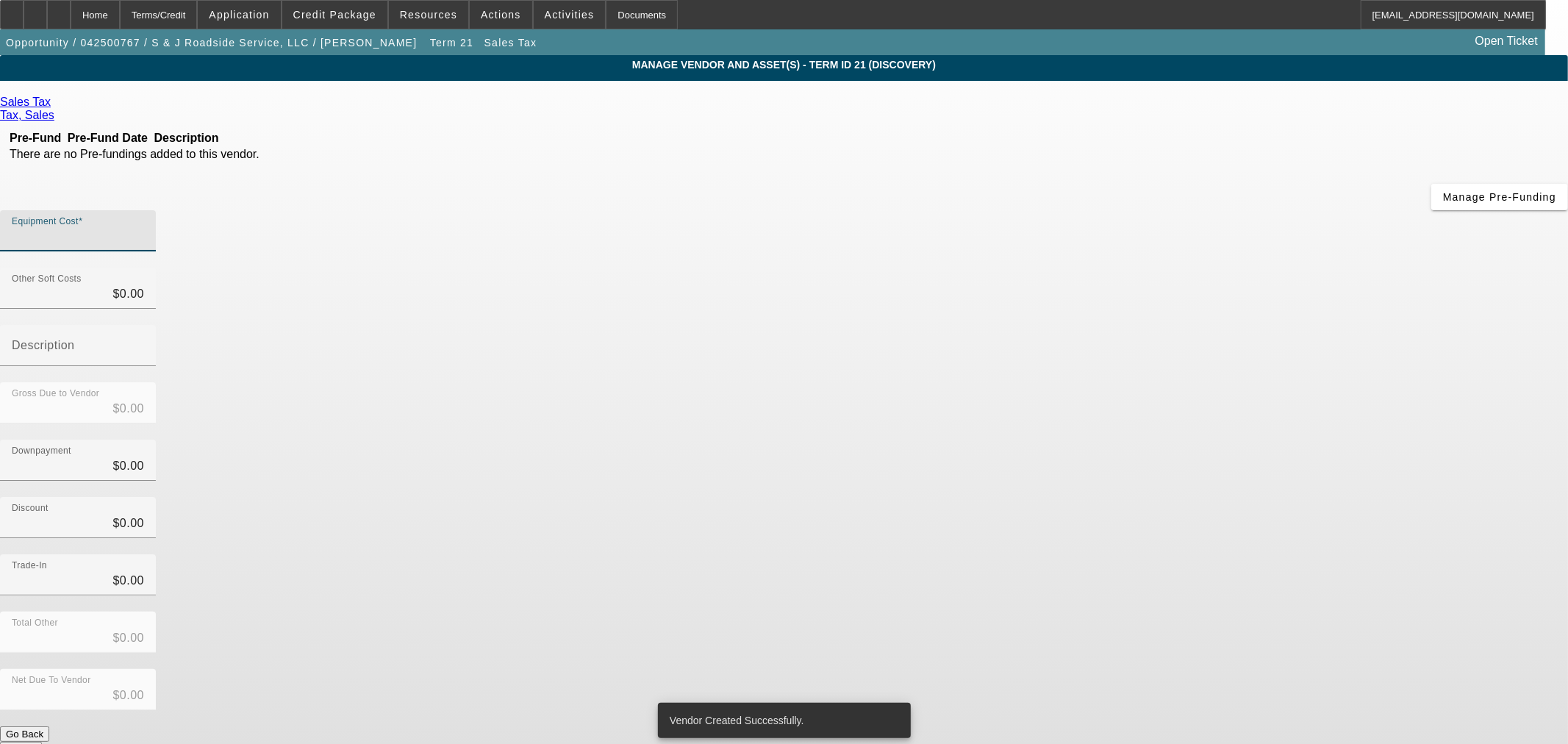
click at [144, 228] on input "Equipment Cost" at bounding box center [77, 236] width 133 height 17
paste input "49,663.60"
click at [42, 742] on button "Submit" at bounding box center [20, 750] width 42 height 16
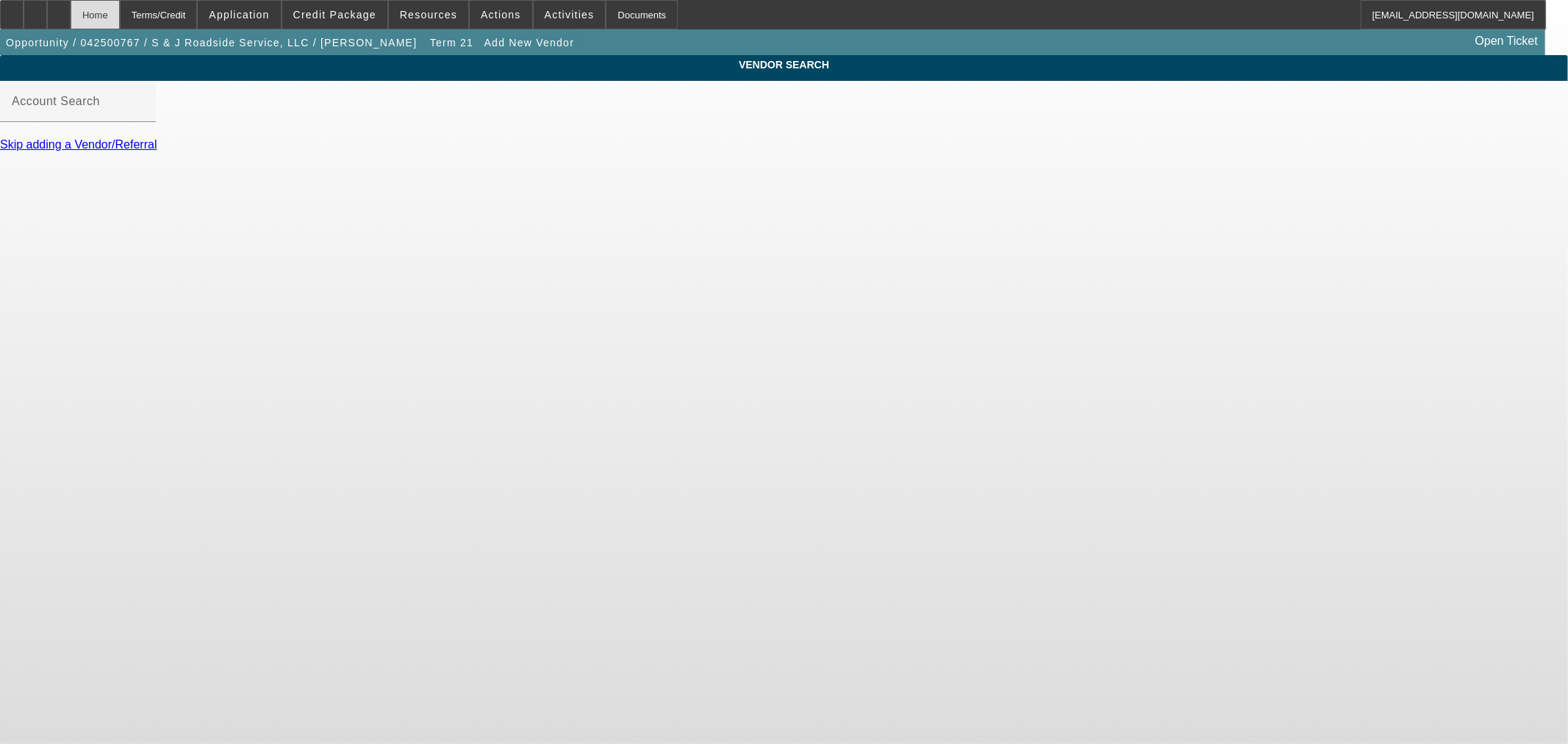
click at [120, 18] on div "Home" at bounding box center [95, 15] width 49 height 29
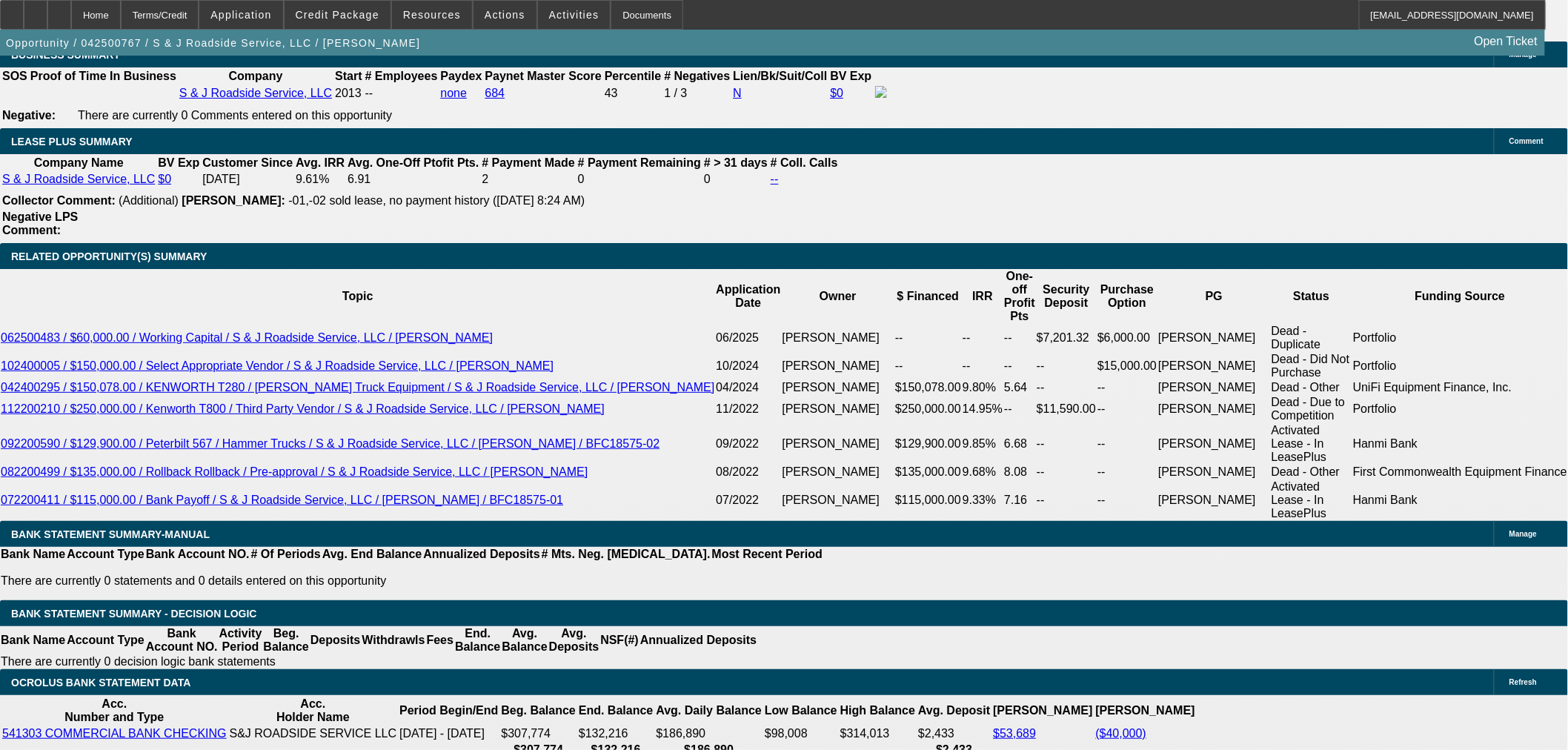
scroll to position [2389, 0]
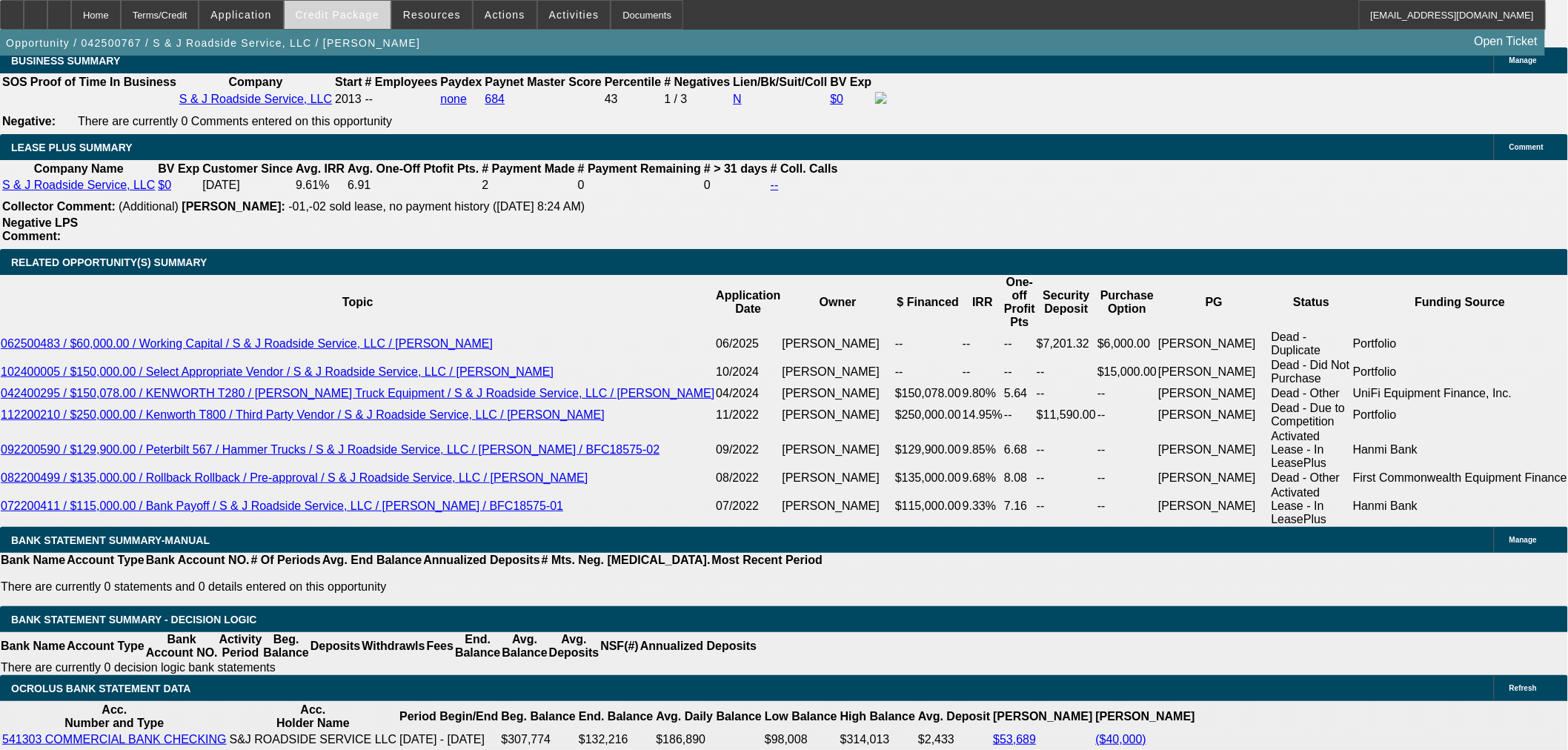
click at [358, 17] on span "Credit Package" at bounding box center [338, 15] width 84 height 12
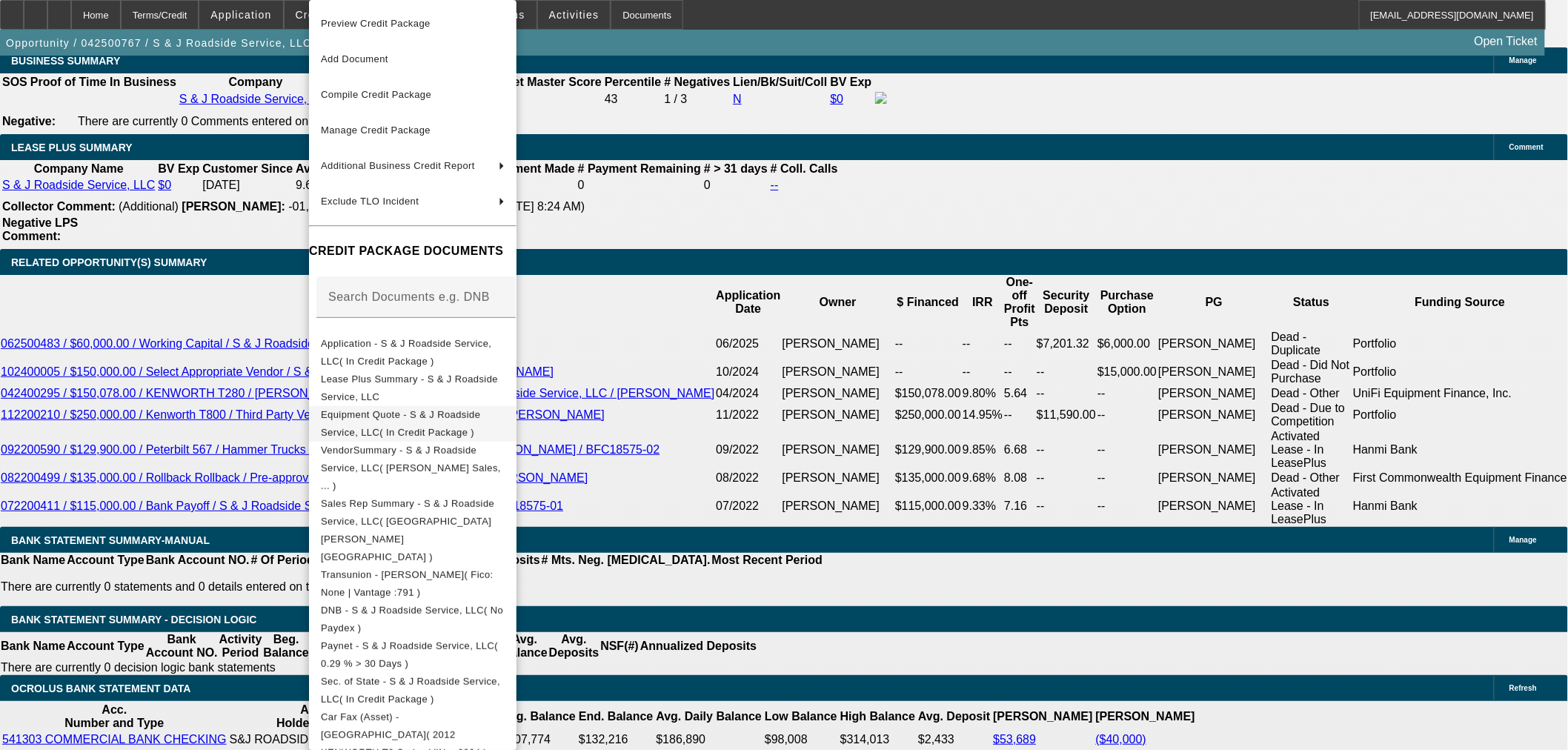
click at [503, 411] on span "Equipment Quote - S & J Roadside Service, LLC( In Credit Package )" at bounding box center [413, 424] width 184 height 35
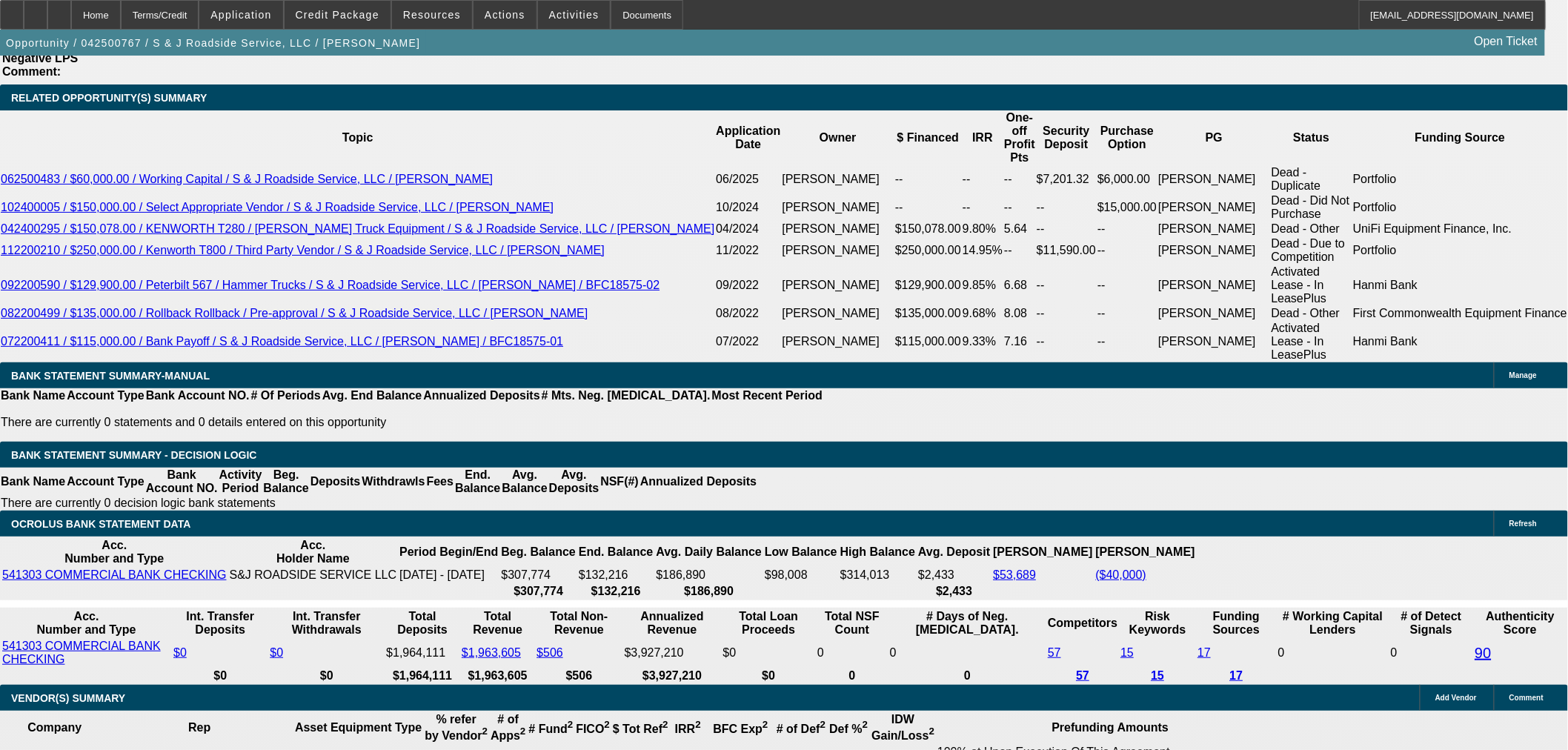
scroll to position [2141, 0]
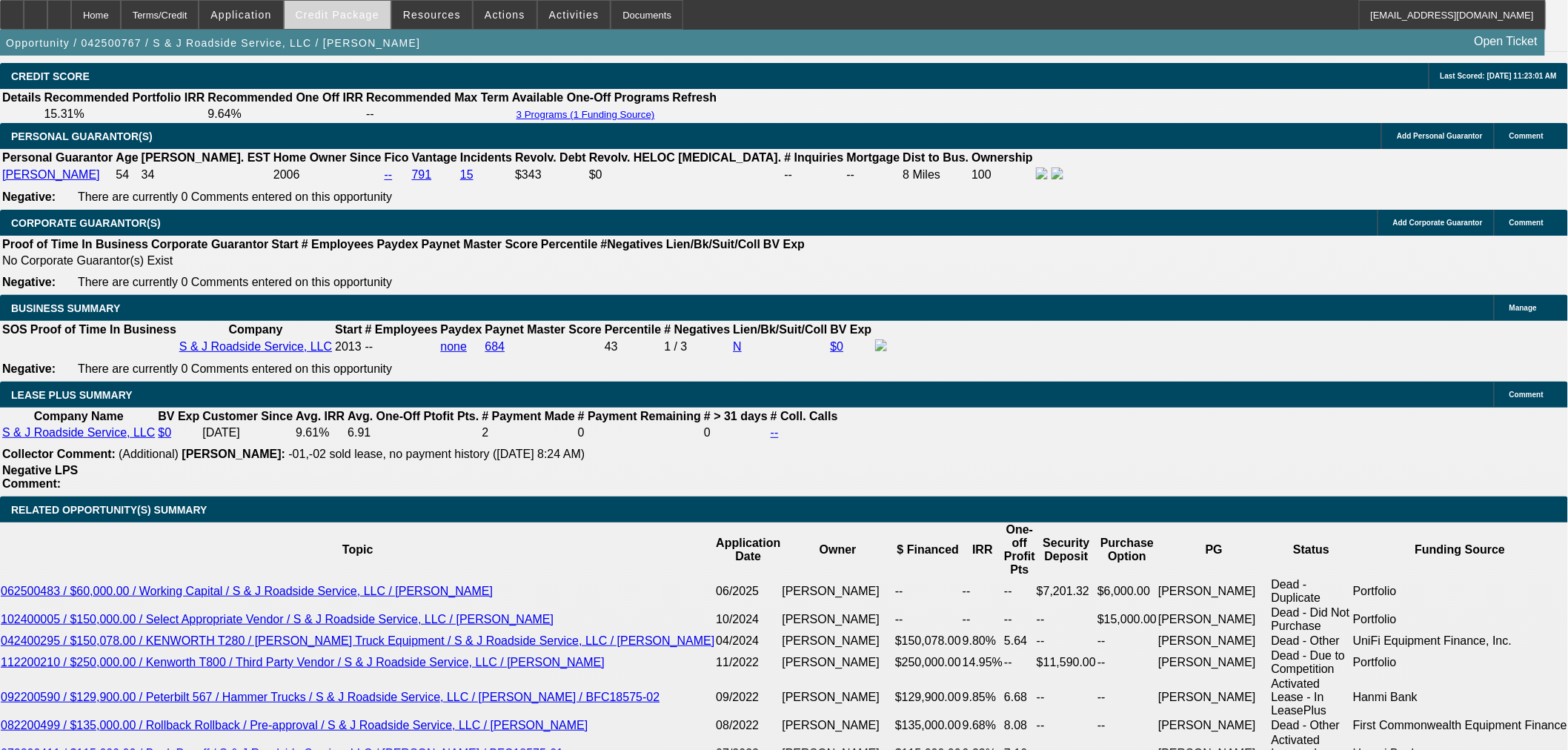
click at [374, 10] on span "Credit Package" at bounding box center [338, 15] width 84 height 12
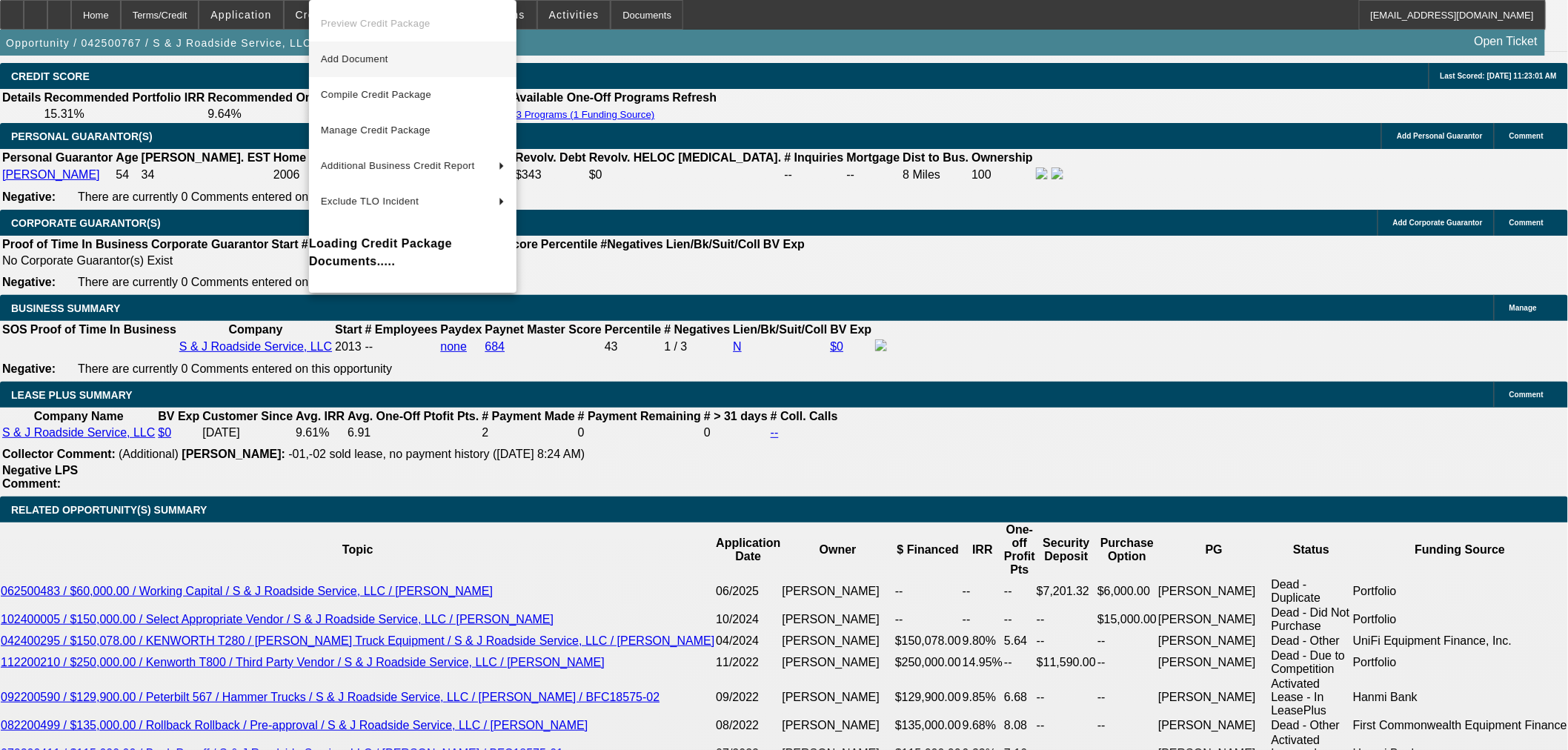
click at [386, 53] on span "Add Document" at bounding box center [413, 60] width 184 height 18
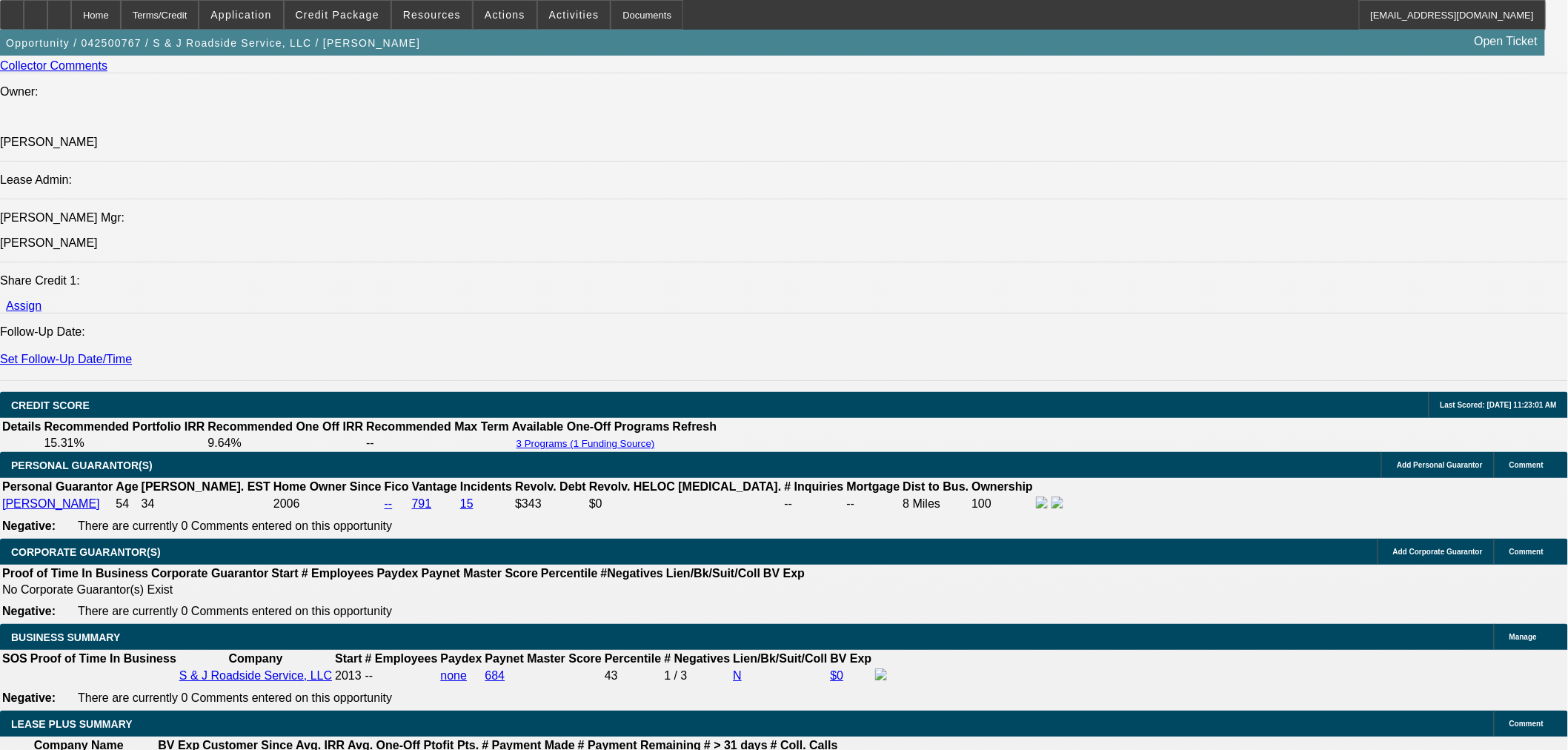
scroll to position [1317, 0]
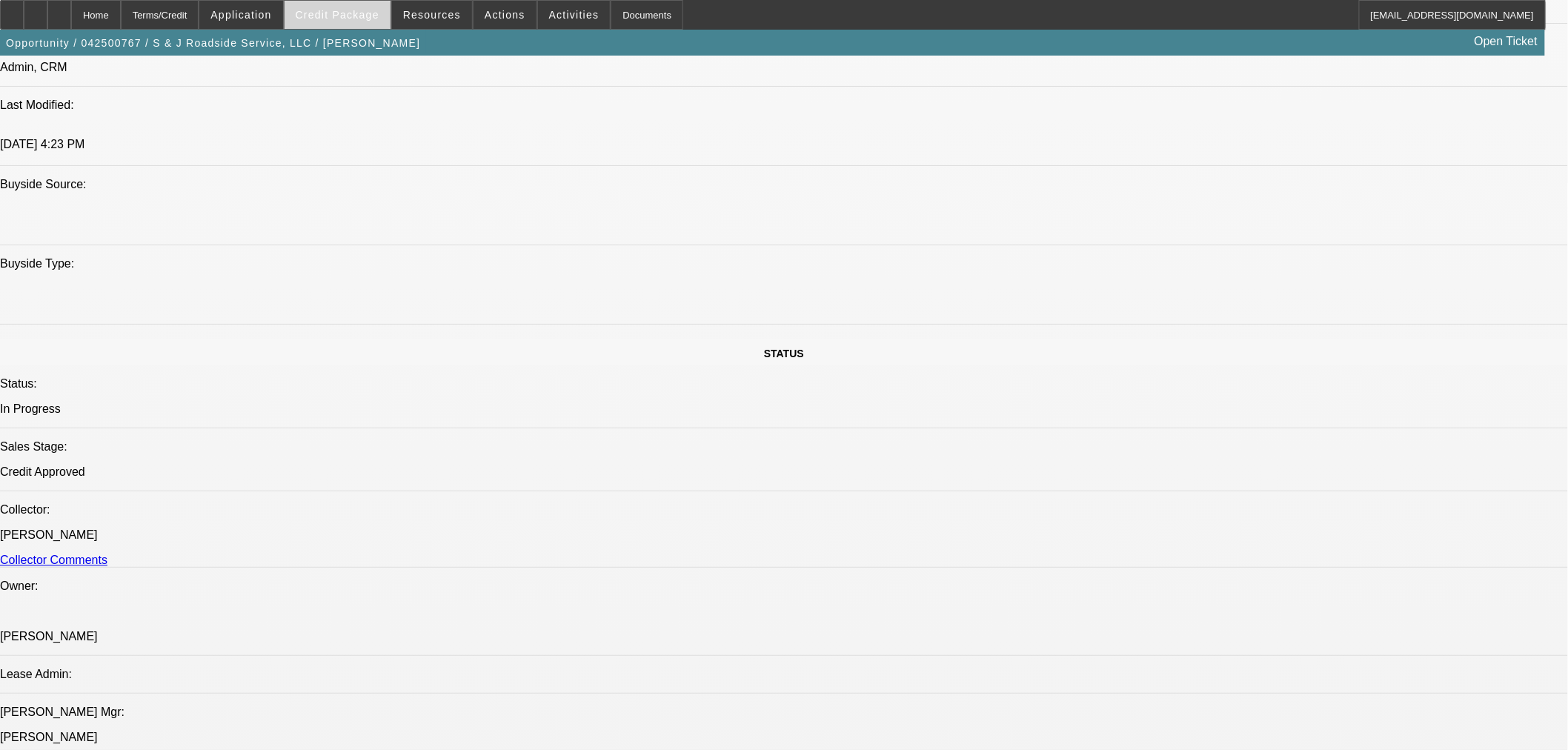
click at [377, 18] on span "Credit Package" at bounding box center [338, 15] width 84 height 12
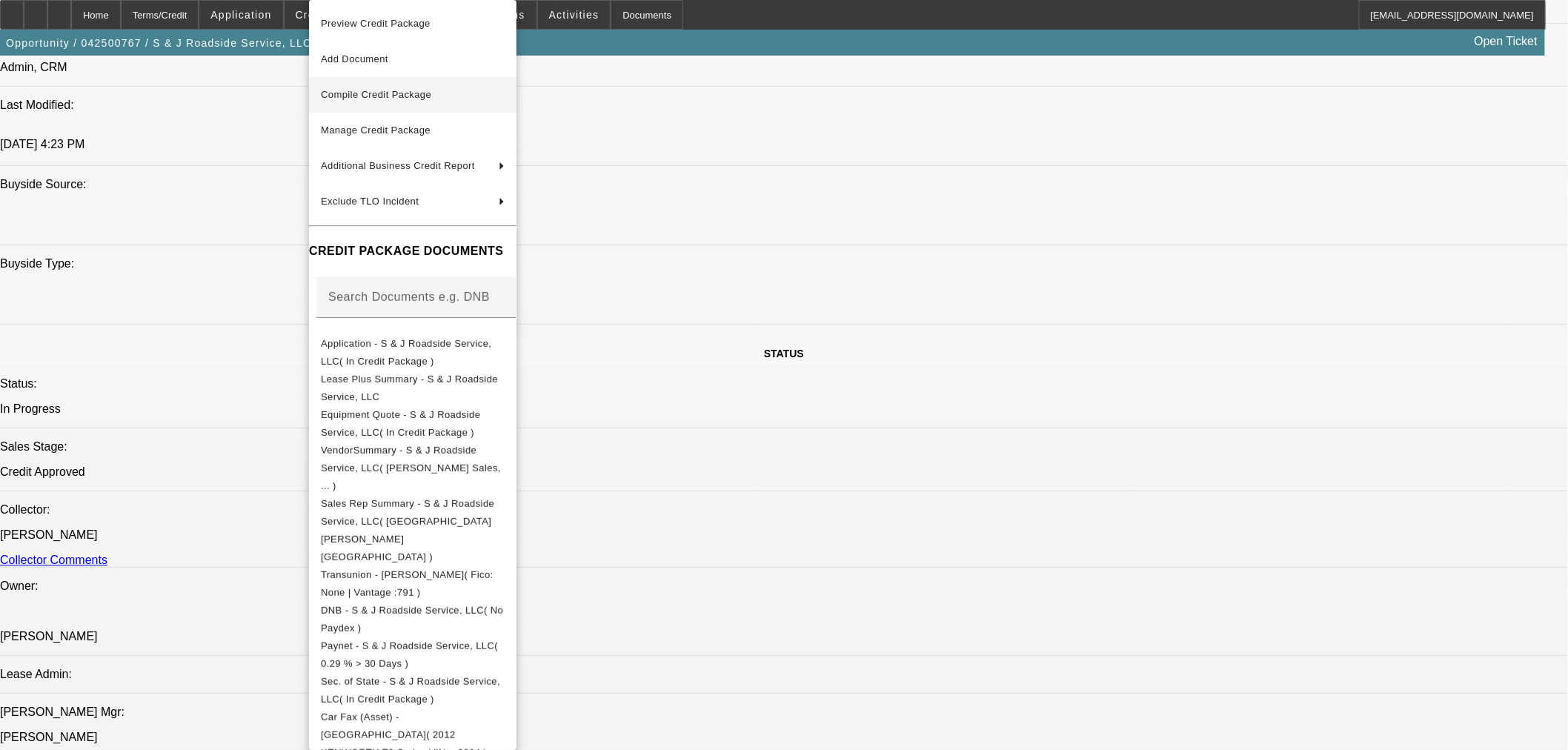
click at [403, 101] on span "Compile Credit Package" at bounding box center [413, 95] width 184 height 18
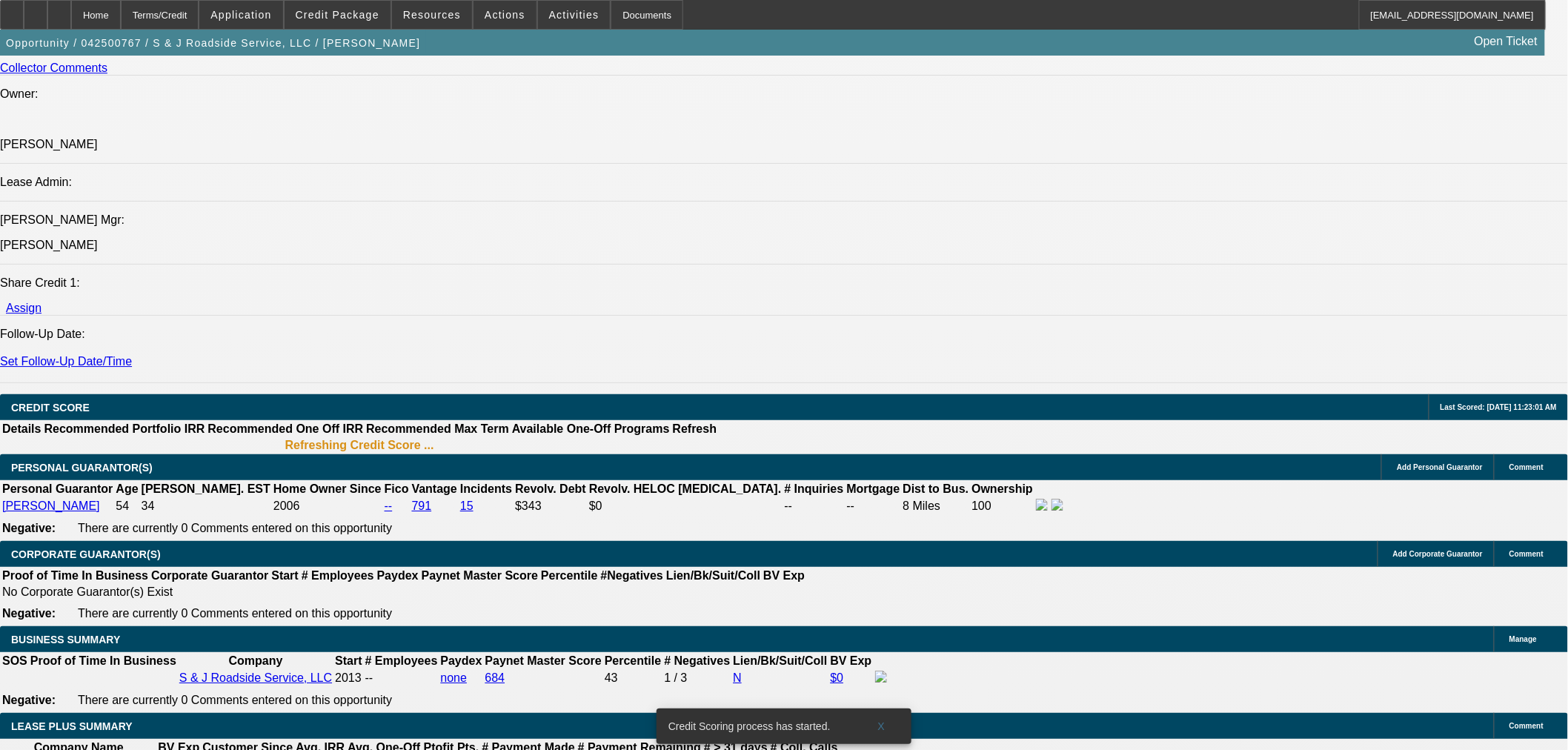
scroll to position [1315, 0]
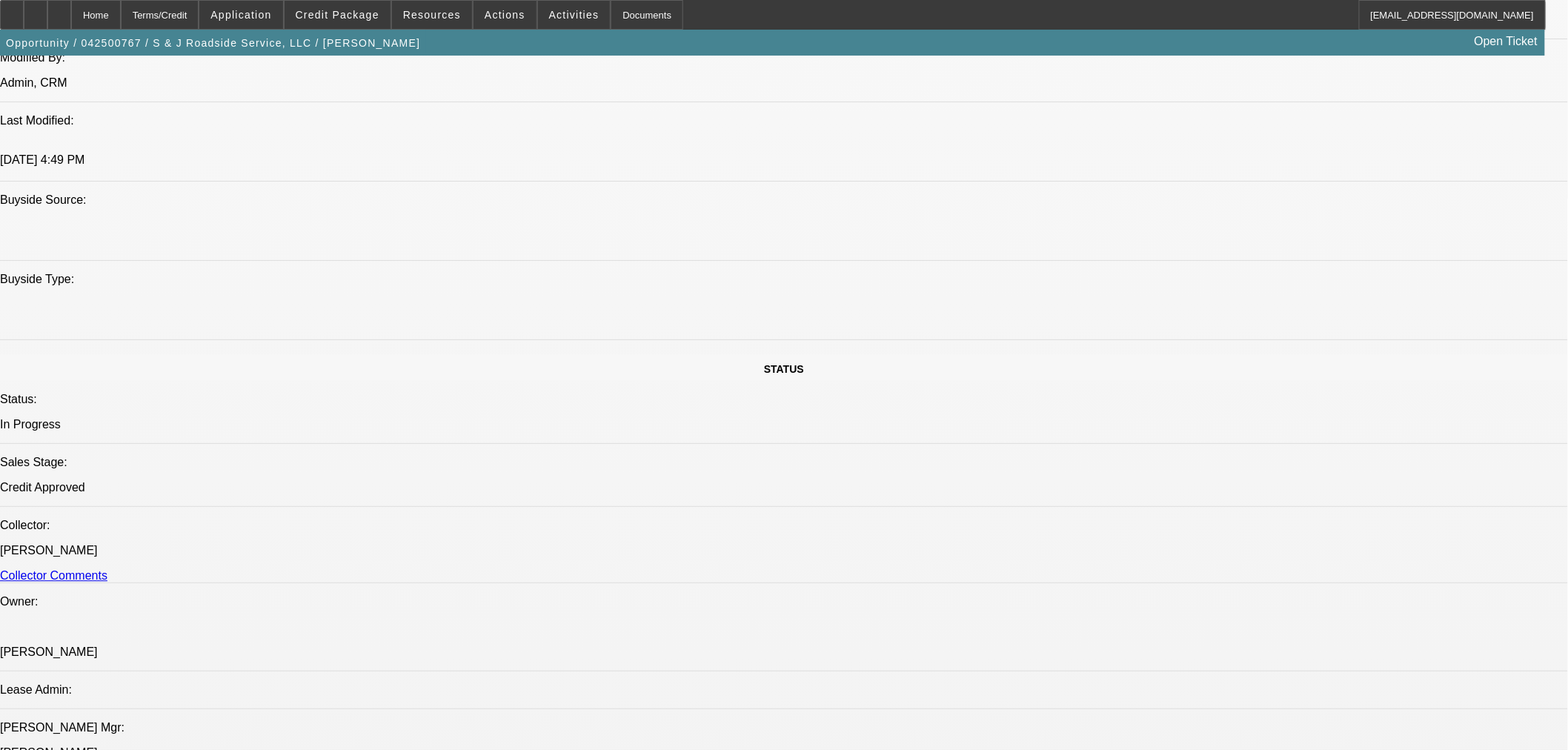
scroll to position [1308, 0]
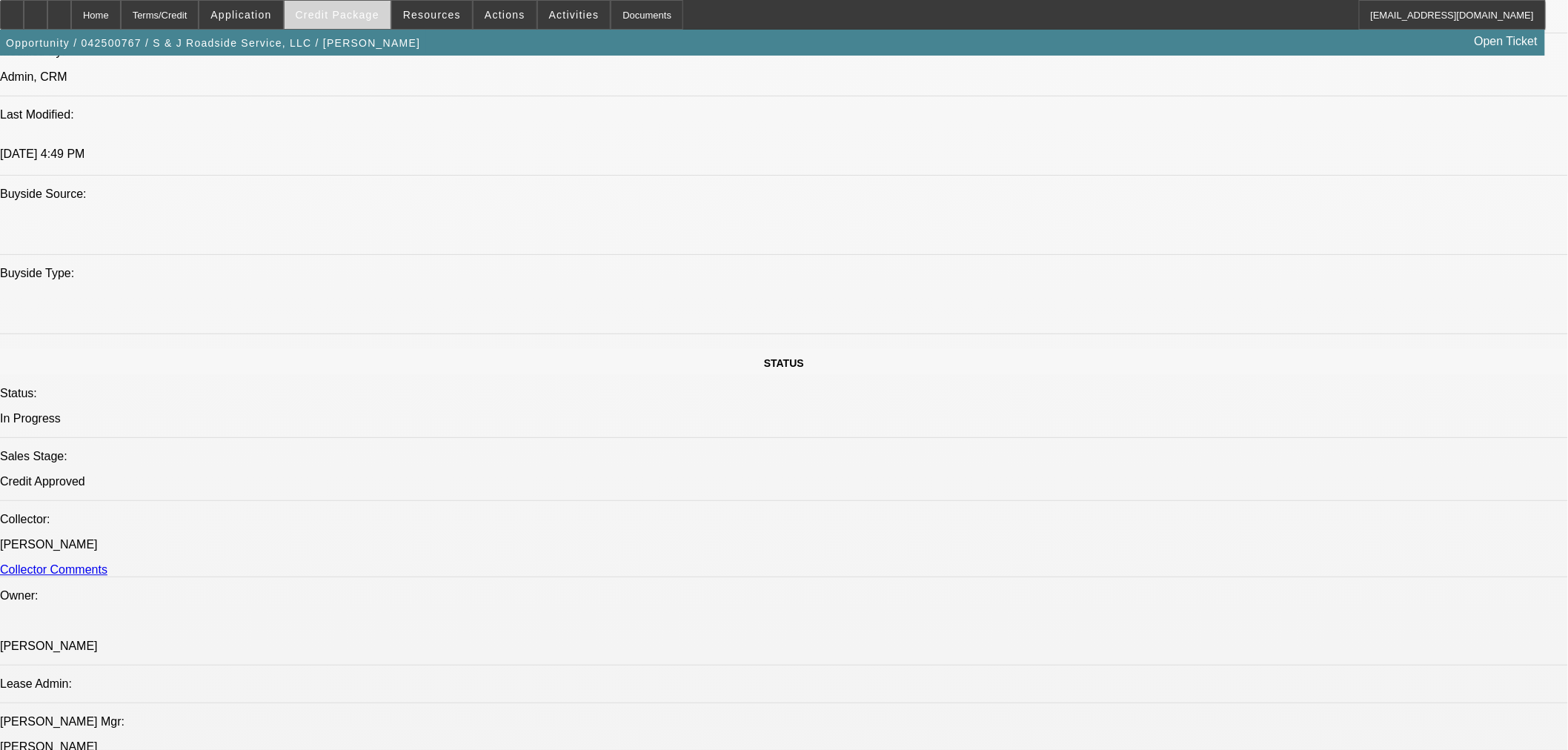
click at [373, 23] on span at bounding box center [337, 15] width 106 height 35
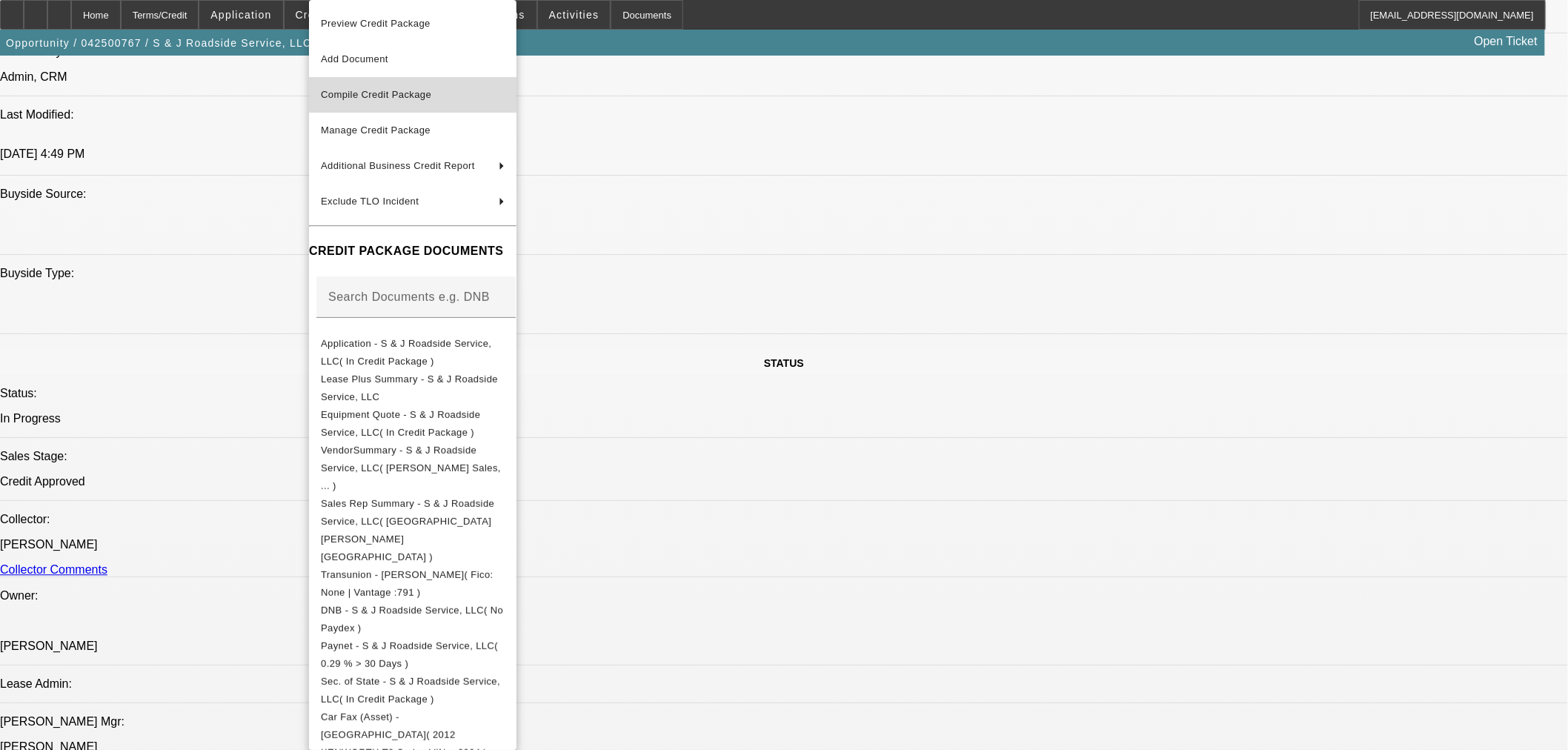
click at [383, 102] on span "Compile Credit Package" at bounding box center [413, 95] width 184 height 18
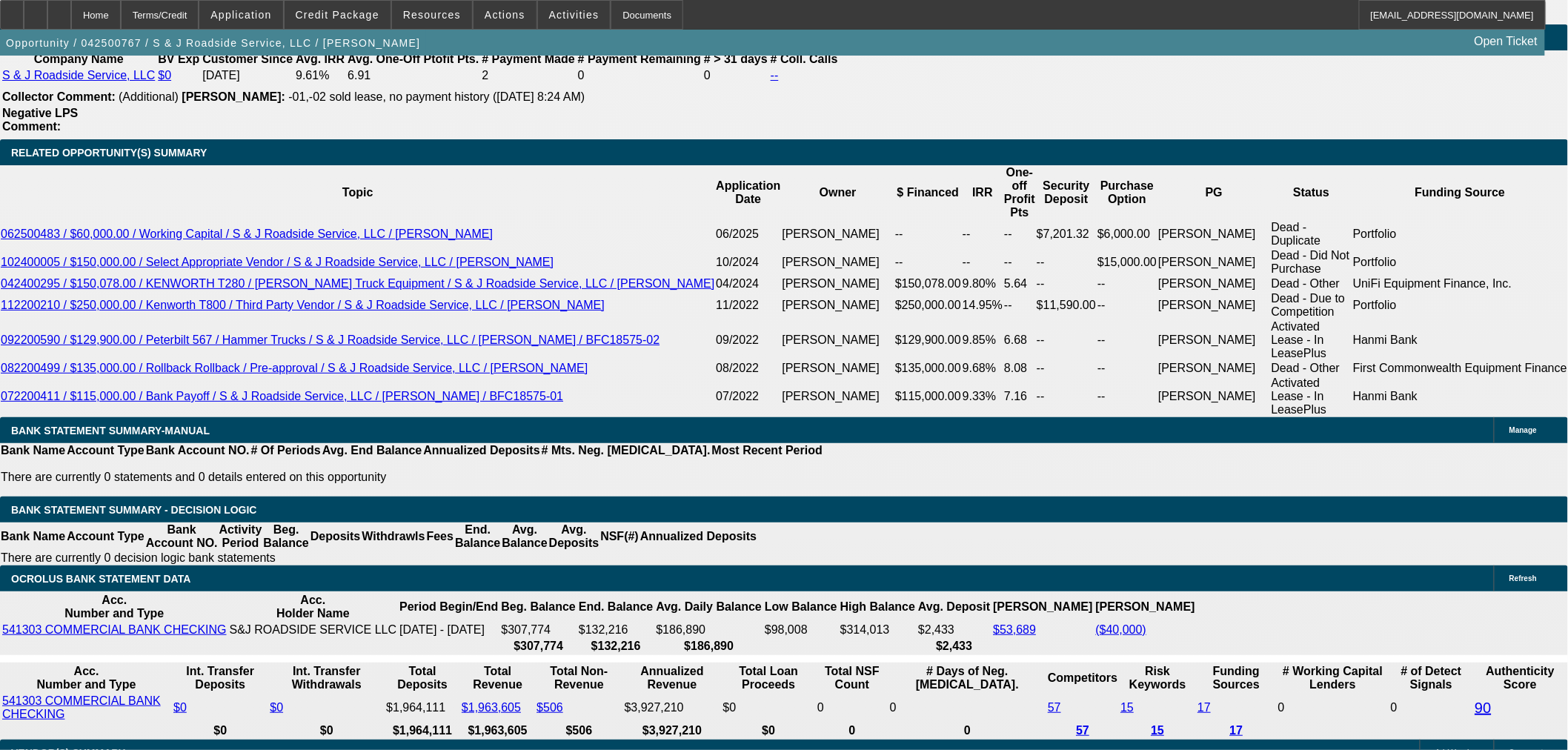
scroll to position [2328, 0]
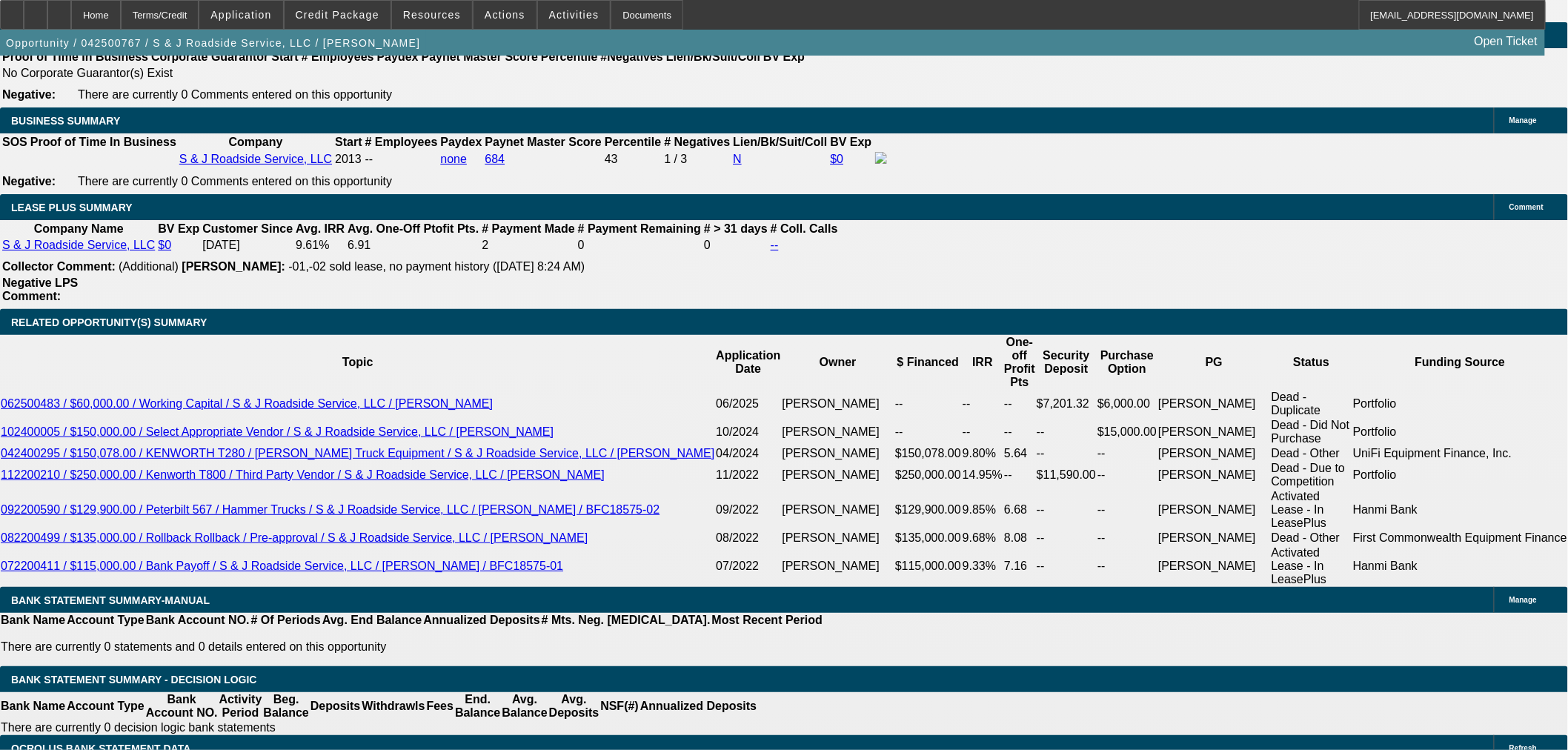
drag, startPoint x: 566, startPoint y: 139, endPoint x: 583, endPoint y: 198, distance: 61.4
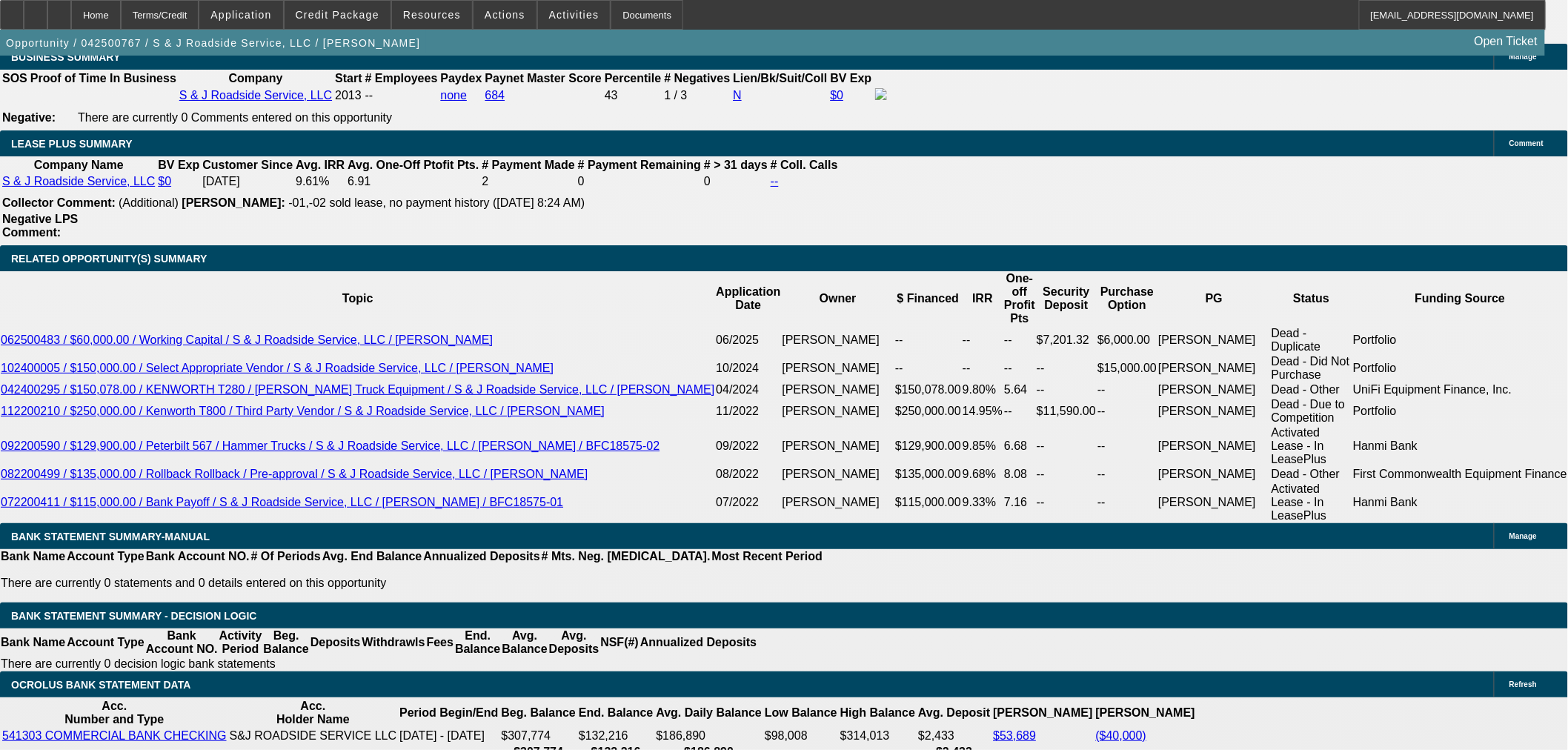
scroll to position [2246, 0]
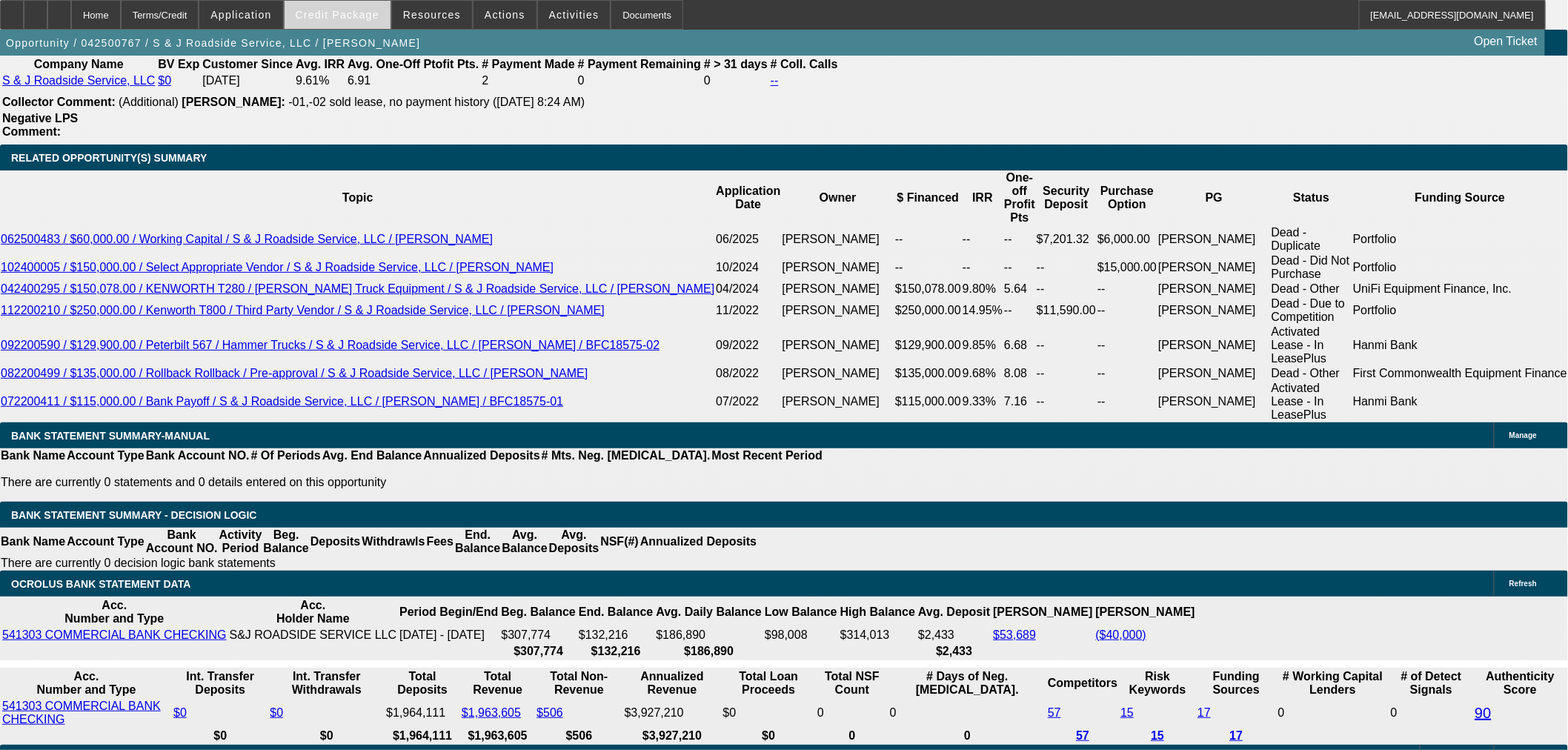
click at [316, 14] on span at bounding box center [337, 15] width 106 height 35
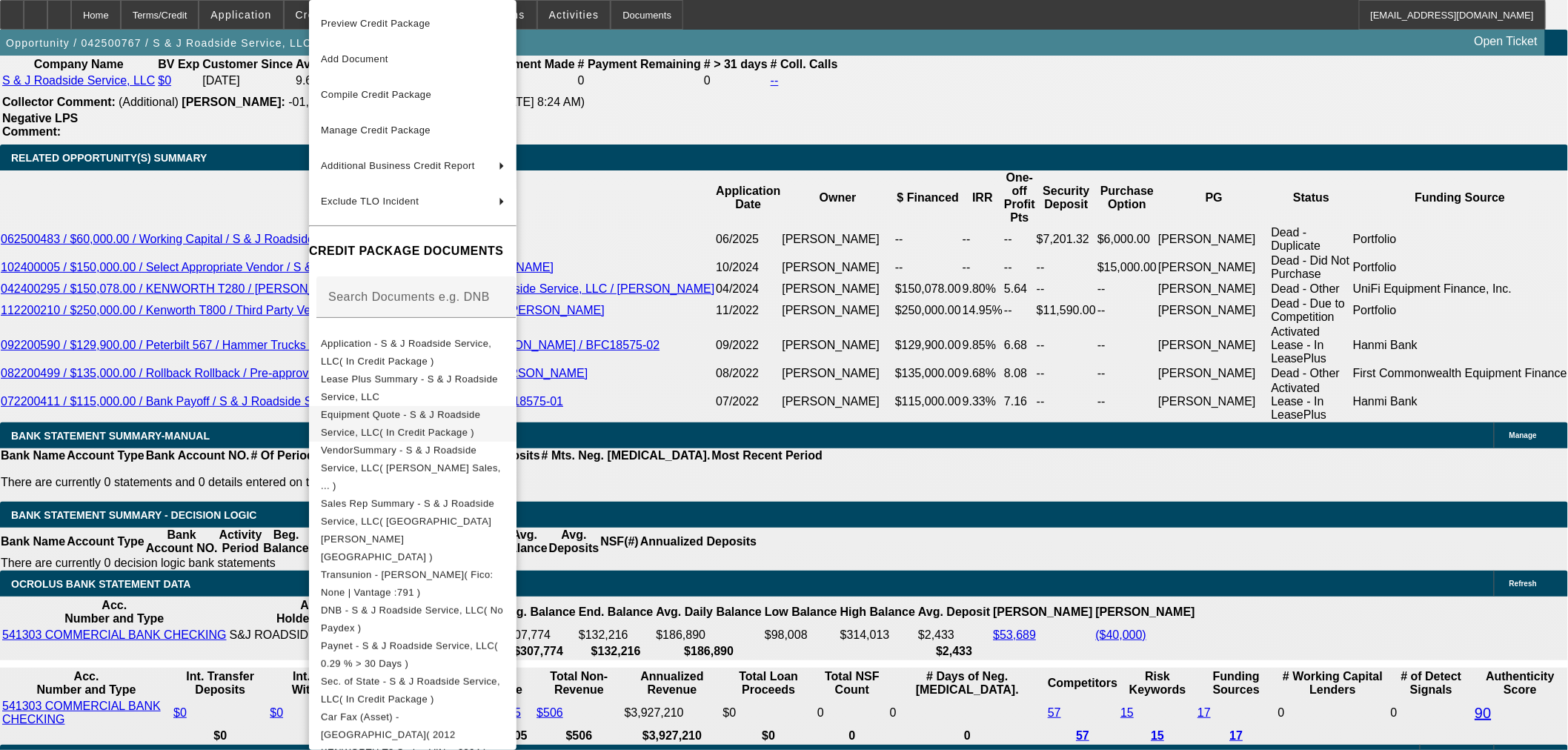
click at [381, 412] on span "Equipment Quote - S & J Roadside Service, LLC( In Credit Package )" at bounding box center [400, 424] width 159 height 29
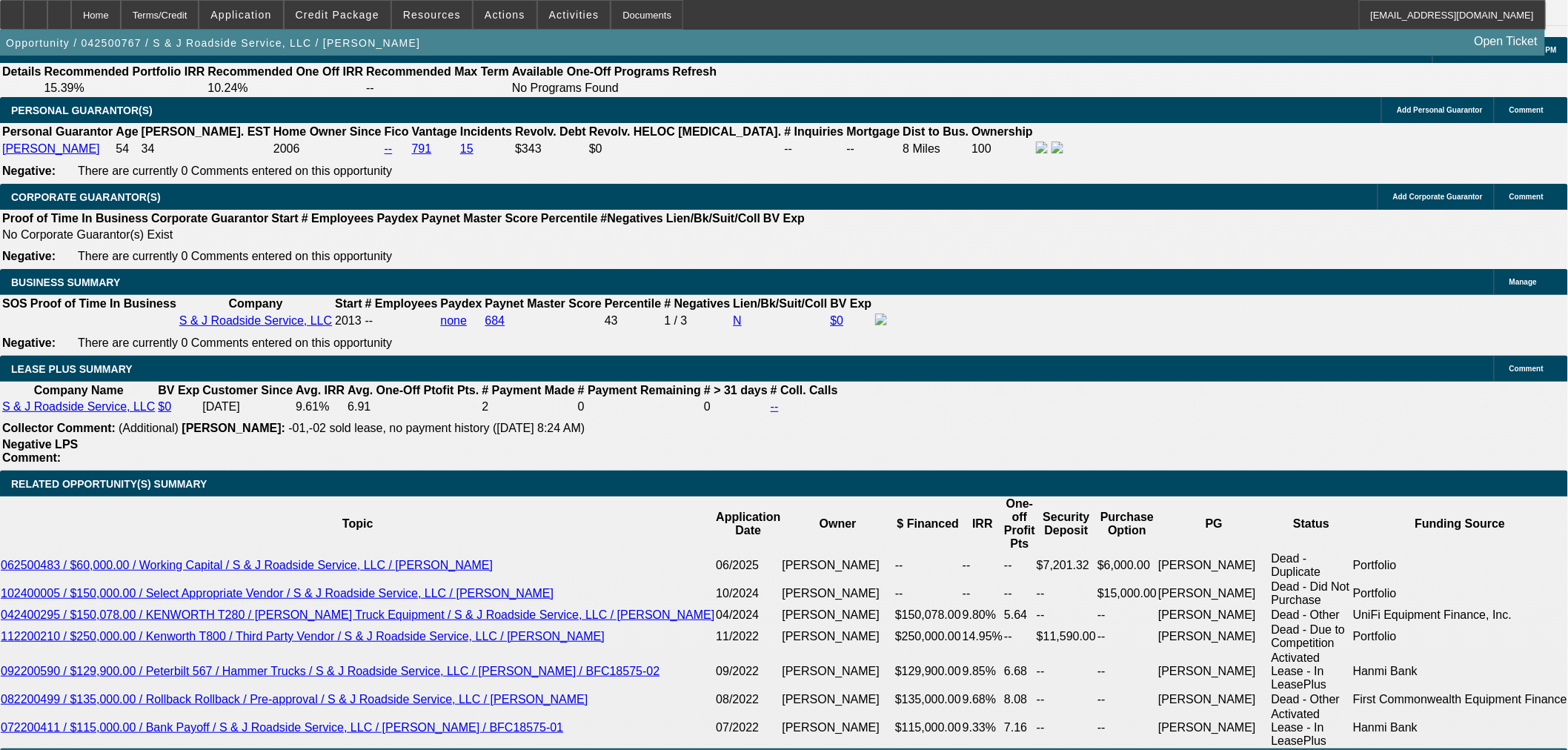
scroll to position [2328, 0]
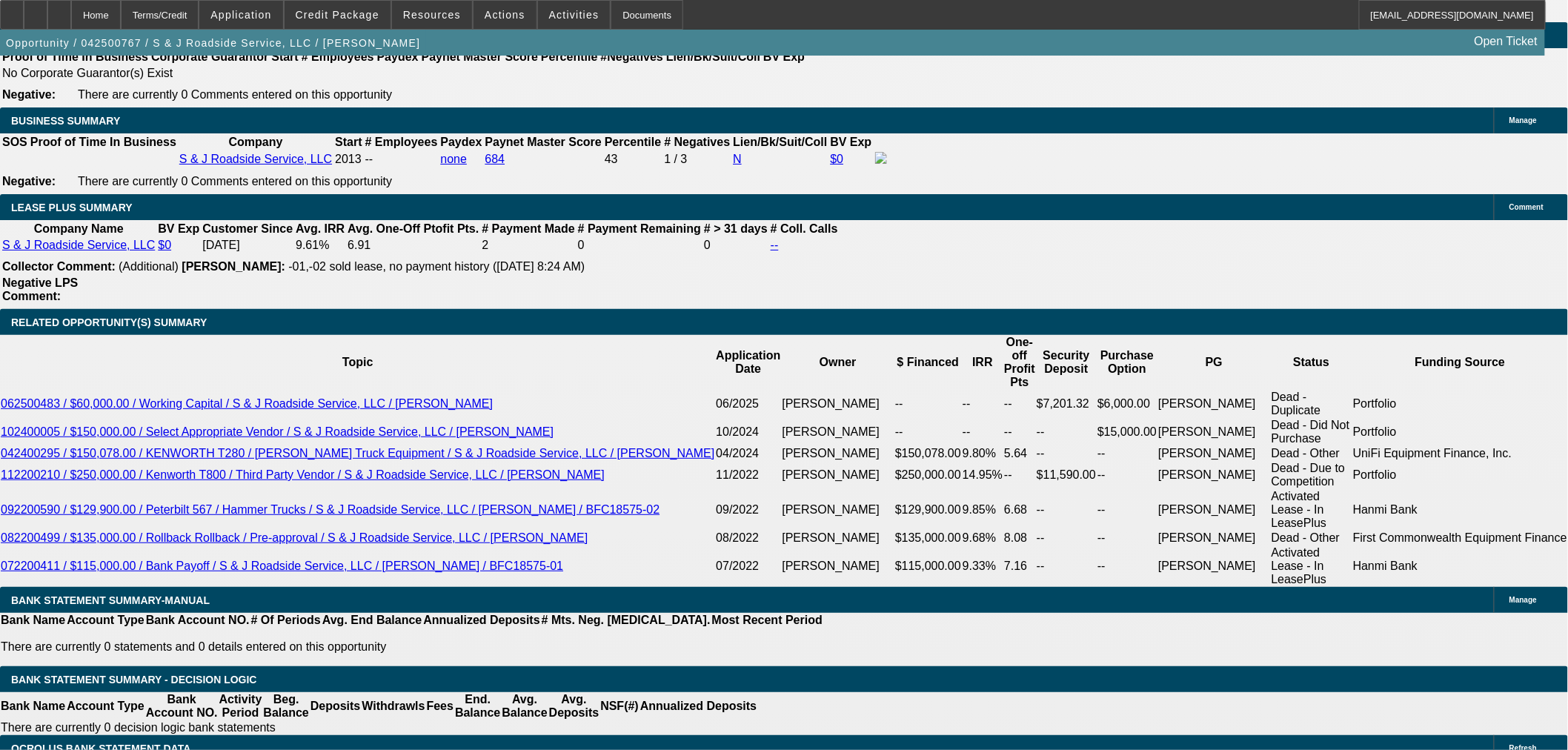
drag, startPoint x: 566, startPoint y: 139, endPoint x: 541, endPoint y: 255, distance: 118.7
drag, startPoint x: 470, startPoint y: 140, endPoint x: 467, endPoint y: 157, distance: 17.3
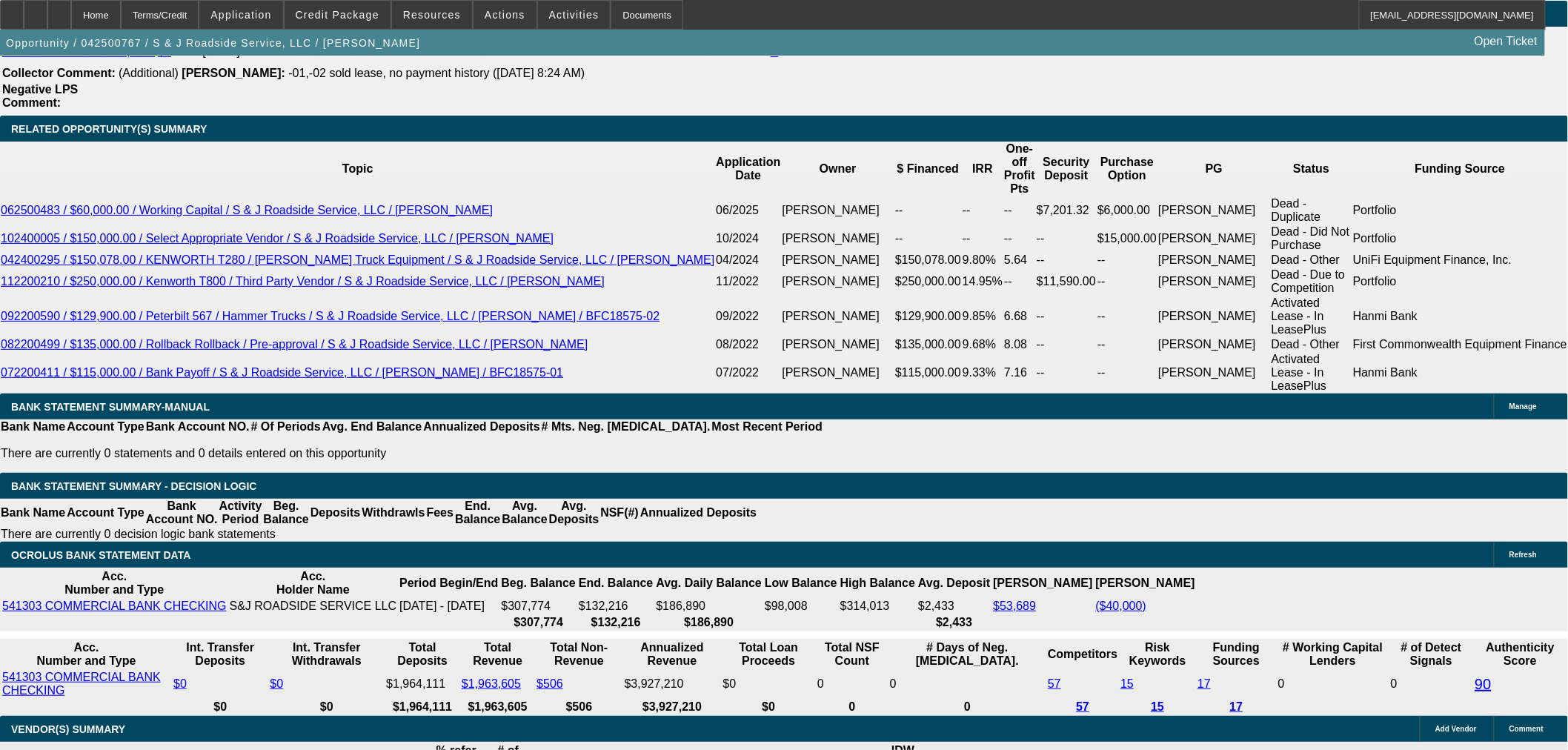
scroll to position [2493, 0]
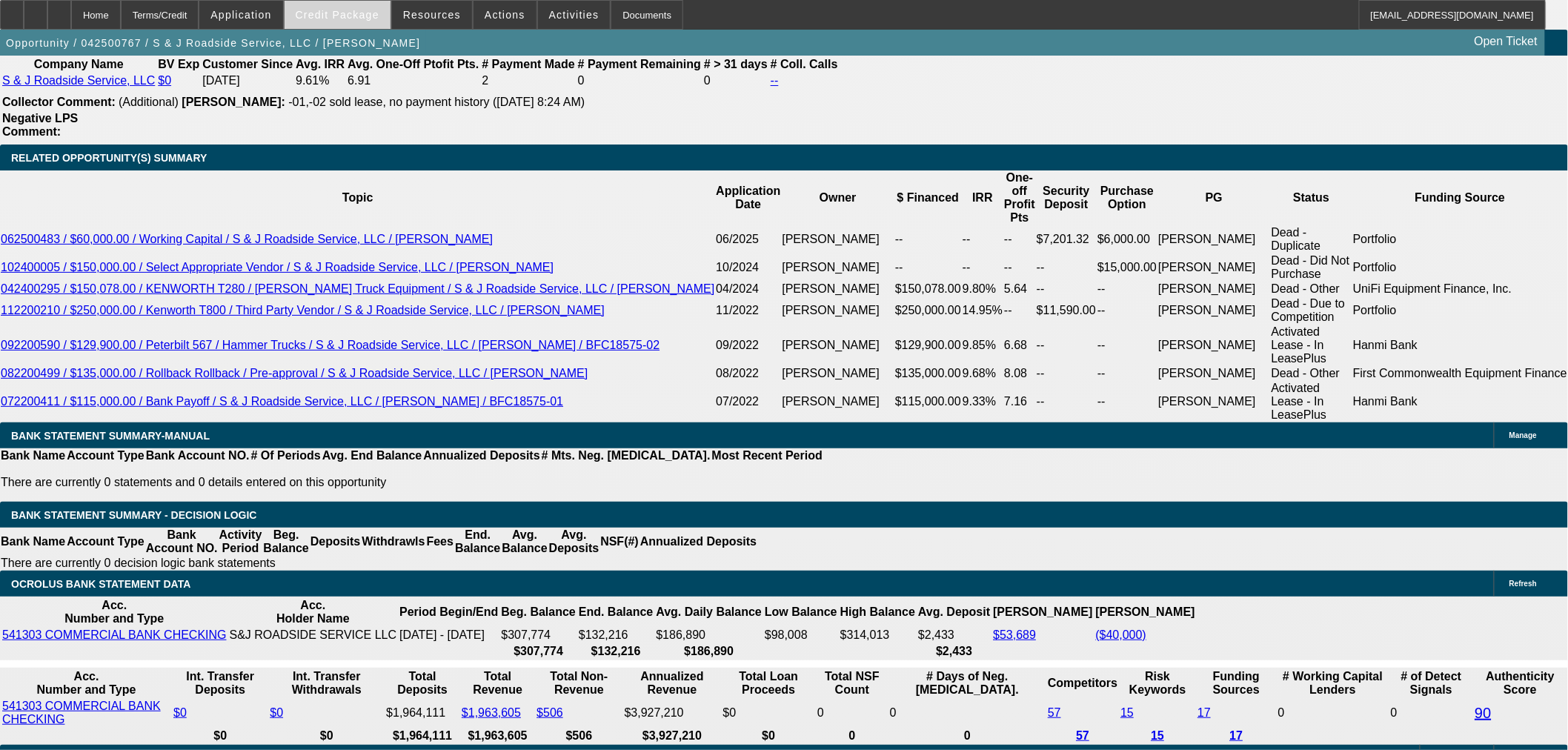
click at [356, 20] on span at bounding box center [337, 15] width 106 height 35
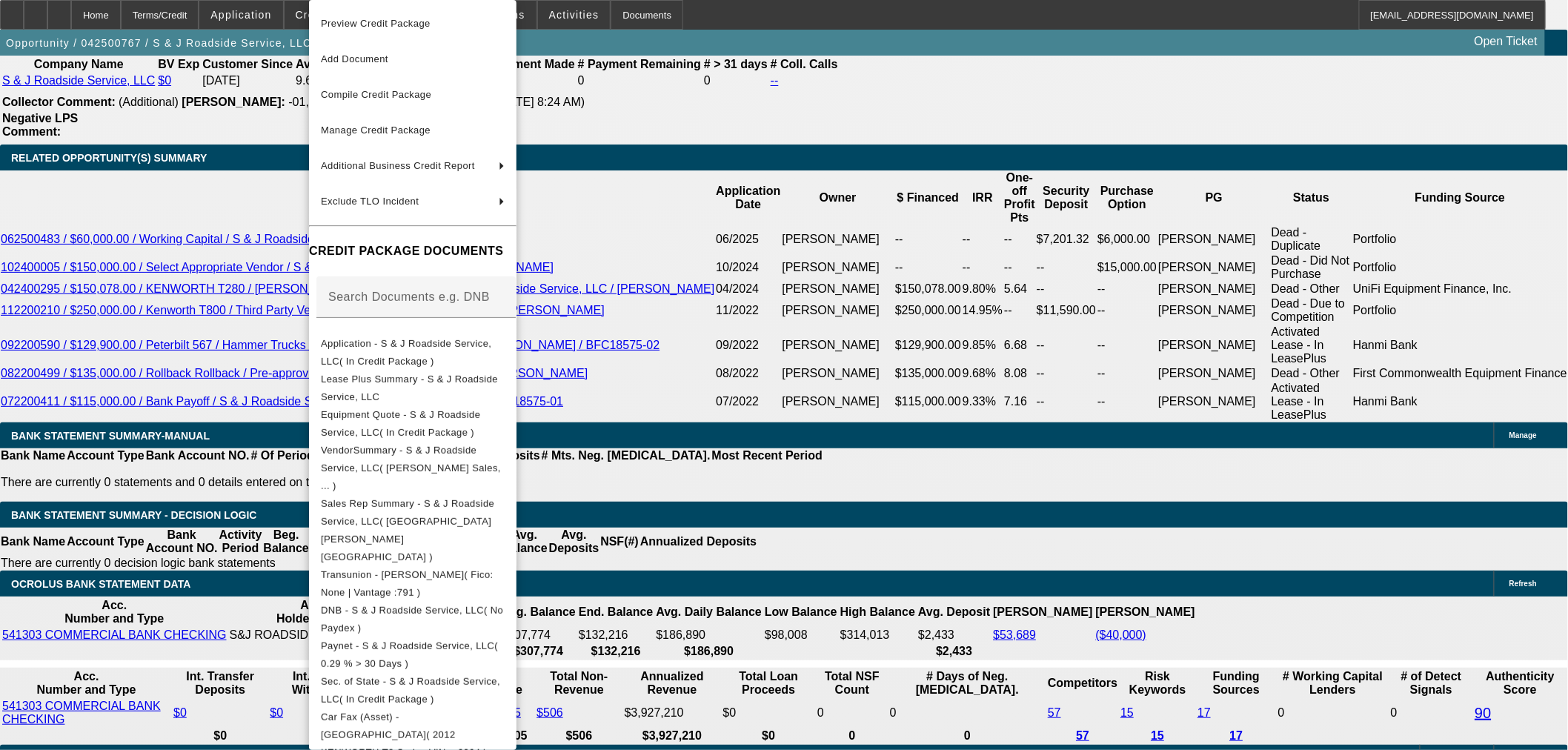
click at [973, 512] on div at bounding box center [784, 375] width 1568 height 750
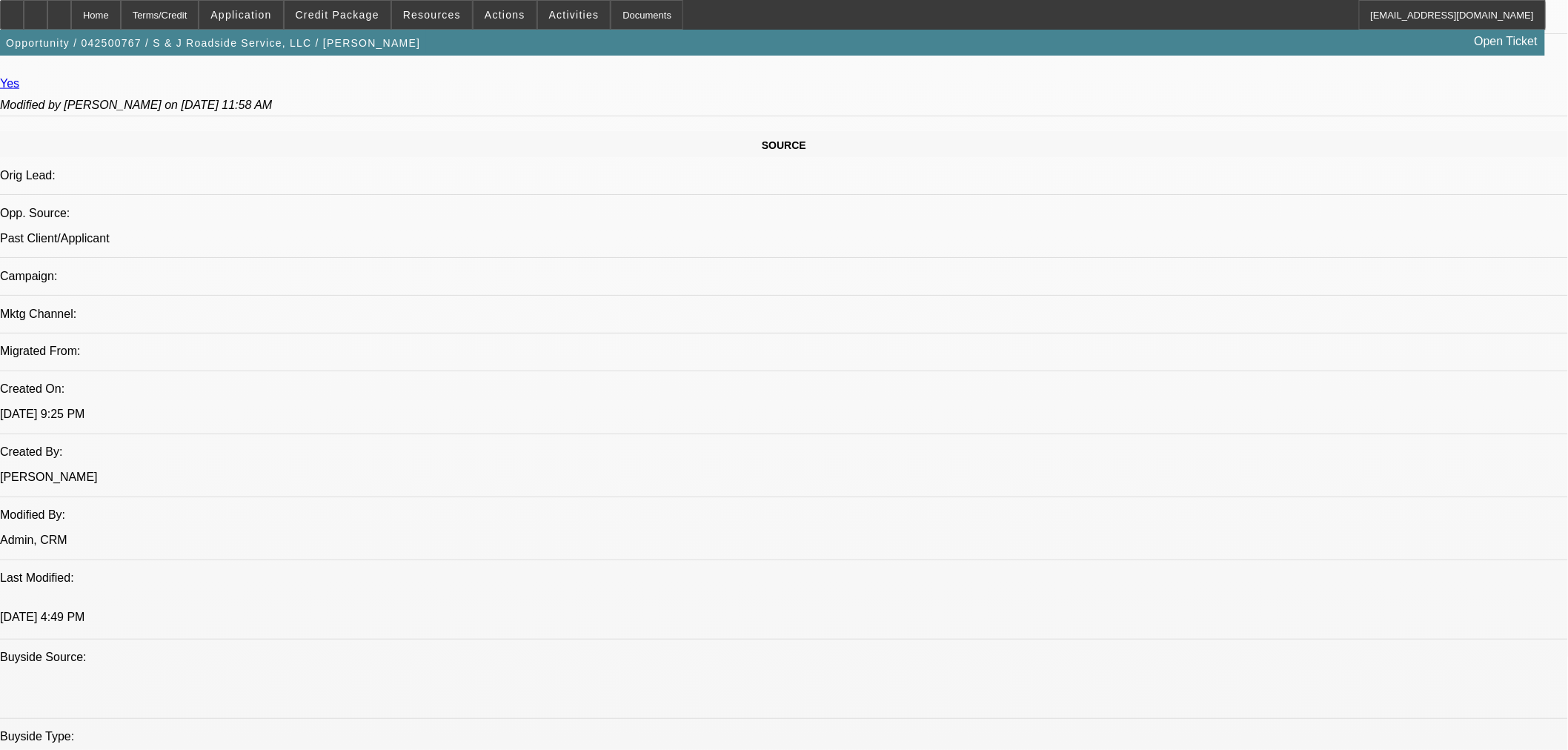
scroll to position [658, 0]
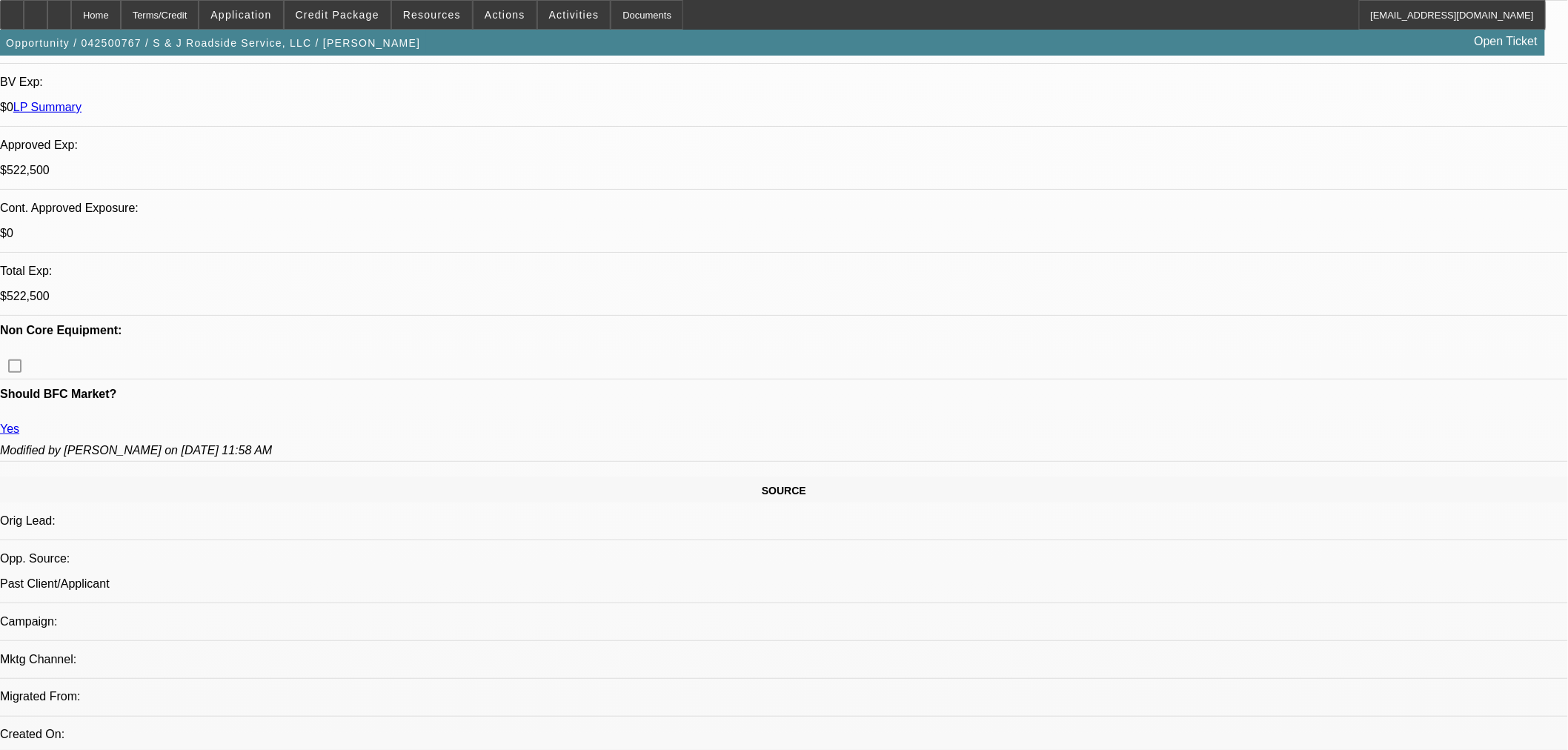
scroll to position [494, 0]
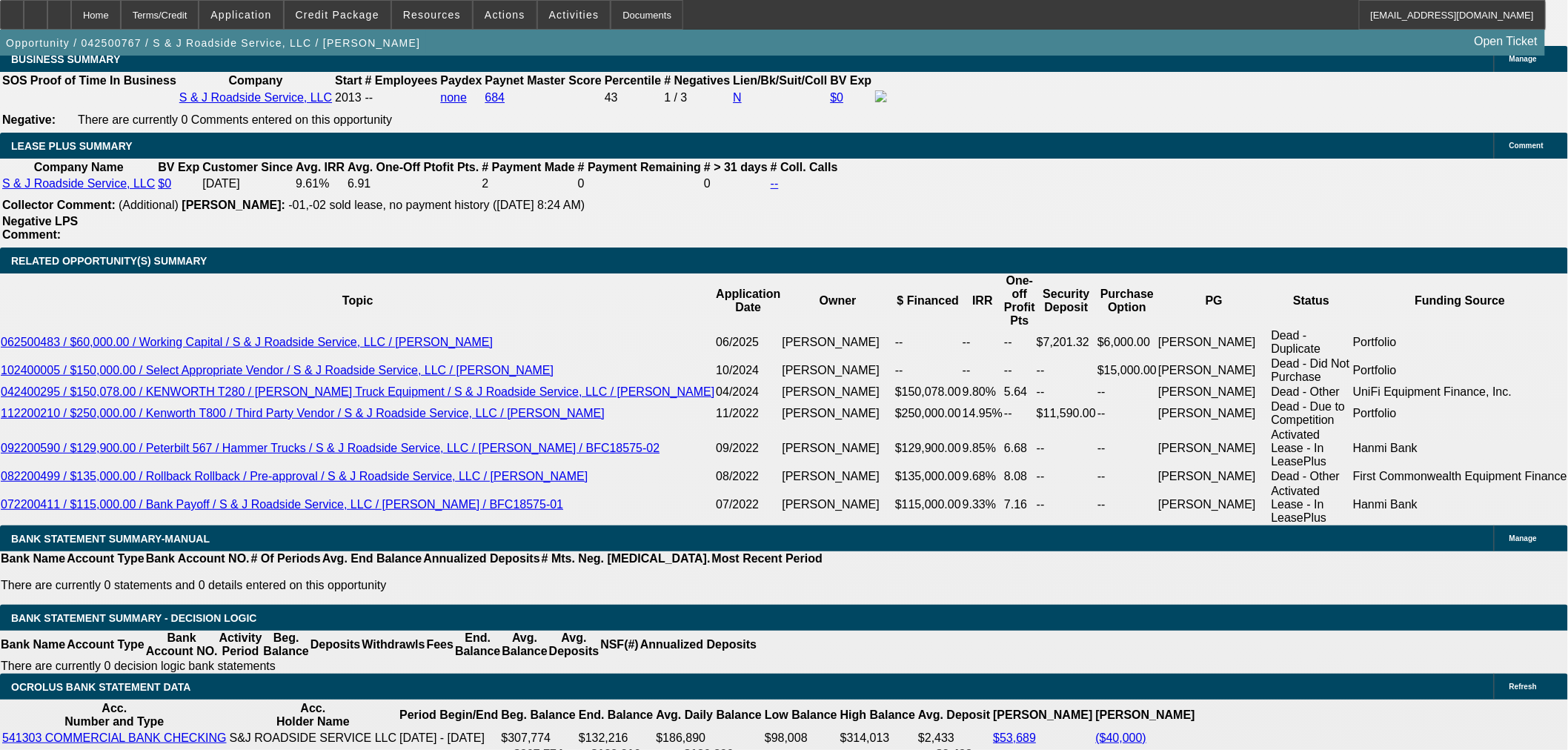
scroll to position [2389, 0]
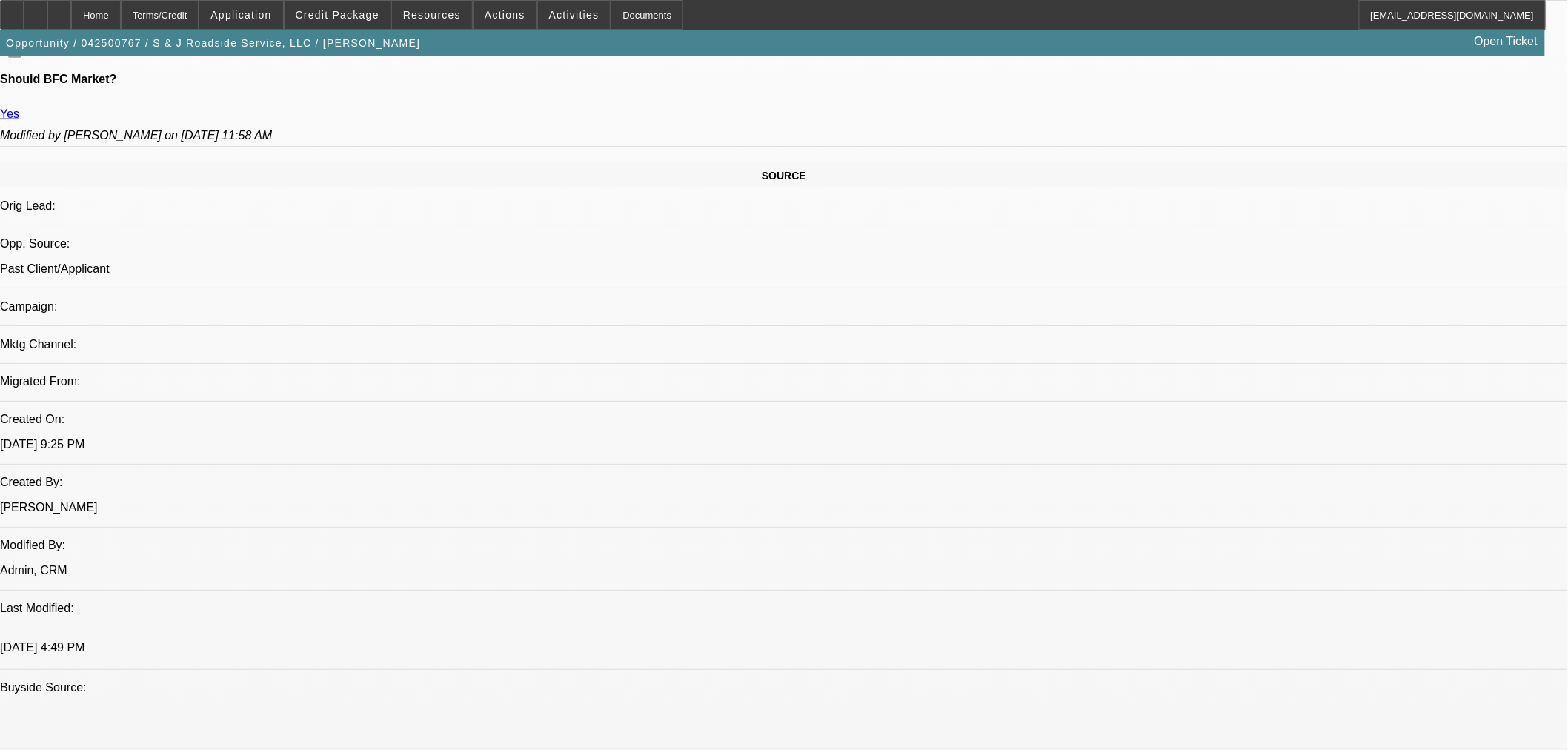
scroll to position [658, 0]
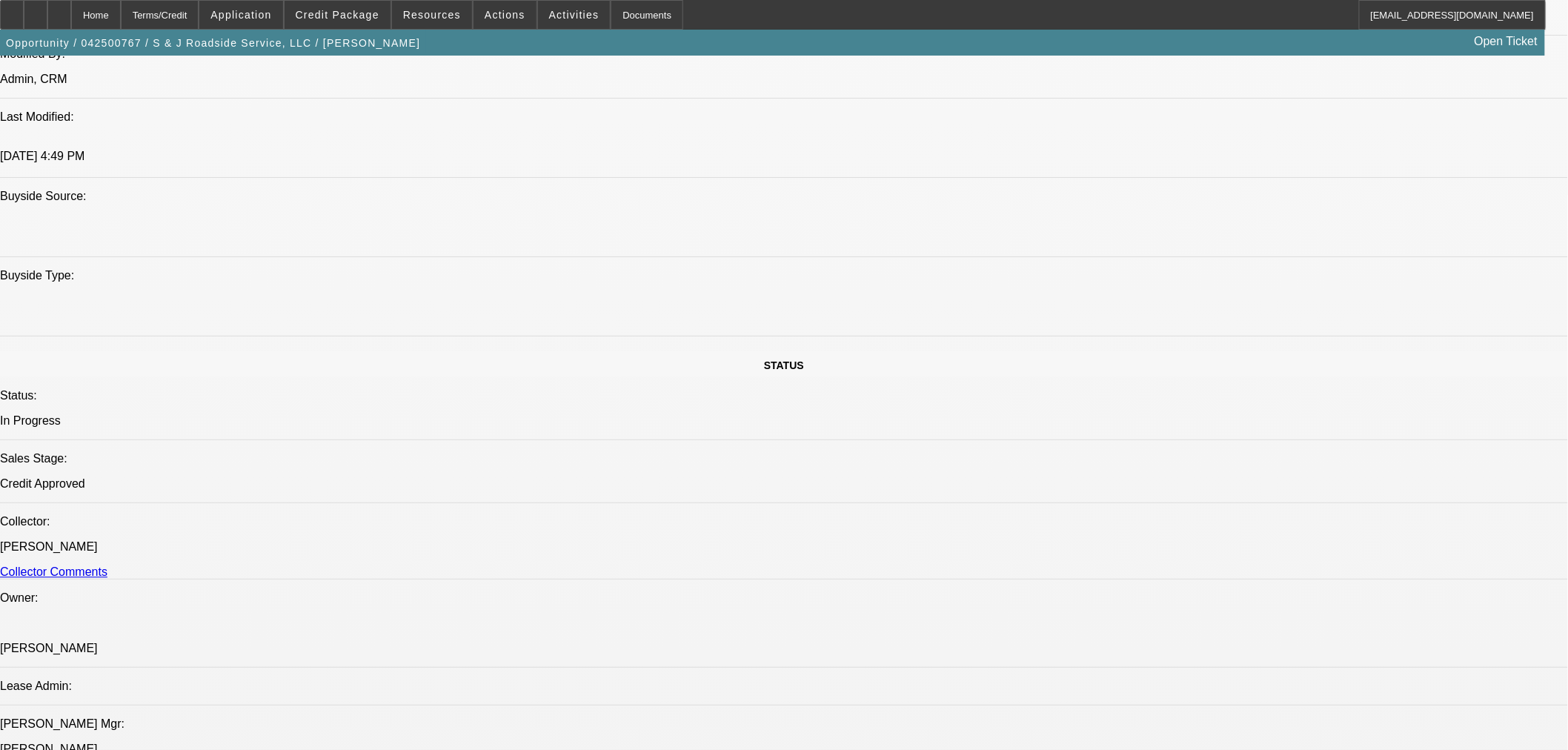
scroll to position [988, 0]
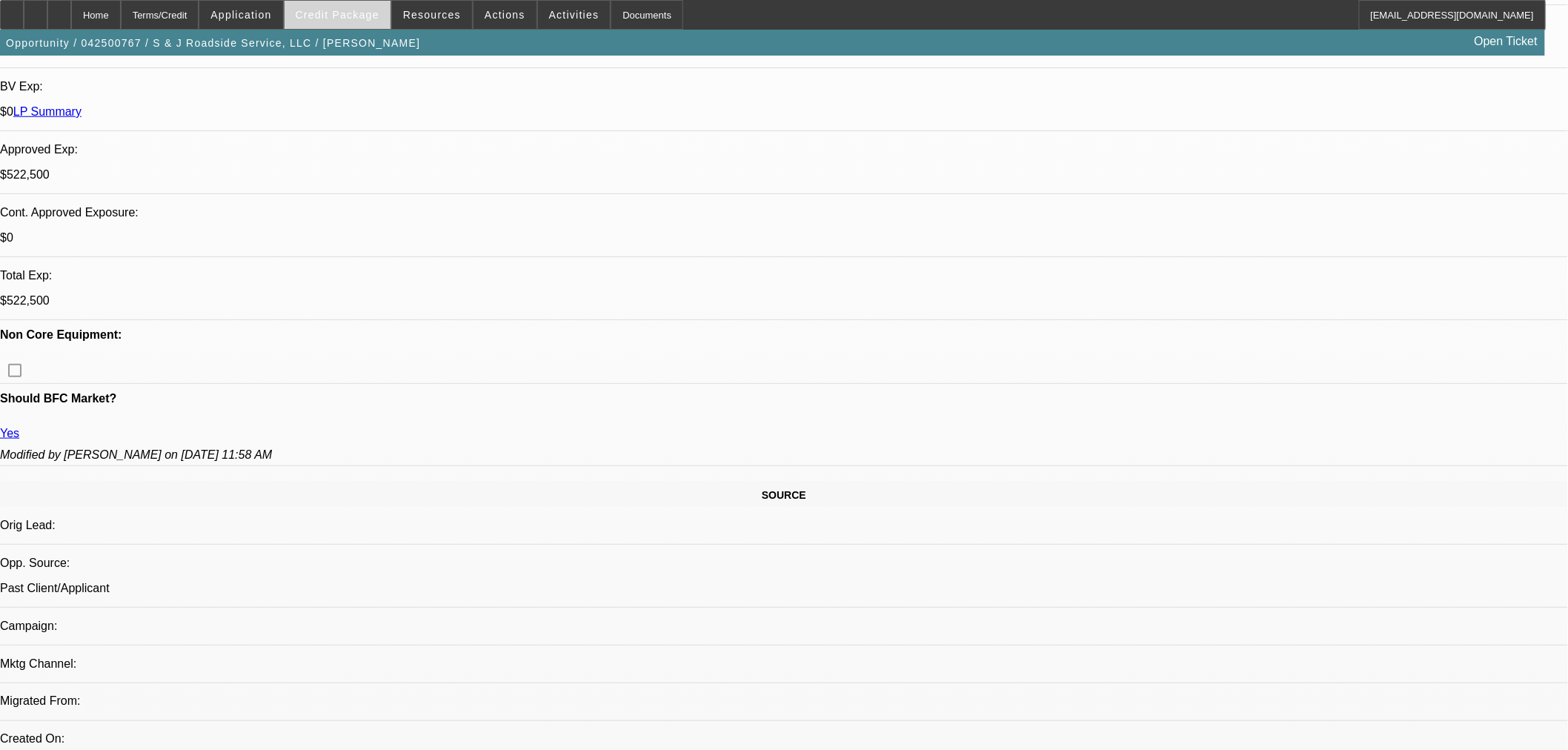
click at [363, 17] on span "Credit Package" at bounding box center [338, 15] width 84 height 12
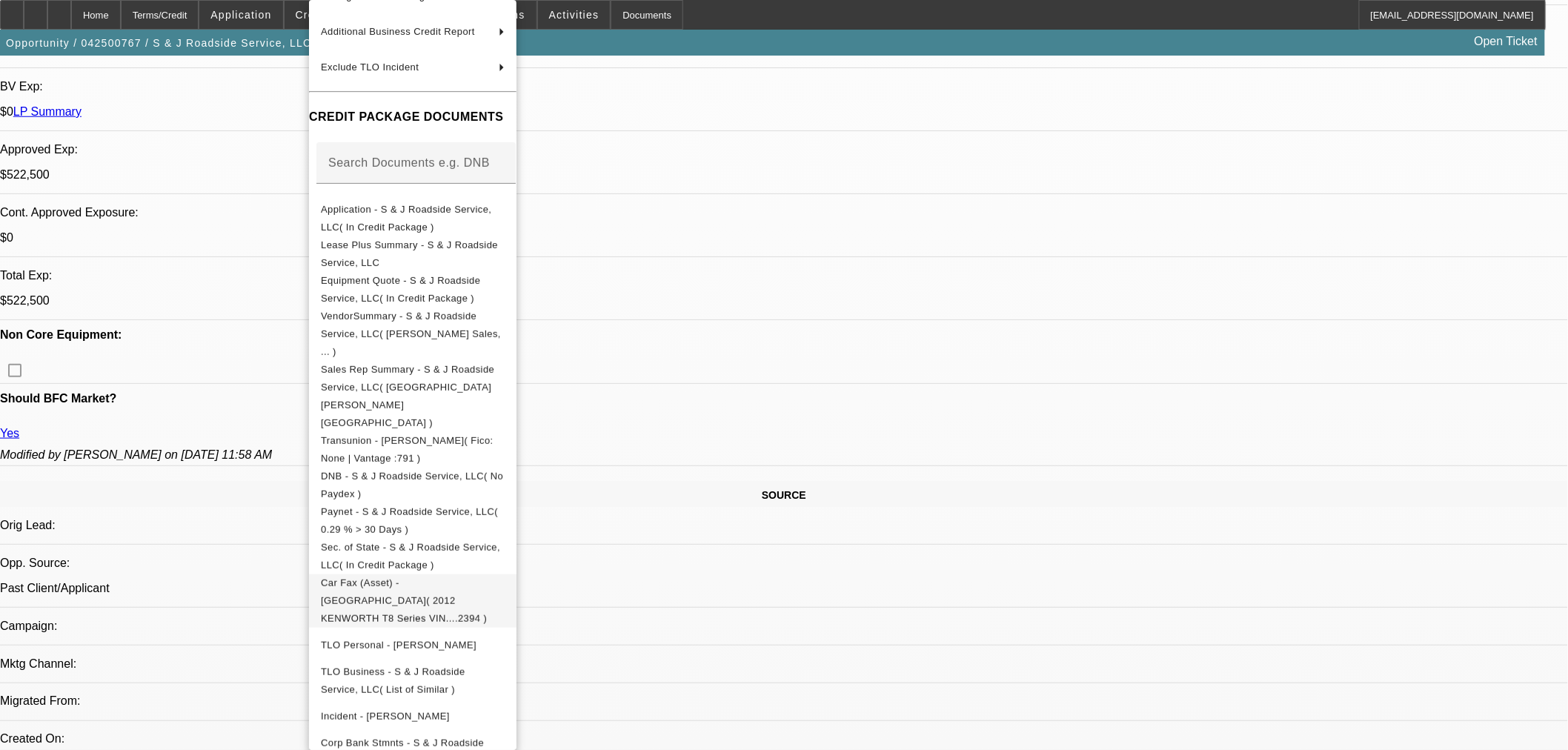
scroll to position [211, 0]
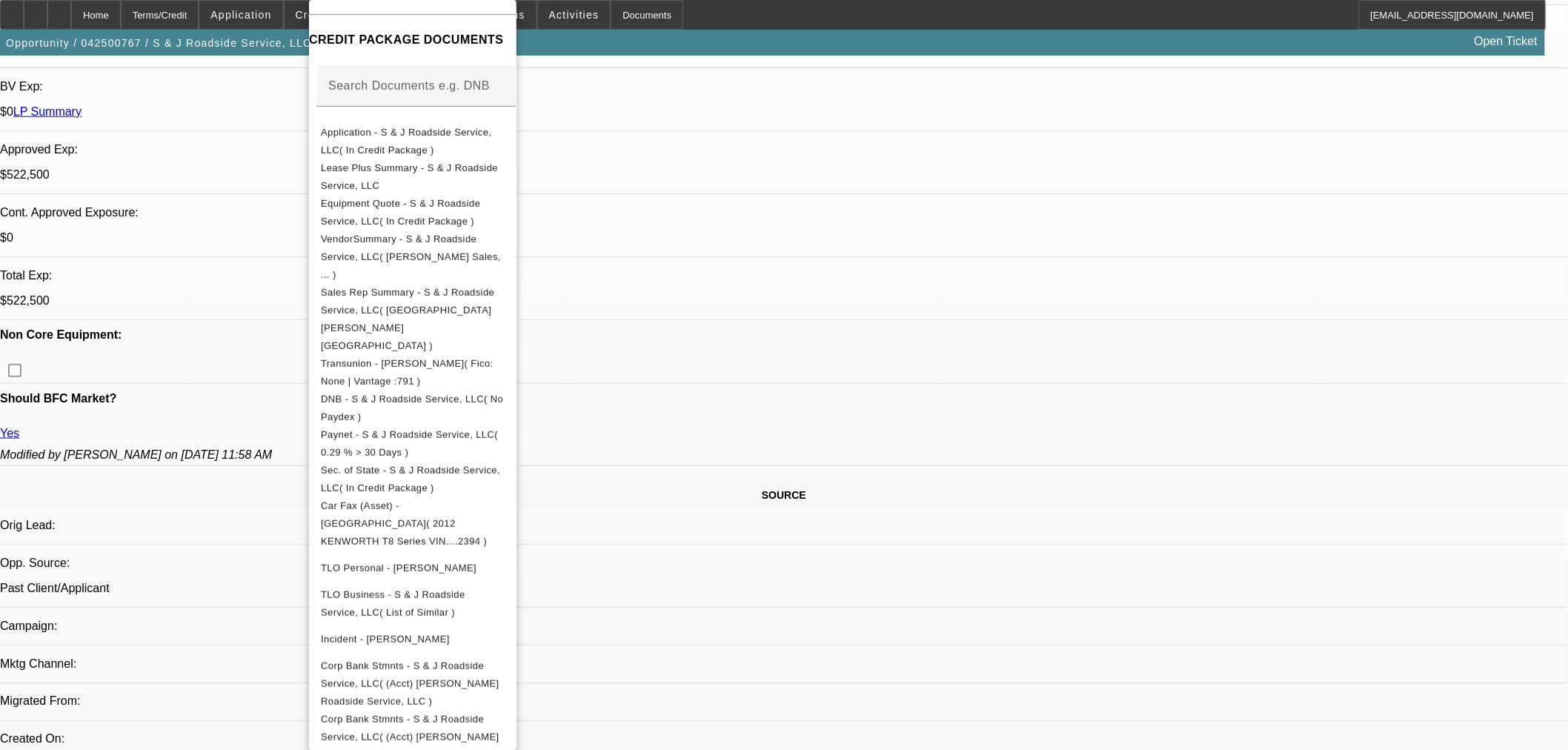
click at [853, 401] on div at bounding box center [784, 375] width 1568 height 750
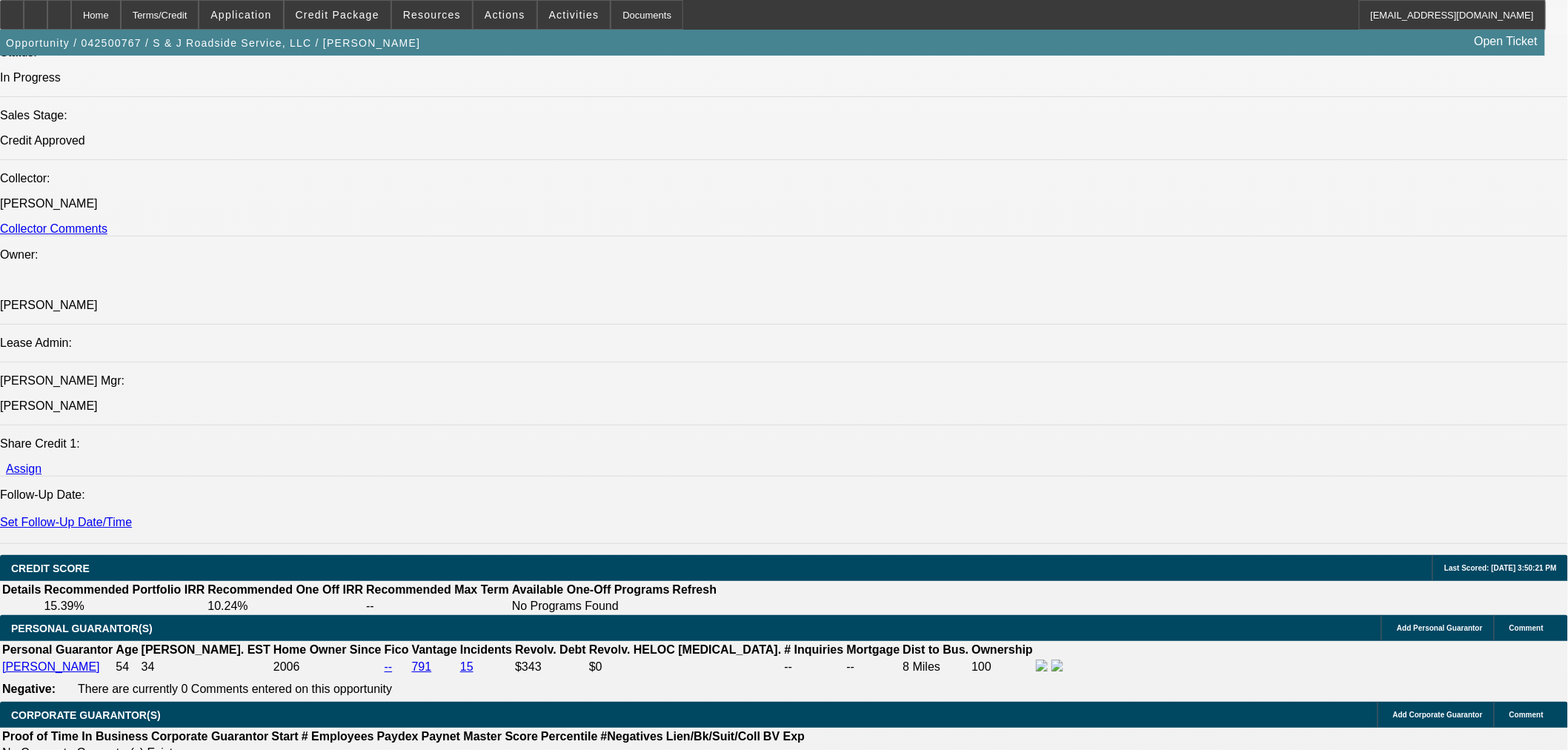
scroll to position [1647, 0]
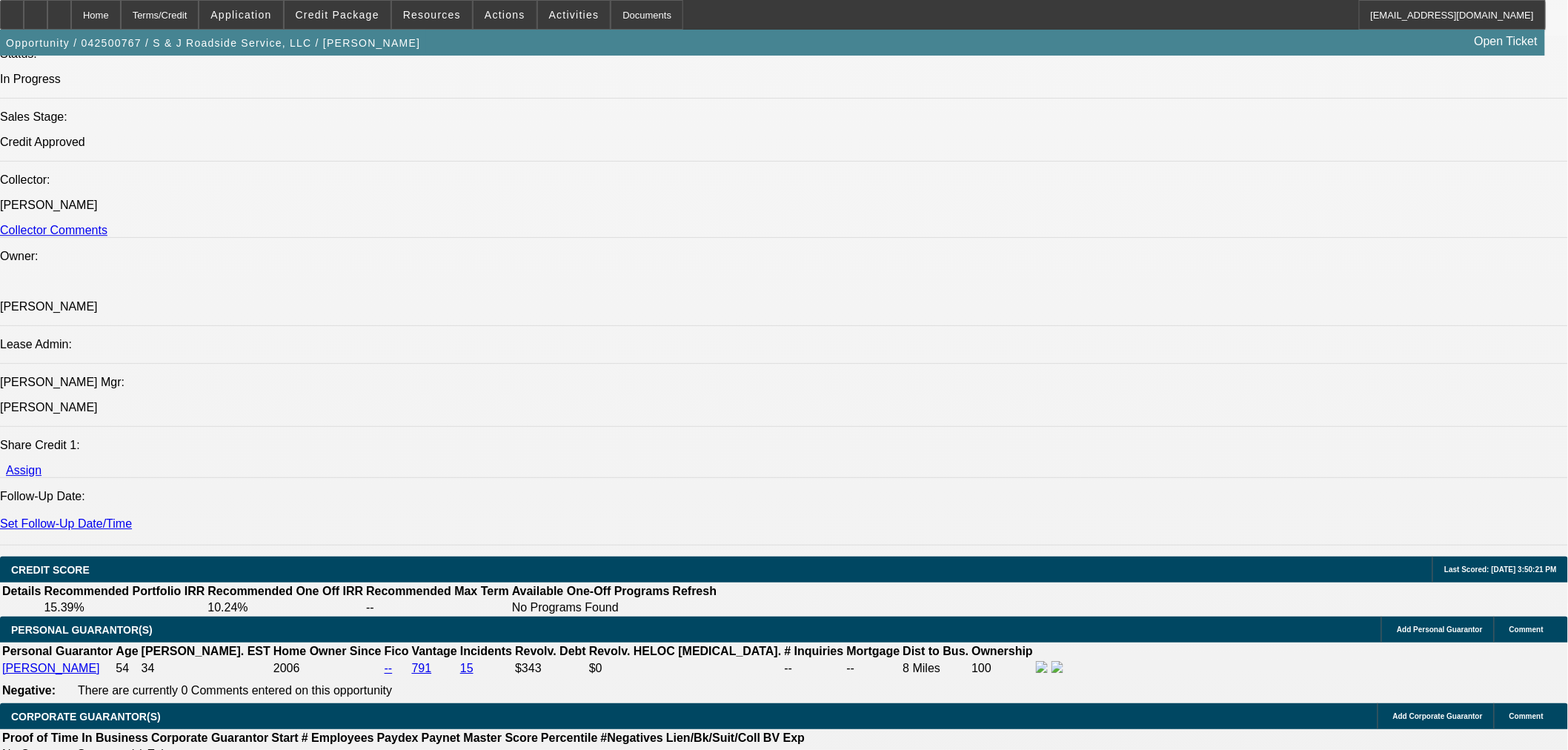
drag, startPoint x: 351, startPoint y: 14, endPoint x: 344, endPoint y: 316, distance: 302.1
click at [351, 14] on span "Credit Package" at bounding box center [338, 15] width 84 height 12
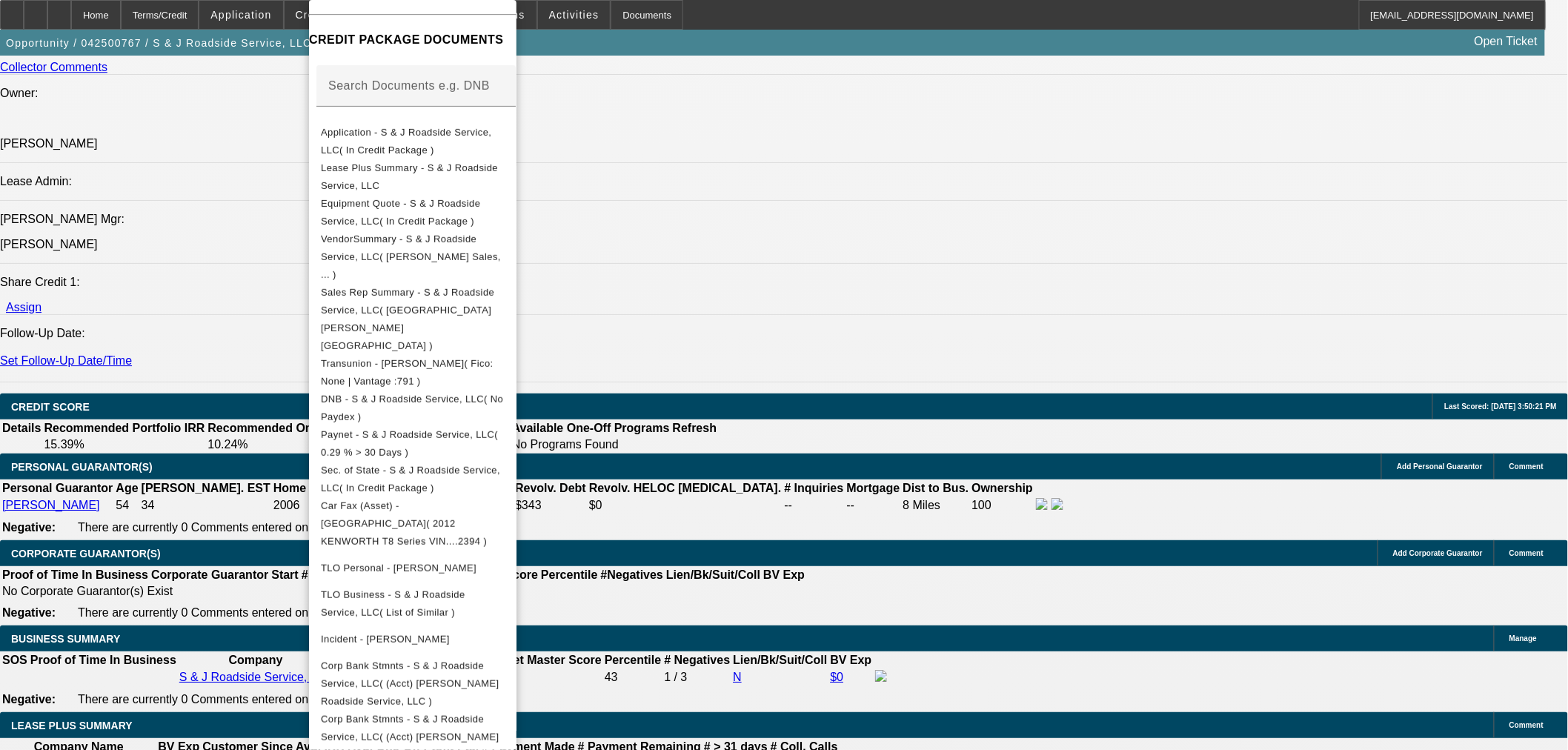
scroll to position [1812, 0]
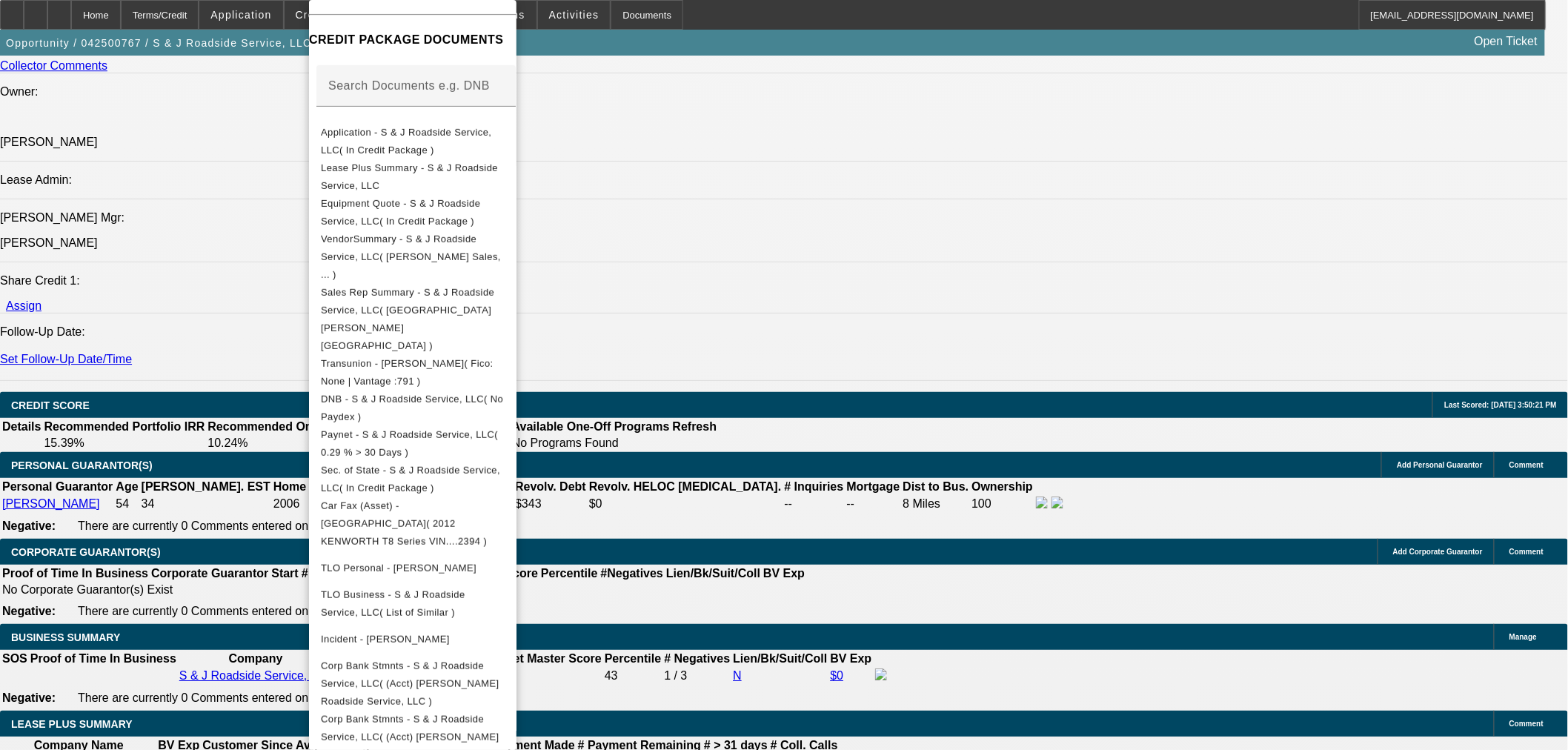
click at [835, 582] on div at bounding box center [784, 375] width 1568 height 750
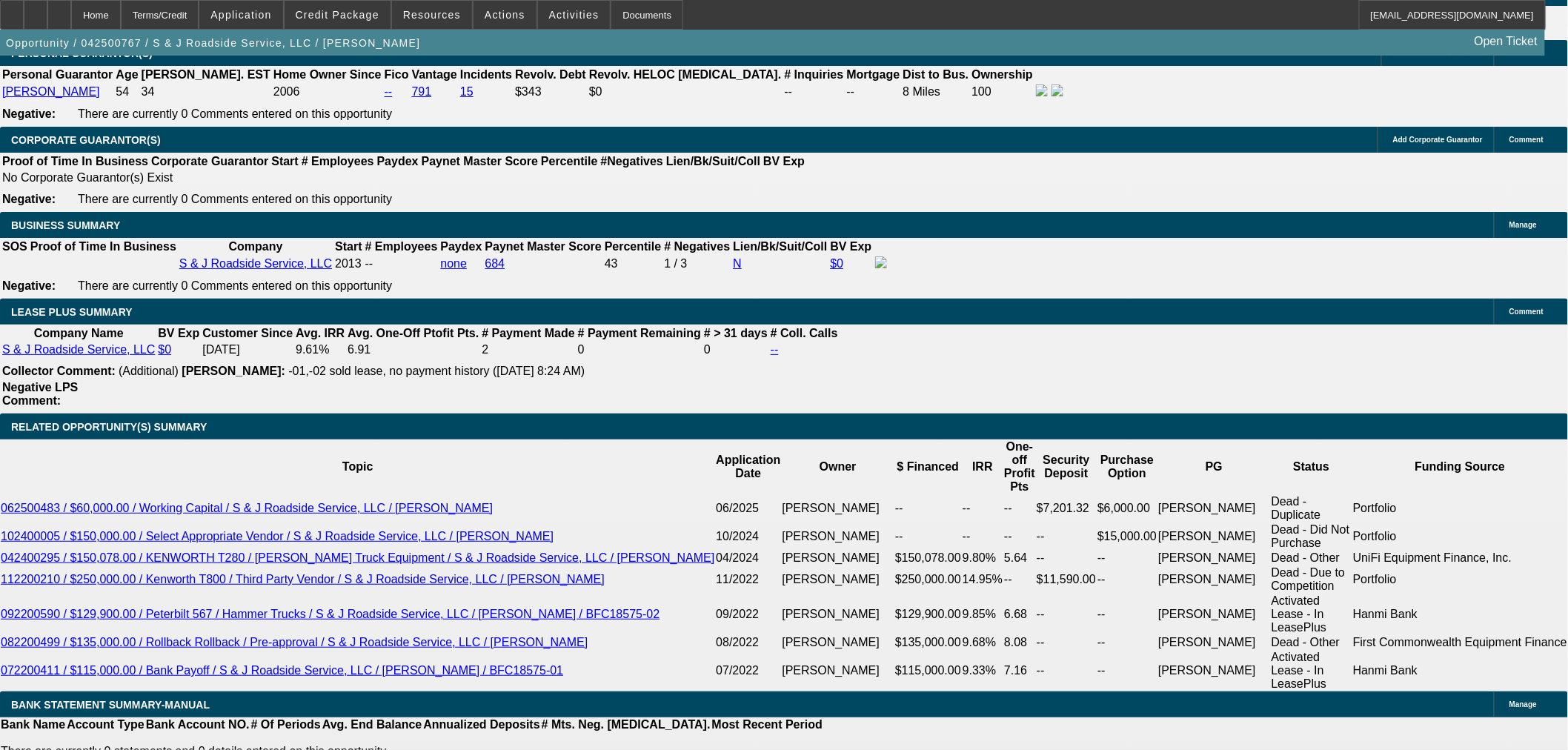
scroll to position [247, 0]
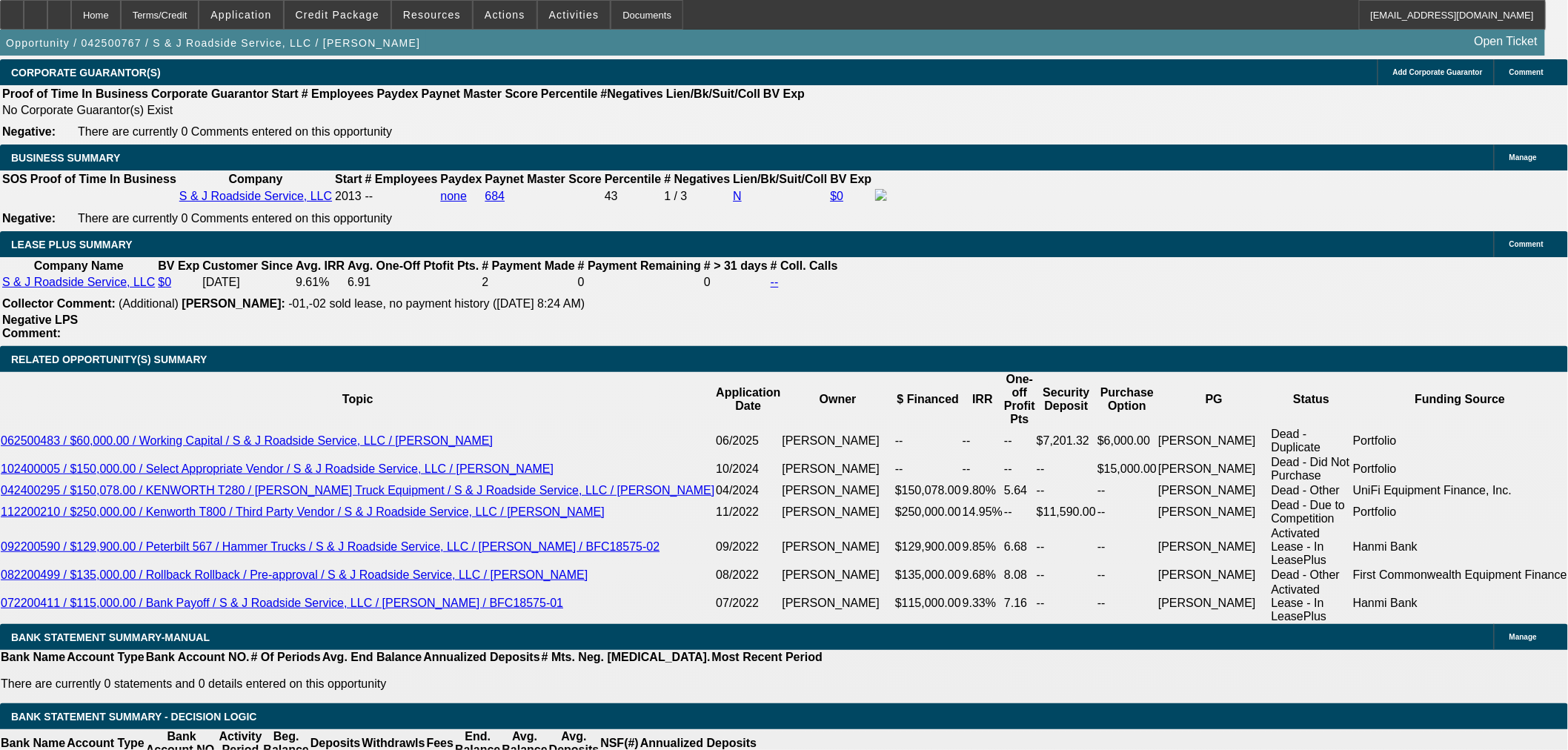
scroll to position [2471, 0]
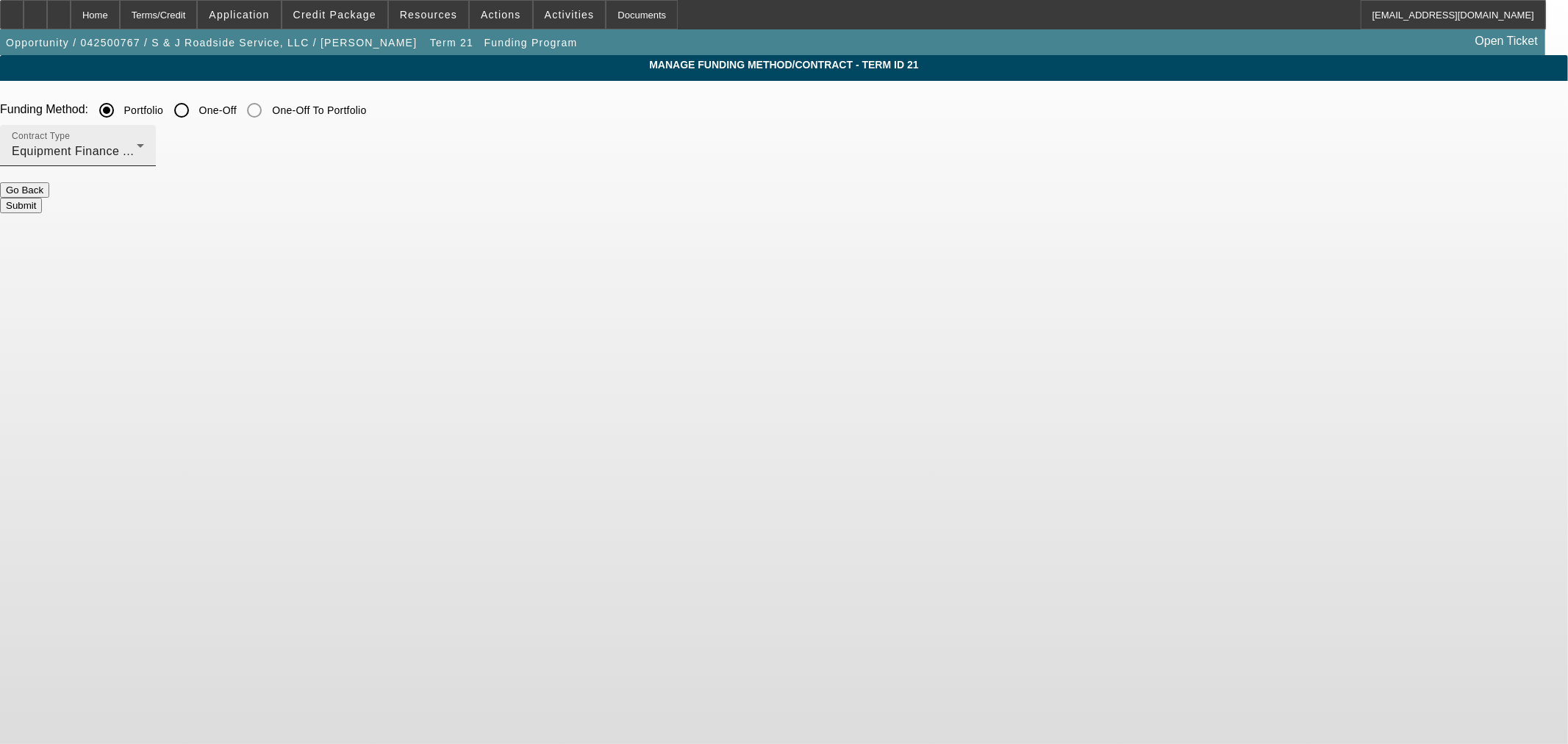
click at [183, 154] on span "Equipment Finance Agreement" at bounding box center [97, 151] width 171 height 13
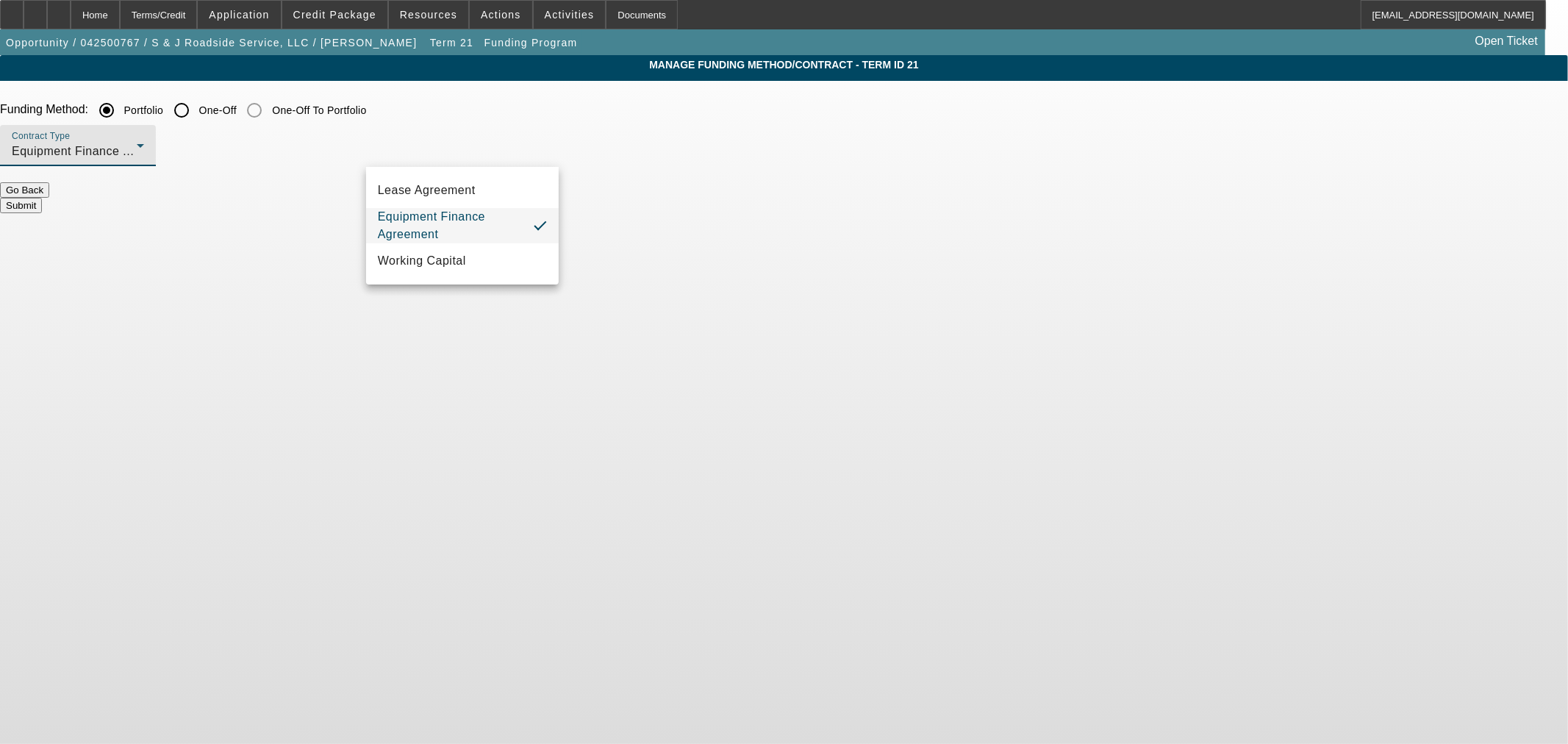
click at [546, 112] on div at bounding box center [784, 372] width 1568 height 744
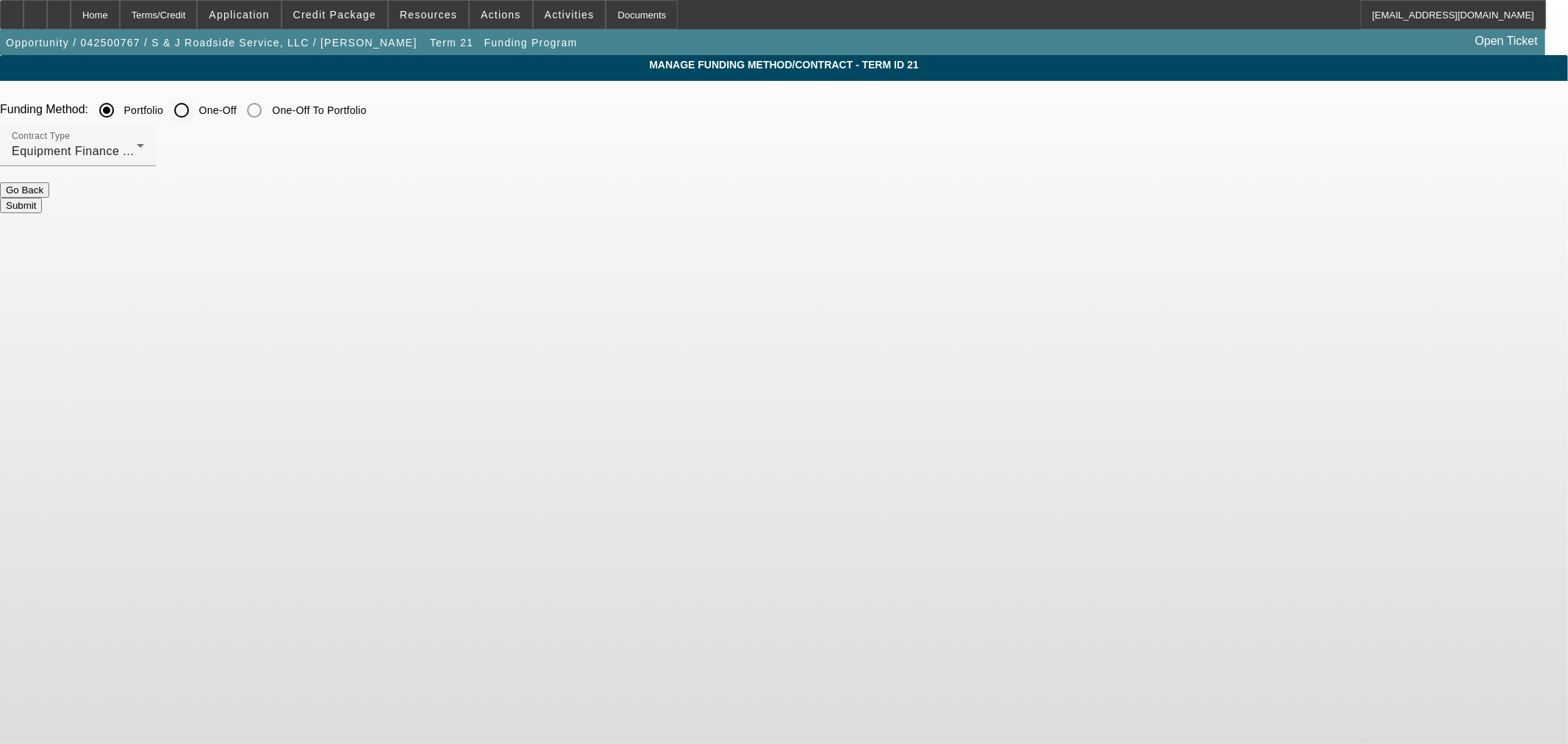
click at [197, 108] on input "One-Off" at bounding box center [181, 110] width 29 height 29
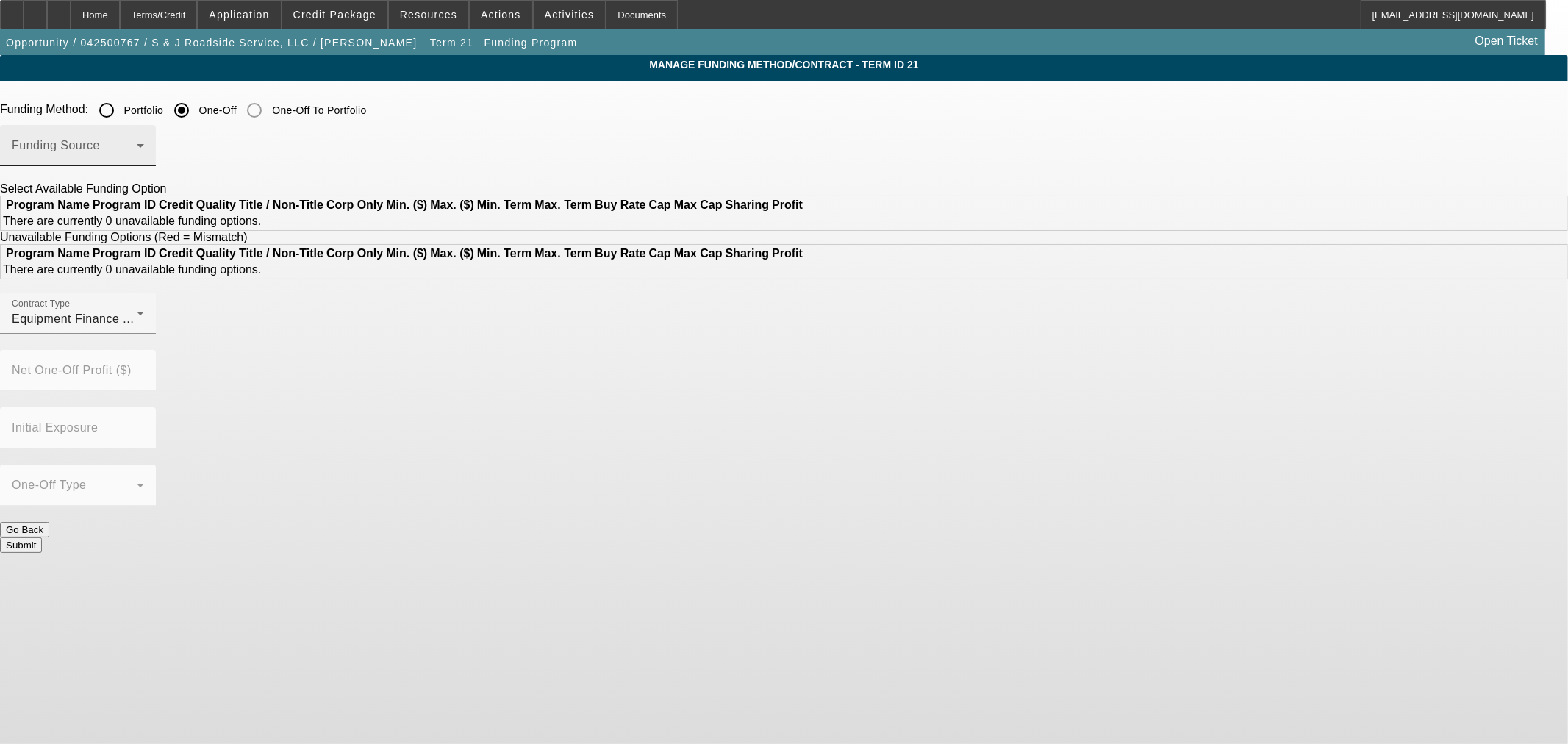
click at [144, 140] on div "Funding Source" at bounding box center [77, 145] width 133 height 42
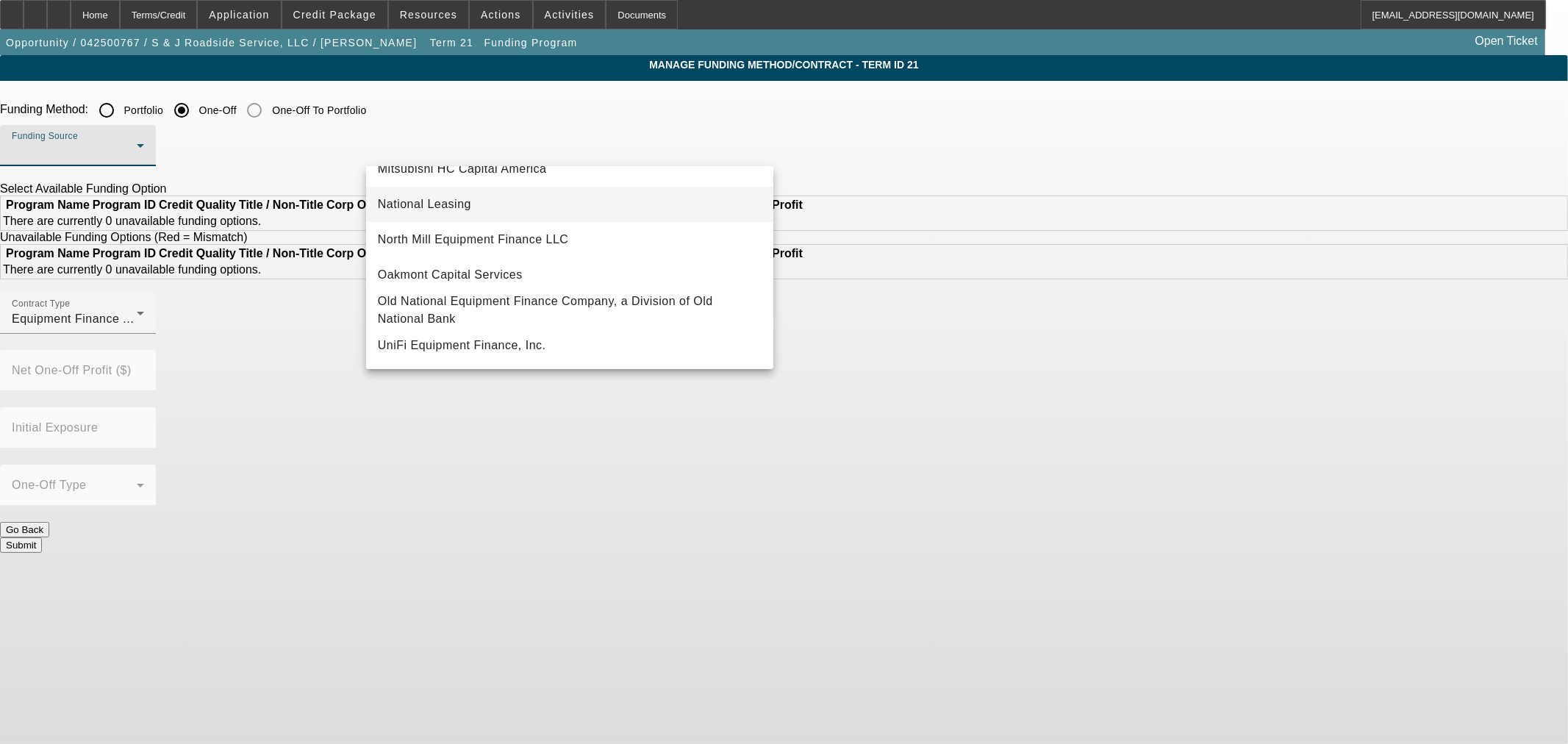
scroll to position [417, 0]
click at [546, 302] on span "Old National Equipment Finance Company, a Division of Old National Bank" at bounding box center [569, 310] width 384 height 35
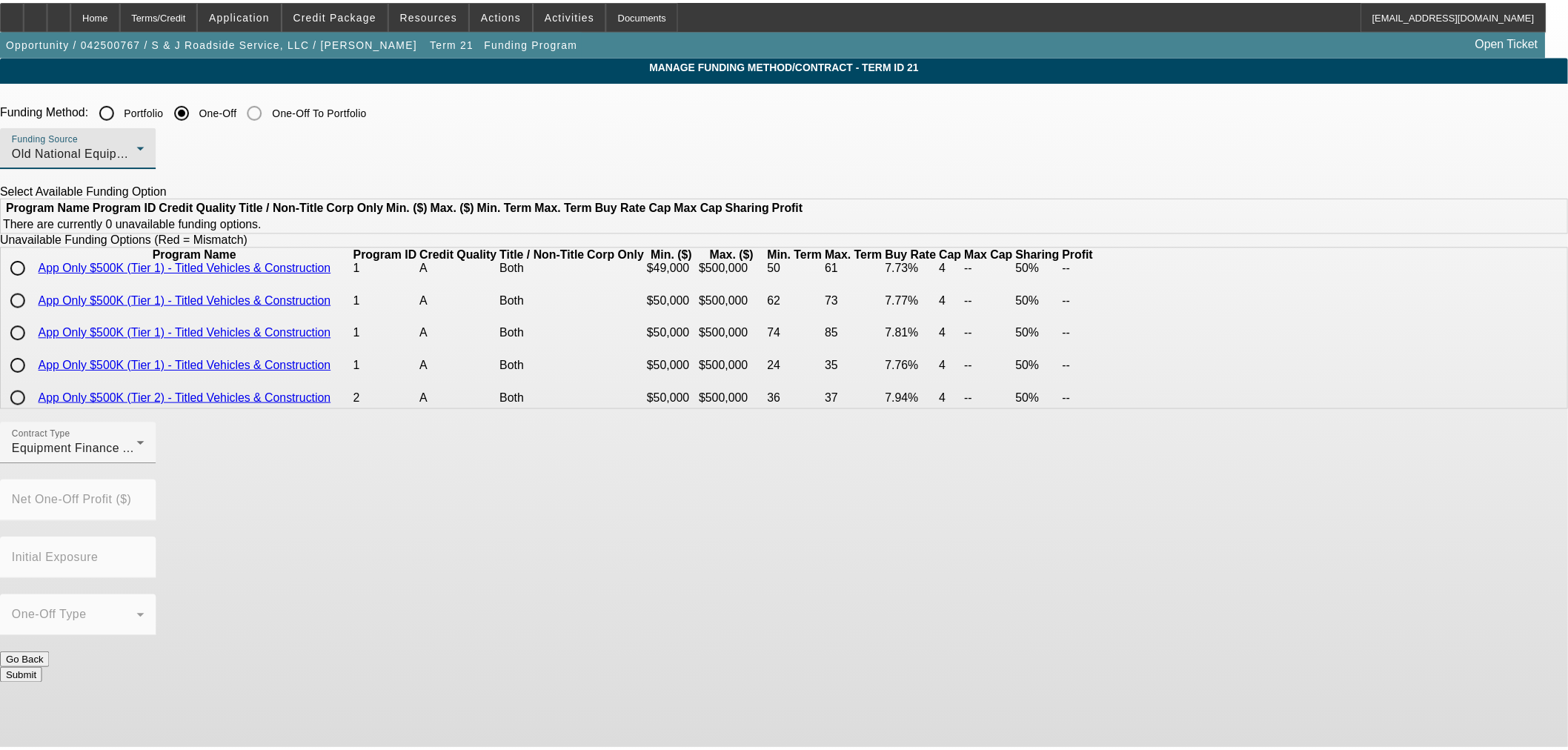
scroll to position [0, 0]
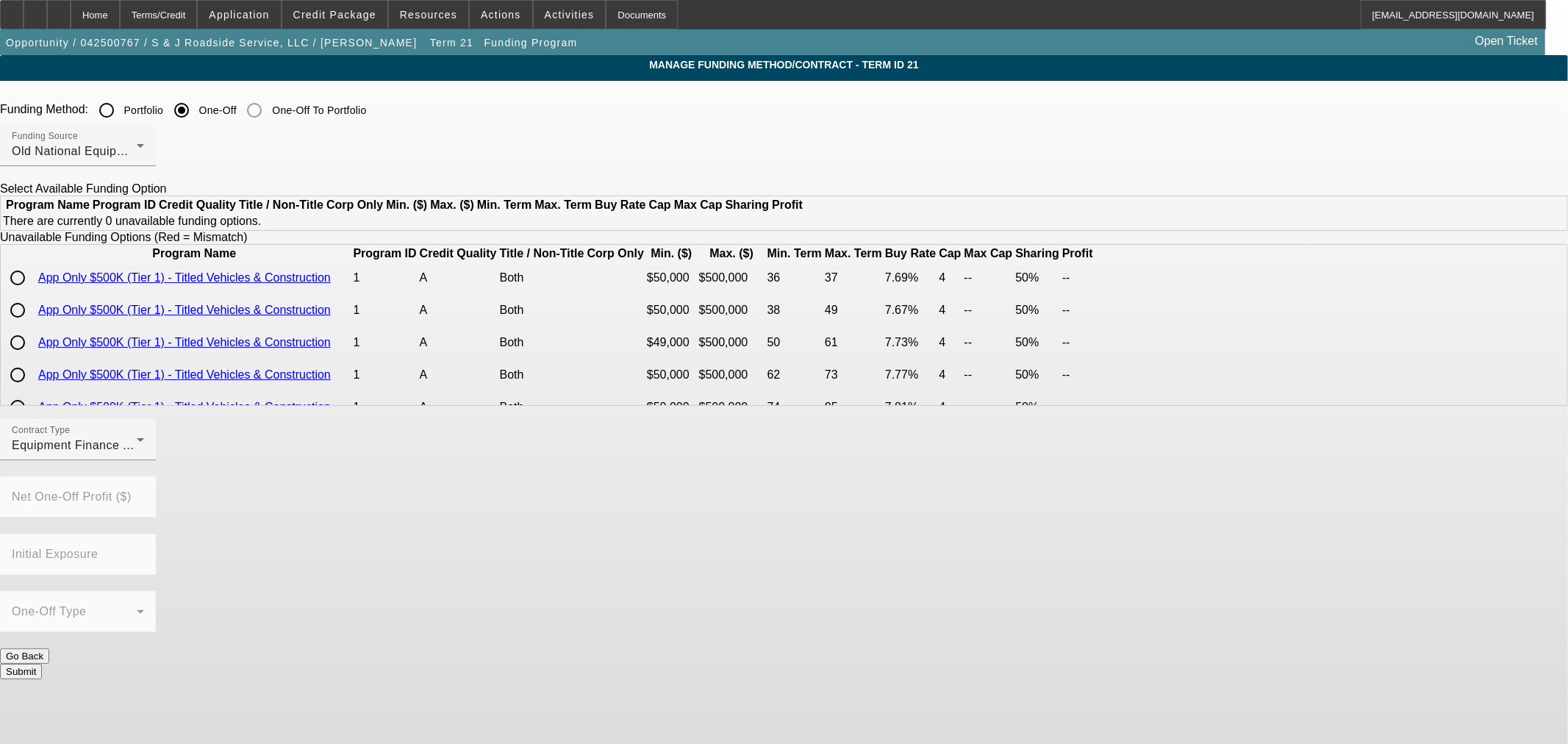
drag, startPoint x: 315, startPoint y: 208, endPoint x: 176, endPoint y: 66, distance: 198.7
click at [315, 208] on app-term-manage-funding "Manage Funding Method/Contract - Term ID 21 Funding Method: Portfolio One-Off O…" at bounding box center [784, 374] width 1568 height 637
click at [120, 3] on div "Home" at bounding box center [95, 15] width 49 height 29
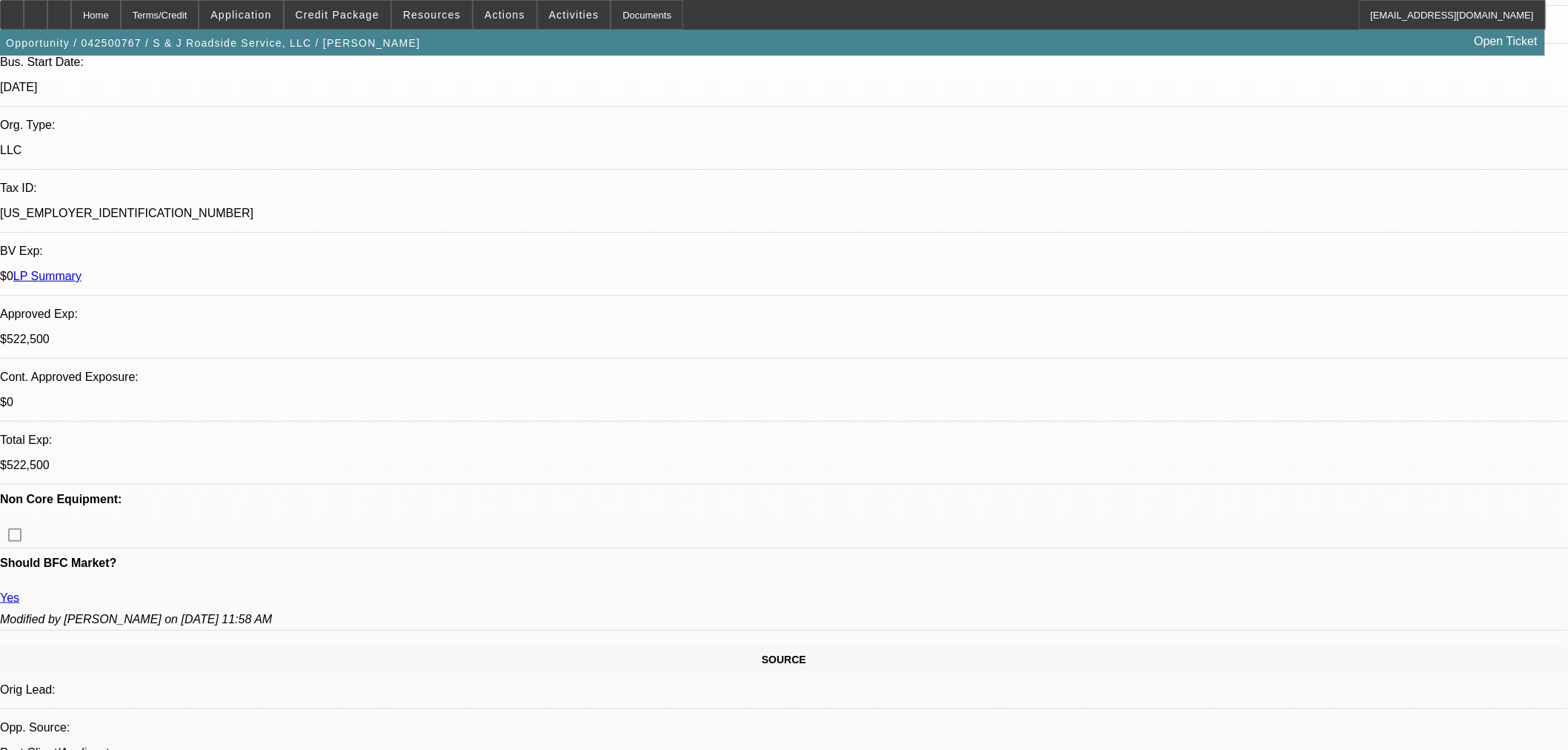
scroll to position [906, 0]
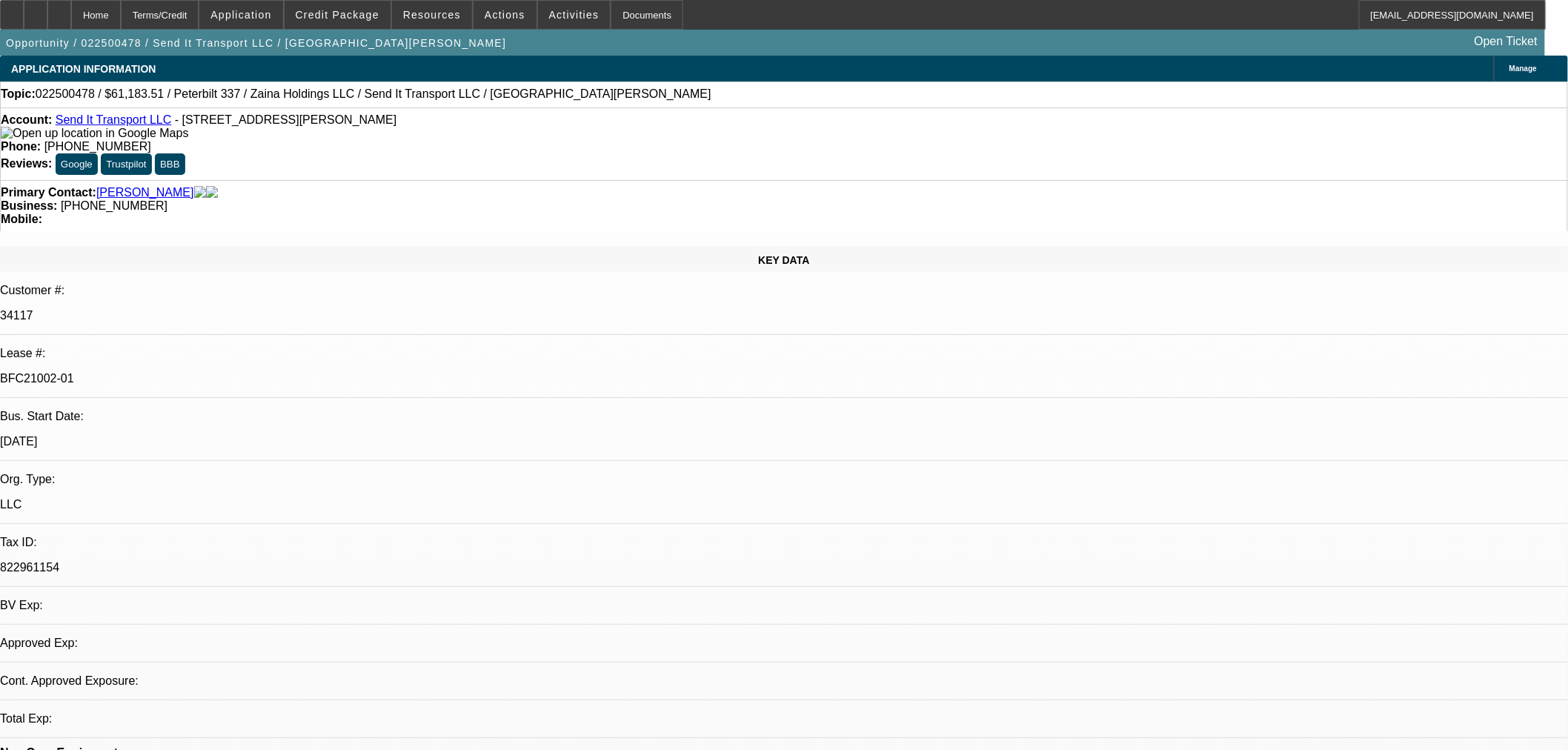
select select "0"
select select "2"
select select "0"
select select "6"
select select "0"
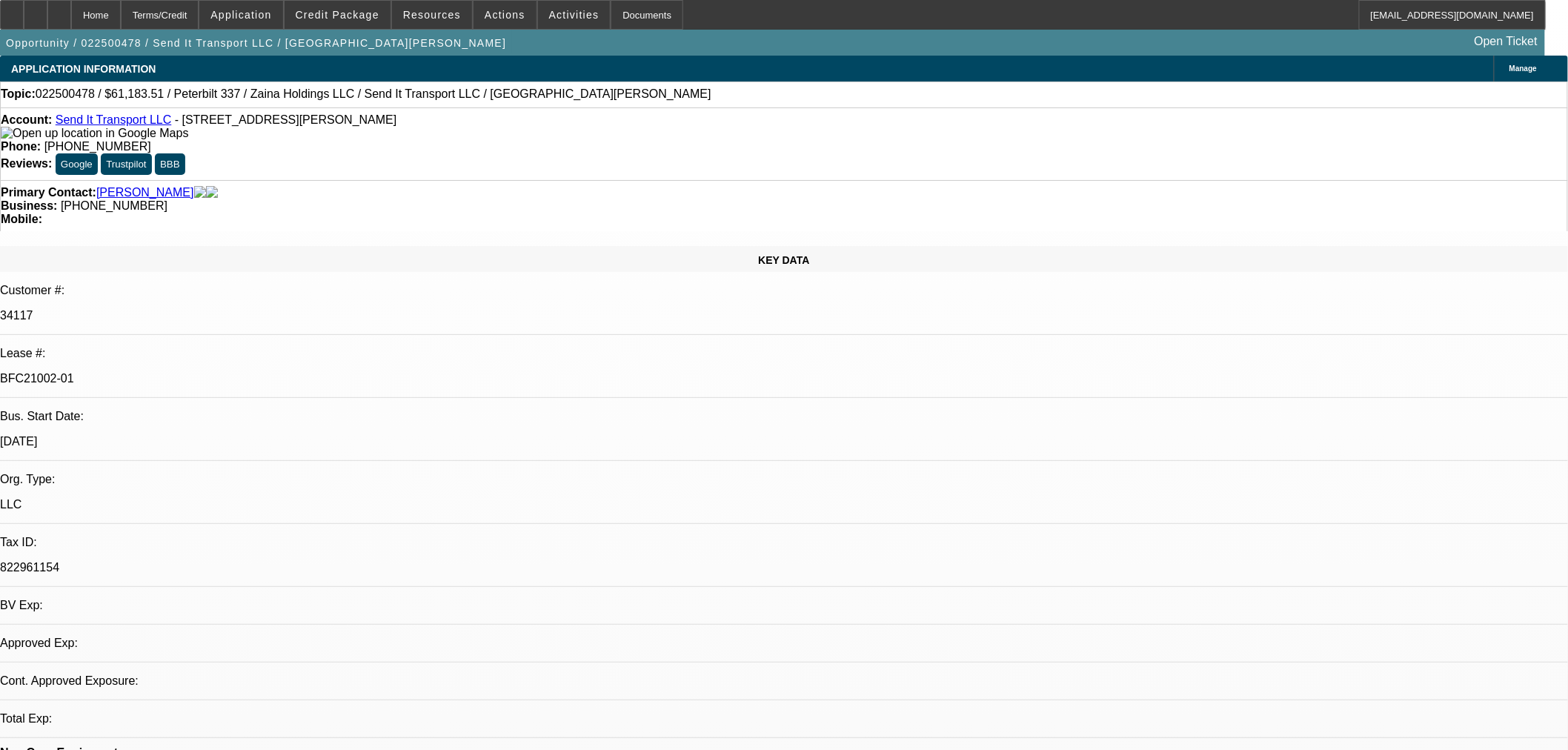
select select "2"
select select "0"
select select "6"
select select "0"
select select "2"
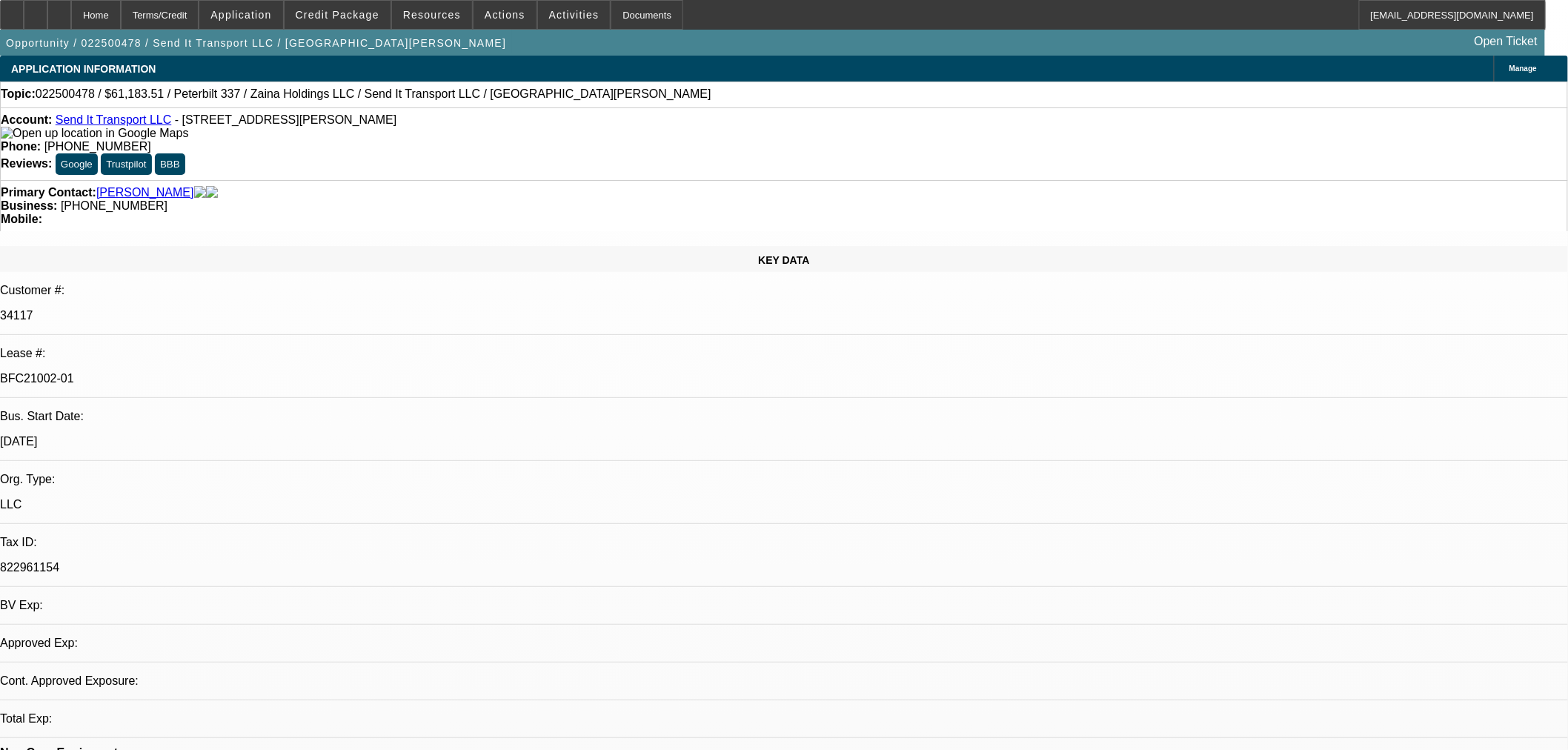
select select "0"
select select "6"
select select "0"
select select "3"
select select "0"
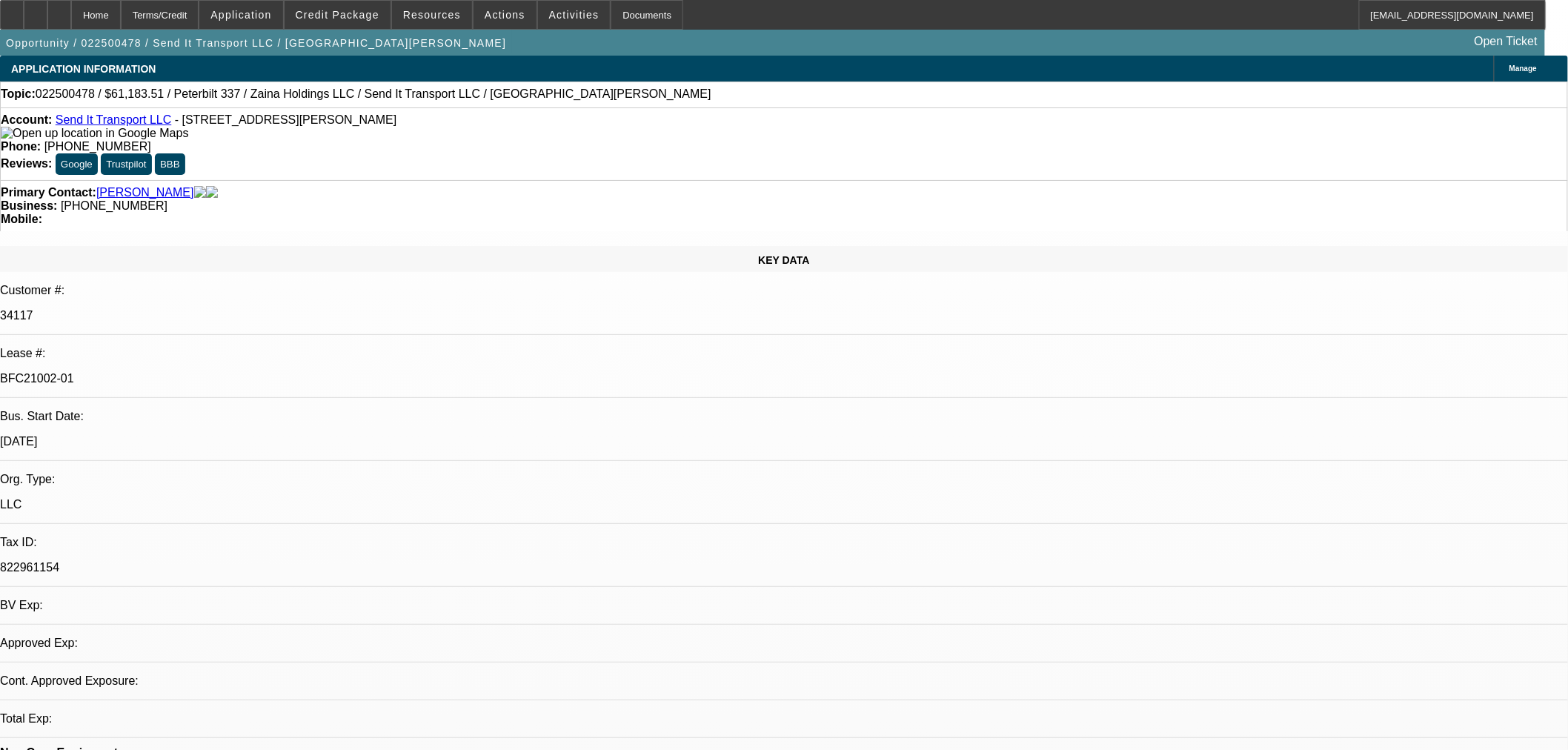
select select "6"
click at [23, 11] on div at bounding box center [12, 15] width 23 height 29
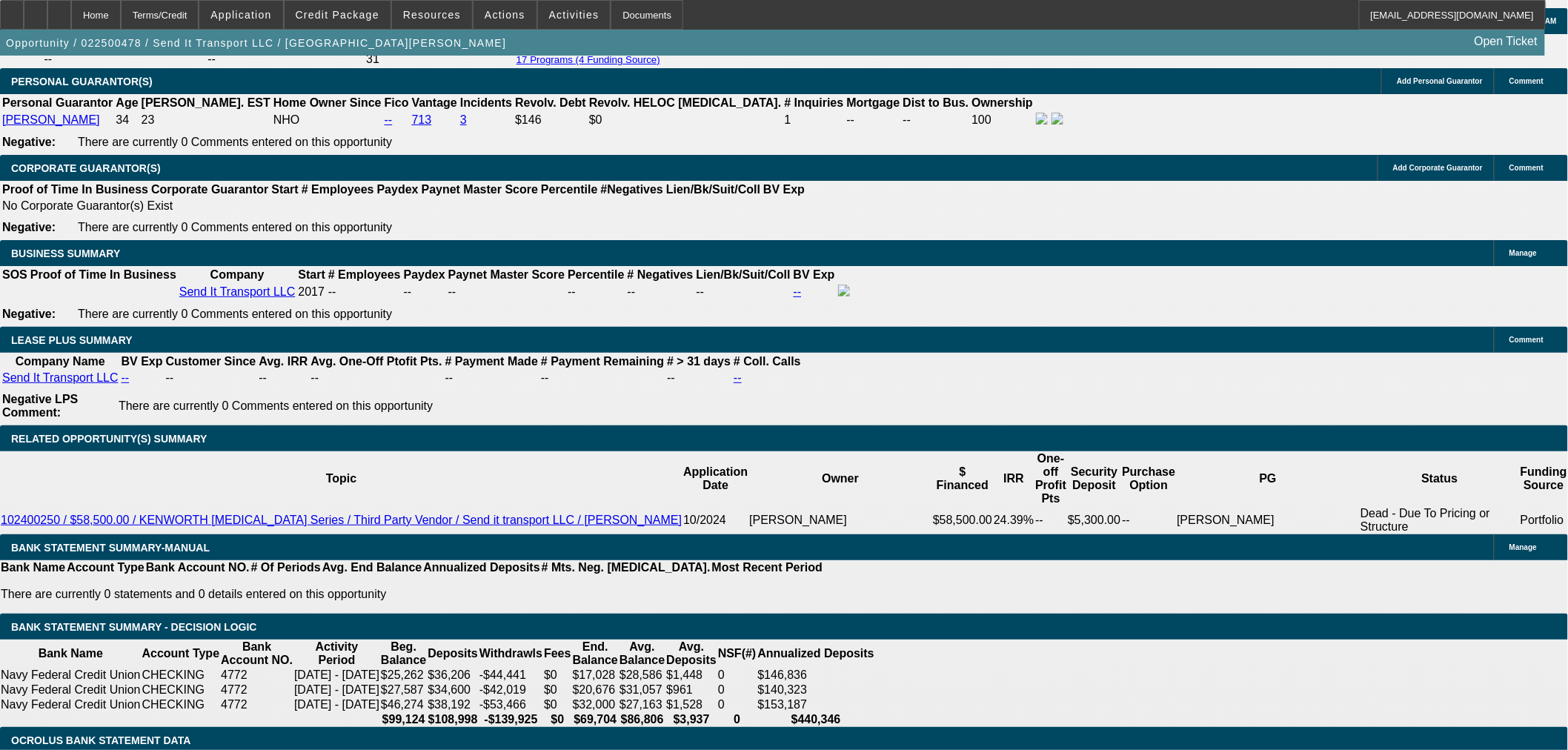
scroll to position [2280, 0]
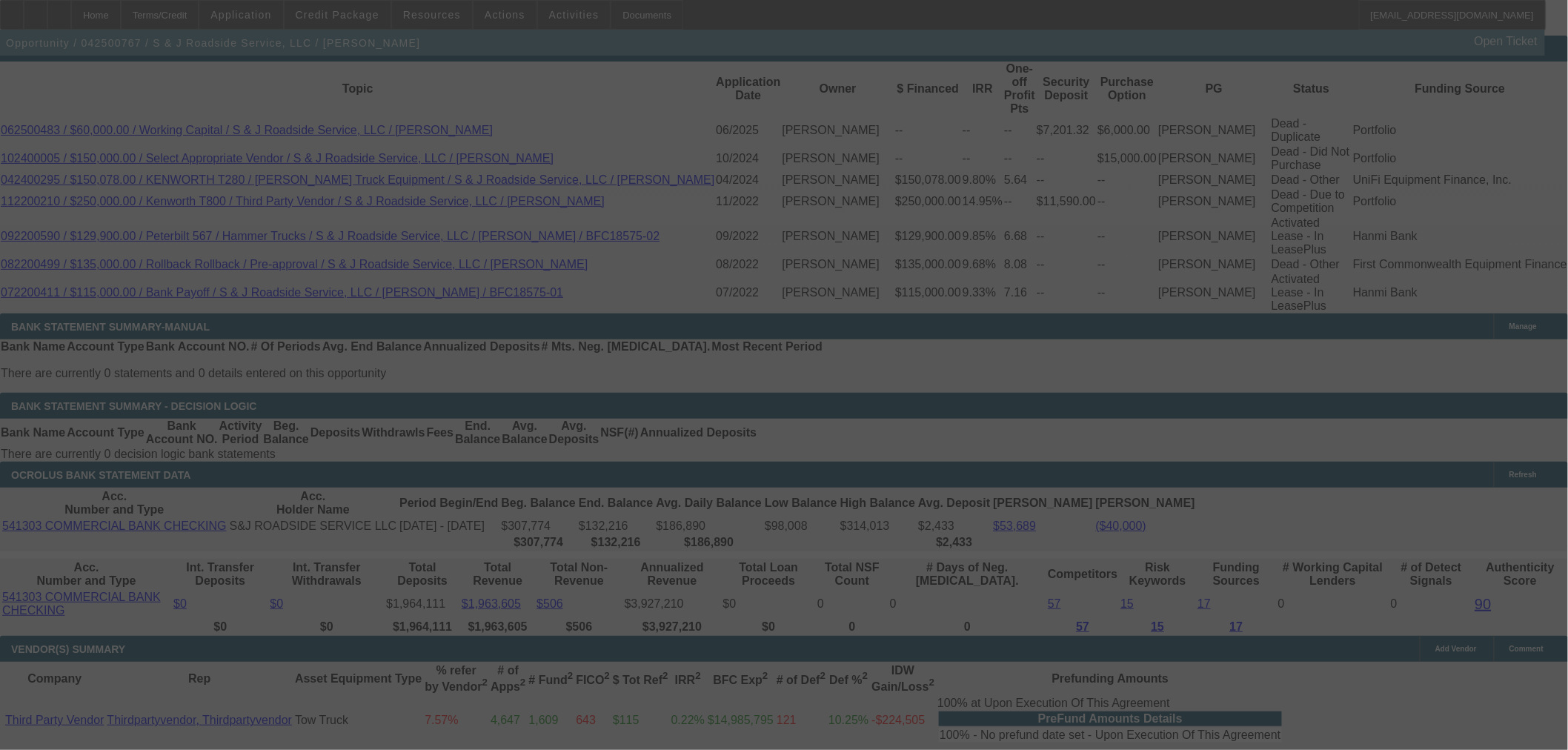
scroll to position [2570, 0]
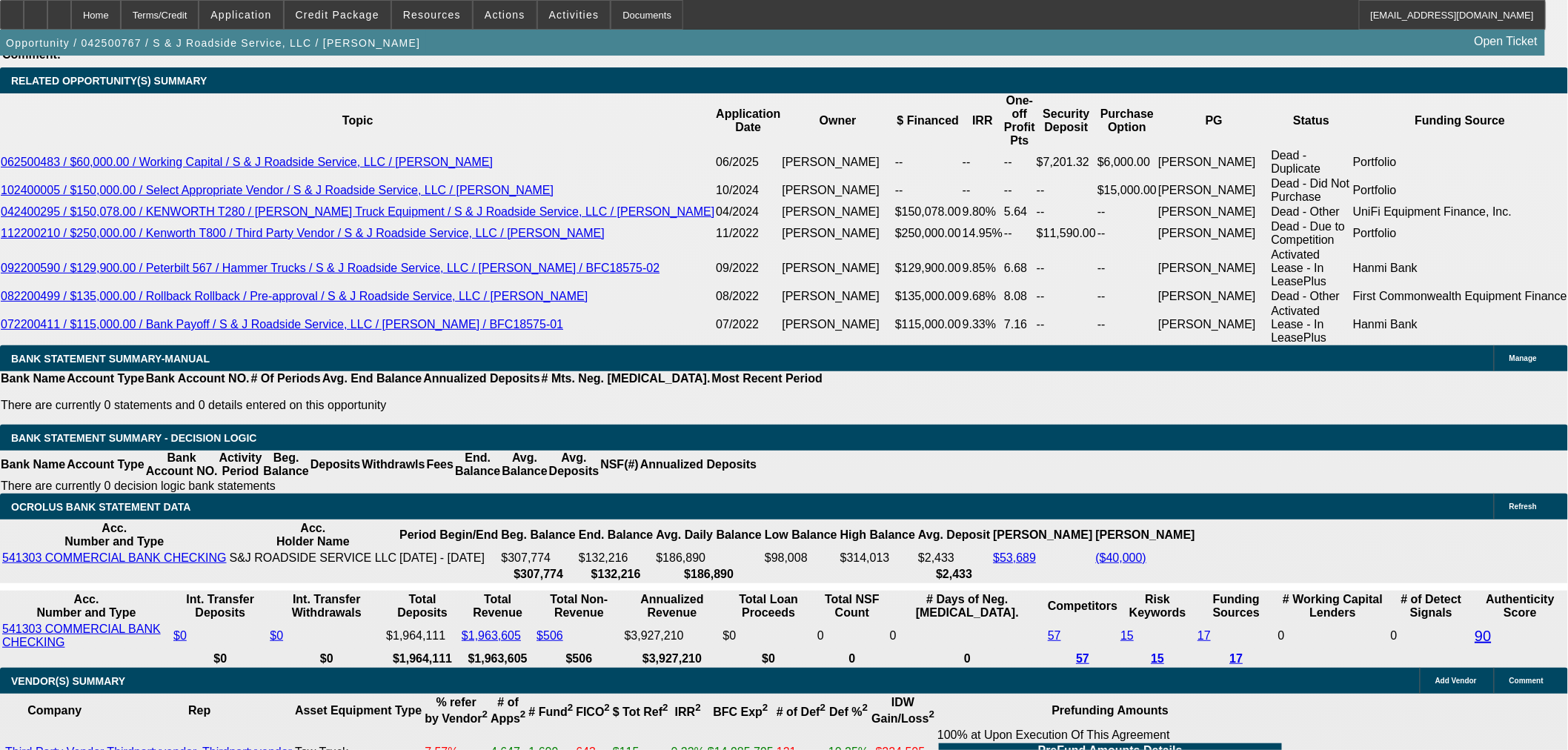
select select "0"
select select "2"
select select "0"
select select "6"
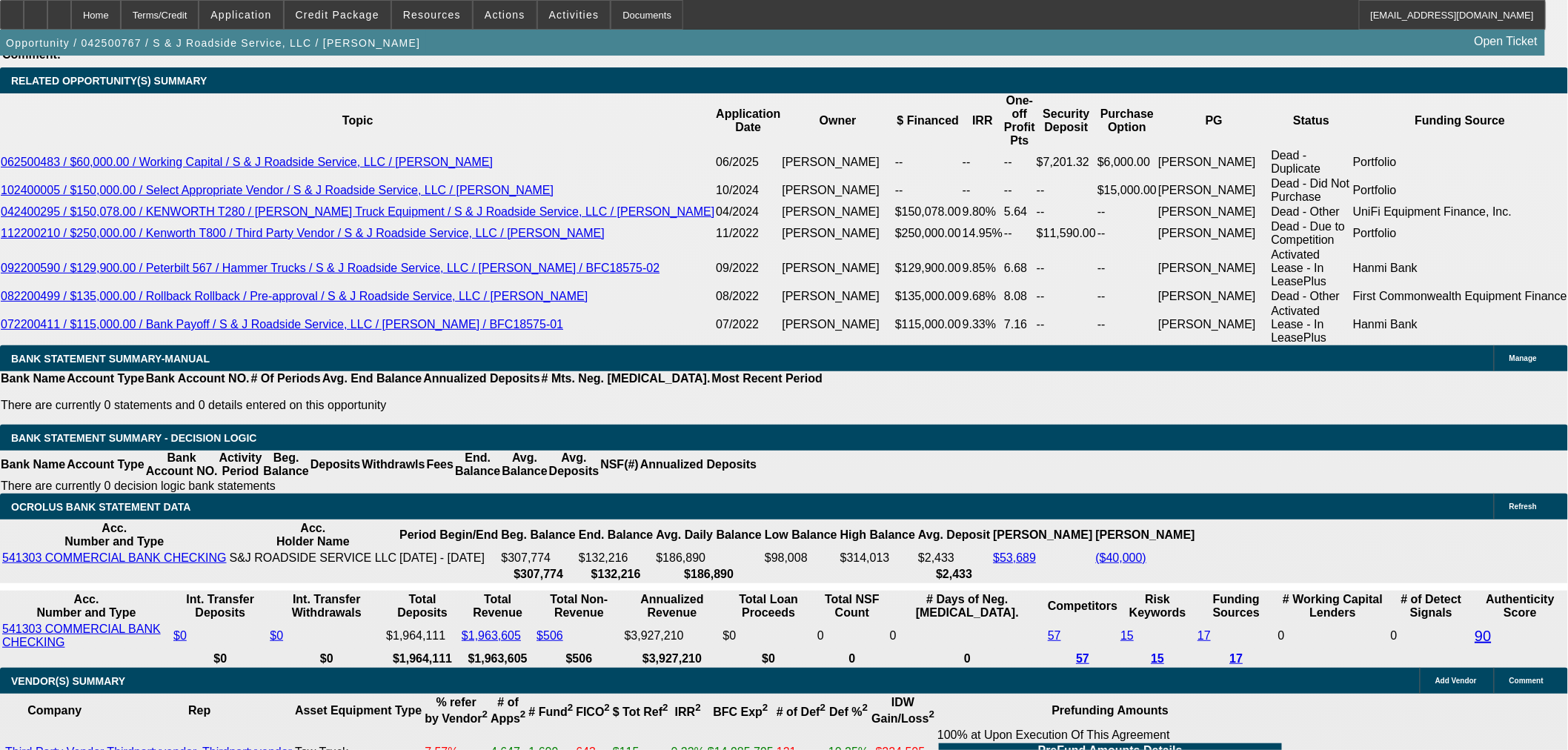
select select "0"
select select "2"
select select "0"
select select "6"
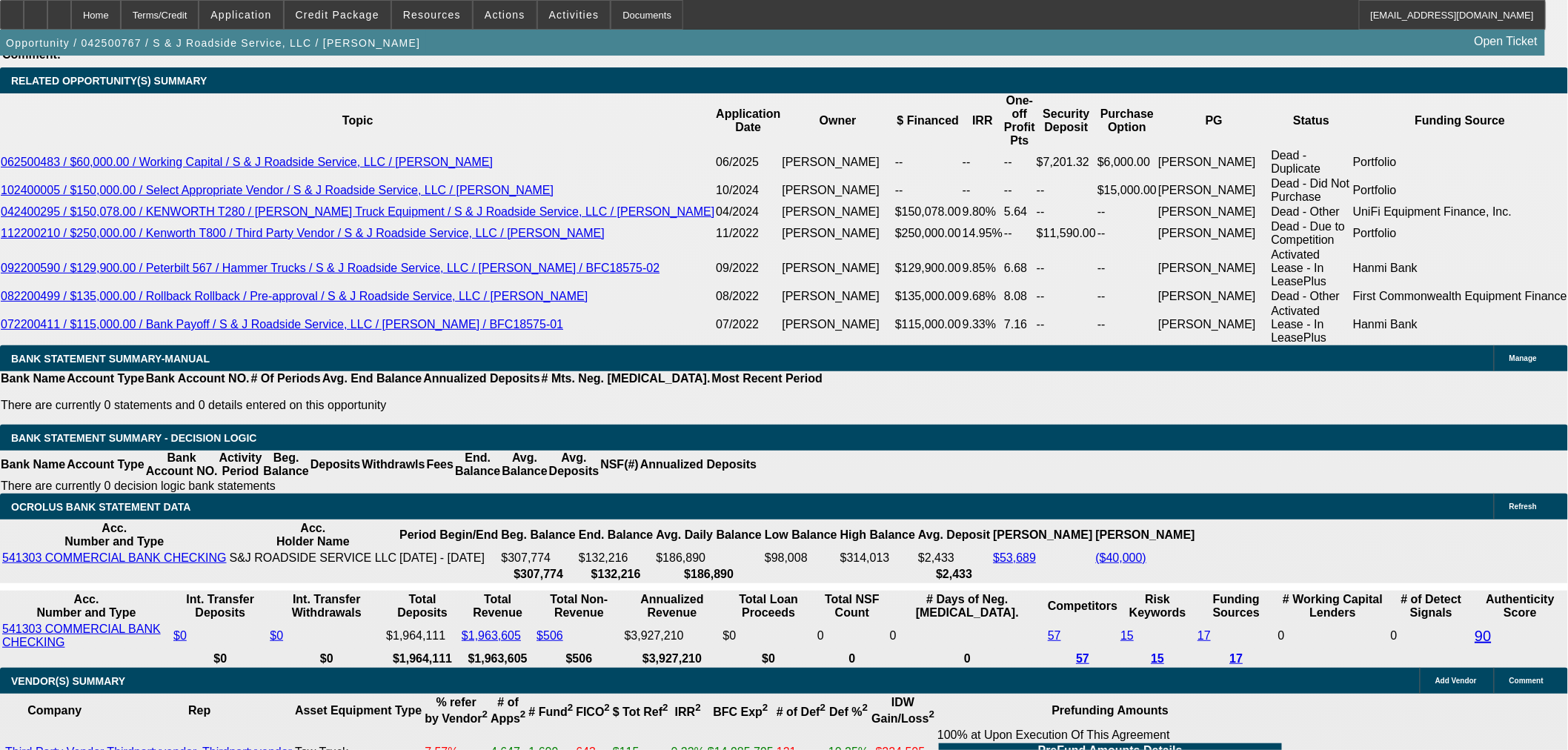
select select "0"
select select "2"
select select "0"
select select "6"
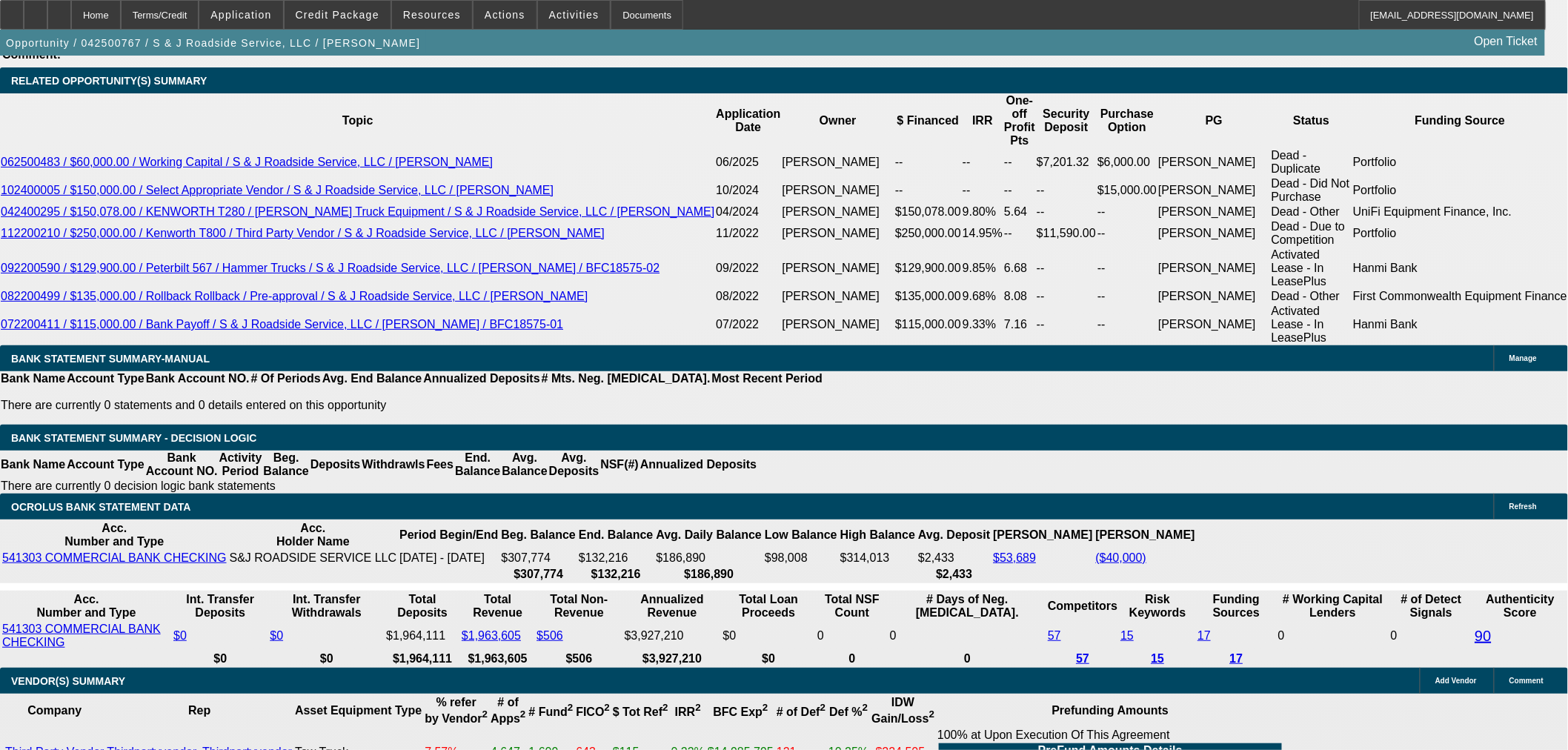
select select "0"
select select "2"
select select "0"
select select "6"
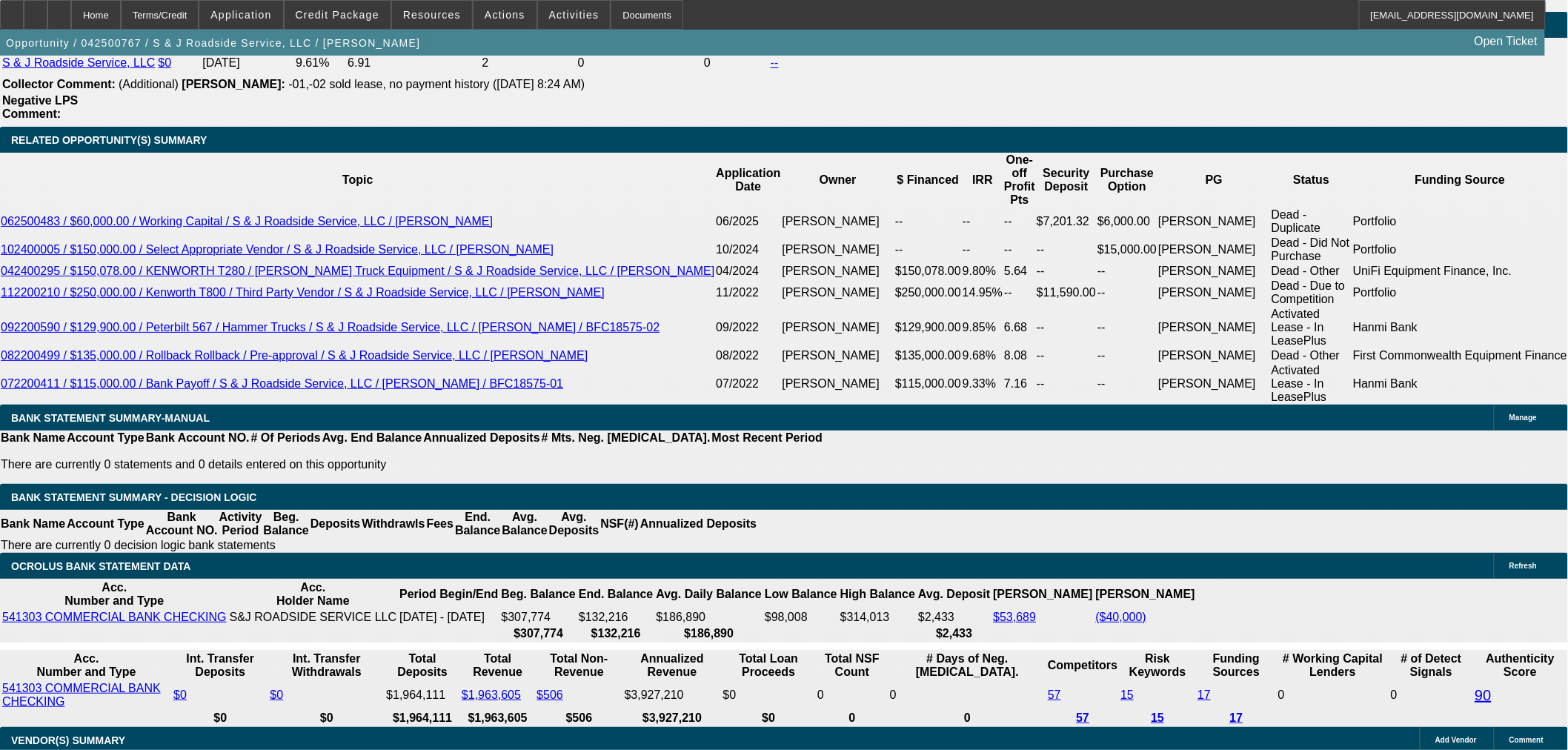
scroll to position [2483, 0]
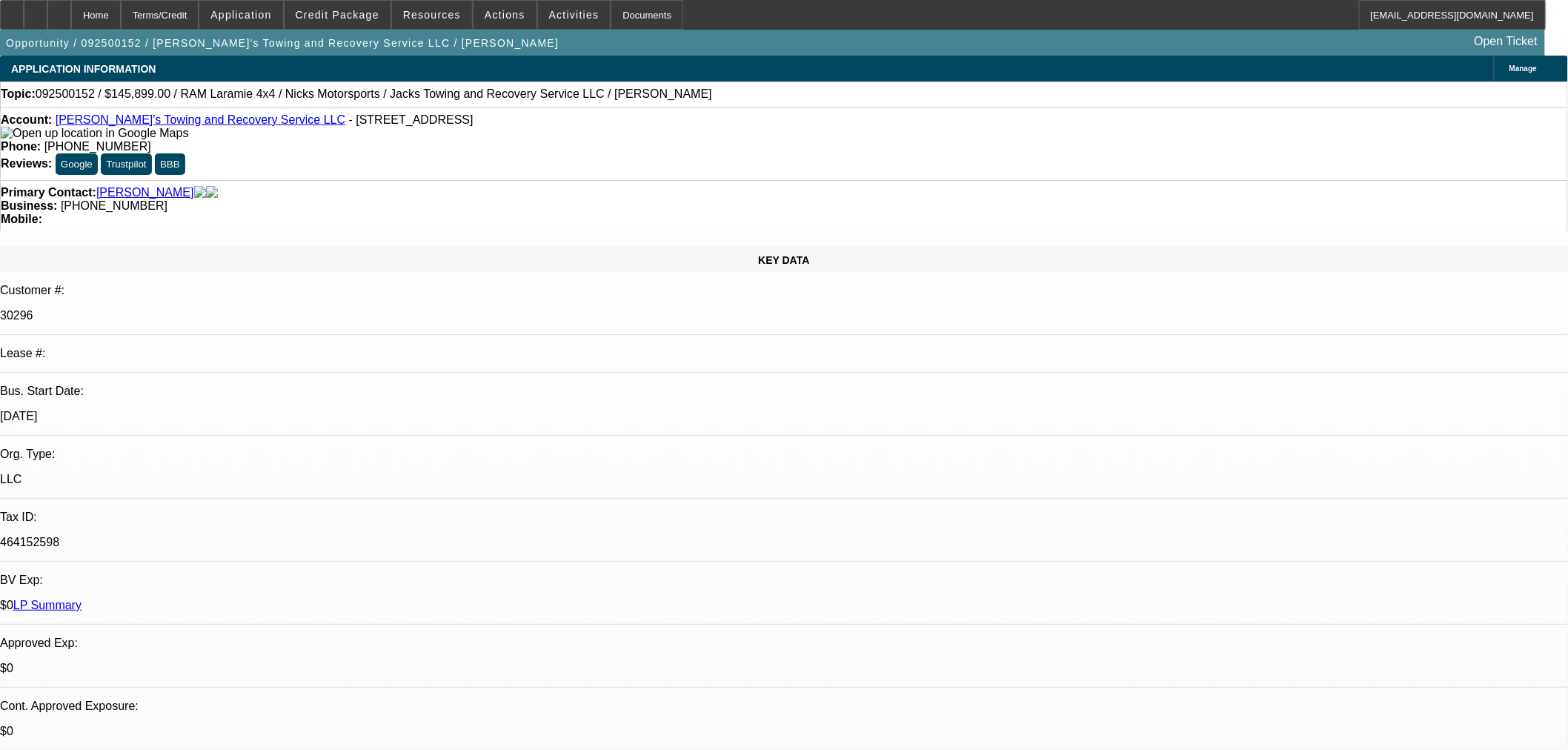
select select "0"
select select "3"
select select "0"
select select "6"
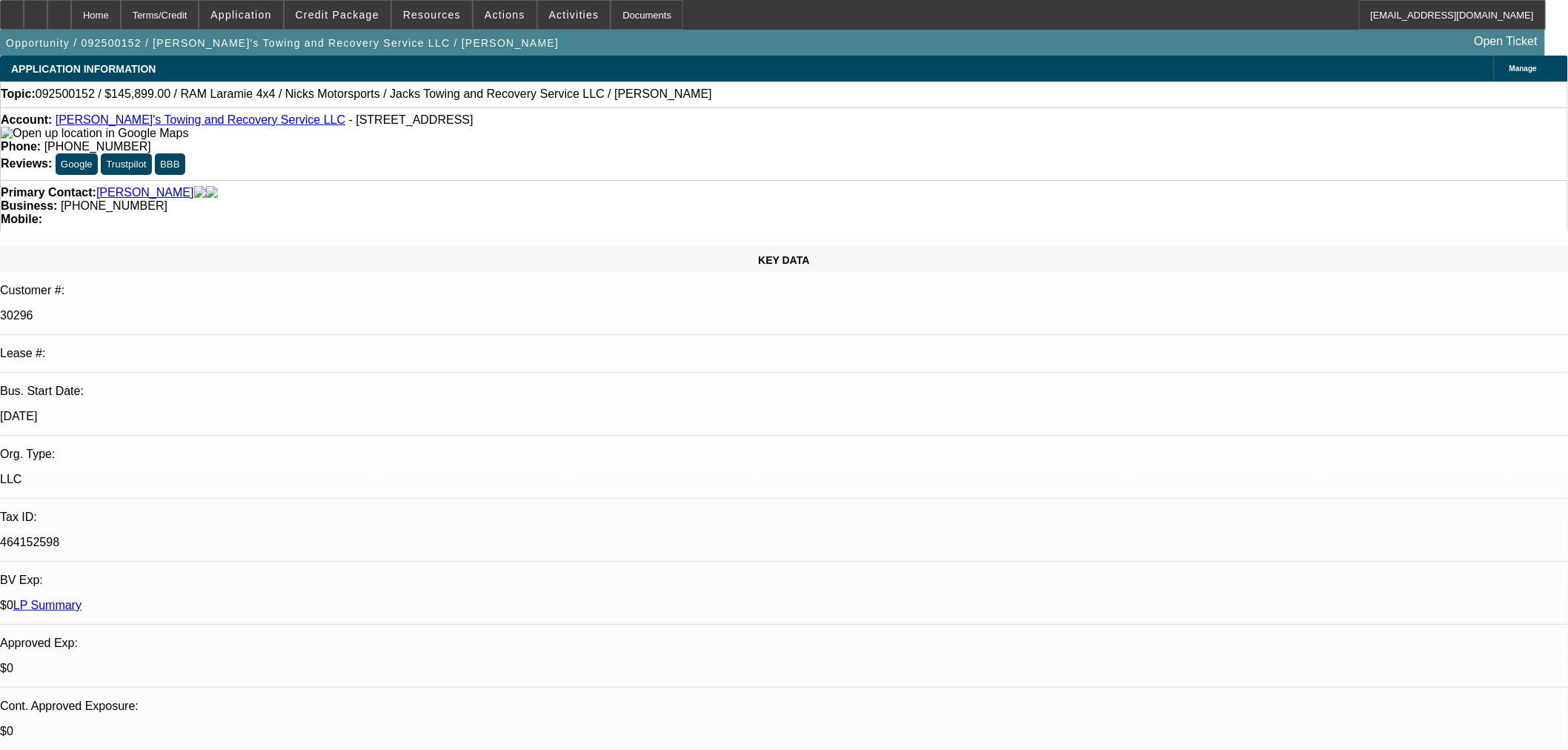
select select "0"
select select "3"
select select "0"
select select "6"
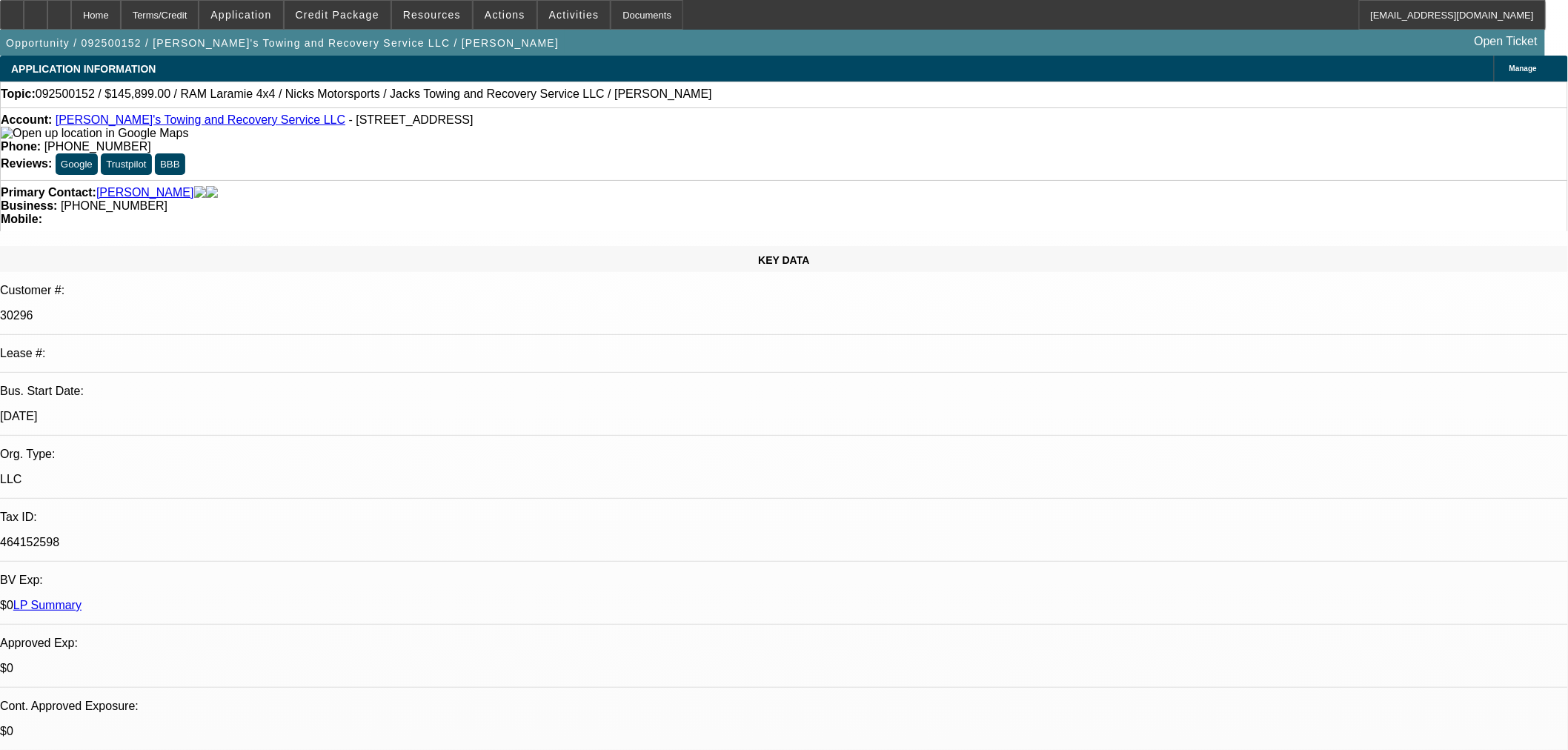
select select "0"
select select "3"
select select "0"
select select "6"
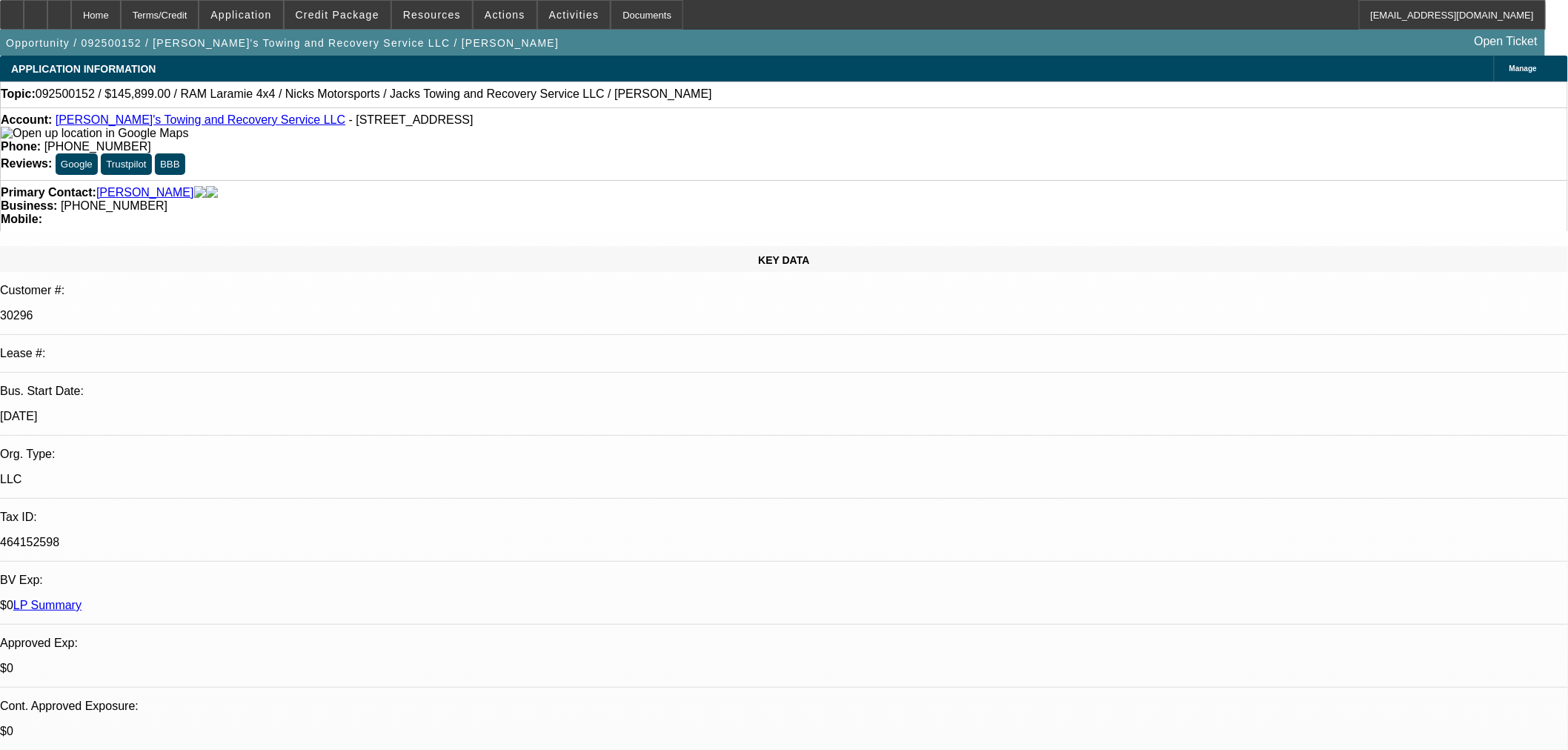
select select "0"
select select "3"
select select "0"
select select "6"
